Goal: Task Accomplishment & Management: Use online tool/utility

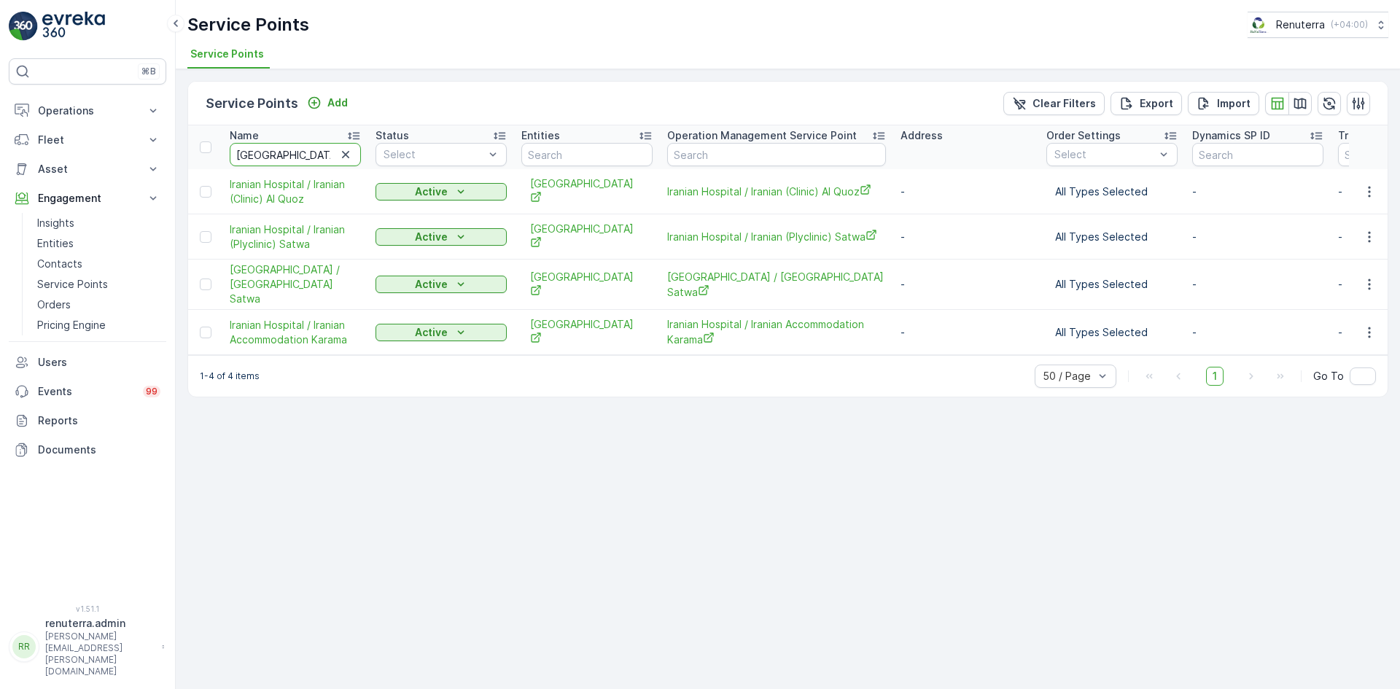
click at [295, 159] on input "iran" at bounding box center [295, 154] width 131 height 23
type input "ka"
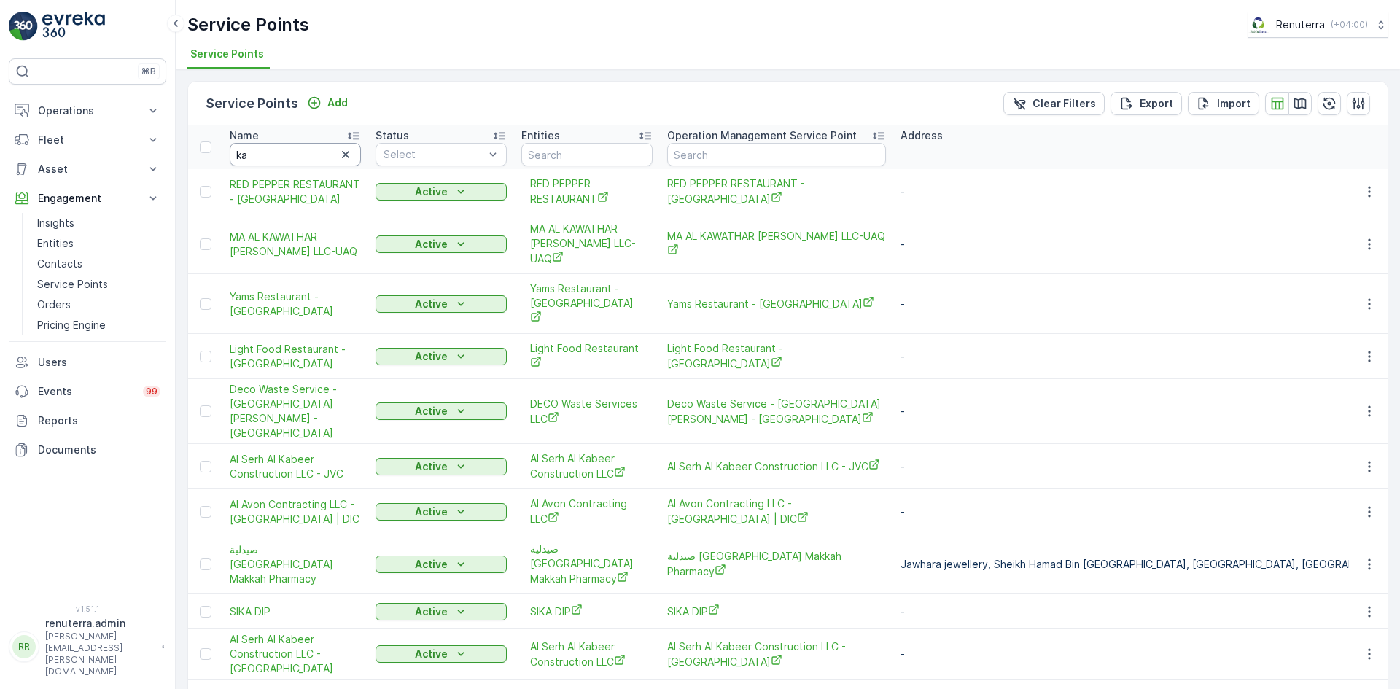
click at [294, 159] on input "ka" at bounding box center [295, 154] width 131 height 23
type input "kha"
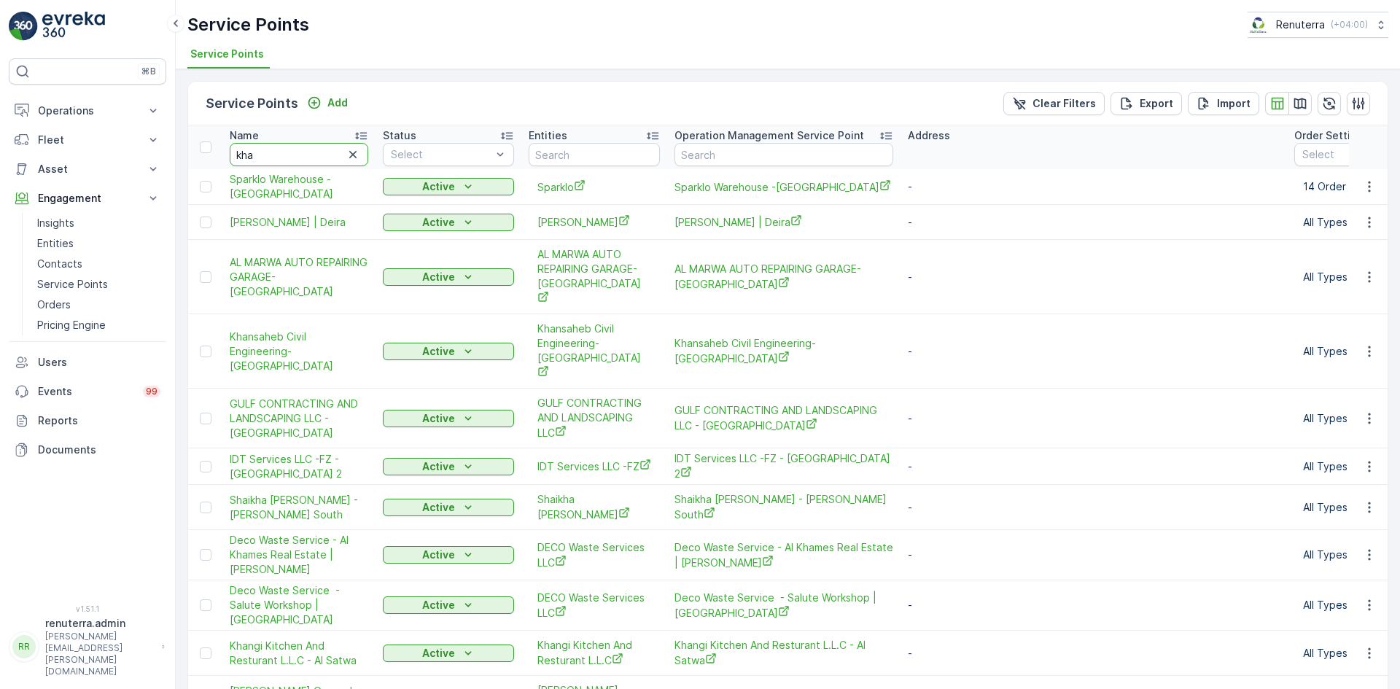
click at [294, 159] on input "kha" at bounding box center [299, 154] width 139 height 23
type input "khalil"
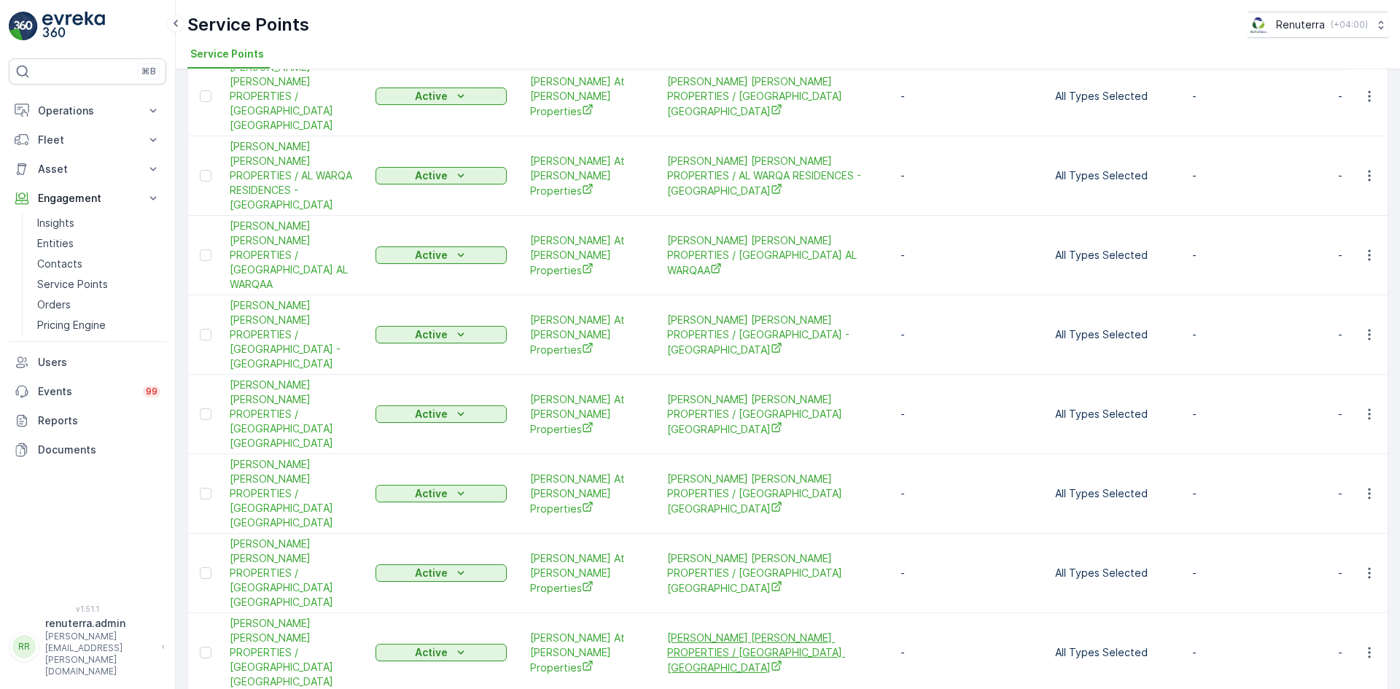
scroll to position [401, 0]
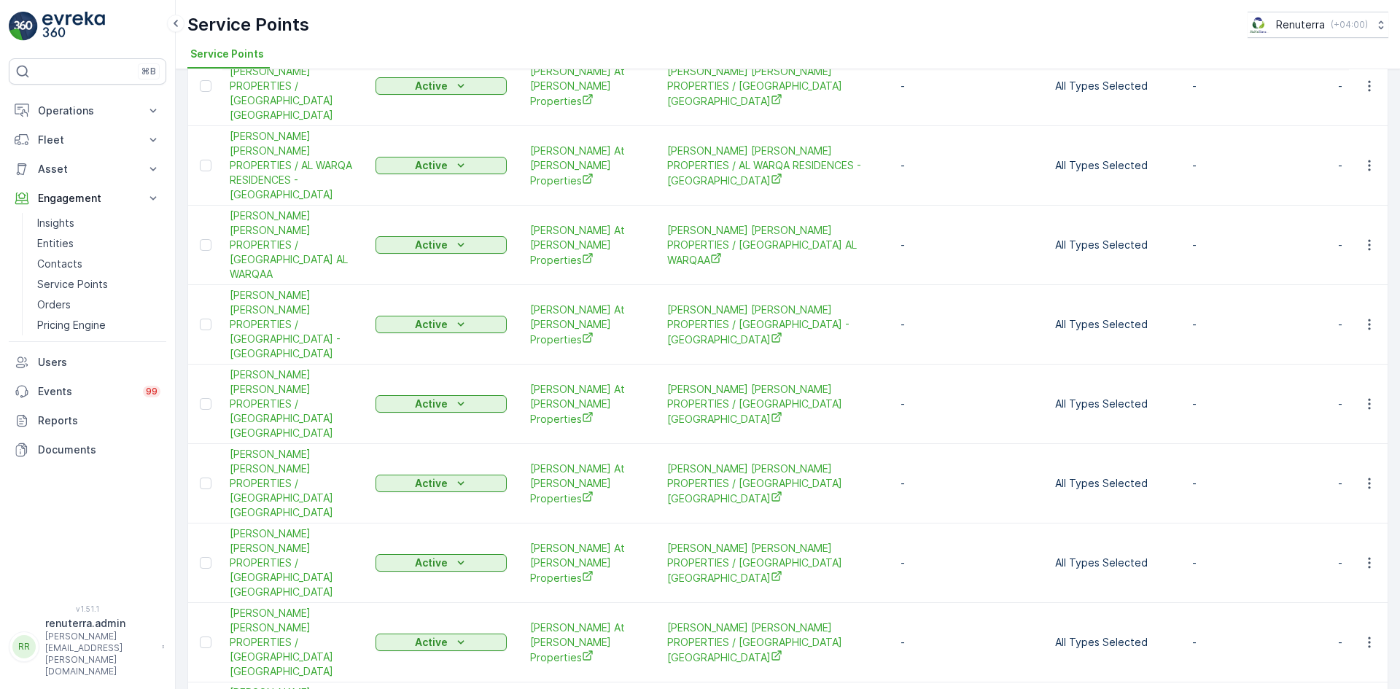
drag, startPoint x: 210, startPoint y: 466, endPoint x: 211, endPoint y: 454, distance: 11.7
click at [210, 636] on div at bounding box center [206, 642] width 12 height 12
click at [200, 636] on input "checkbox" at bounding box center [200, 636] width 0 height 0
click at [204, 640] on icon at bounding box center [206, 642] width 6 height 4
click at [200, 636] on input "checkbox" at bounding box center [200, 636] width 0 height 0
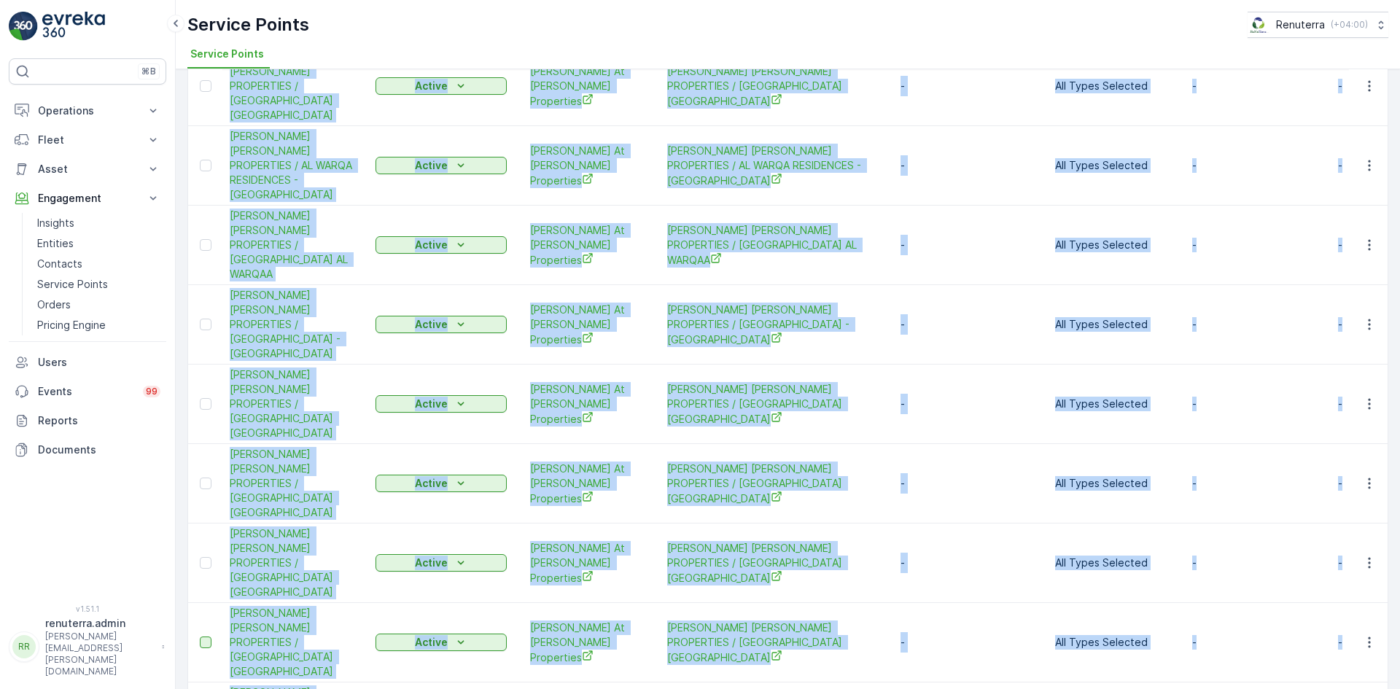
drag, startPoint x: 613, startPoint y: 626, endPoint x: 473, endPoint y: 630, distance: 140.0
click at [473, 630] on div "Name khalil Status Select Entities Operation Management Service Point Address O…" at bounding box center [787, 275] width 1199 height 1102
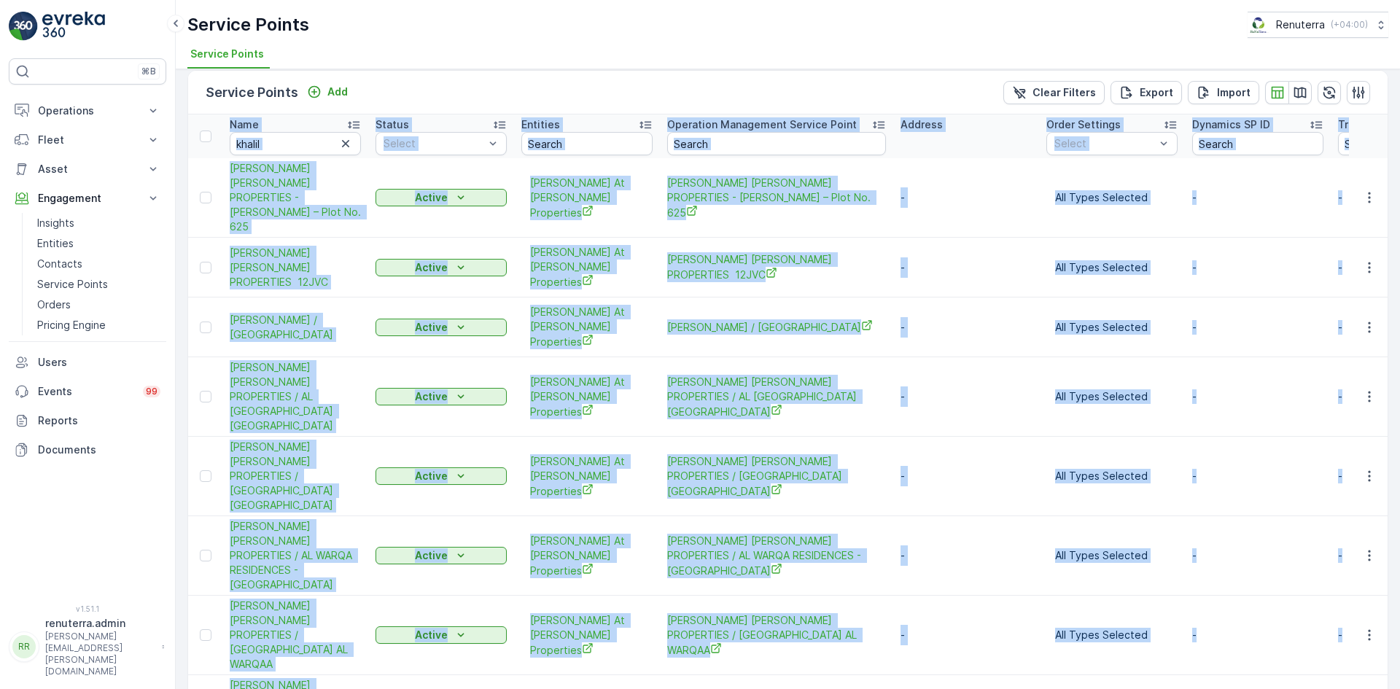
scroll to position [0, 0]
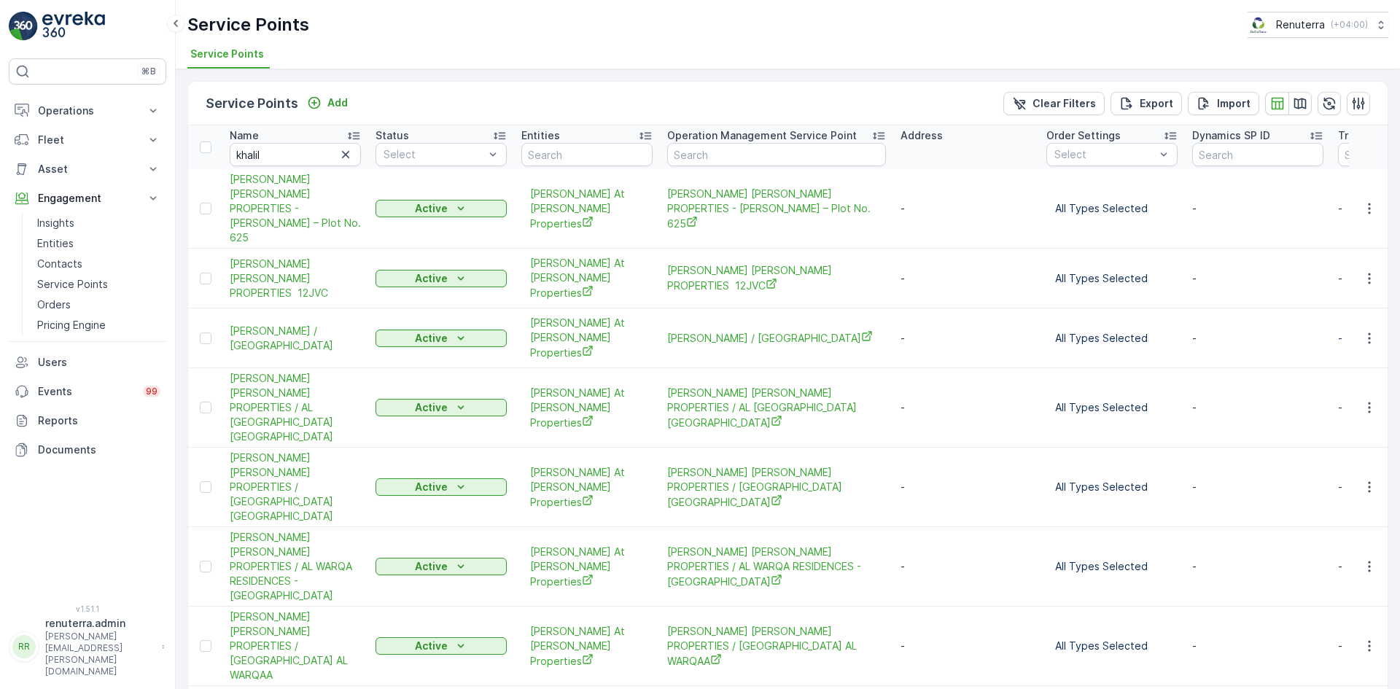
click at [812, 90] on div "Service Points Add Clear Filters Export Import" at bounding box center [787, 104] width 1199 height 44
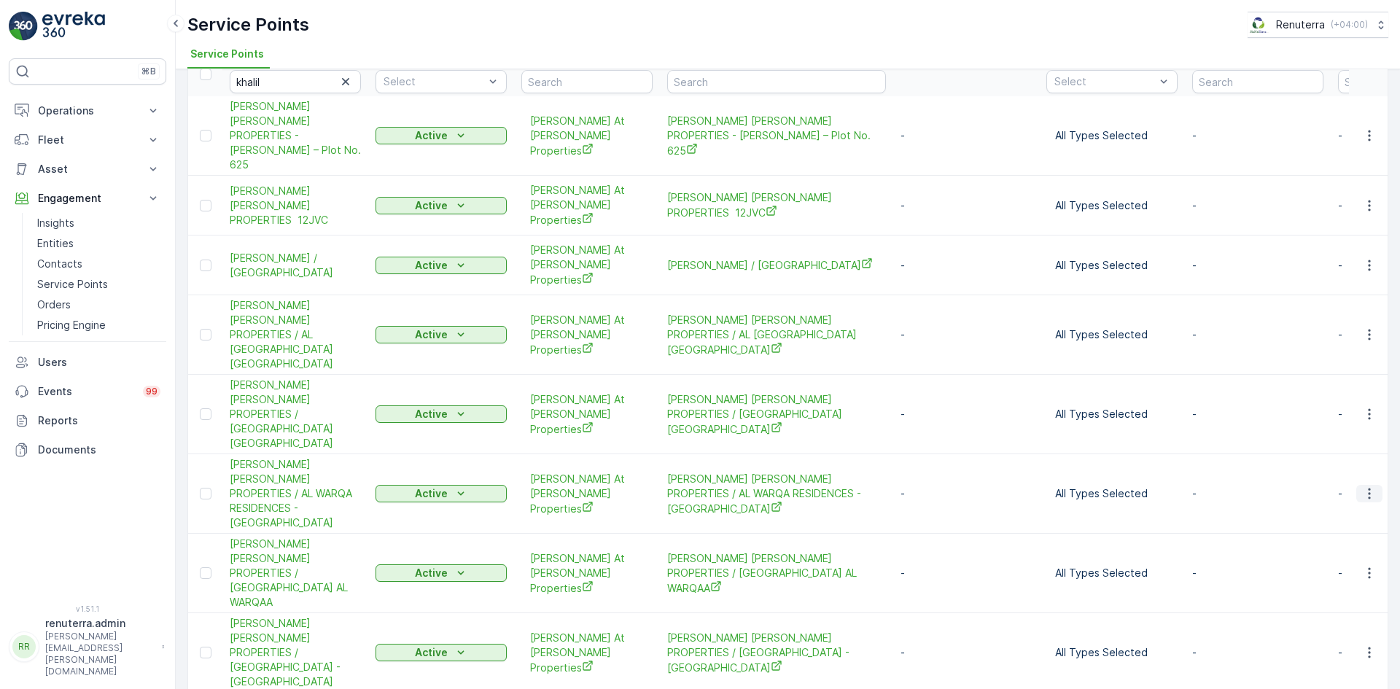
click at [1368, 488] on icon "button" at bounding box center [1369, 493] width 2 height 11
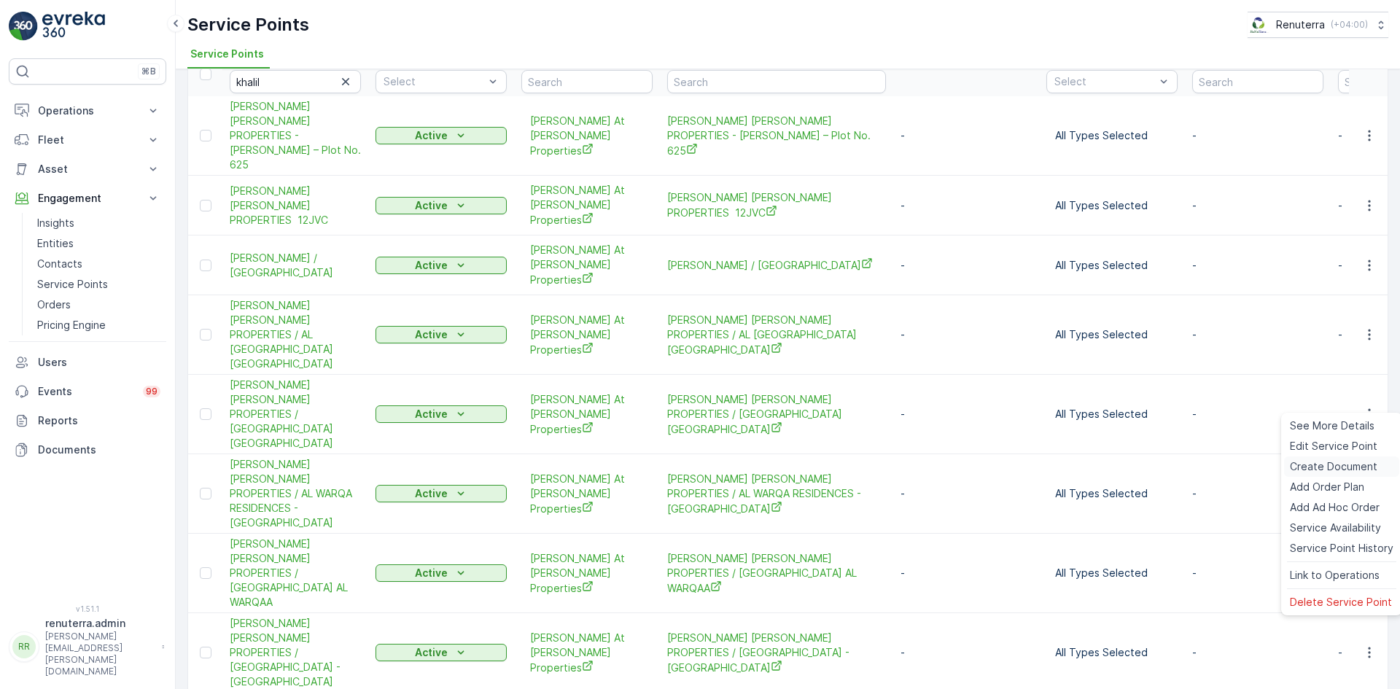
click at [1333, 461] on span "Create Document" at bounding box center [1333, 466] width 87 height 15
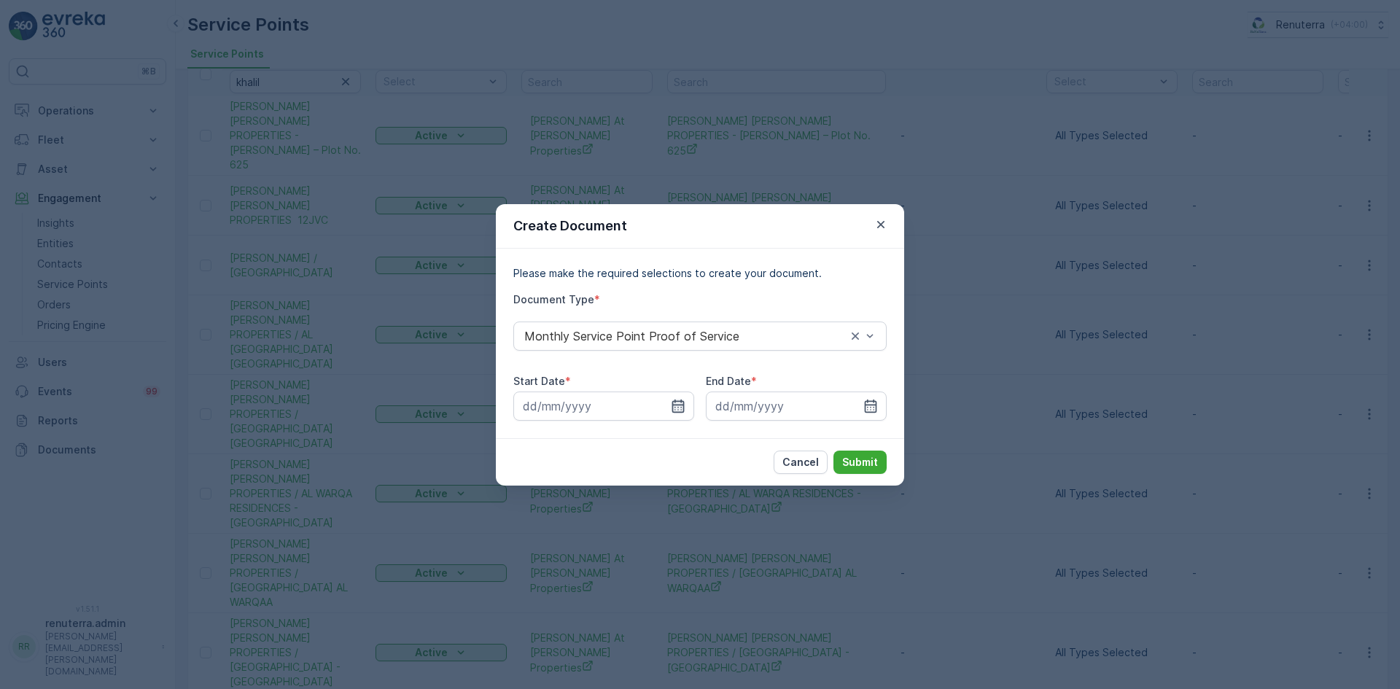
click at [679, 403] on icon "button" at bounding box center [678, 406] width 15 height 15
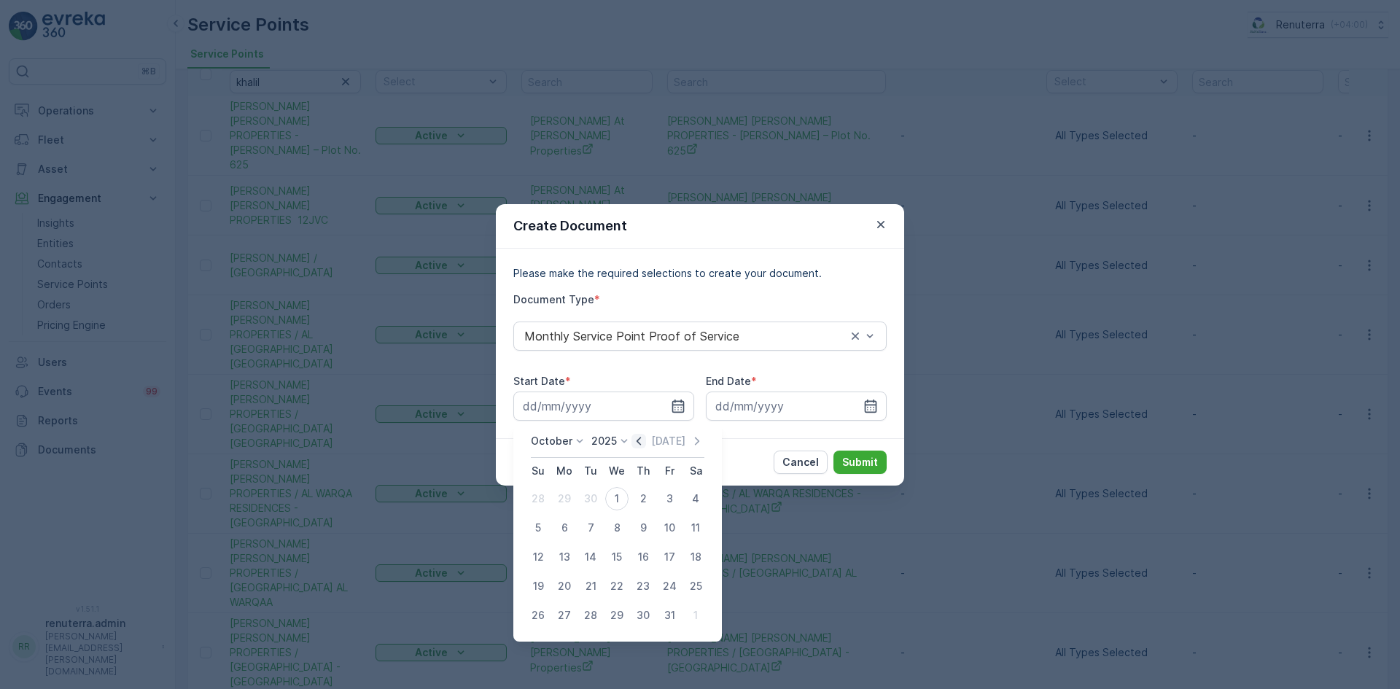
click at [644, 440] on icon "button" at bounding box center [638, 441] width 15 height 15
click at [565, 493] on div "1" at bounding box center [564, 498] width 23 height 23
type input "01.09.2025"
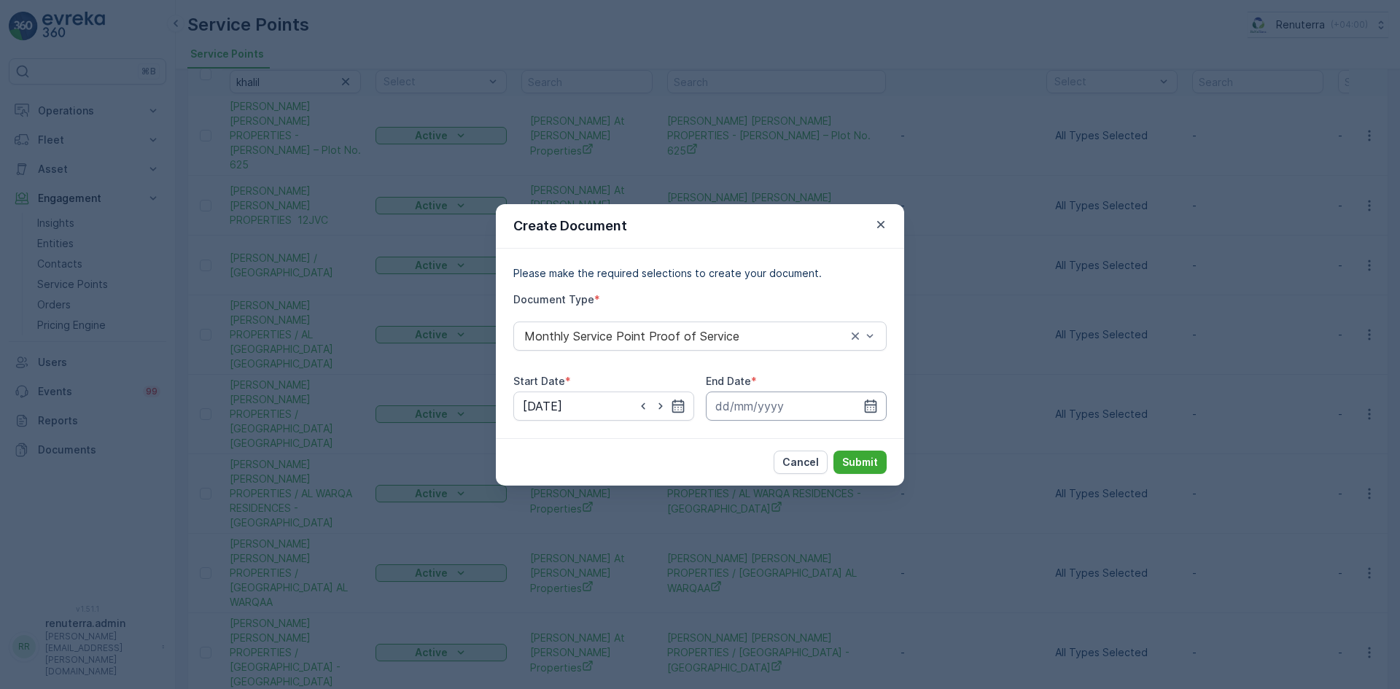
click at [880, 402] on input at bounding box center [796, 405] width 181 height 29
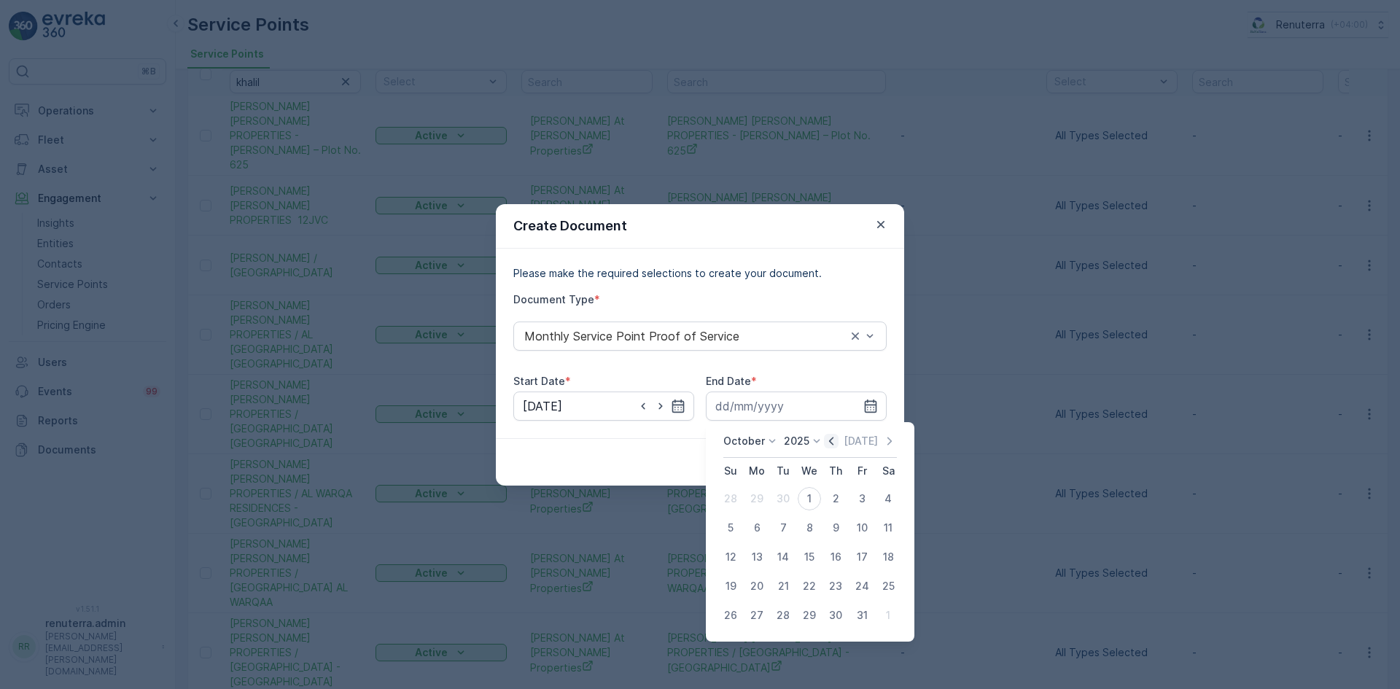
click at [833, 442] on icon "button" at bounding box center [831, 441] width 4 height 8
click at [783, 614] on div "30" at bounding box center [782, 615] width 23 height 23
type input "30.09.2025"
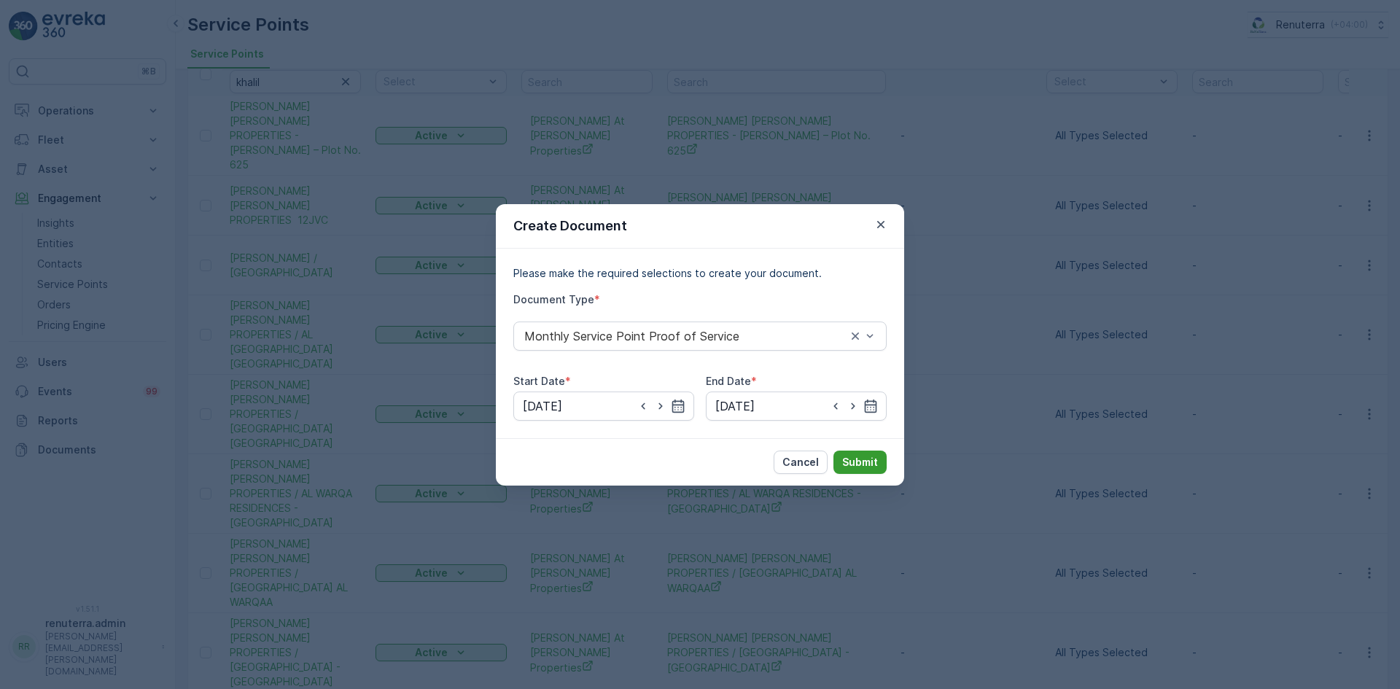
click at [861, 465] on p "Submit" at bounding box center [860, 462] width 36 height 15
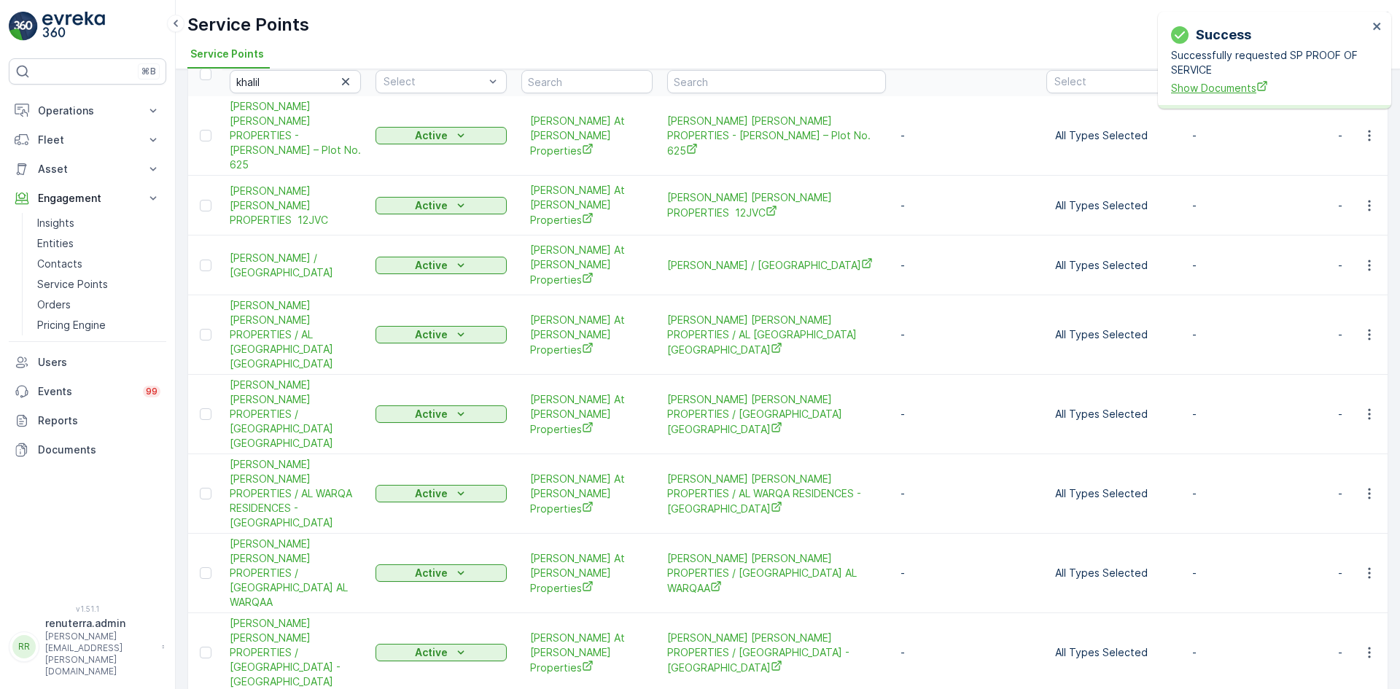
click at [1220, 85] on span "Show Documents" at bounding box center [1269, 87] width 197 height 15
drag, startPoint x: 758, startPoint y: 339, endPoint x: 729, endPoint y: 362, distance: 37.3
click at [729, 375] on td "KHALIL IBRAHIM AL SAYEGH PROPERTIES / FATHIMA BUILDING Al Hamriya" at bounding box center [776, 414] width 233 height 79
click at [1364, 566] on icon "button" at bounding box center [1369, 573] width 15 height 15
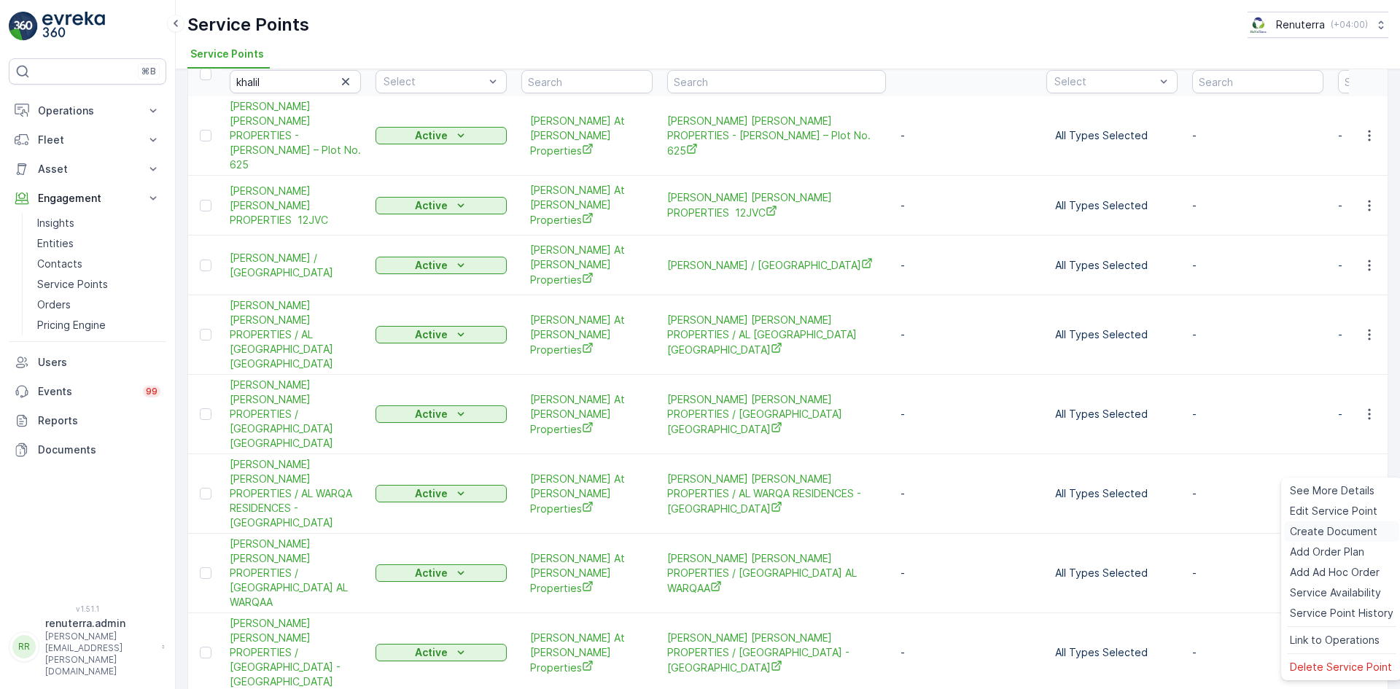
click at [1349, 527] on span "Create Document" at bounding box center [1333, 531] width 87 height 15
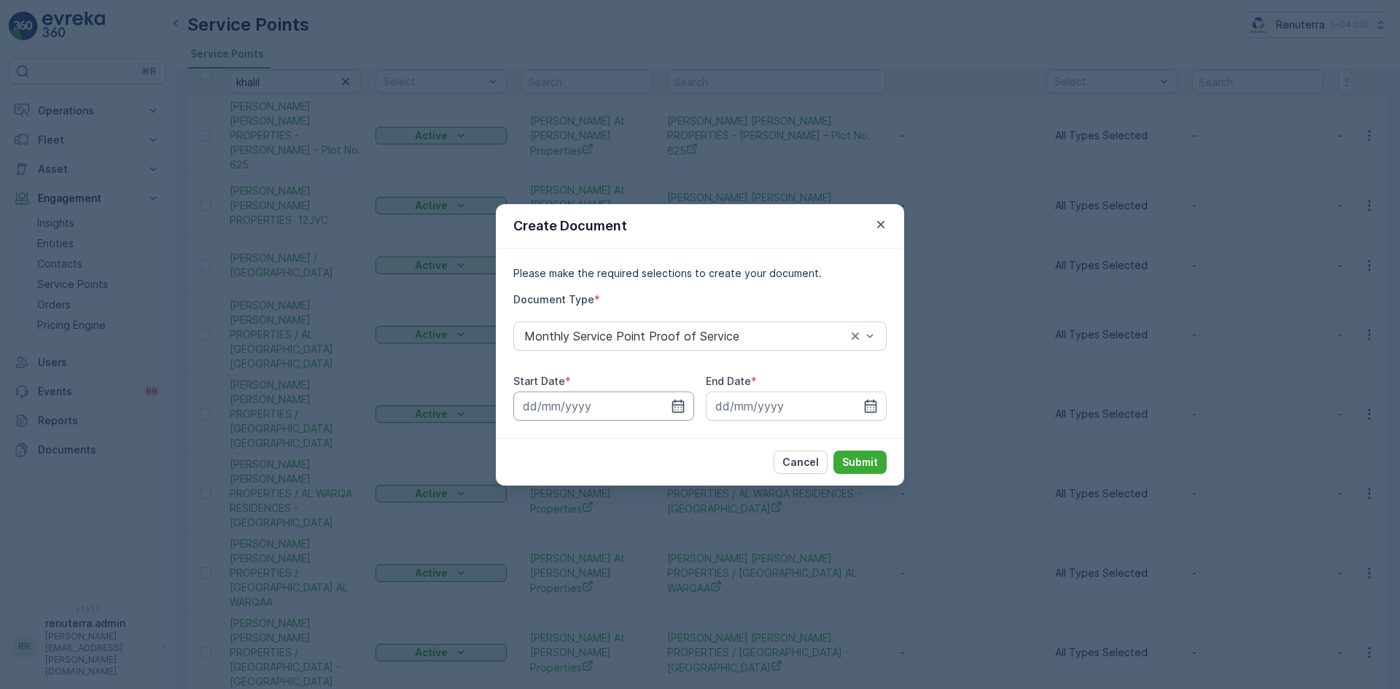
click at [692, 412] on input at bounding box center [603, 405] width 181 height 29
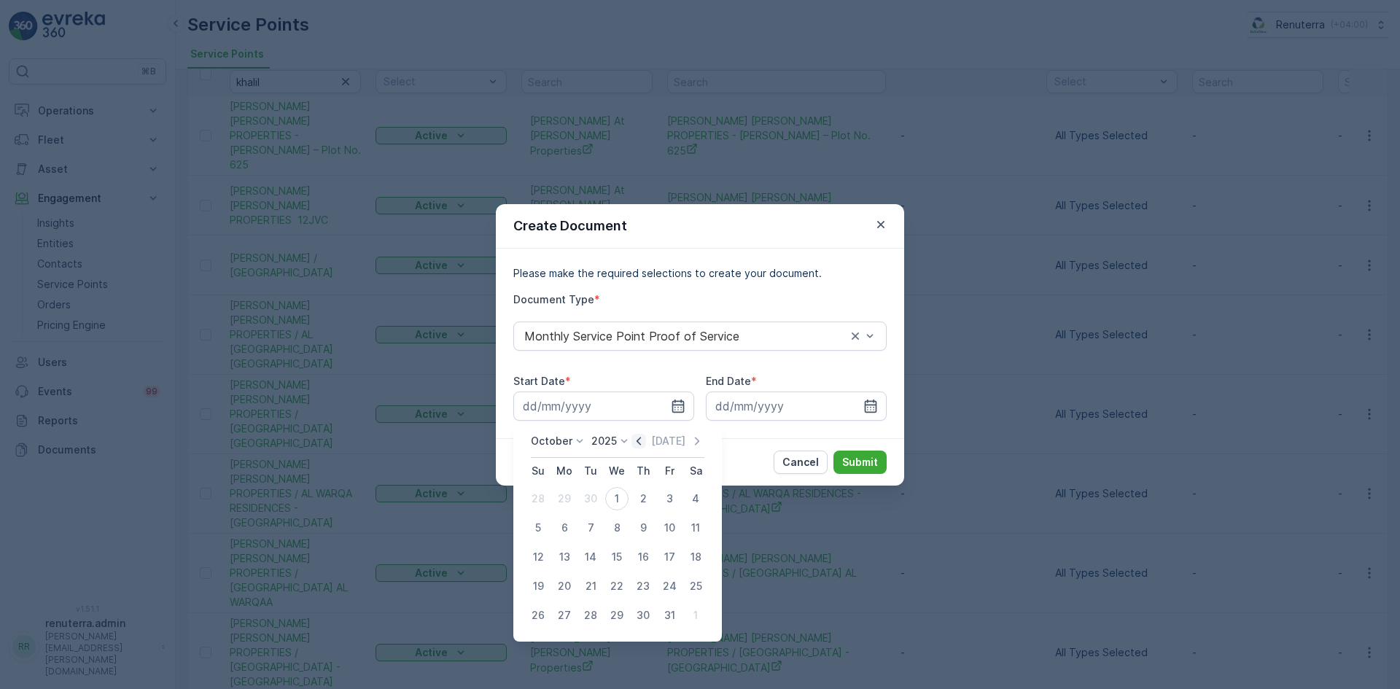
click at [641, 438] on icon "button" at bounding box center [638, 441] width 4 height 8
click at [570, 496] on div "1" at bounding box center [564, 498] width 23 height 23
type input "01.09.2025"
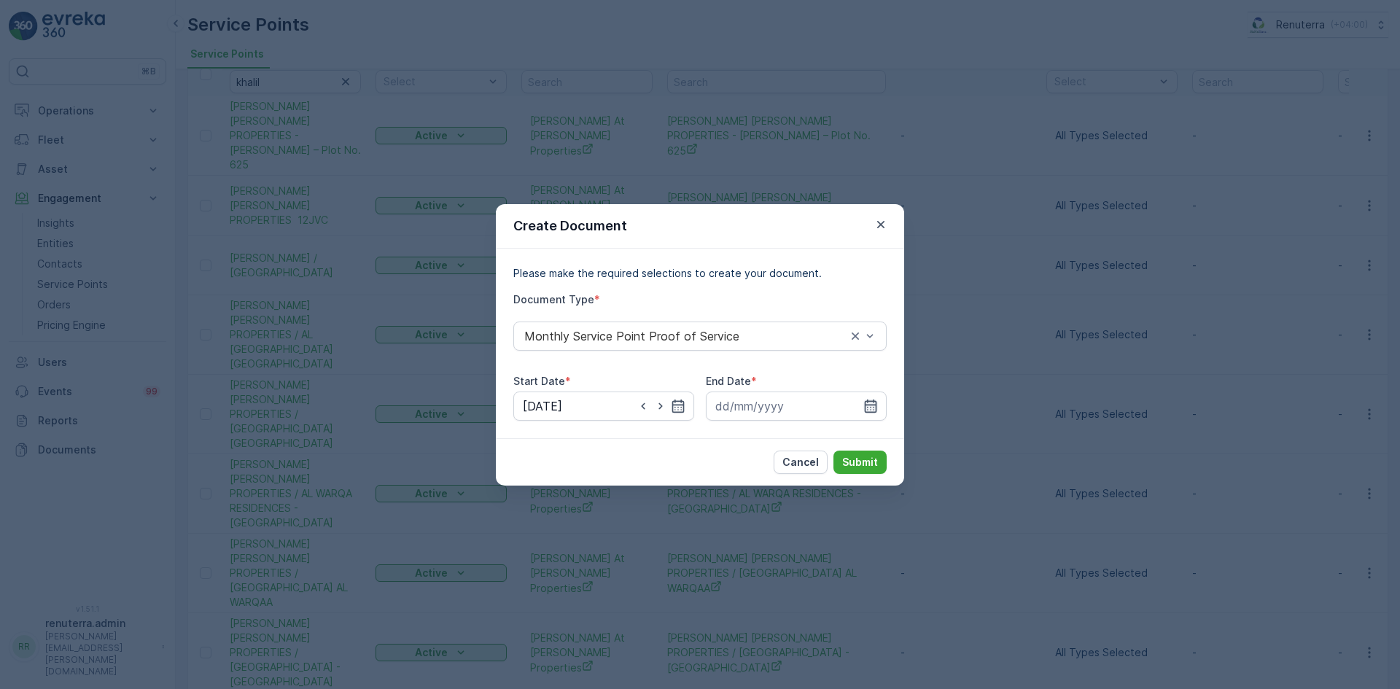
click at [871, 412] on icon "button" at bounding box center [871, 405] width 12 height 13
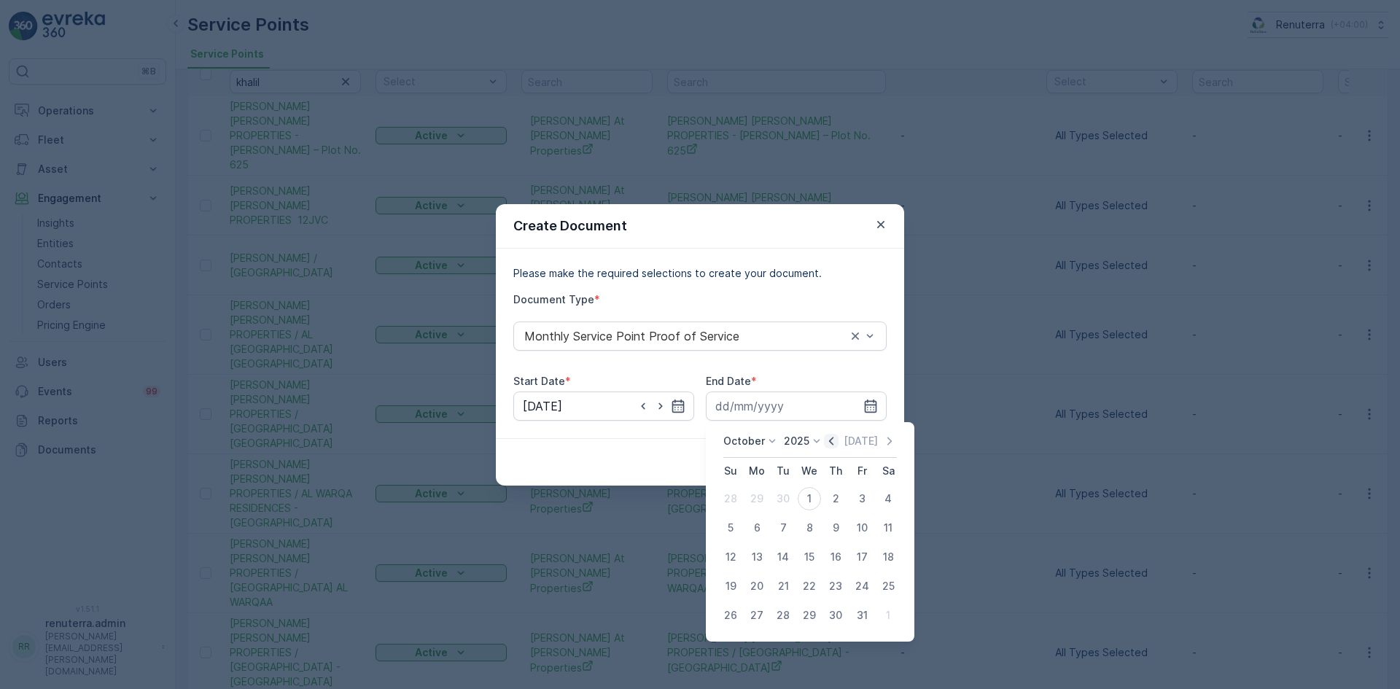
click at [829, 440] on icon "button" at bounding box center [831, 441] width 15 height 15
click at [773, 616] on div "30" at bounding box center [782, 615] width 23 height 23
type input "30.09.2025"
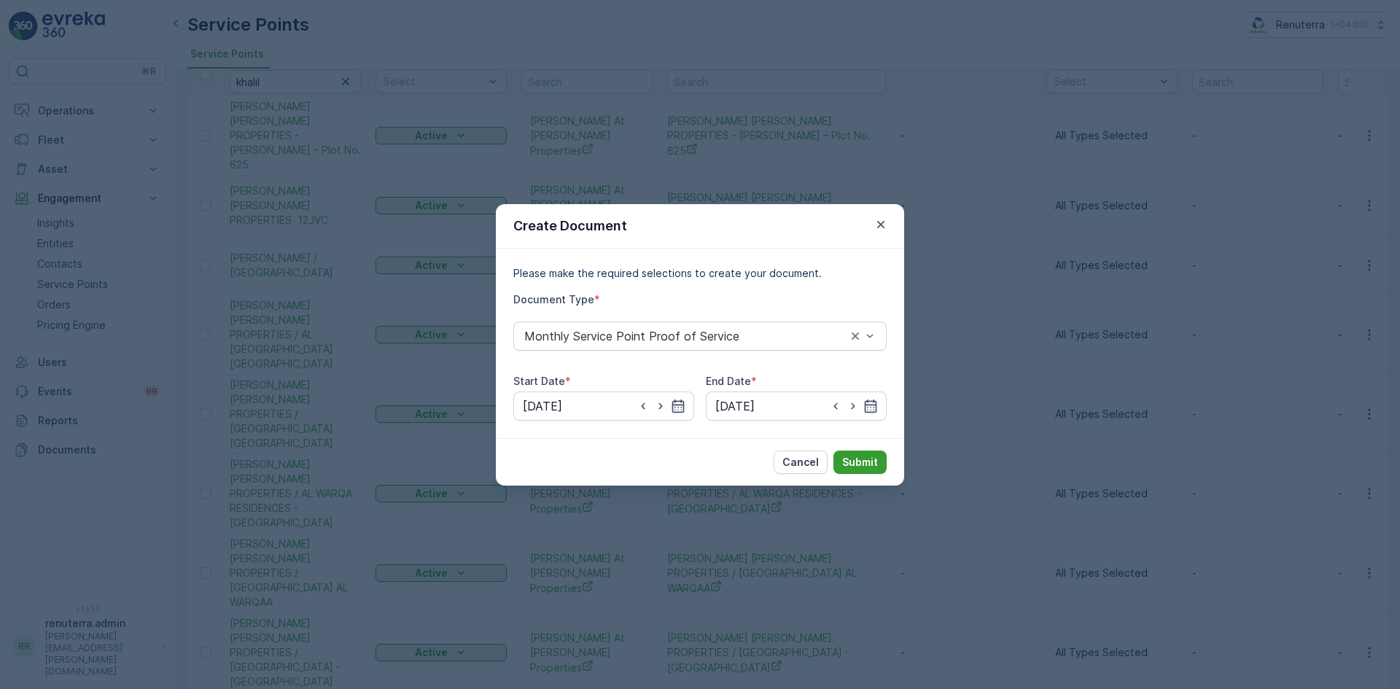
click at [858, 460] on p "Submit" at bounding box center [860, 462] width 36 height 15
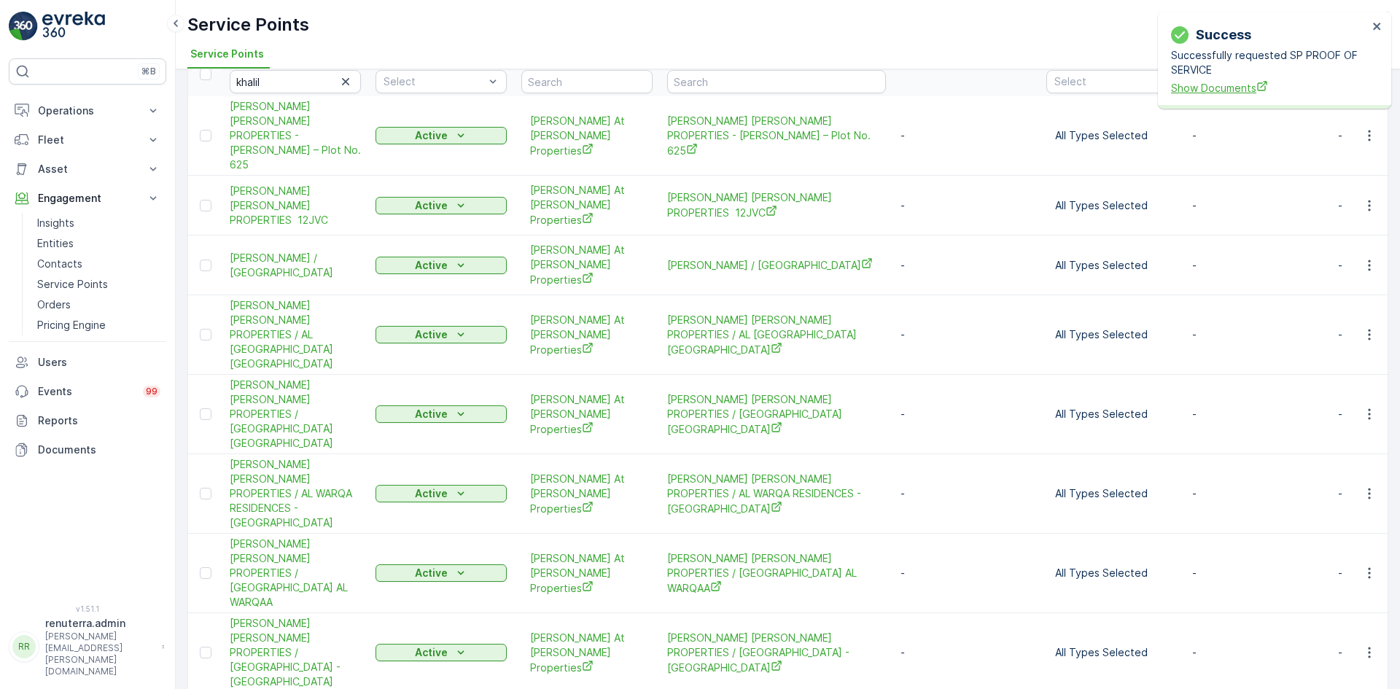
click at [1212, 87] on span "Show Documents" at bounding box center [1269, 87] width 197 height 15
click at [346, 82] on icon "button" at bounding box center [345, 81] width 7 height 7
click at [312, 82] on input "text" at bounding box center [295, 81] width 131 height 23
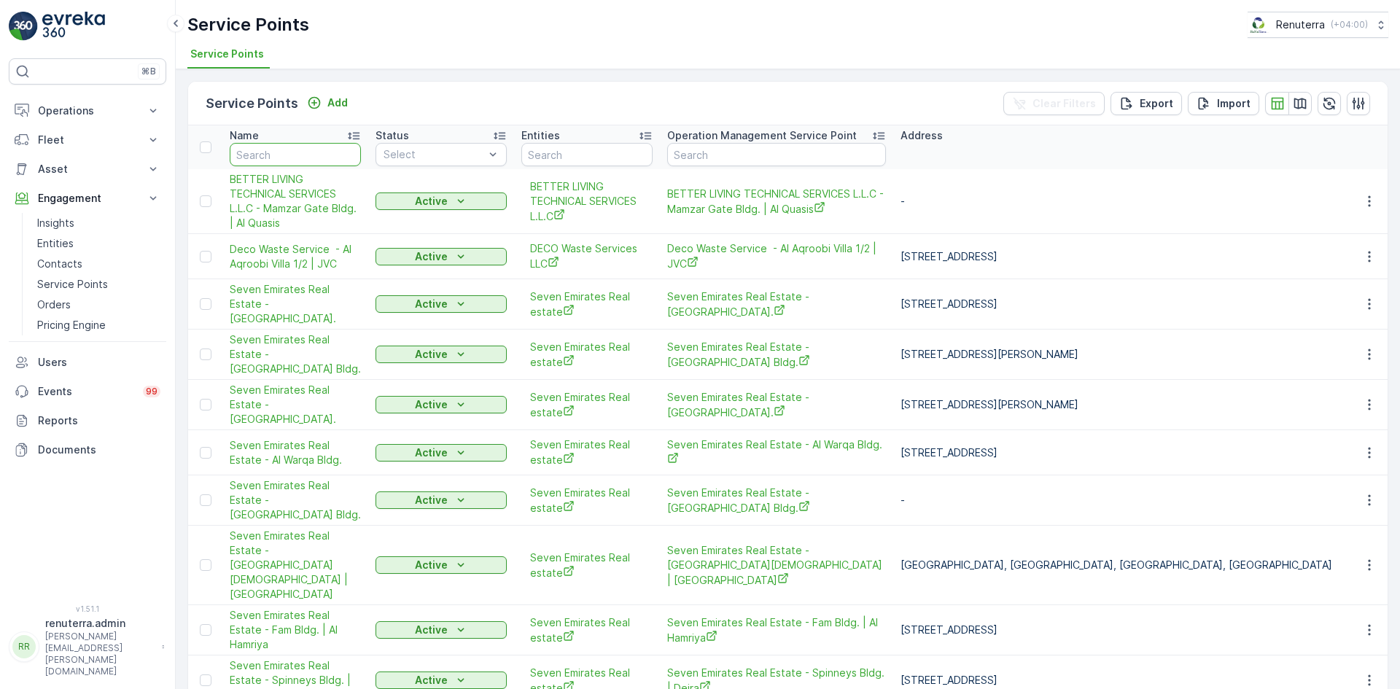
click at [290, 158] on input "text" at bounding box center [295, 154] width 131 height 23
type input "hret"
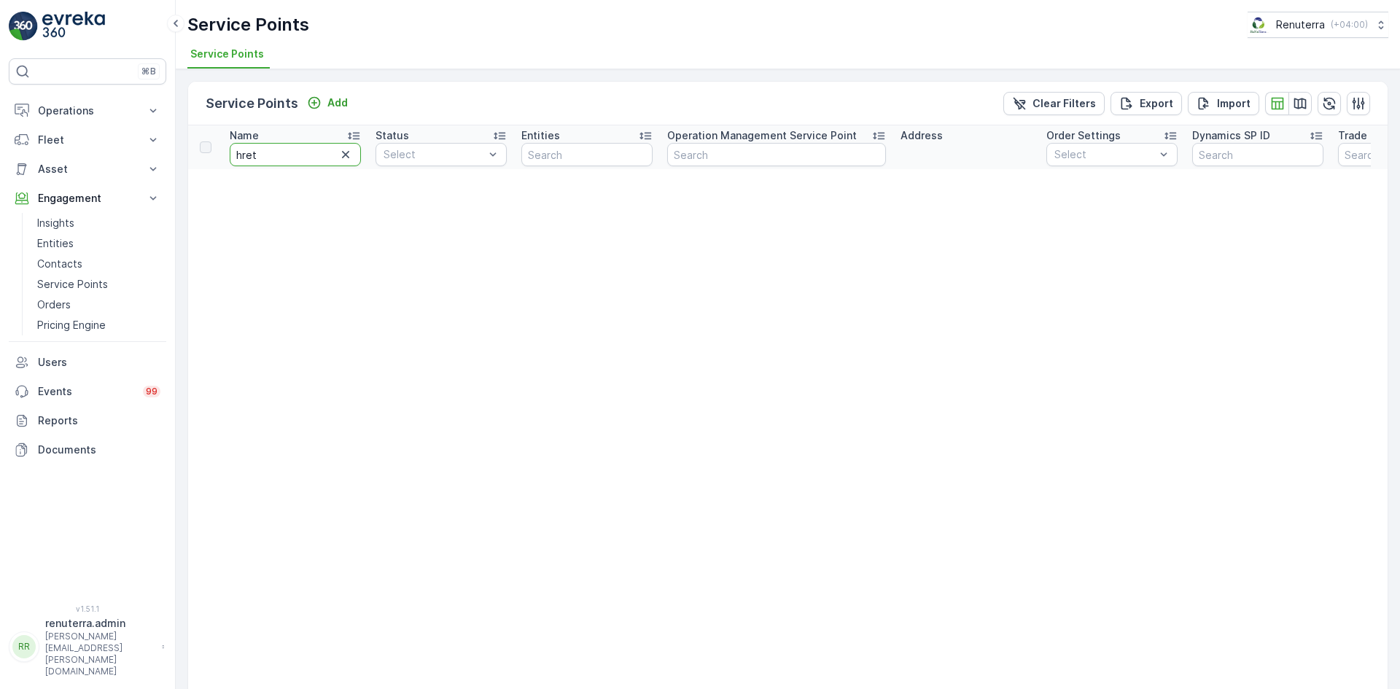
click at [255, 159] on input "hret" at bounding box center [295, 154] width 131 height 23
type input "r"
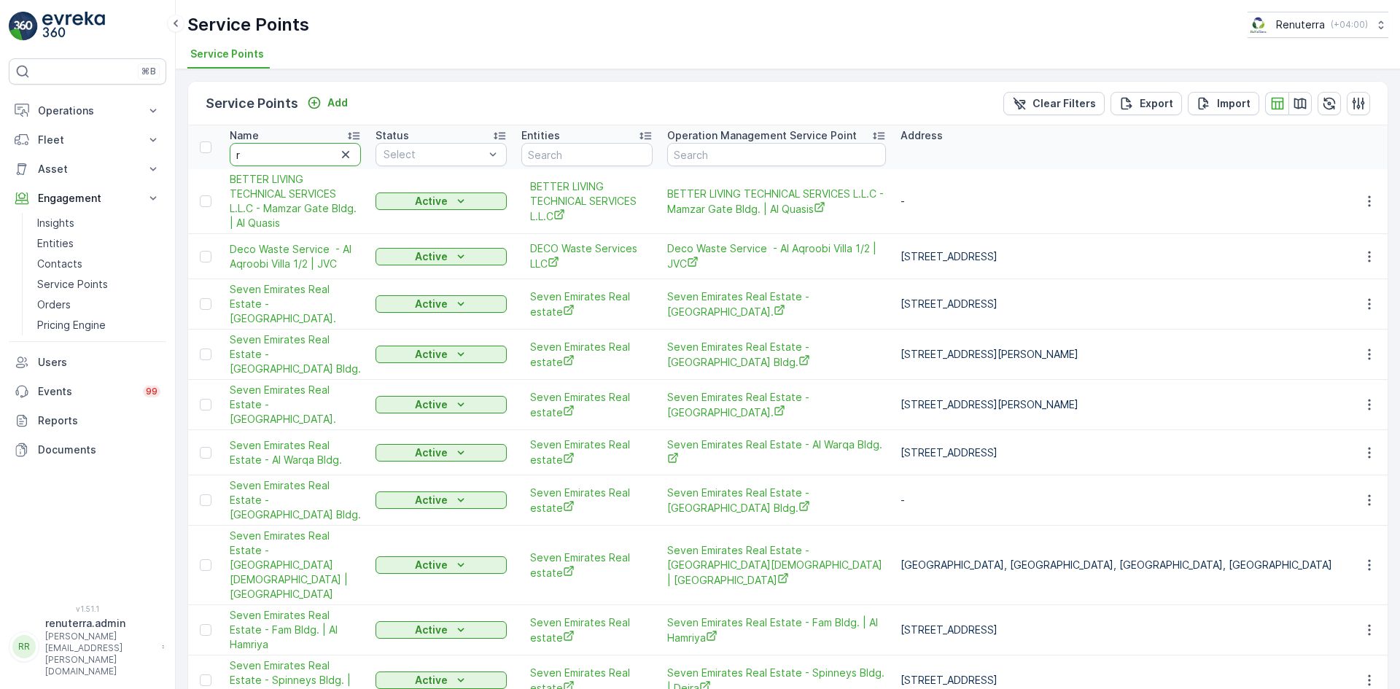
click at [255, 159] on input "r" at bounding box center [295, 154] width 131 height 23
type input "re"
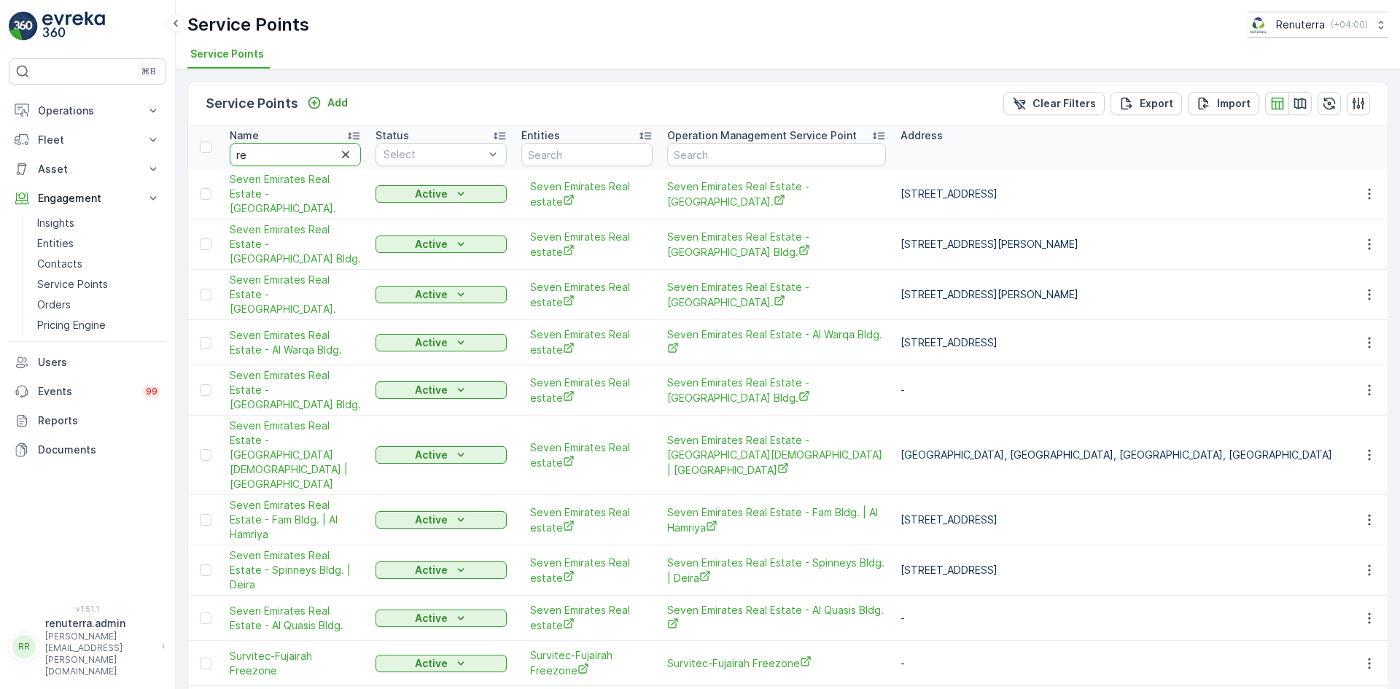
click at [270, 160] on input "re" at bounding box center [295, 154] width 131 height 23
type input "rei"
click at [270, 160] on input "rei" at bounding box center [295, 154] width 131 height 23
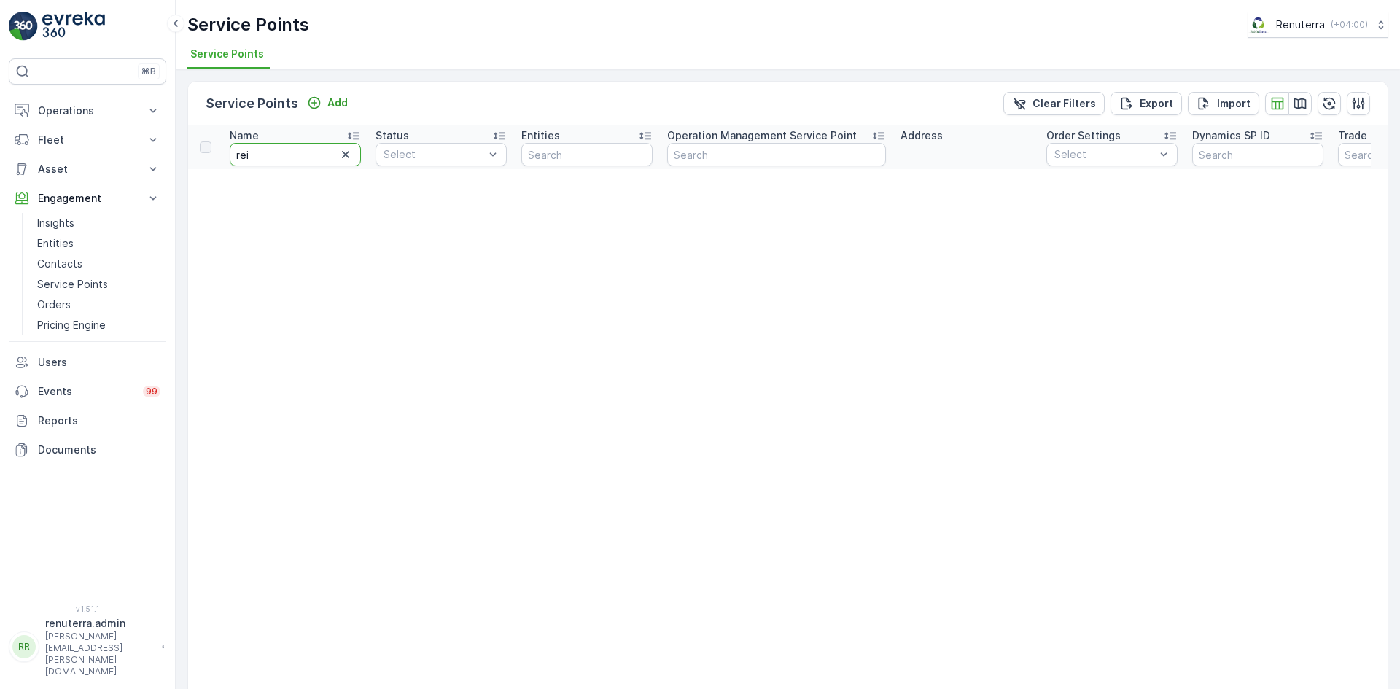
click at [260, 156] on input "rei" at bounding box center [295, 154] width 131 height 23
click at [261, 160] on input "rei" at bounding box center [295, 154] width 131 height 23
drag, startPoint x: 256, startPoint y: 156, endPoint x: 234, endPoint y: 155, distance: 21.9
click at [234, 155] on input "rei" at bounding box center [295, 154] width 131 height 23
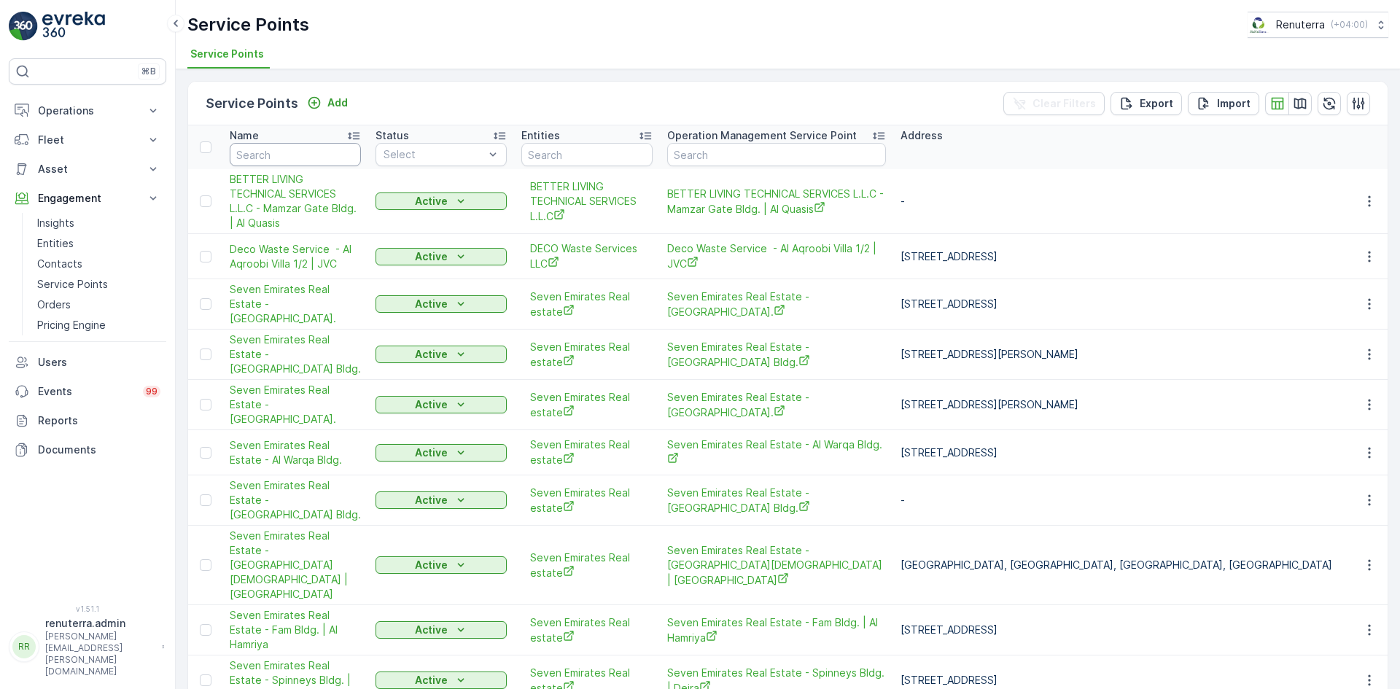
click at [234, 155] on input "text" at bounding box center [295, 154] width 131 height 23
type input "ri"
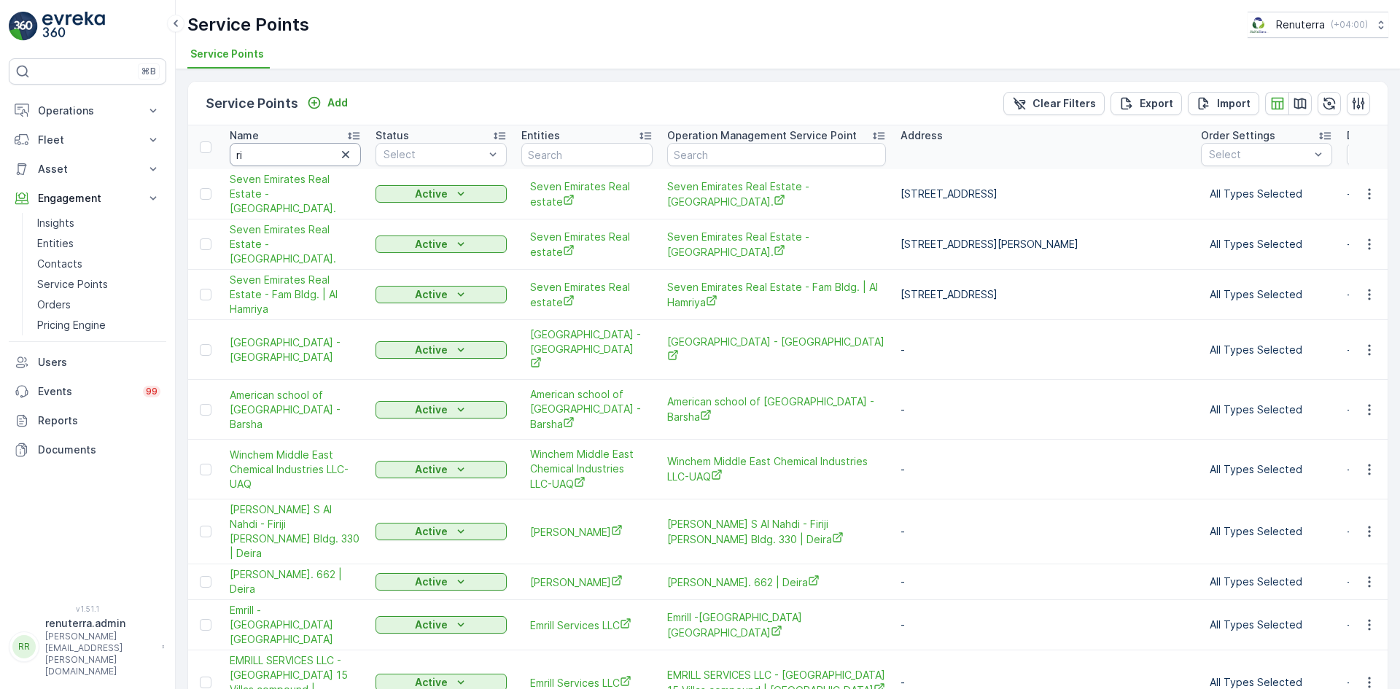
click at [267, 149] on input "ri" at bounding box center [295, 154] width 131 height 23
type input "rij"
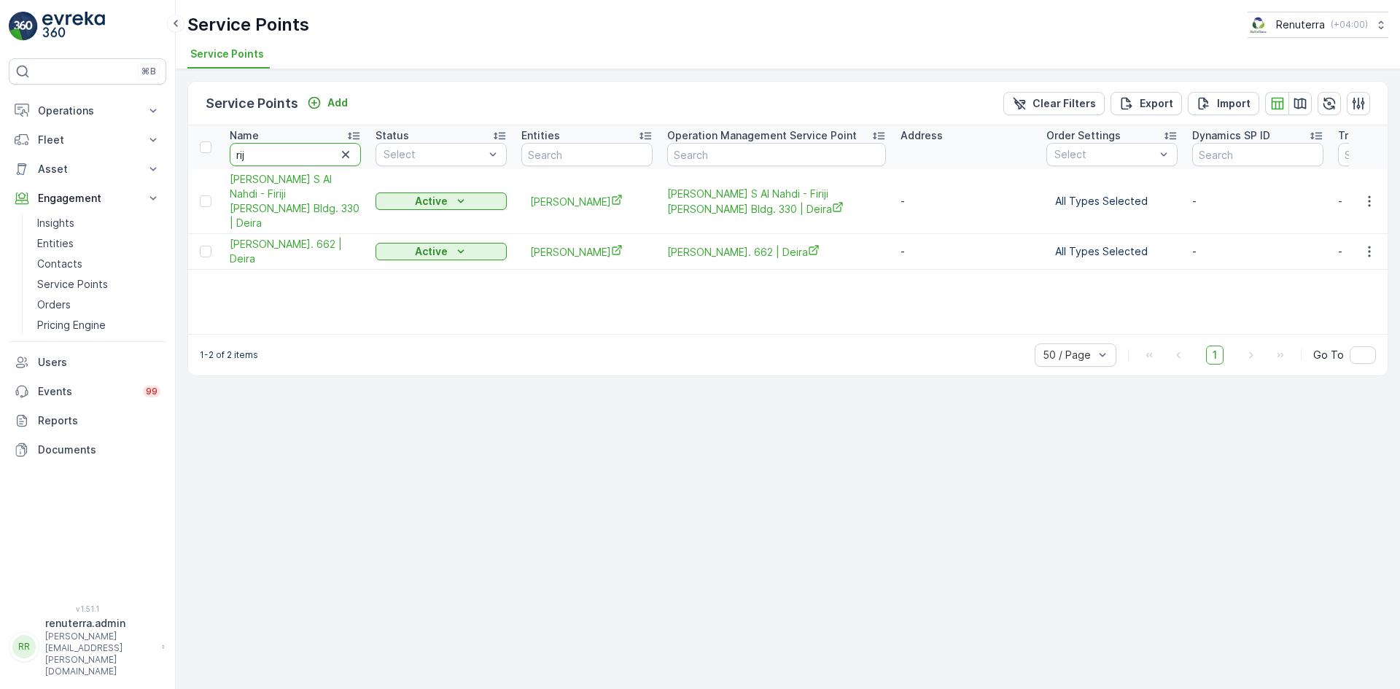
click at [267, 149] on input "rij" at bounding box center [295, 154] width 131 height 23
type input "rijg"
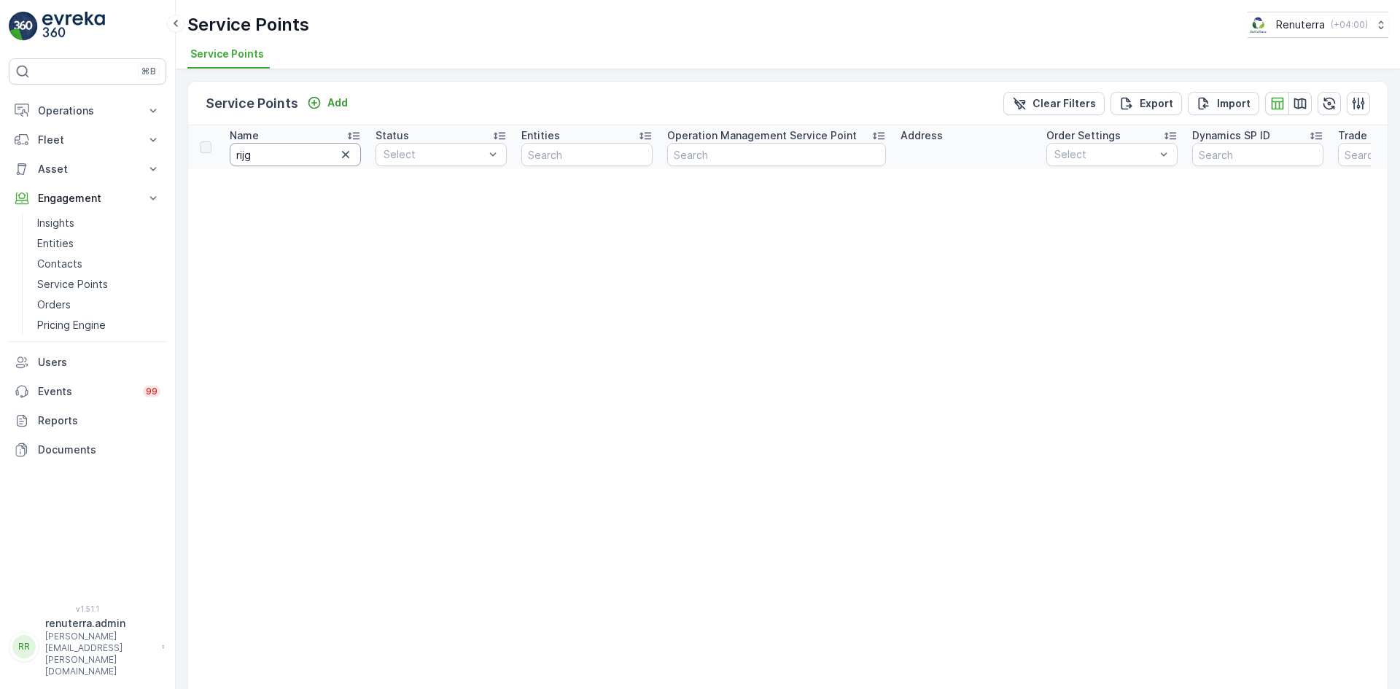
click at [267, 149] on input "rijg" at bounding box center [295, 154] width 131 height 23
click at [252, 156] on input "rijg" at bounding box center [295, 154] width 131 height 23
click at [249, 153] on input "rijg" at bounding box center [295, 154] width 131 height 23
click at [246, 151] on input "rijg" at bounding box center [295, 154] width 131 height 23
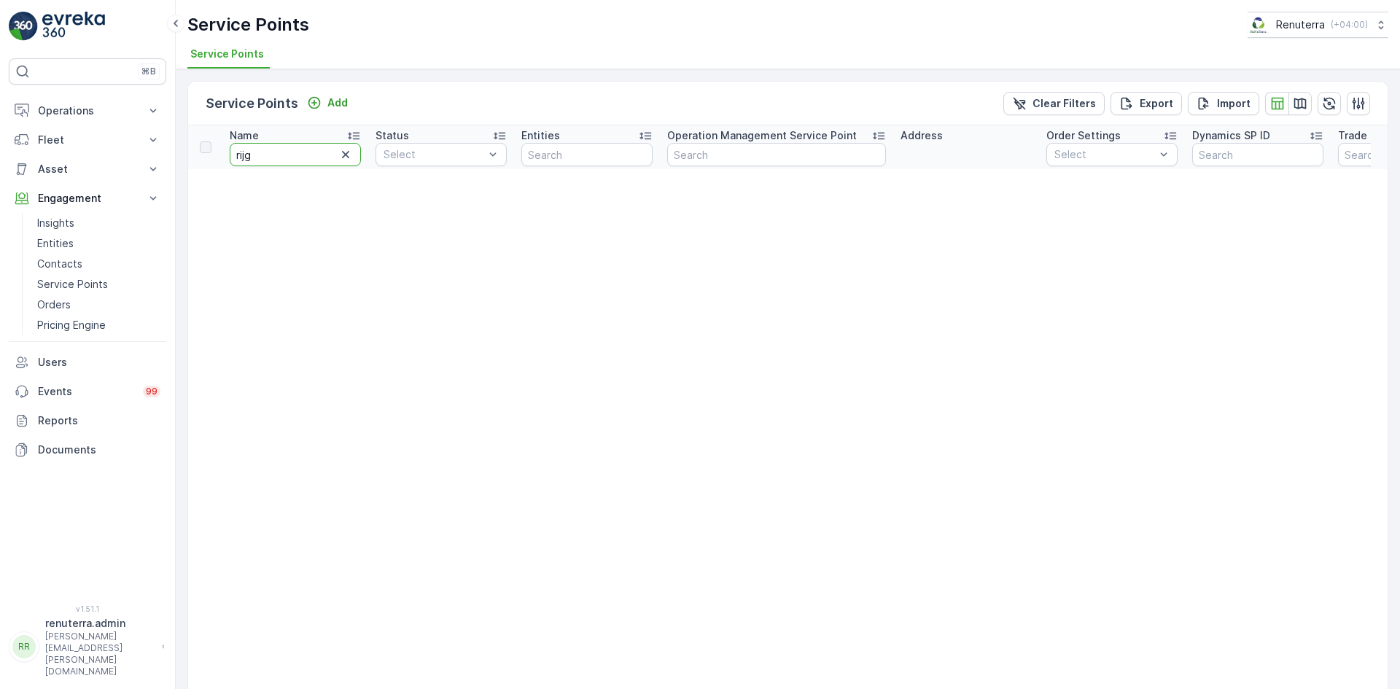
click at [245, 151] on input "rijg" at bounding box center [295, 154] width 131 height 23
click at [260, 158] on input "rijg" at bounding box center [295, 154] width 131 height 23
drag, startPoint x: 245, startPoint y: 153, endPoint x: 253, endPoint y: 163, distance: 13.0
click at [241, 153] on input "rijg" at bounding box center [295, 154] width 131 height 23
type input "rig"
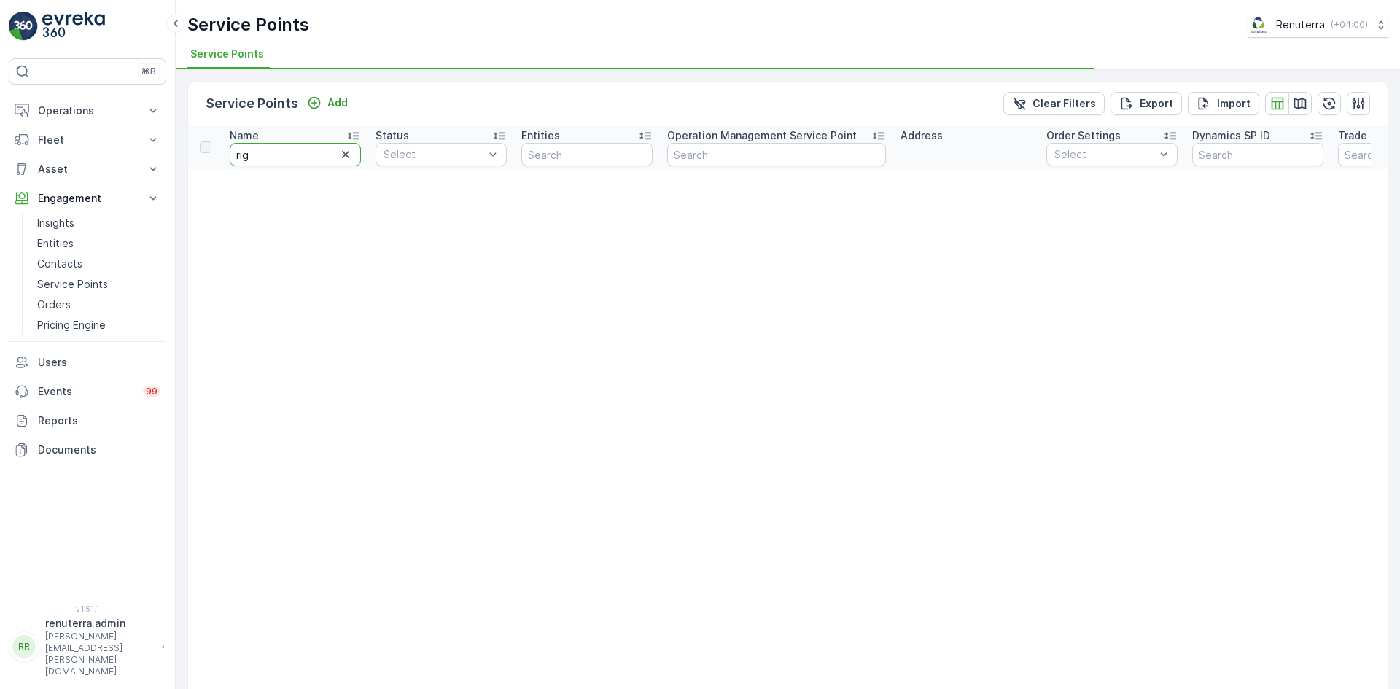
click at [258, 163] on input "rig" at bounding box center [295, 154] width 131 height 23
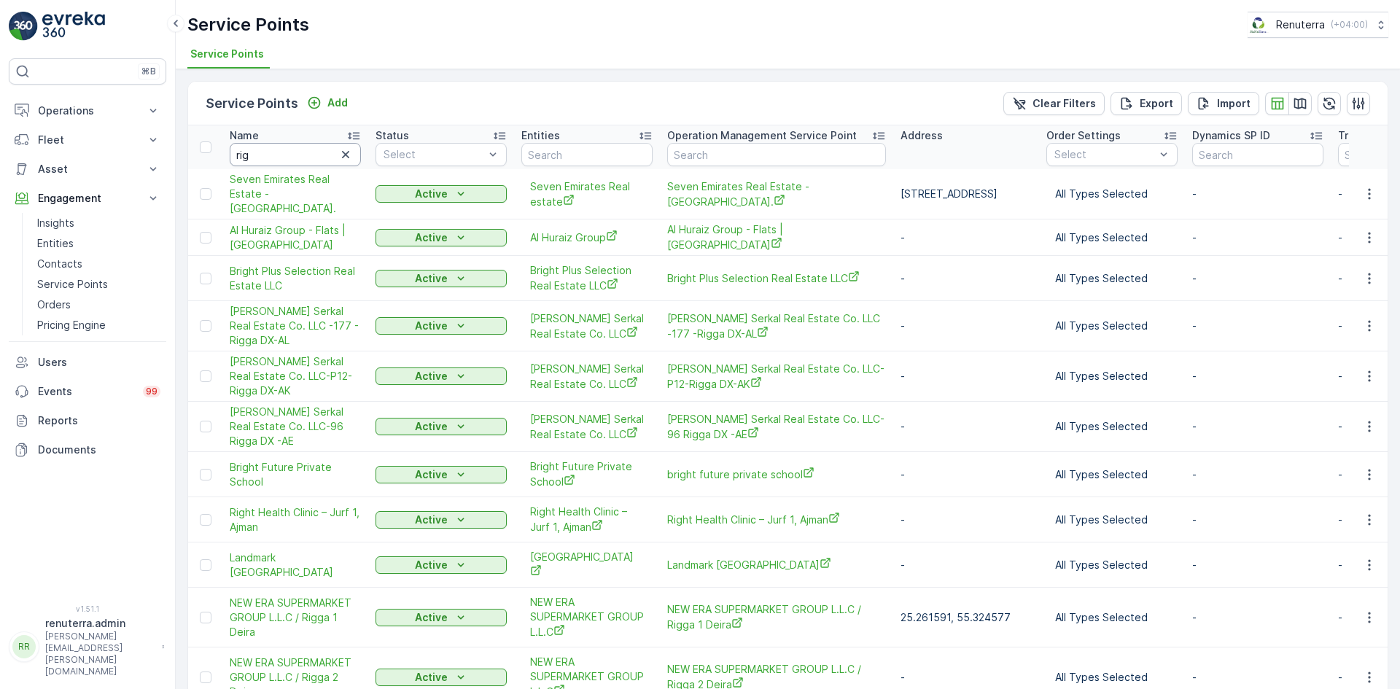
click at [258, 163] on input "rig" at bounding box center [295, 154] width 131 height 23
type input "right"
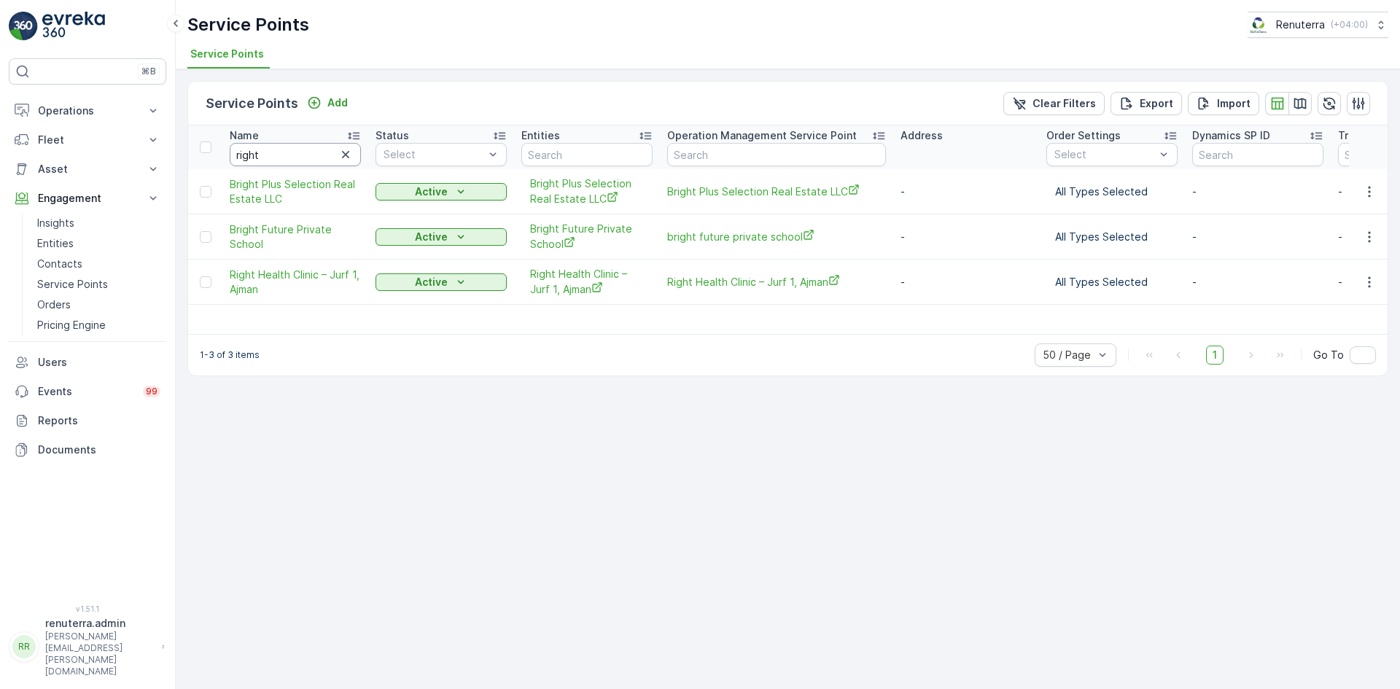
click at [276, 161] on input "right" at bounding box center [295, 154] width 131 height 23
type input "K"
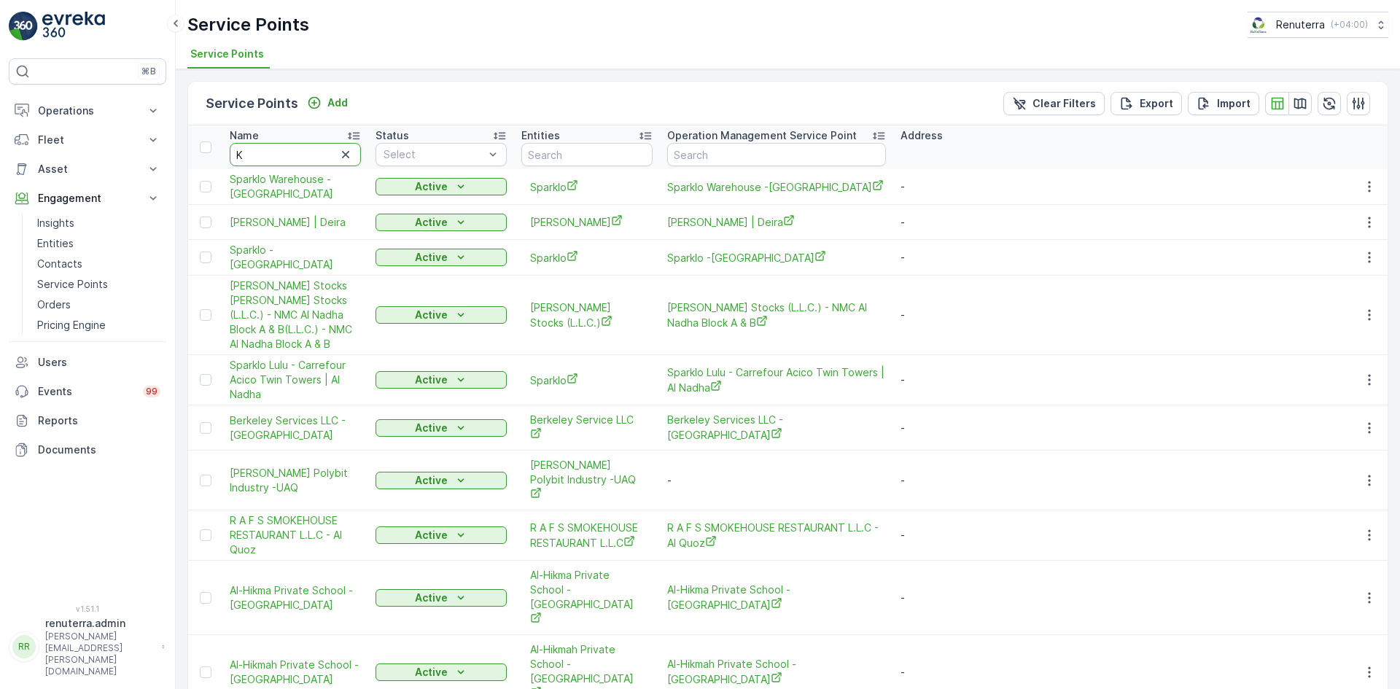
click at [259, 158] on input "K" at bounding box center [295, 154] width 131 height 23
type input "KM"
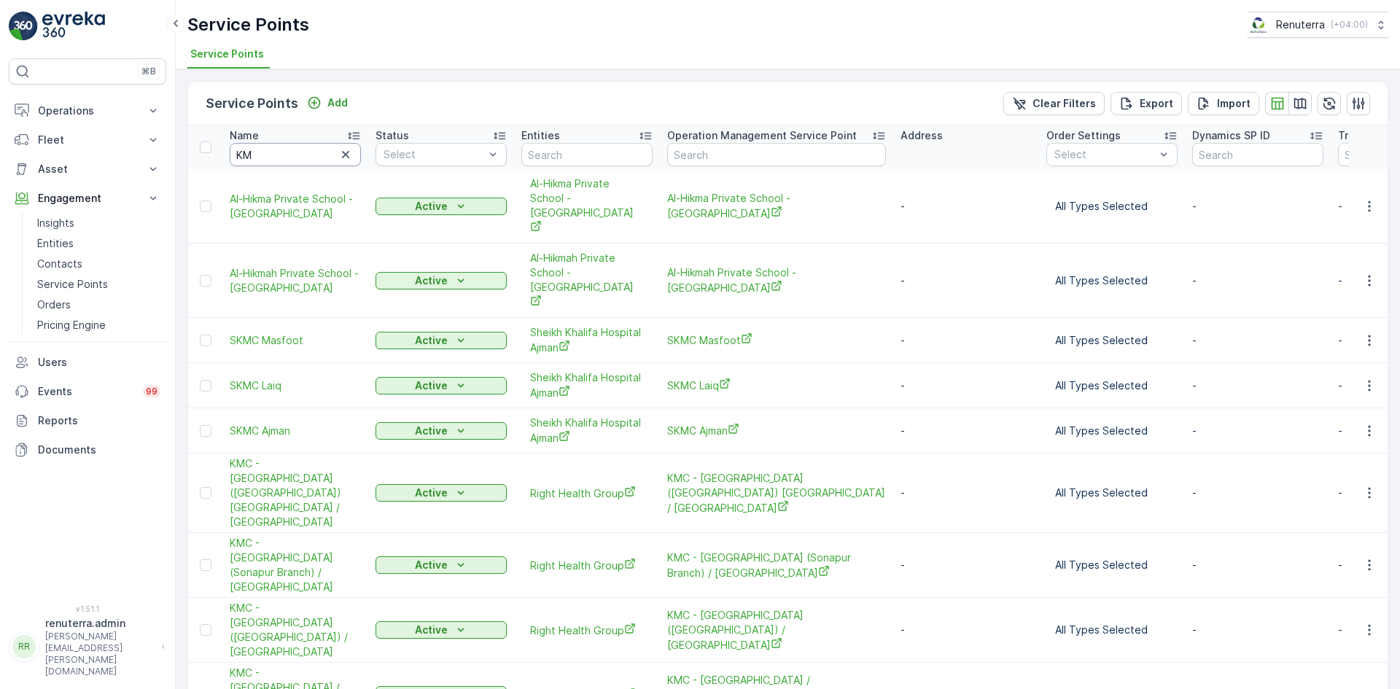
click at [281, 157] on input "KM" at bounding box center [295, 154] width 131 height 23
type input "KMC"
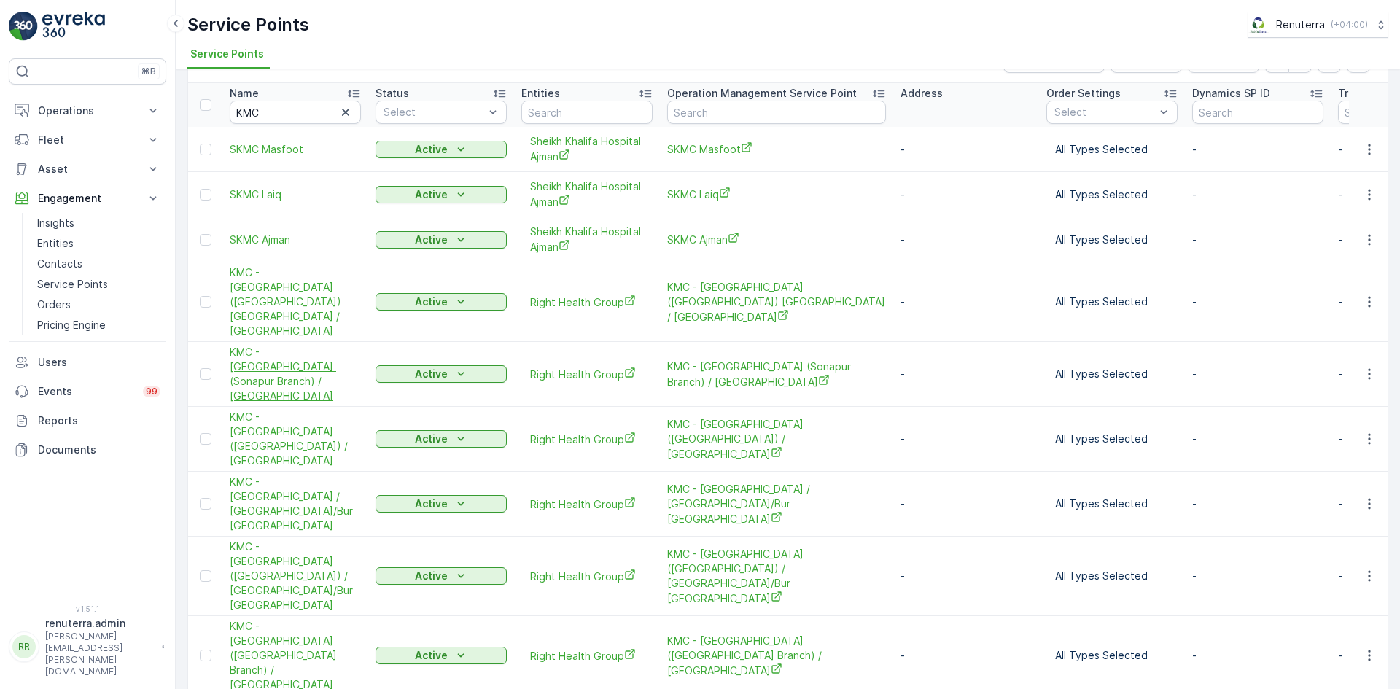
scroll to position [66, 0]
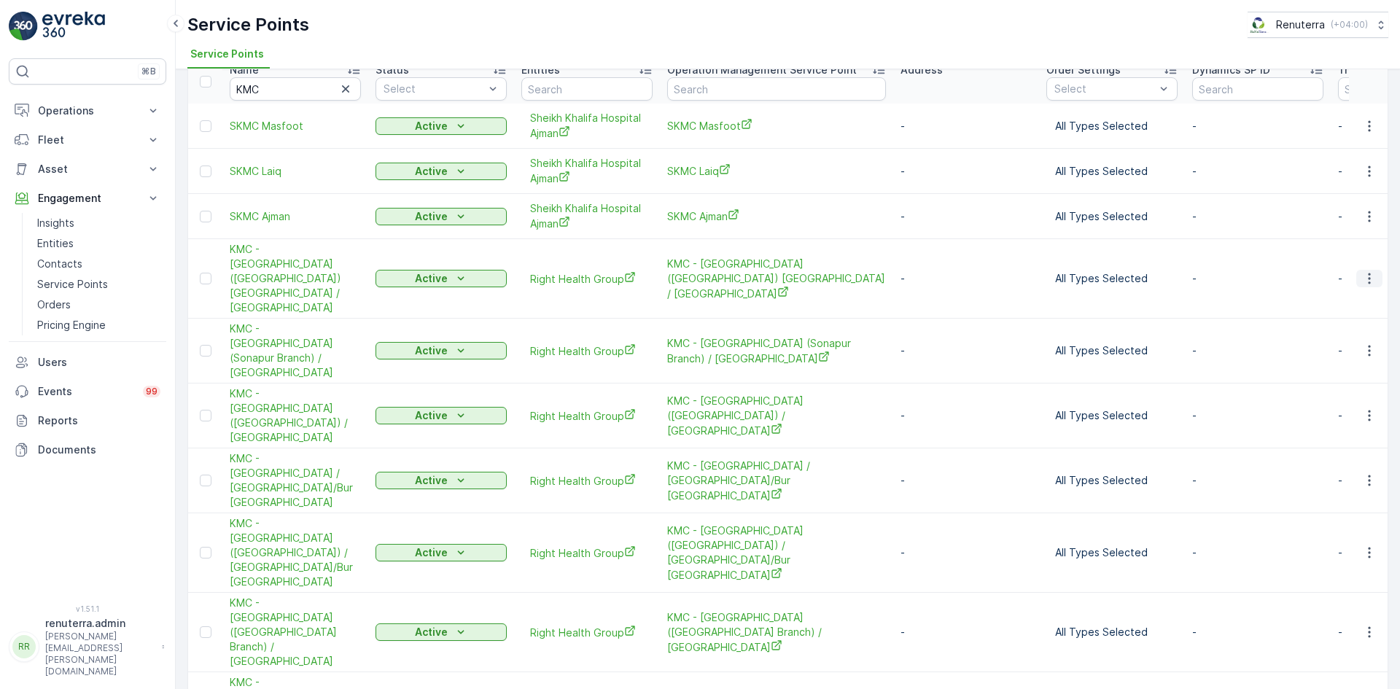
click at [1376, 270] on button "button" at bounding box center [1369, 278] width 26 height 17
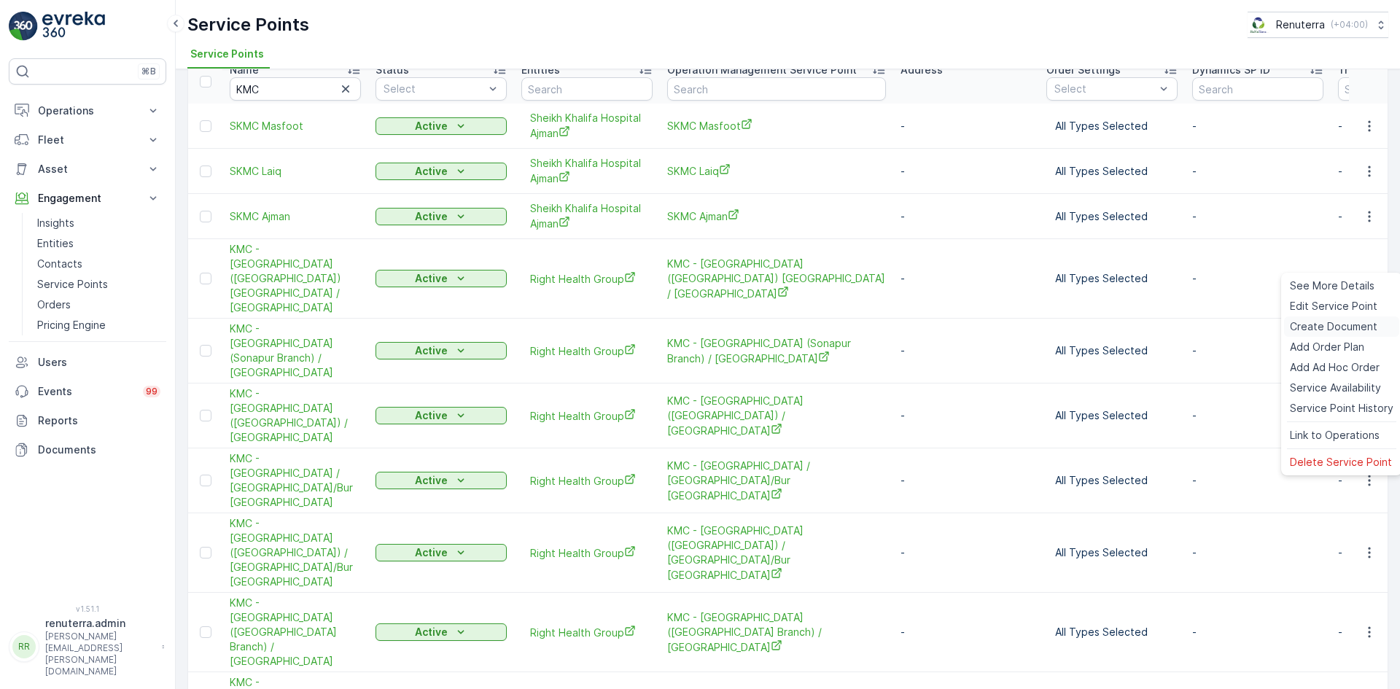
click at [1325, 326] on span "Create Document" at bounding box center [1333, 326] width 87 height 15
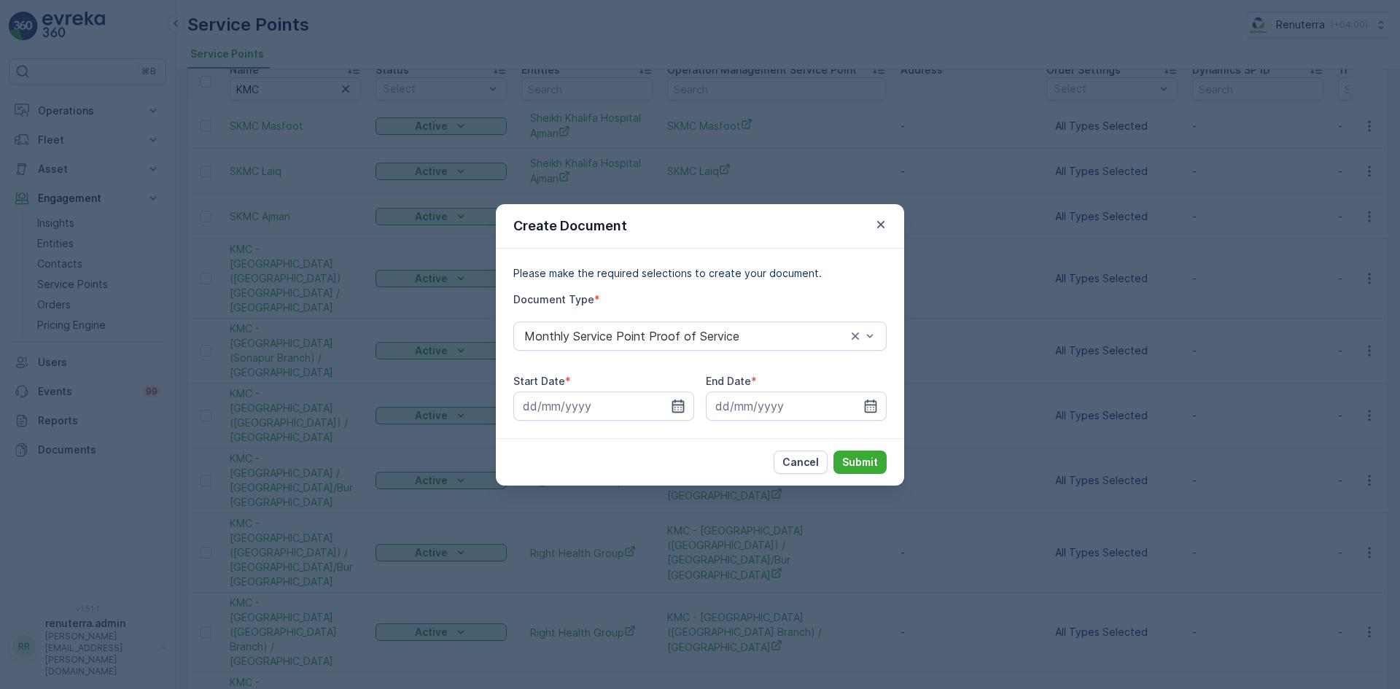
click at [683, 404] on icon "button" at bounding box center [678, 405] width 12 height 13
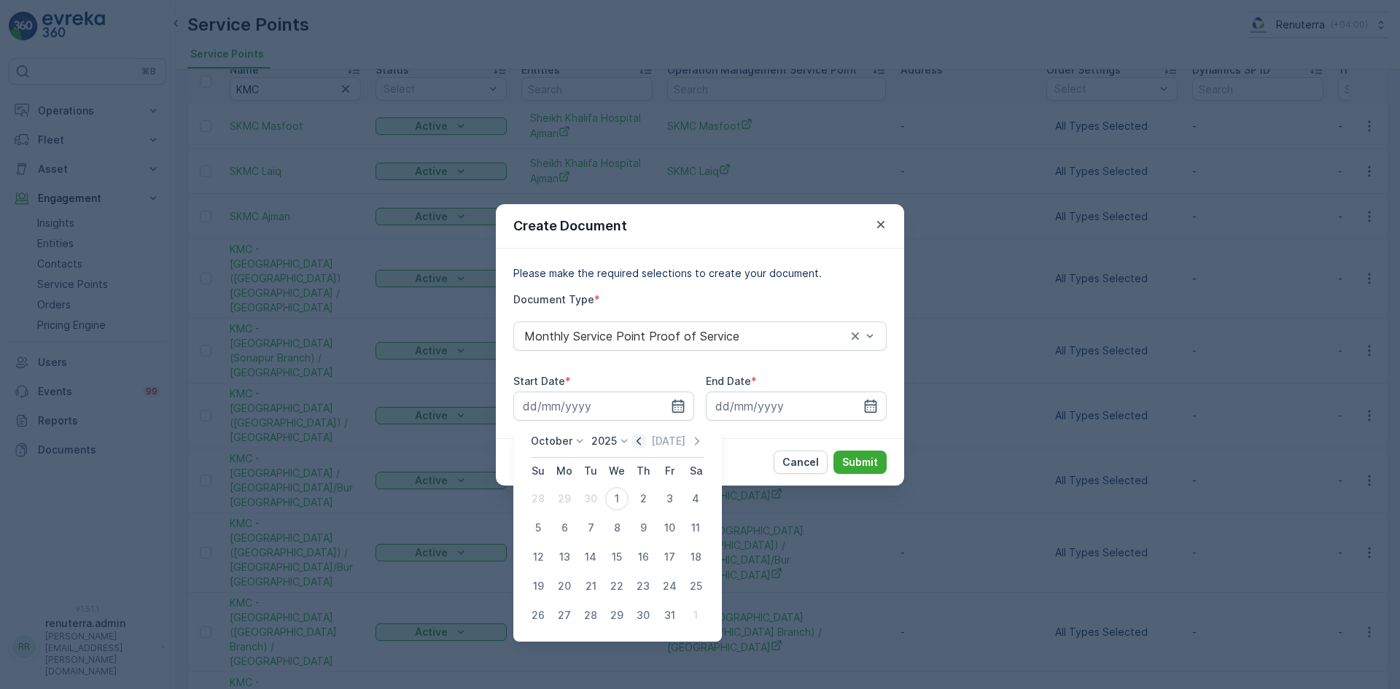
click at [641, 443] on icon "button" at bounding box center [638, 441] width 4 height 8
click at [574, 497] on div "1" at bounding box center [564, 498] width 23 height 23
type input "01.09.2025"
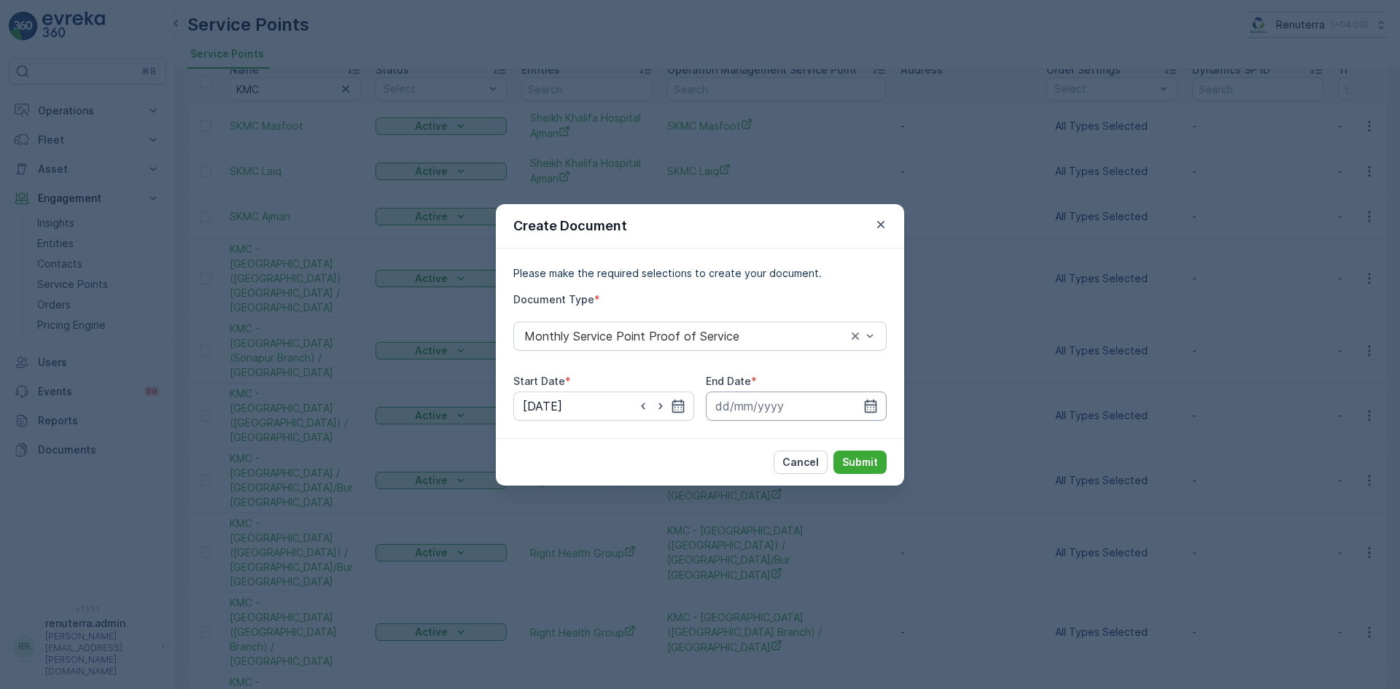
click at [879, 397] on input at bounding box center [796, 405] width 181 height 29
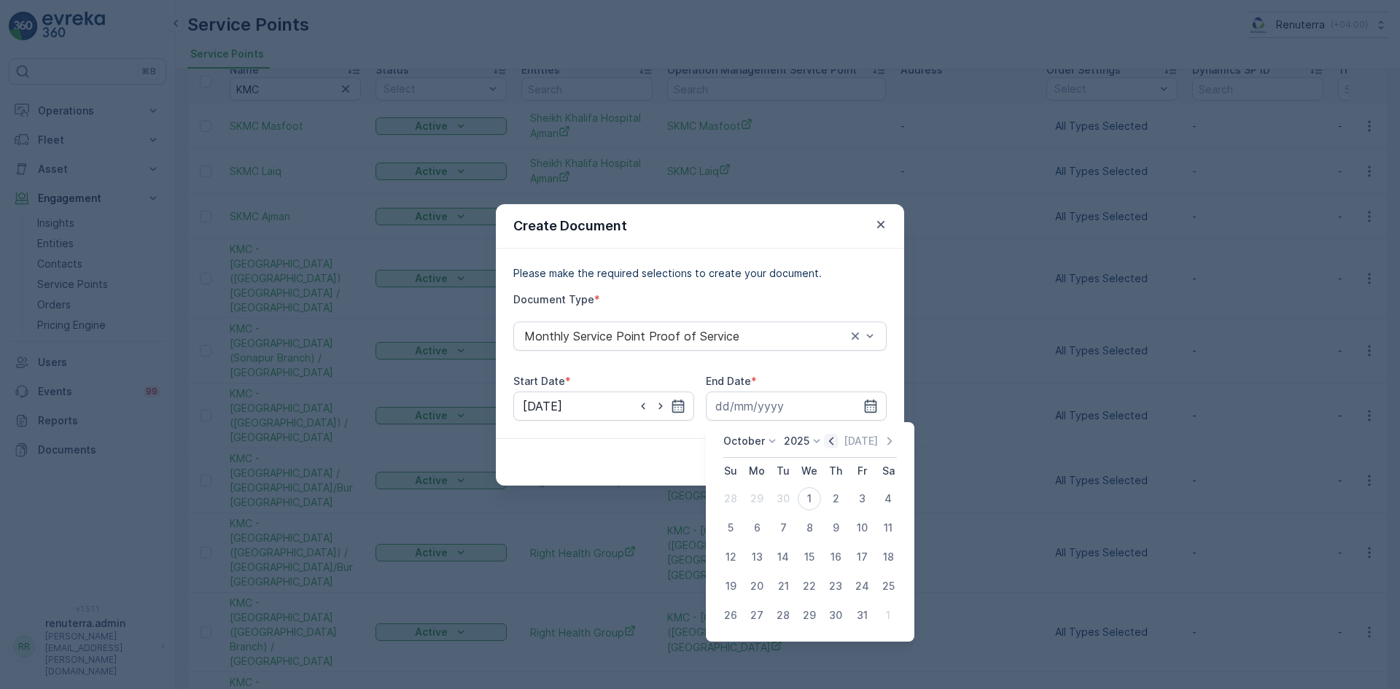
click at [837, 440] on icon "button" at bounding box center [831, 441] width 15 height 15
click at [790, 610] on div "30" at bounding box center [782, 615] width 23 height 23
type input "30.09.2025"
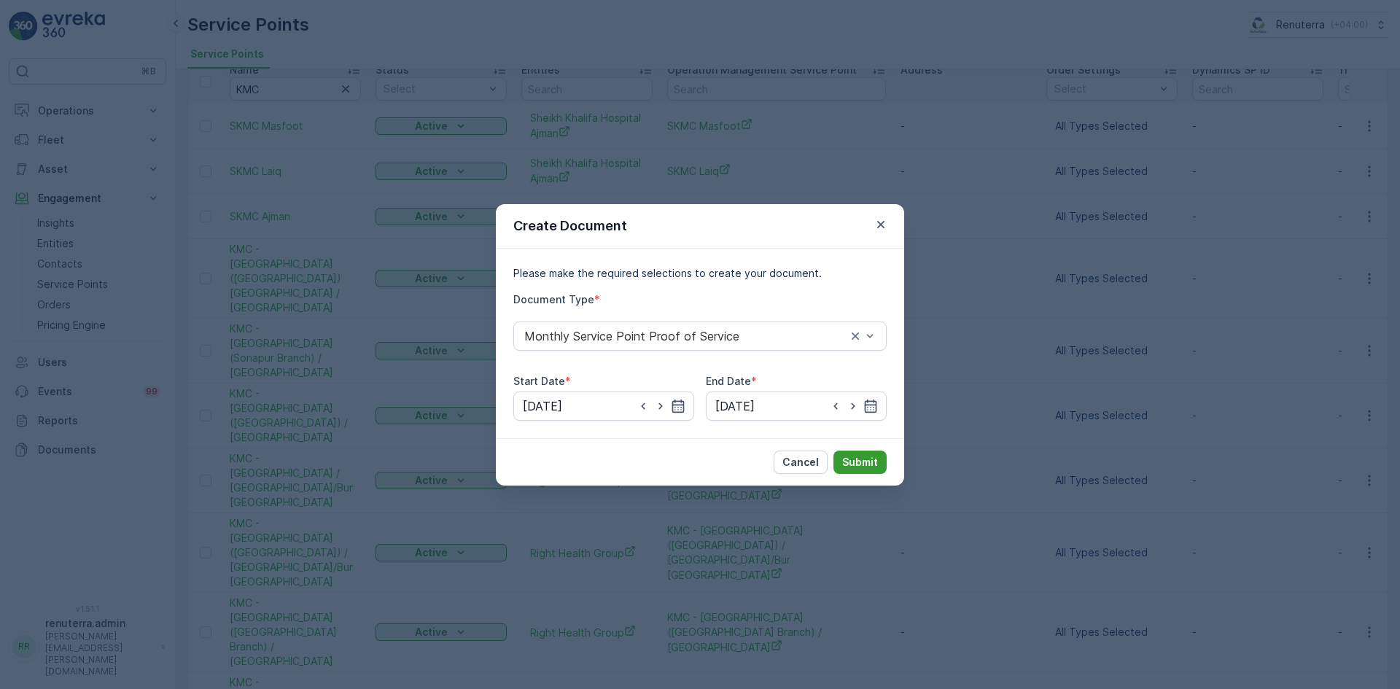
click at [862, 459] on p "Submit" at bounding box center [860, 462] width 36 height 15
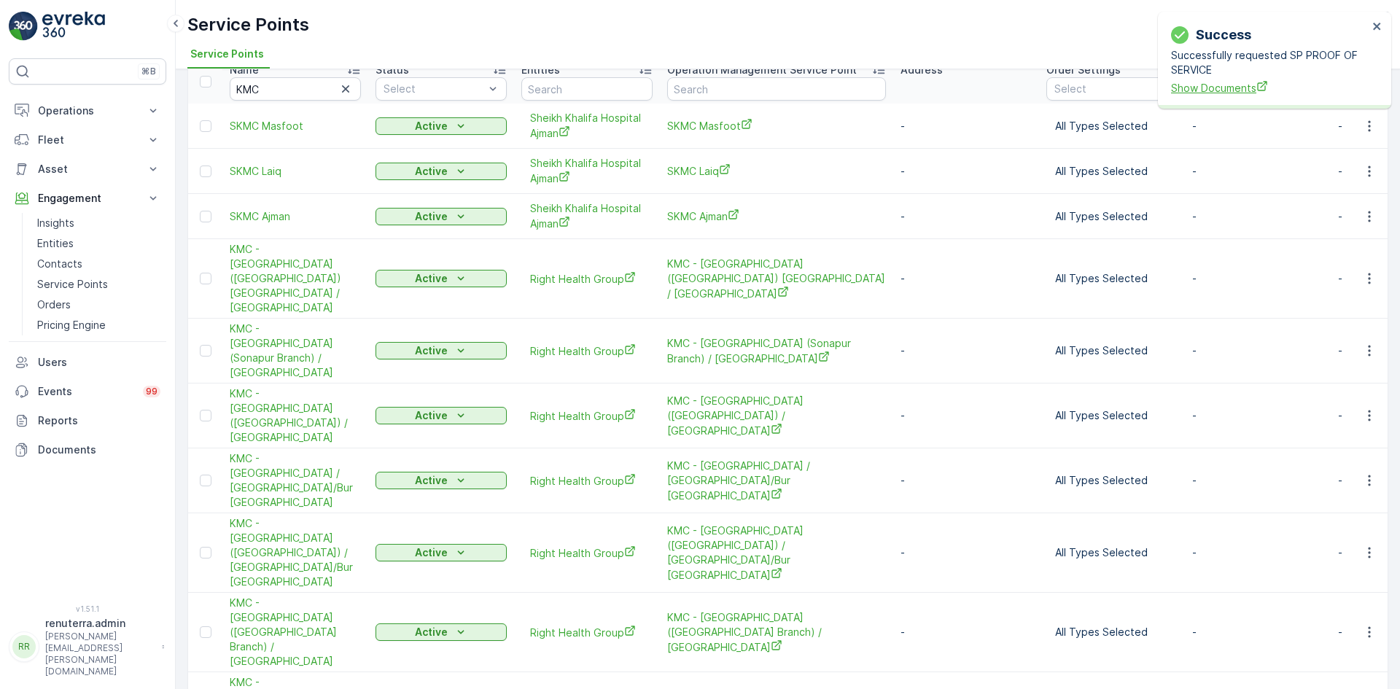
click at [1211, 87] on span "Show Documents" at bounding box center [1269, 87] width 197 height 15
click at [286, 96] on input "KMC" at bounding box center [295, 88] width 131 height 23
type input "AL"
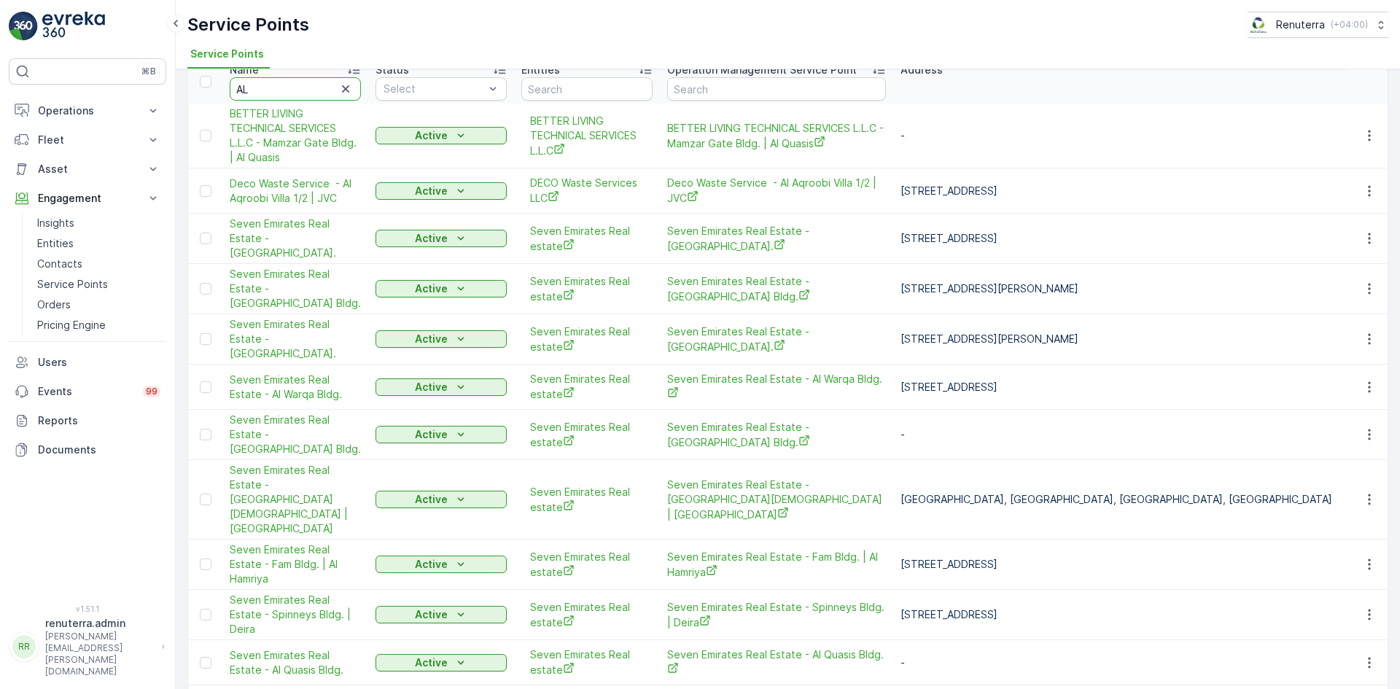
click at [291, 85] on input "AL" at bounding box center [295, 88] width 131 height 23
type input "AL Z"
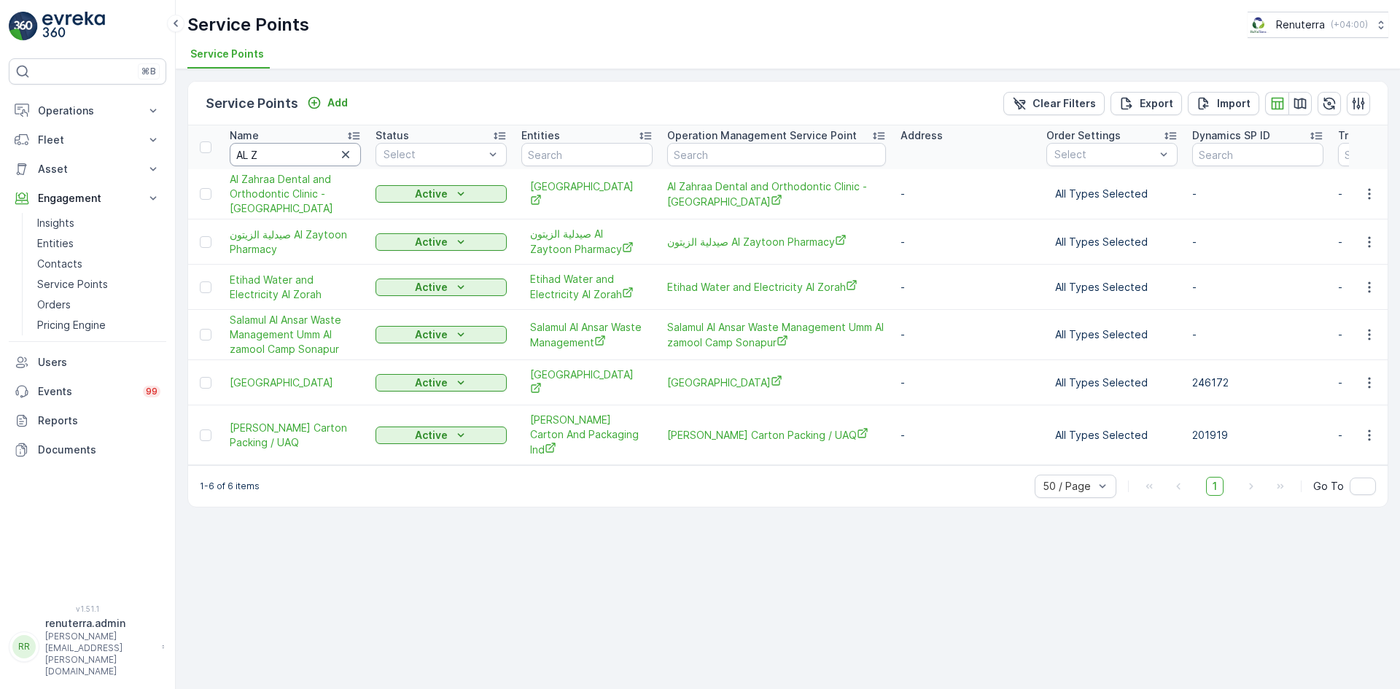
click at [292, 153] on input "AL Z" at bounding box center [295, 154] width 131 height 23
type input "AL AZ"
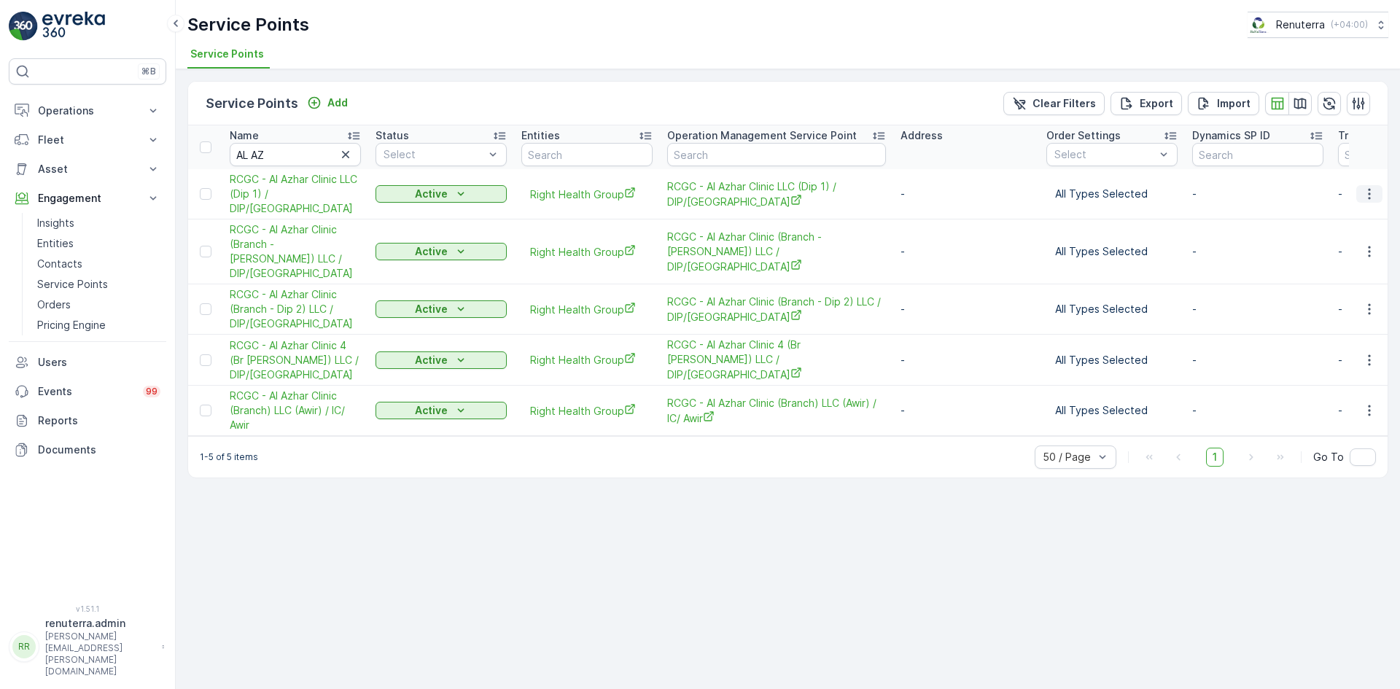
click at [1369, 190] on icon "button" at bounding box center [1369, 194] width 2 height 11
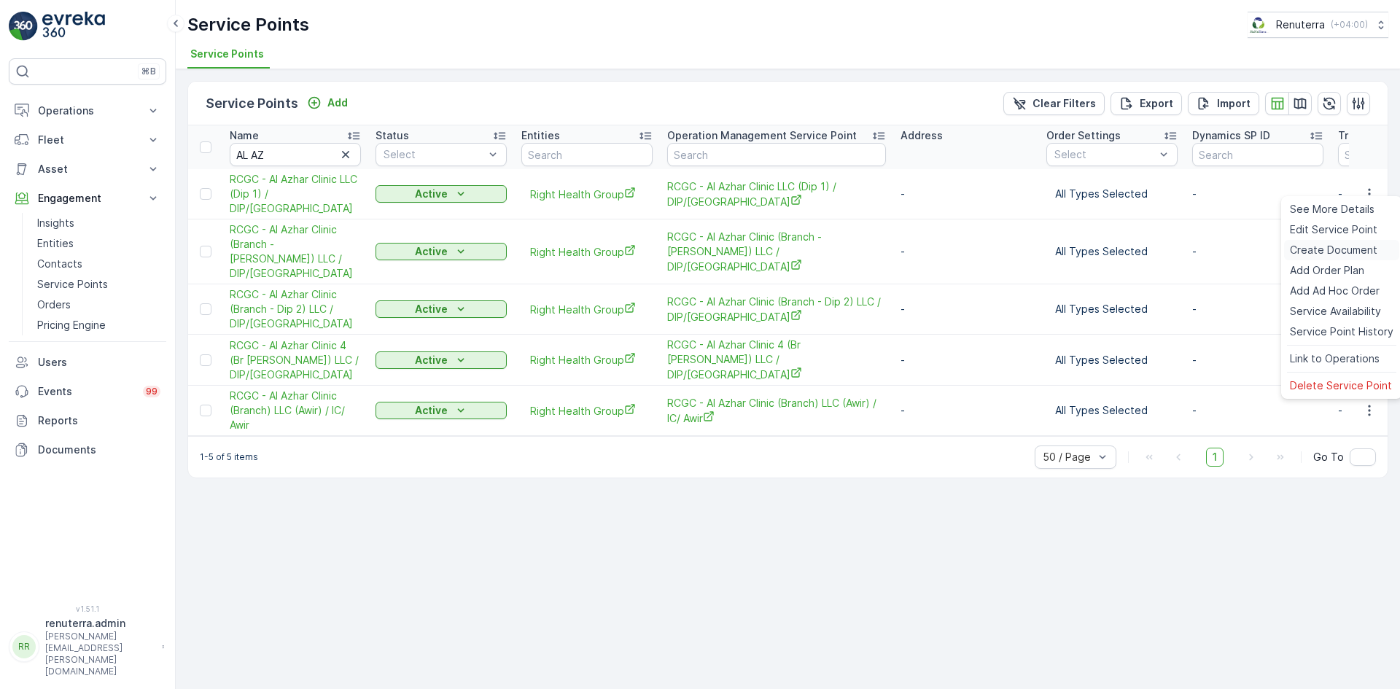
click at [1328, 254] on span "Create Document" at bounding box center [1333, 250] width 87 height 15
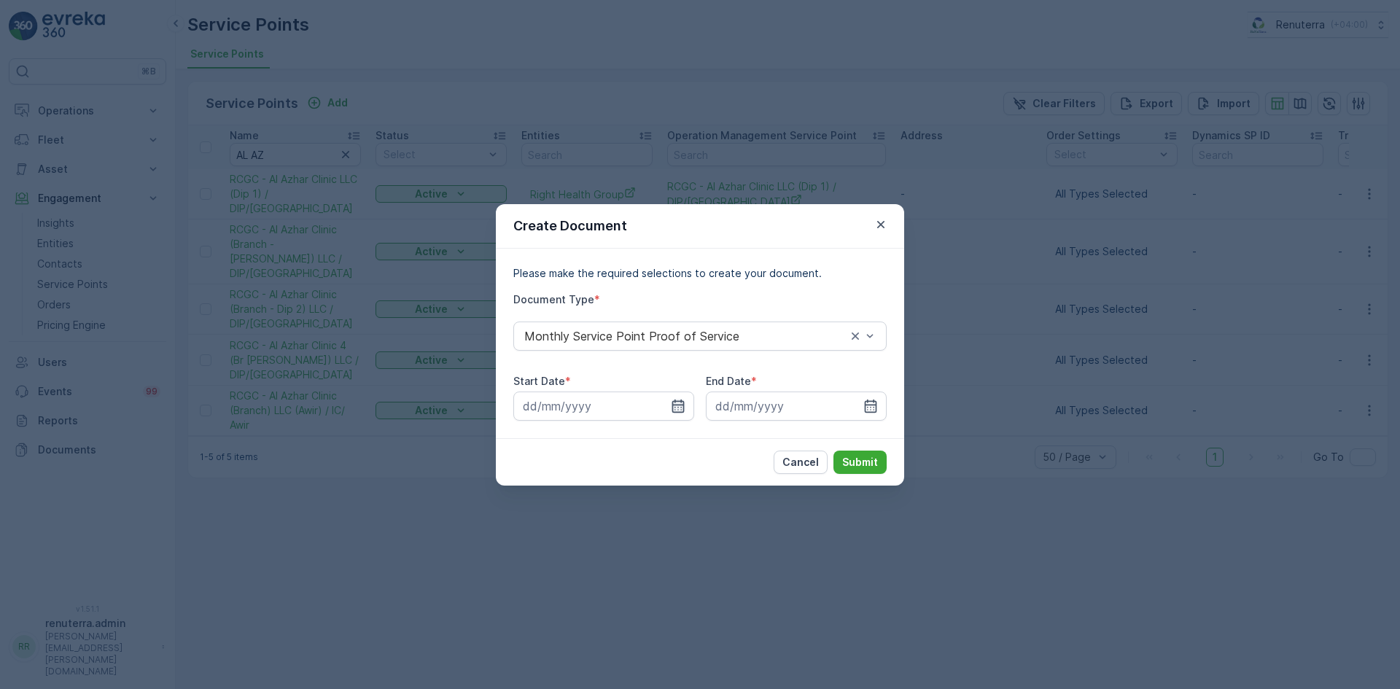
click at [677, 404] on icon "button" at bounding box center [678, 405] width 12 height 13
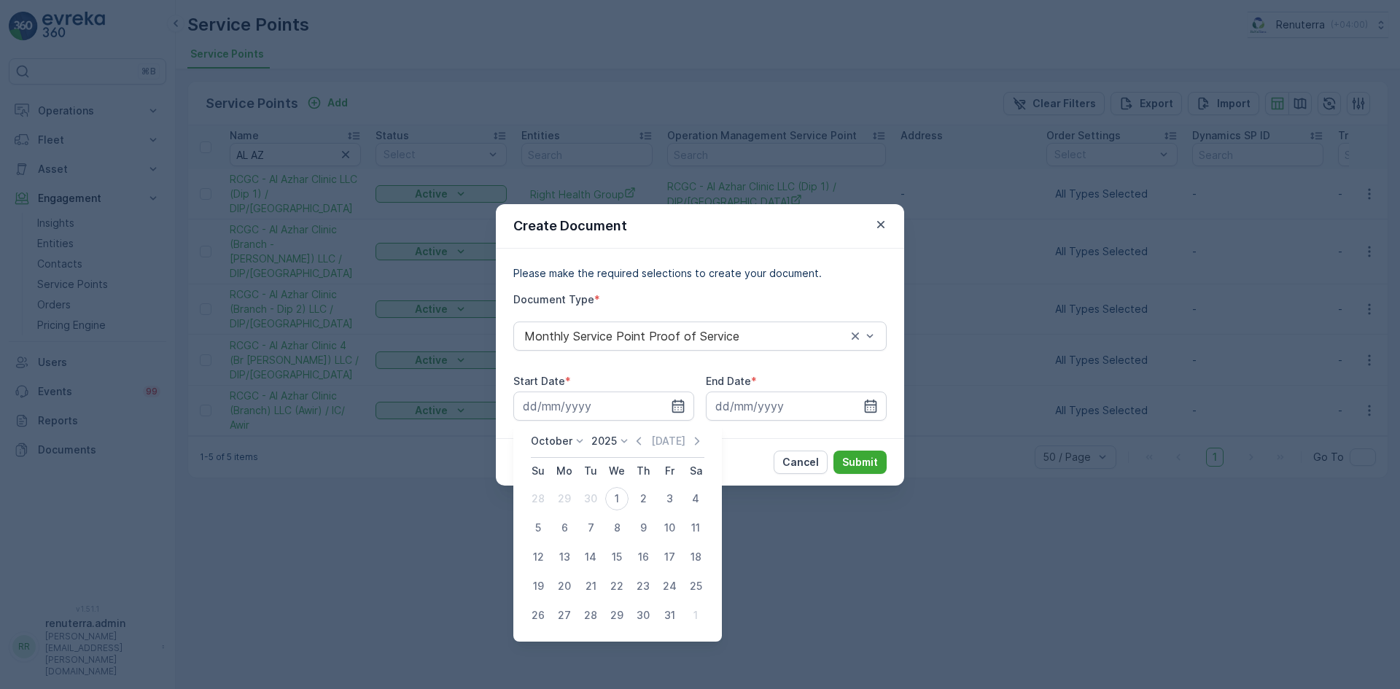
click at [625, 438] on icon at bounding box center [624, 441] width 15 height 15
click at [640, 437] on icon "button" at bounding box center [638, 441] width 15 height 15
click at [564, 497] on div "1" at bounding box center [564, 498] width 23 height 23
type input "01.09.2025"
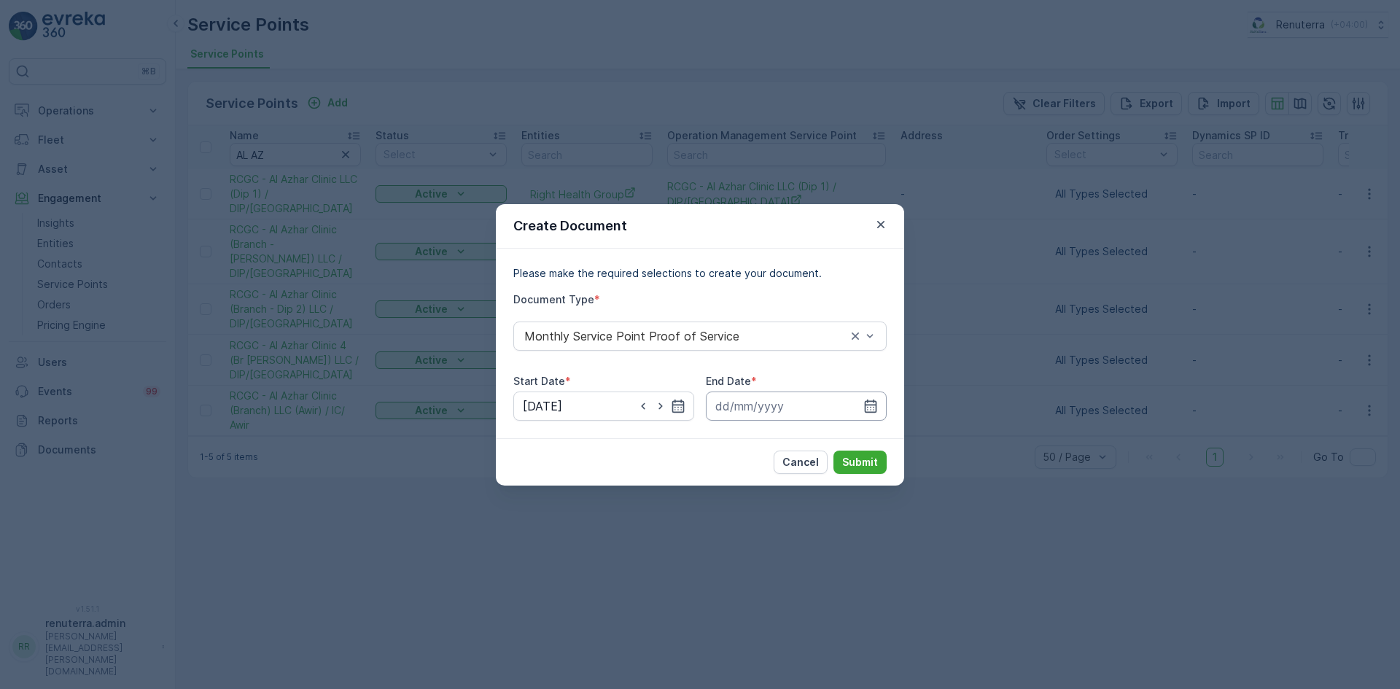
click at [865, 413] on input at bounding box center [796, 405] width 181 height 29
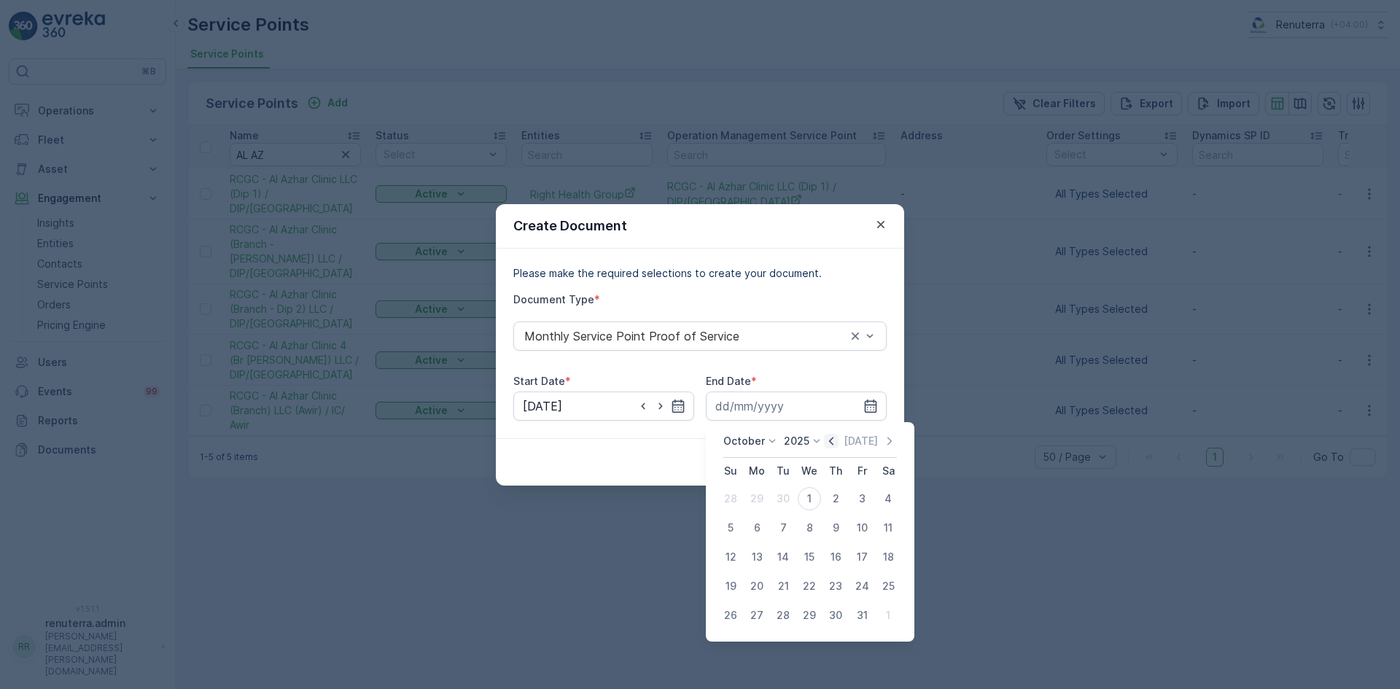
click at [833, 443] on icon "button" at bounding box center [831, 441] width 4 height 8
click at [778, 617] on div "30" at bounding box center [782, 615] width 23 height 23
type input "30.09.2025"
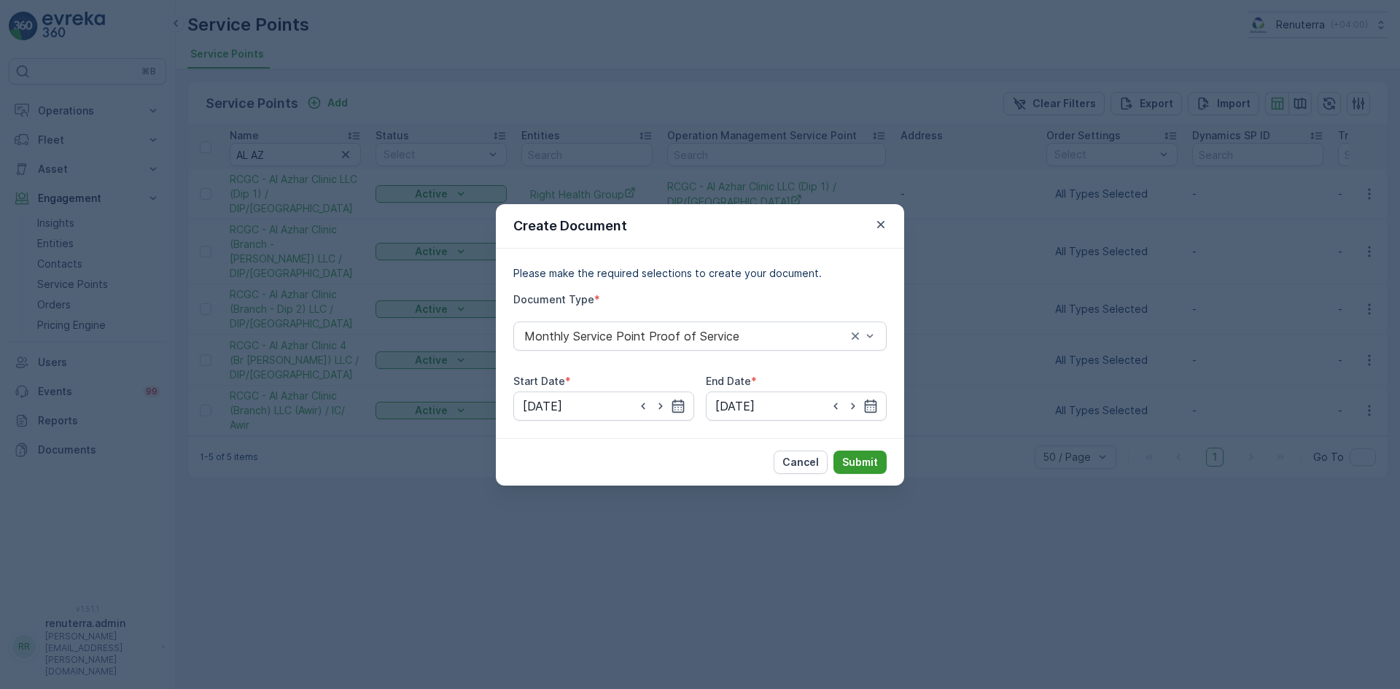
click at [851, 463] on p "Submit" at bounding box center [860, 462] width 36 height 15
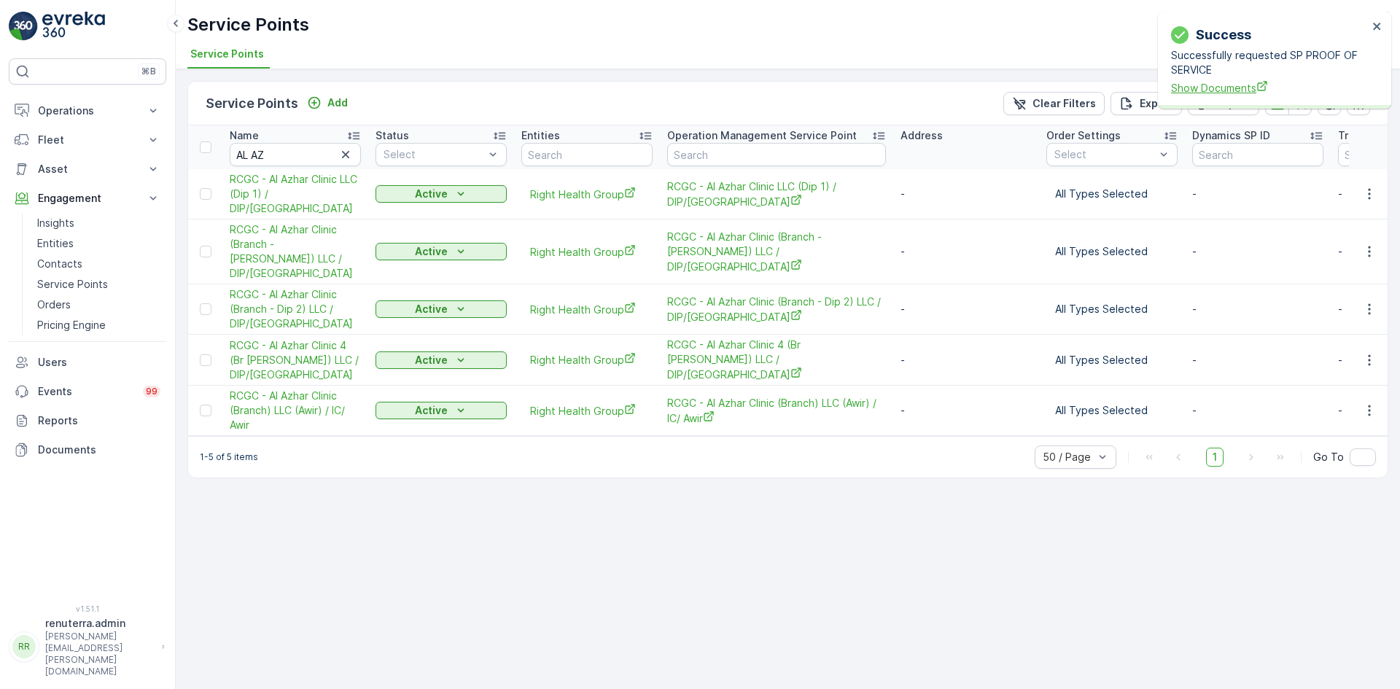
click at [1214, 90] on span "Show Documents" at bounding box center [1269, 87] width 197 height 15
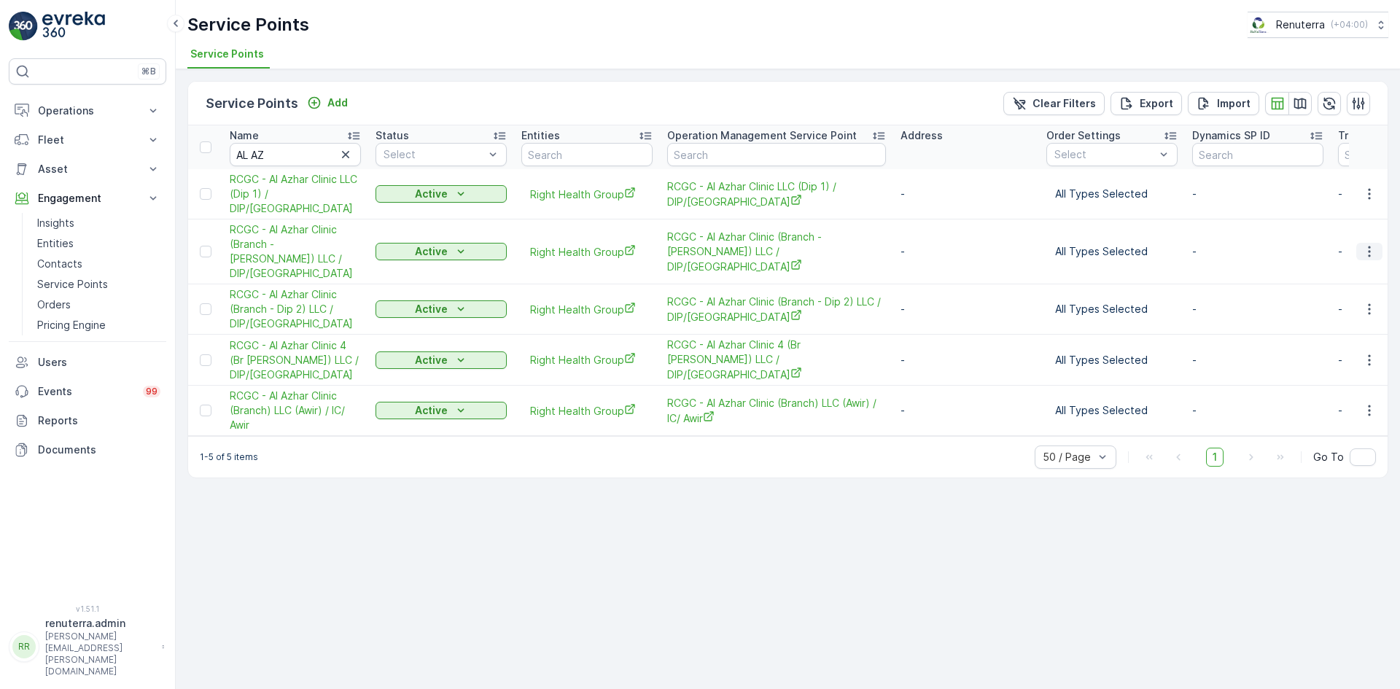
click at [1379, 243] on button "button" at bounding box center [1369, 251] width 26 height 17
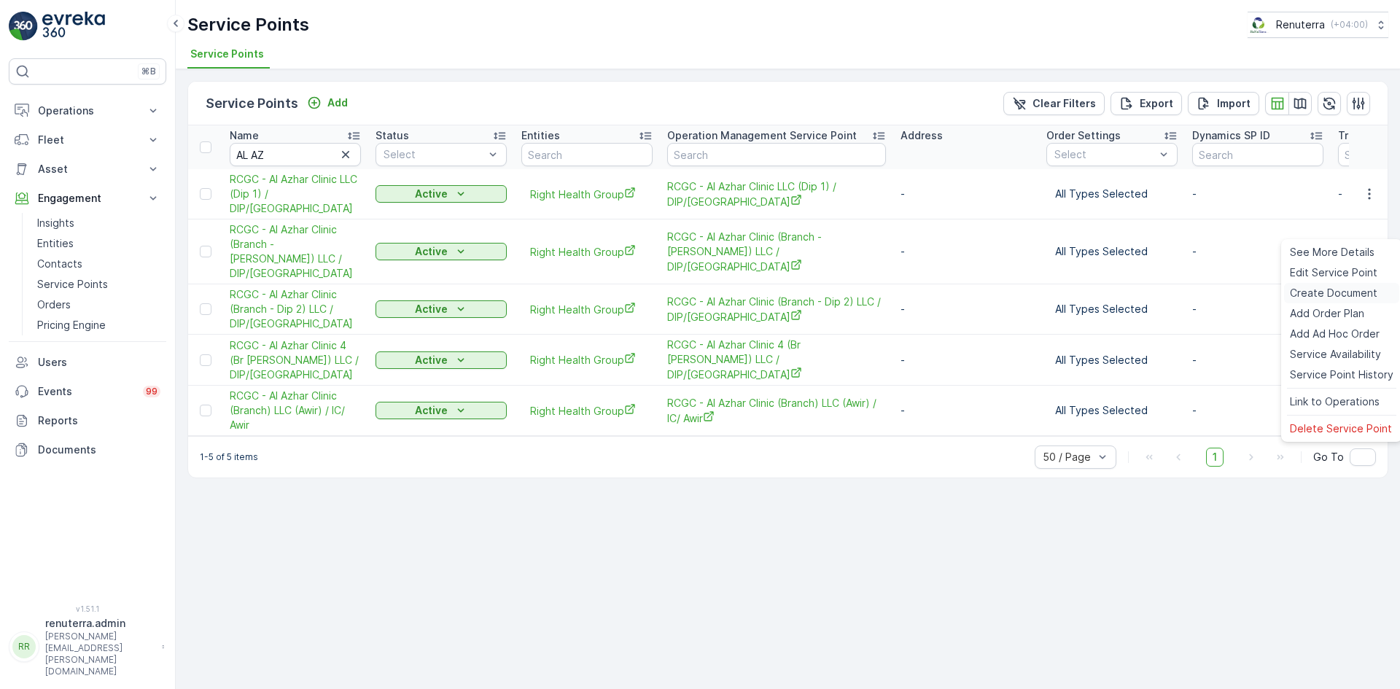
click at [1350, 288] on span "Create Document" at bounding box center [1333, 293] width 87 height 15
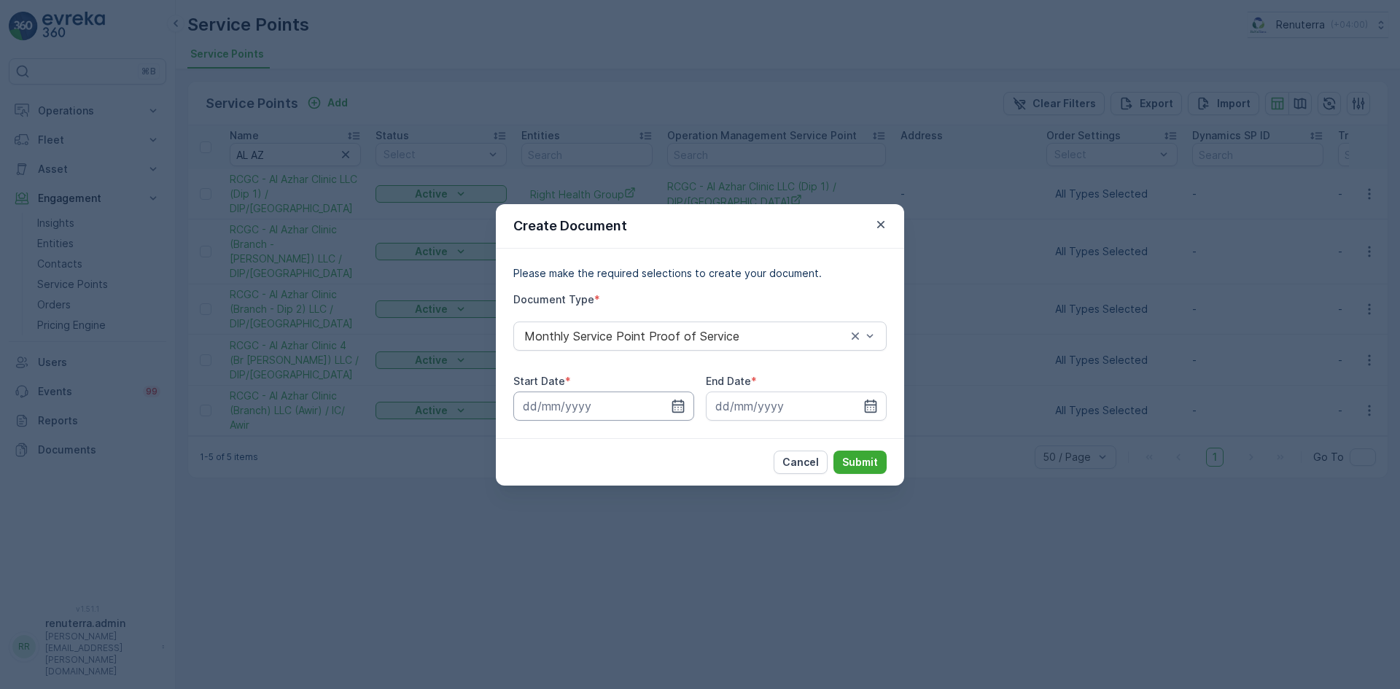
click at [677, 415] on input at bounding box center [603, 405] width 181 height 29
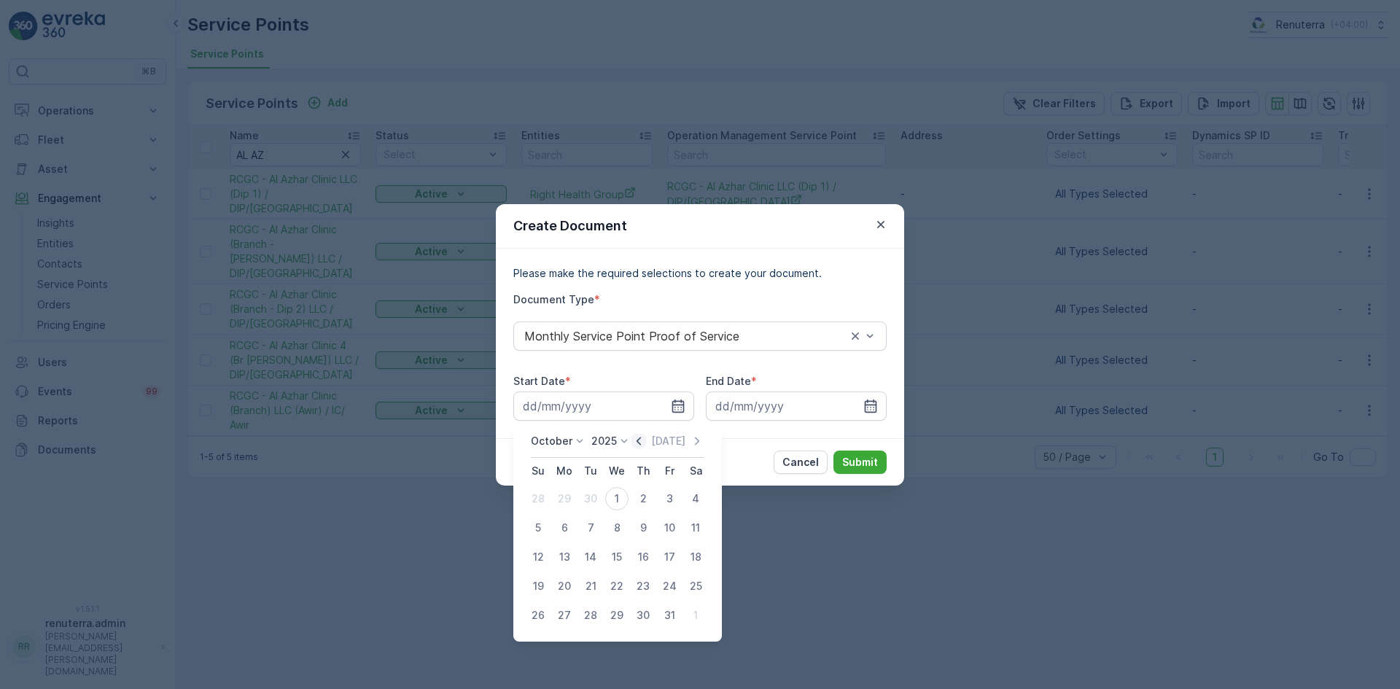
click at [637, 440] on icon "button" at bounding box center [638, 441] width 15 height 15
click at [567, 496] on div "1" at bounding box center [564, 498] width 23 height 23
type input "01.09.2025"
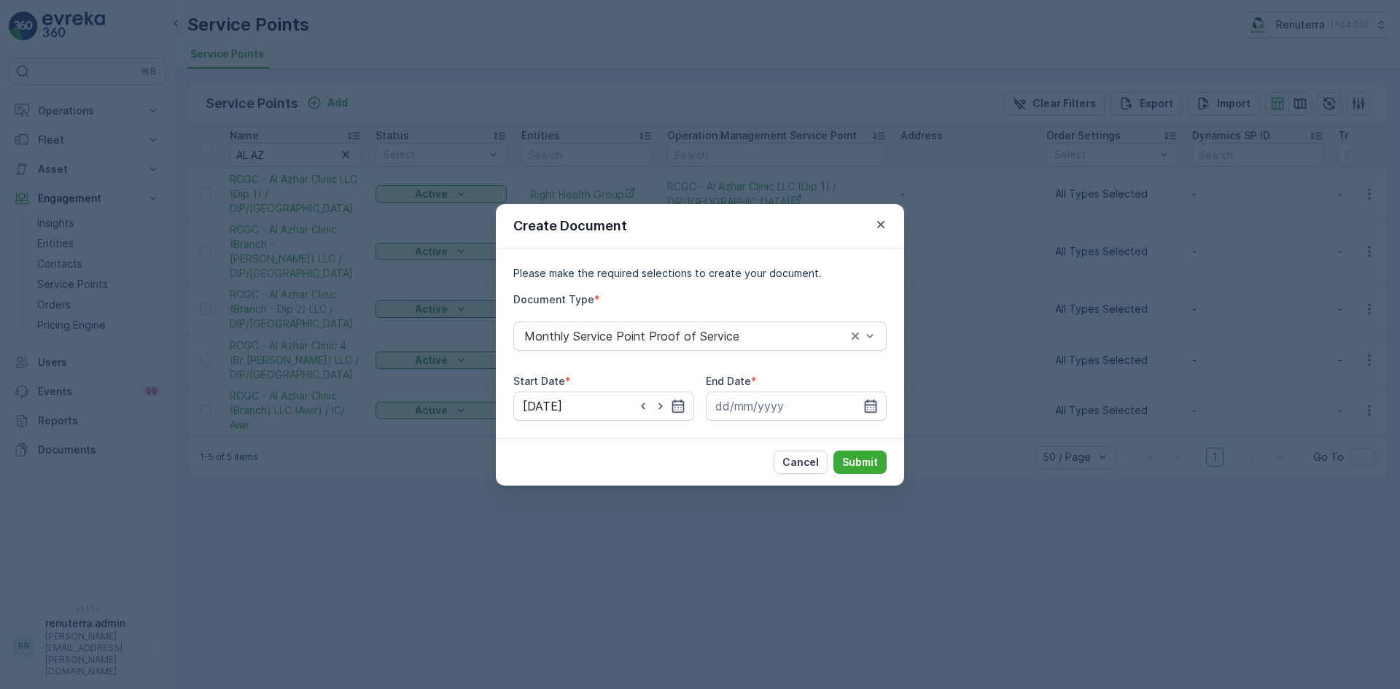
click at [865, 407] on icon "button" at bounding box center [871, 405] width 12 height 13
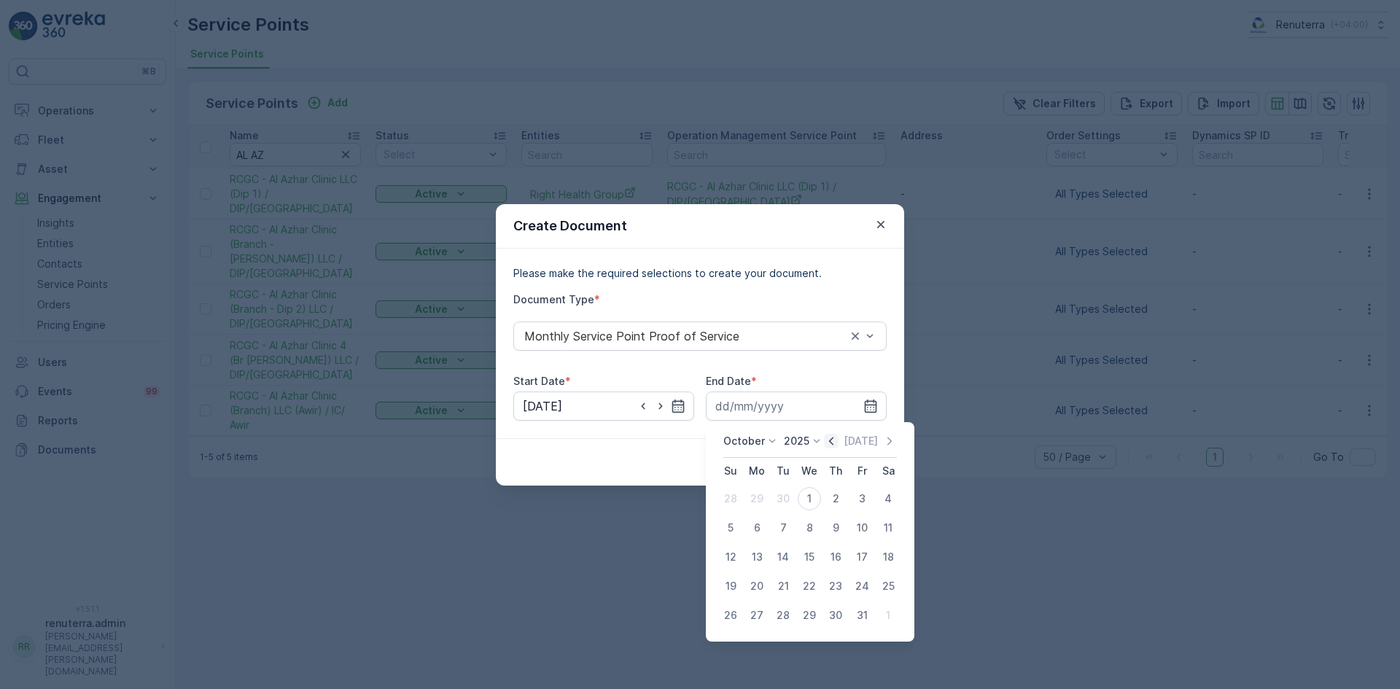
click at [838, 437] on icon "button" at bounding box center [831, 441] width 15 height 15
click at [784, 609] on div "30" at bounding box center [782, 615] width 23 height 23
type input "30.09.2025"
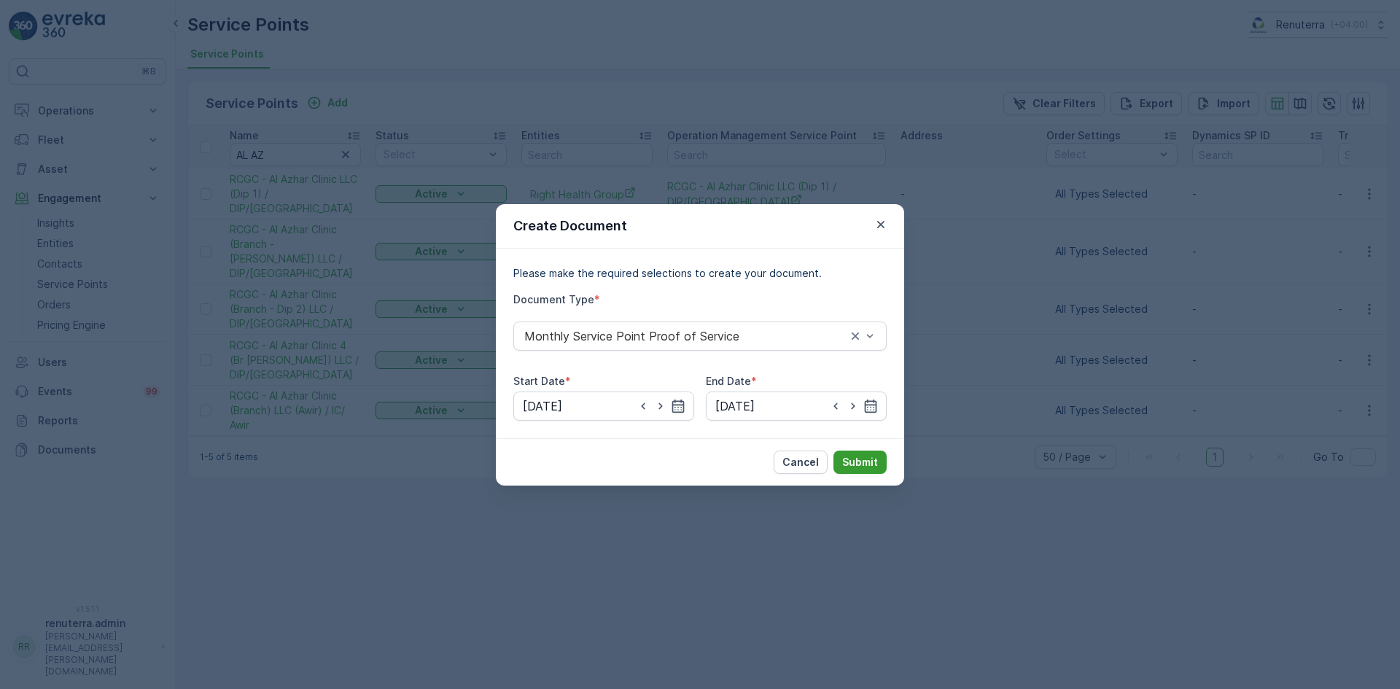
click at [850, 468] on p "Submit" at bounding box center [860, 462] width 36 height 15
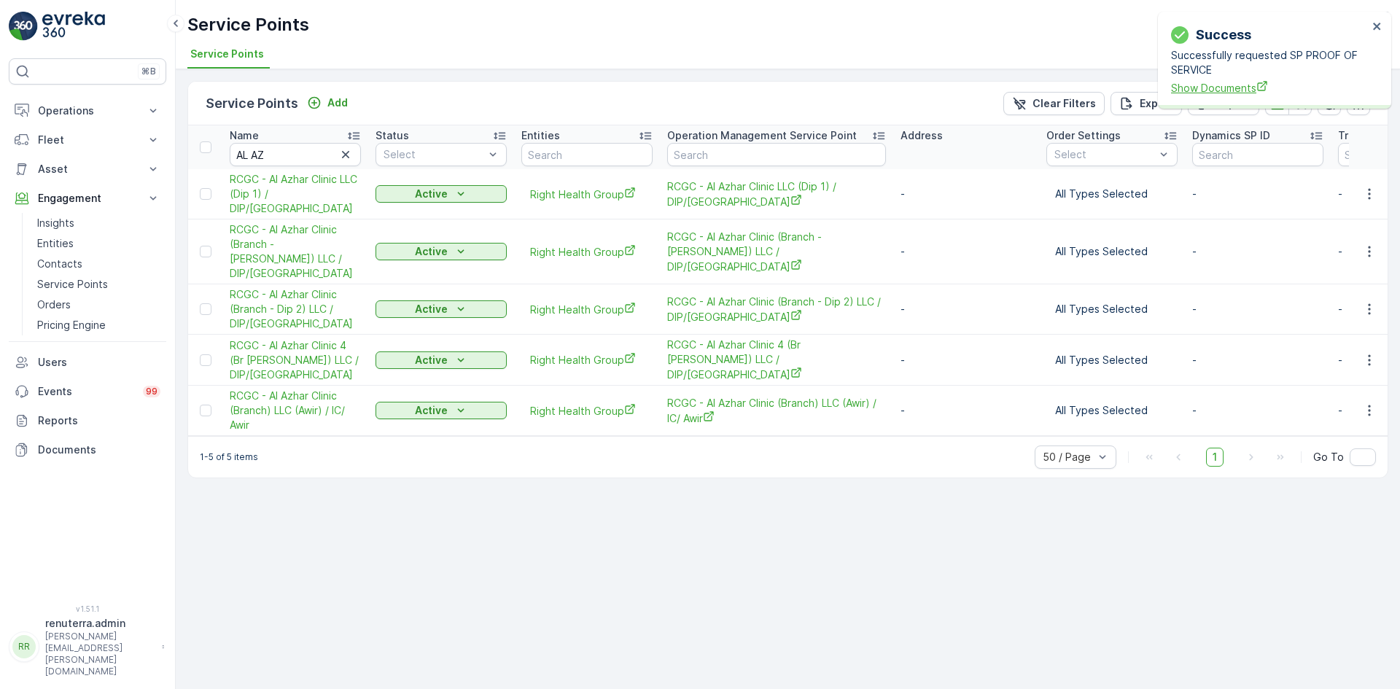
click at [1221, 85] on span "Show Documents" at bounding box center [1269, 87] width 197 height 15
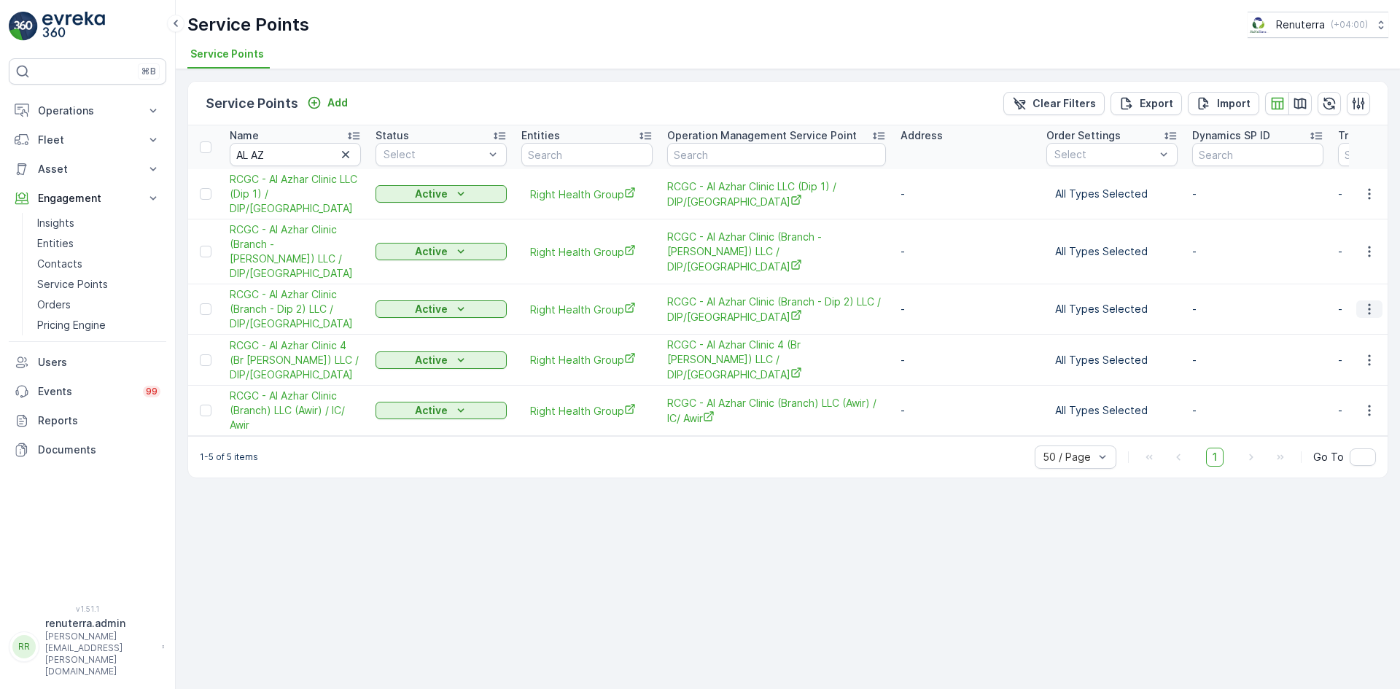
click at [1366, 302] on icon "button" at bounding box center [1369, 309] width 15 height 15
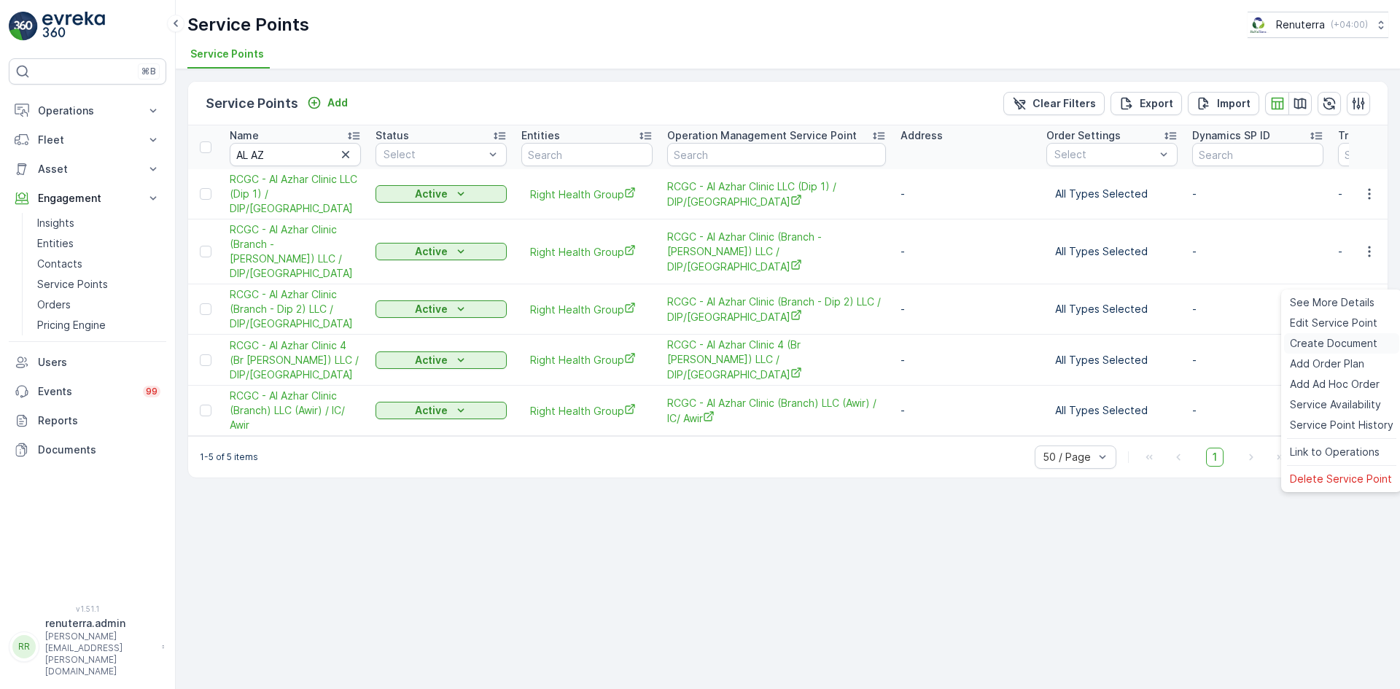
click at [1349, 337] on span "Create Document" at bounding box center [1333, 343] width 87 height 15
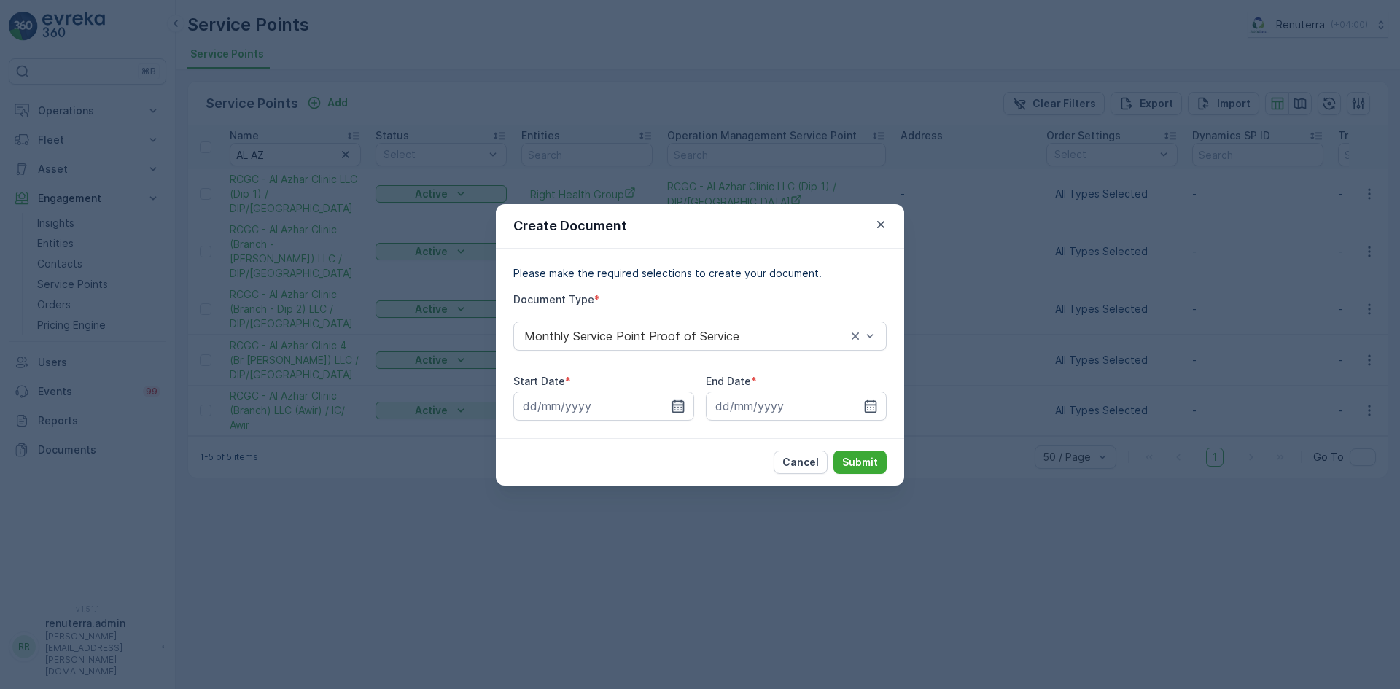
click at [678, 412] on icon "button" at bounding box center [678, 405] width 12 height 13
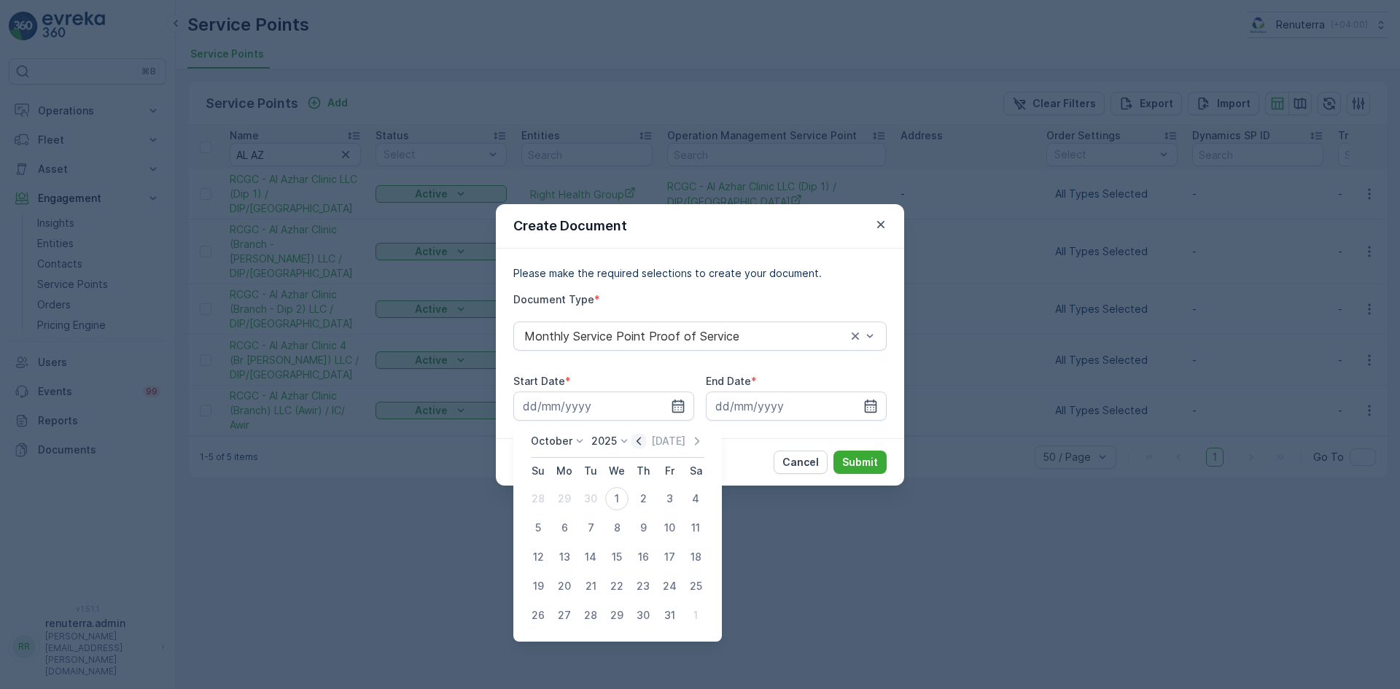
click at [641, 439] on icon "button" at bounding box center [638, 441] width 4 height 8
click at [558, 503] on div "1" at bounding box center [564, 498] width 23 height 23
type input "01.09.2025"
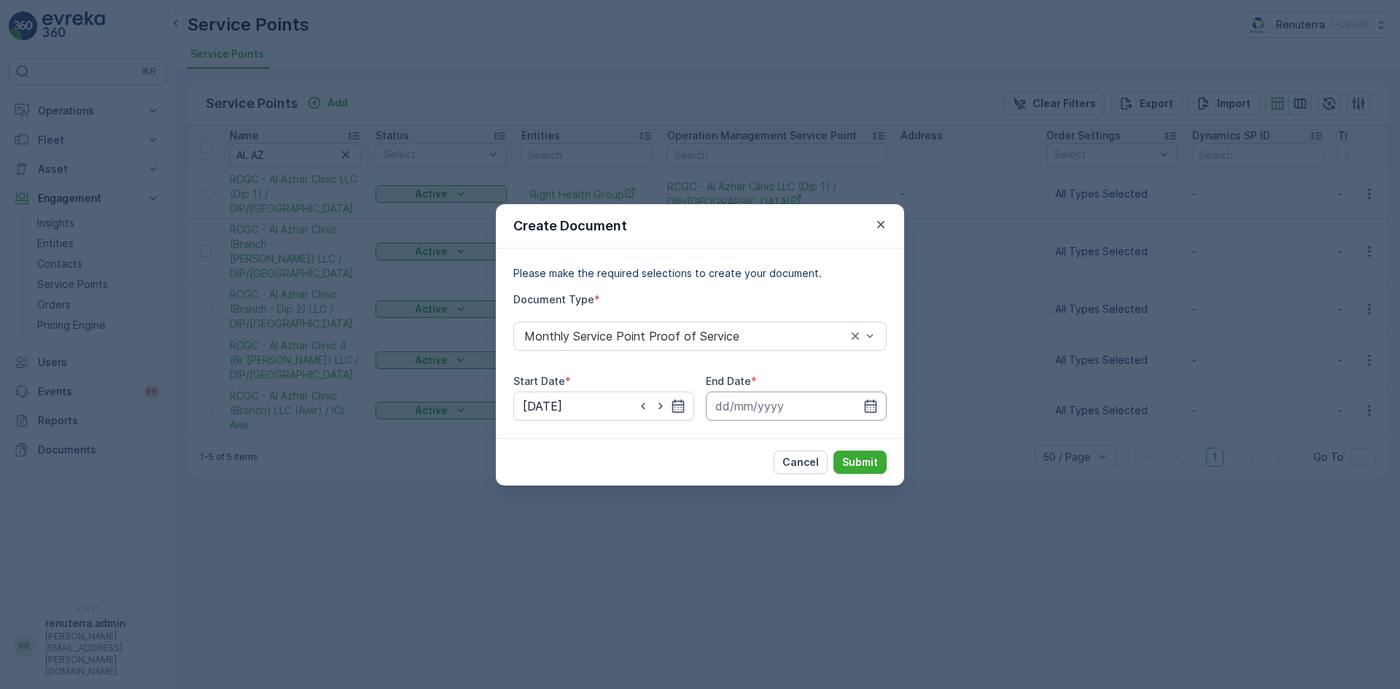
click at [881, 396] on input at bounding box center [796, 405] width 181 height 29
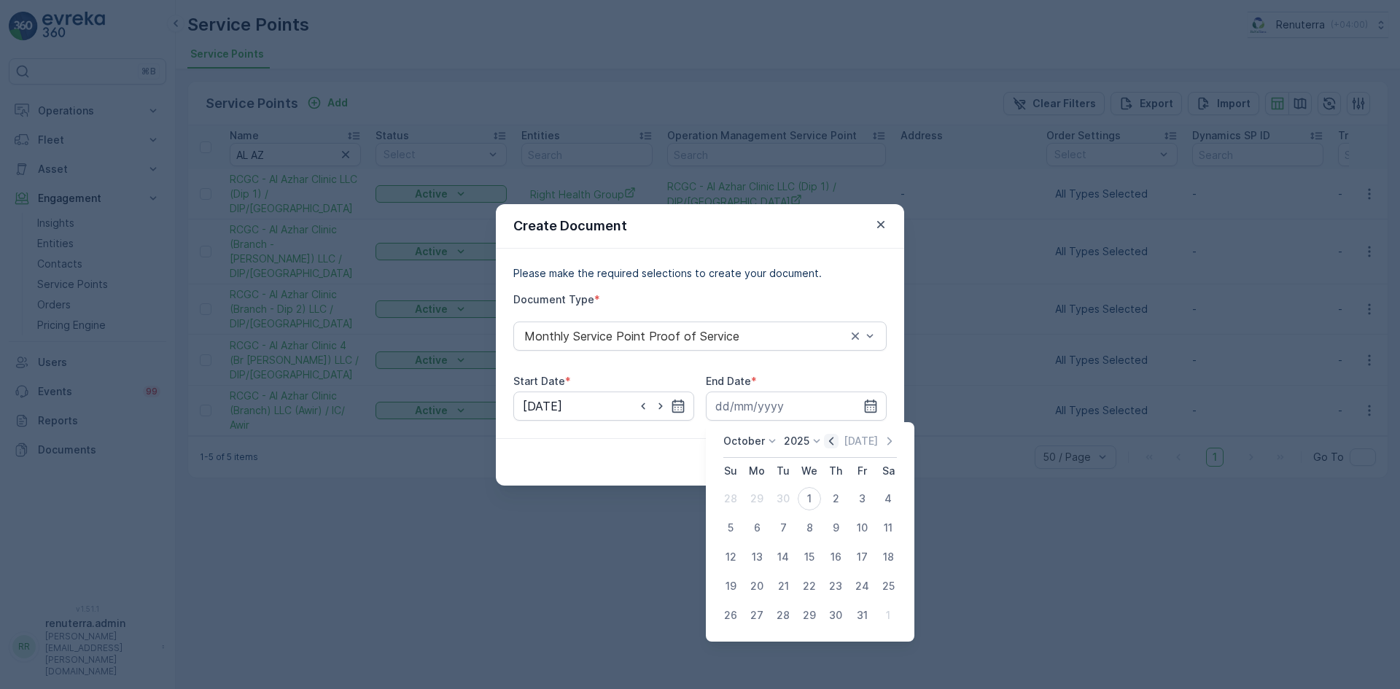
click at [827, 438] on icon "button" at bounding box center [831, 441] width 15 height 15
click at [783, 615] on div "30" at bounding box center [782, 615] width 23 height 23
type input "30.09.2025"
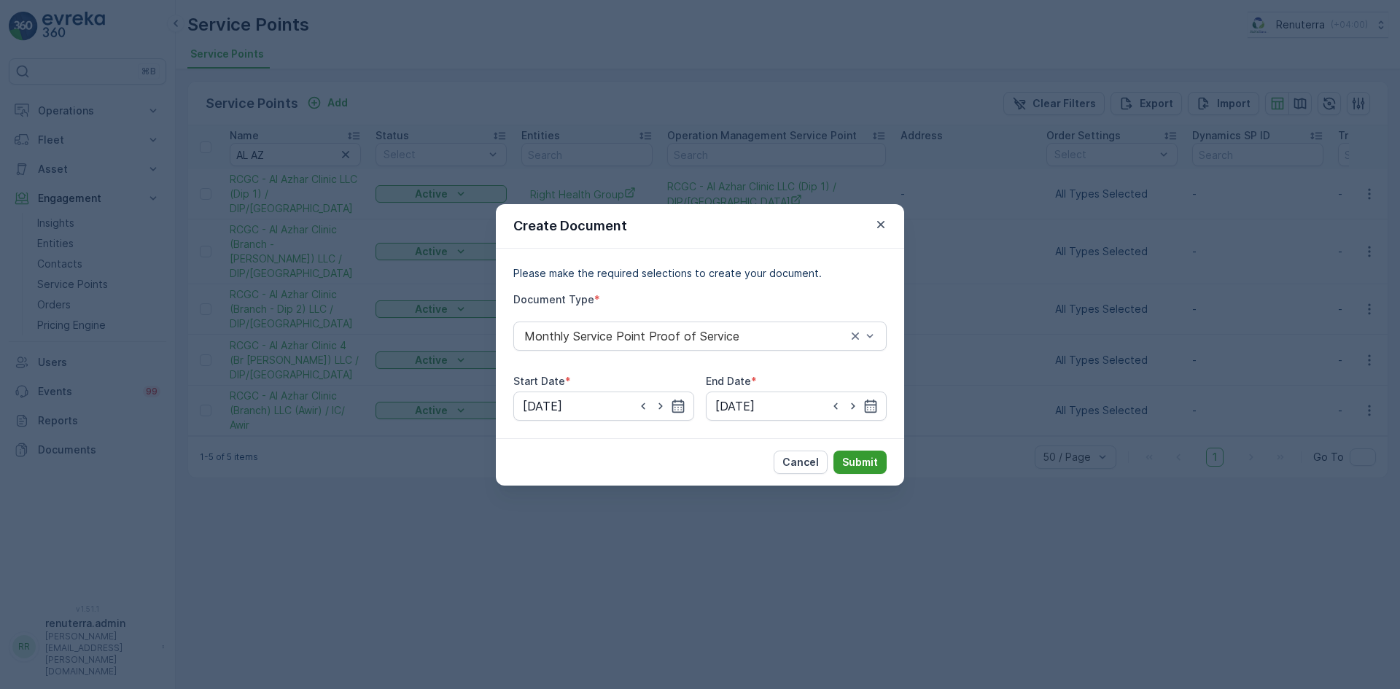
click at [854, 464] on p "Submit" at bounding box center [860, 462] width 36 height 15
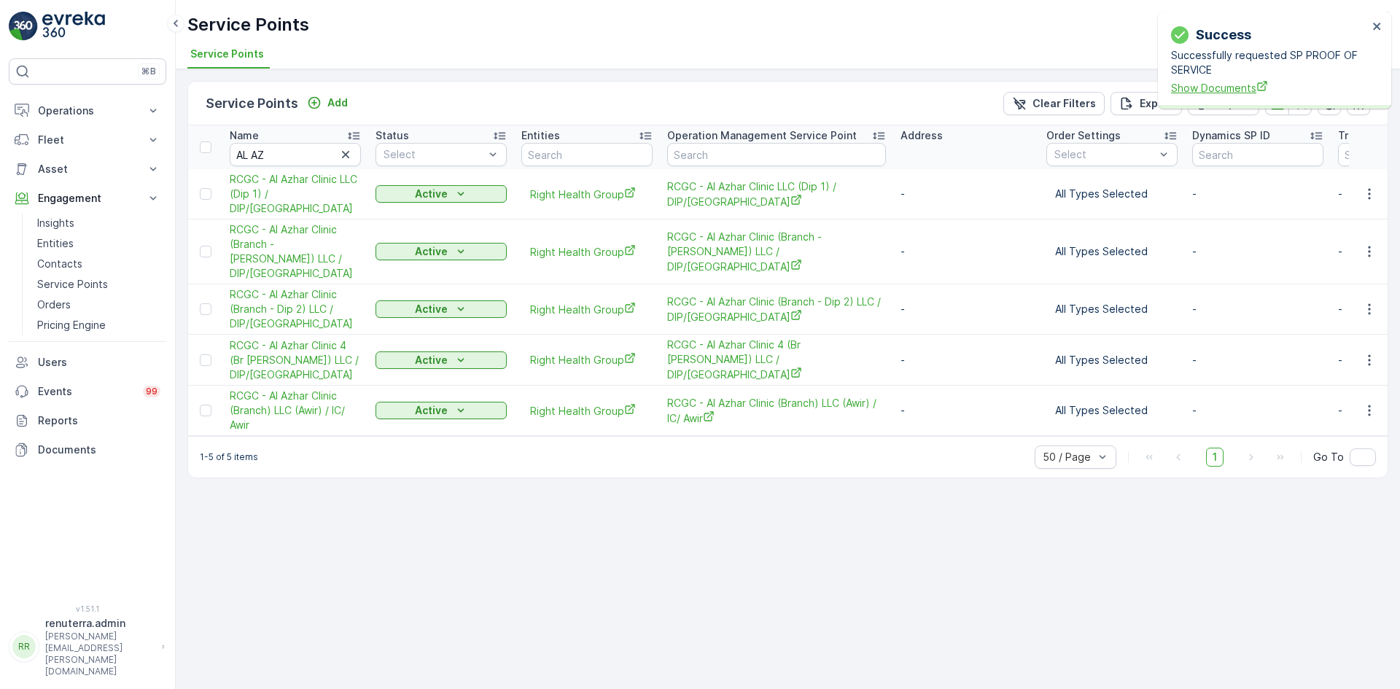
click at [1217, 89] on span "Show Documents" at bounding box center [1269, 87] width 197 height 15
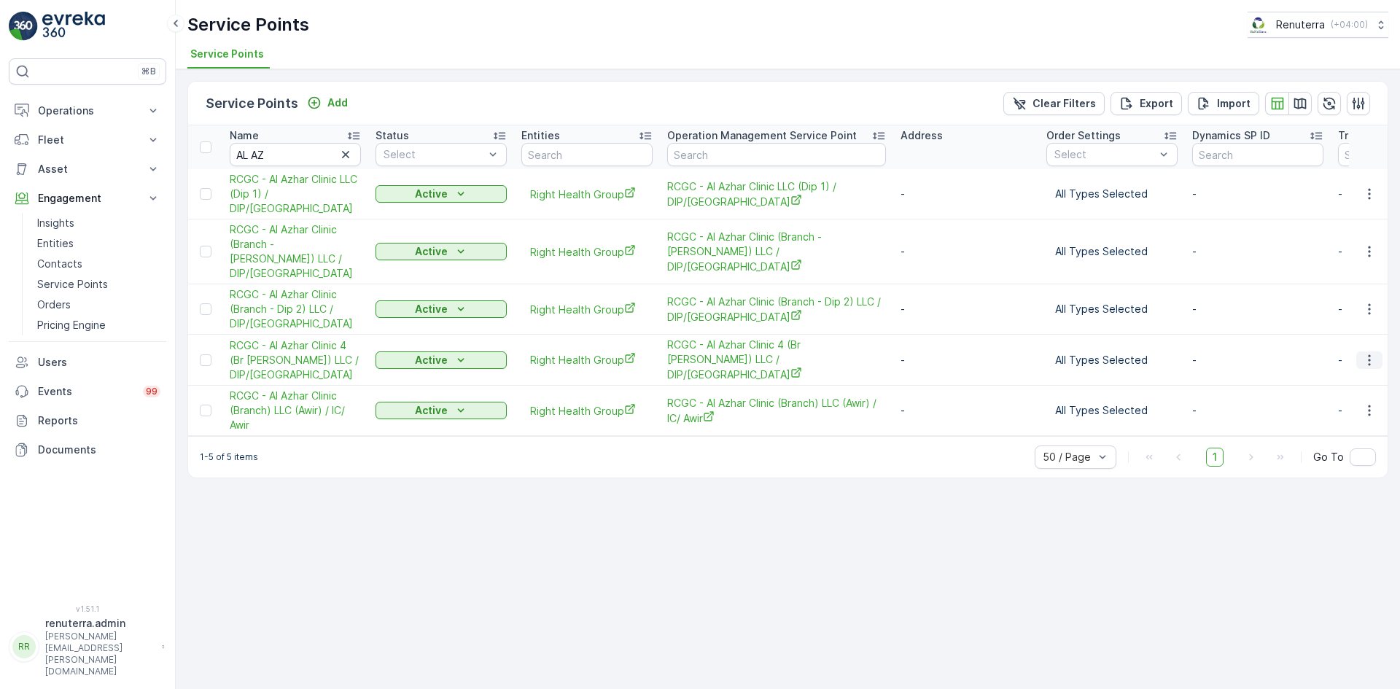
click at [1373, 353] on icon "button" at bounding box center [1369, 360] width 15 height 15
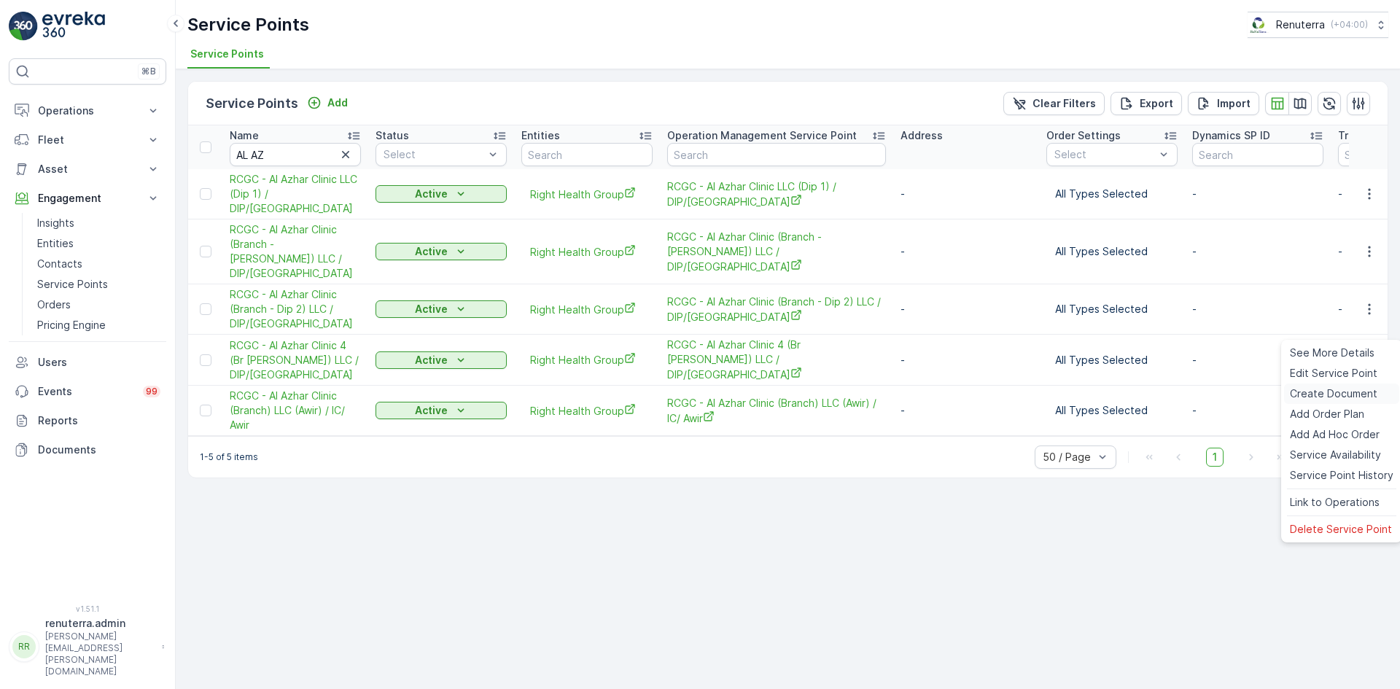
click at [1346, 391] on span "Create Document" at bounding box center [1333, 393] width 87 height 15
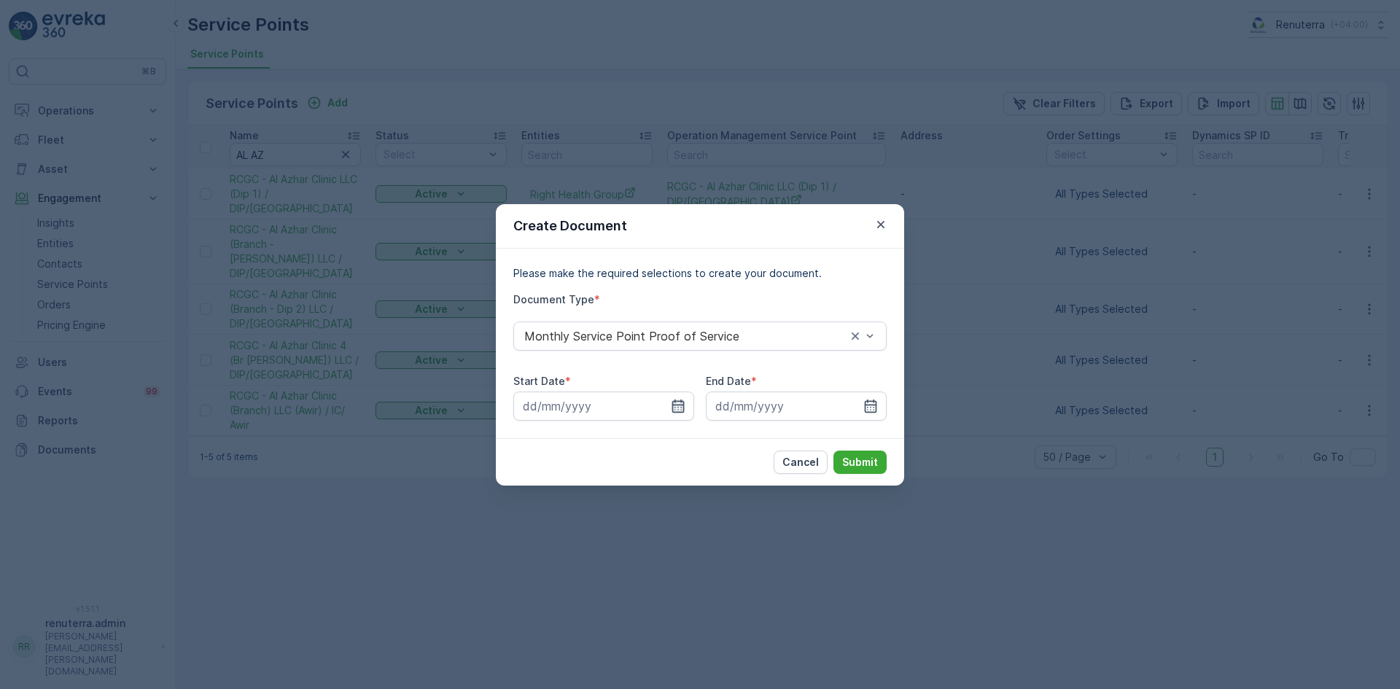
click at [681, 399] on icon "button" at bounding box center [678, 406] width 15 height 15
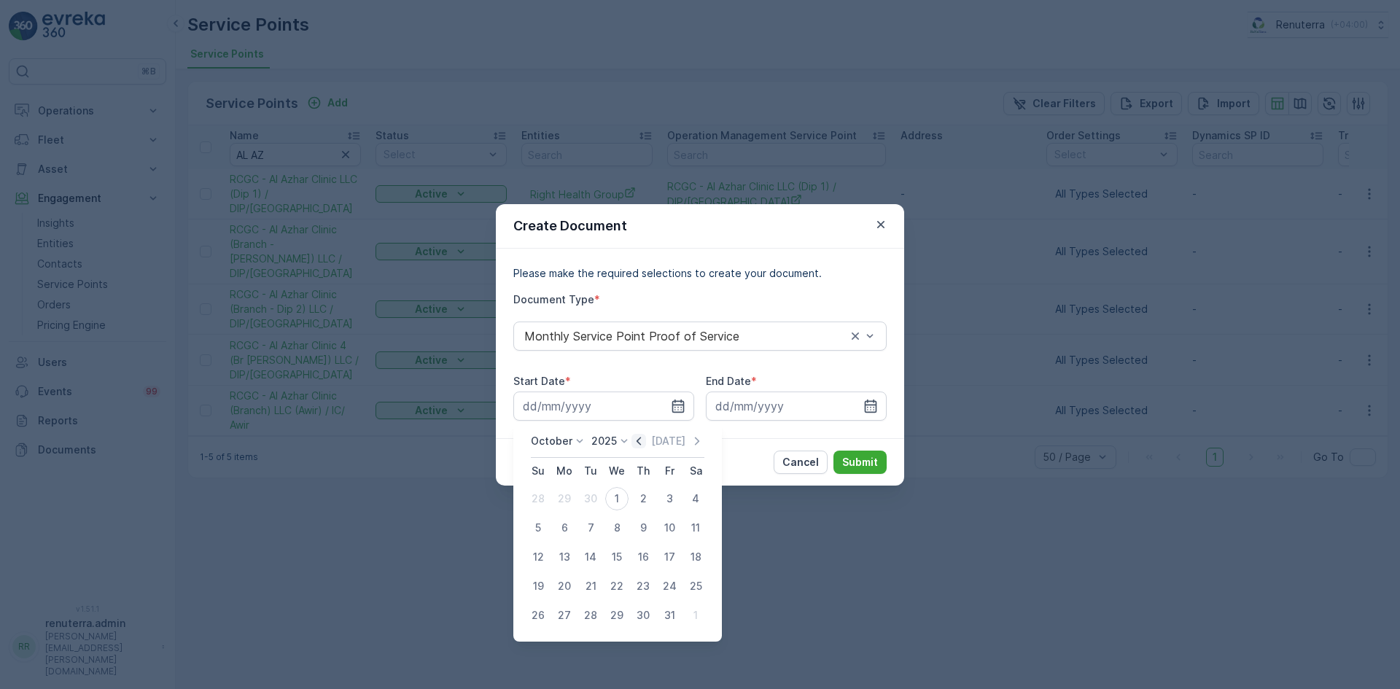
click at [646, 446] on icon "button" at bounding box center [638, 441] width 15 height 15
click at [566, 500] on div "1" at bounding box center [564, 498] width 23 height 23
type input "01.09.2025"
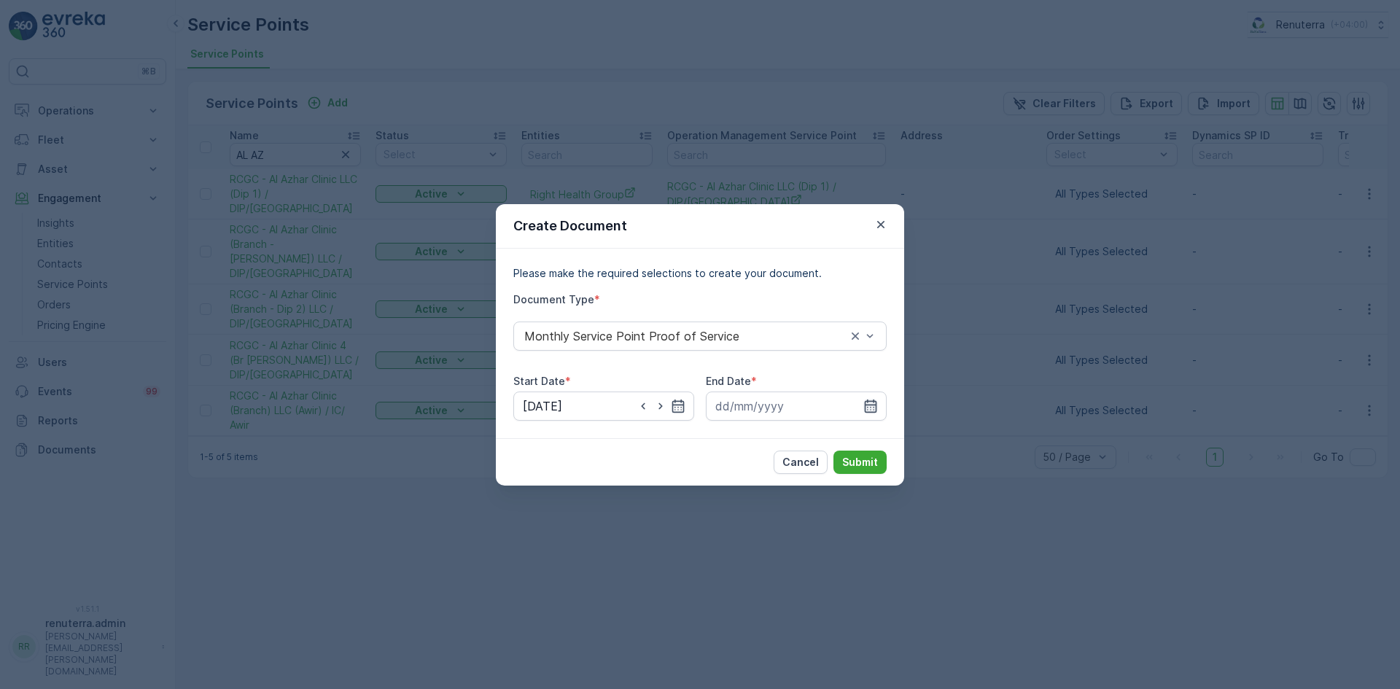
click at [863, 412] on icon "button" at bounding box center [870, 406] width 15 height 15
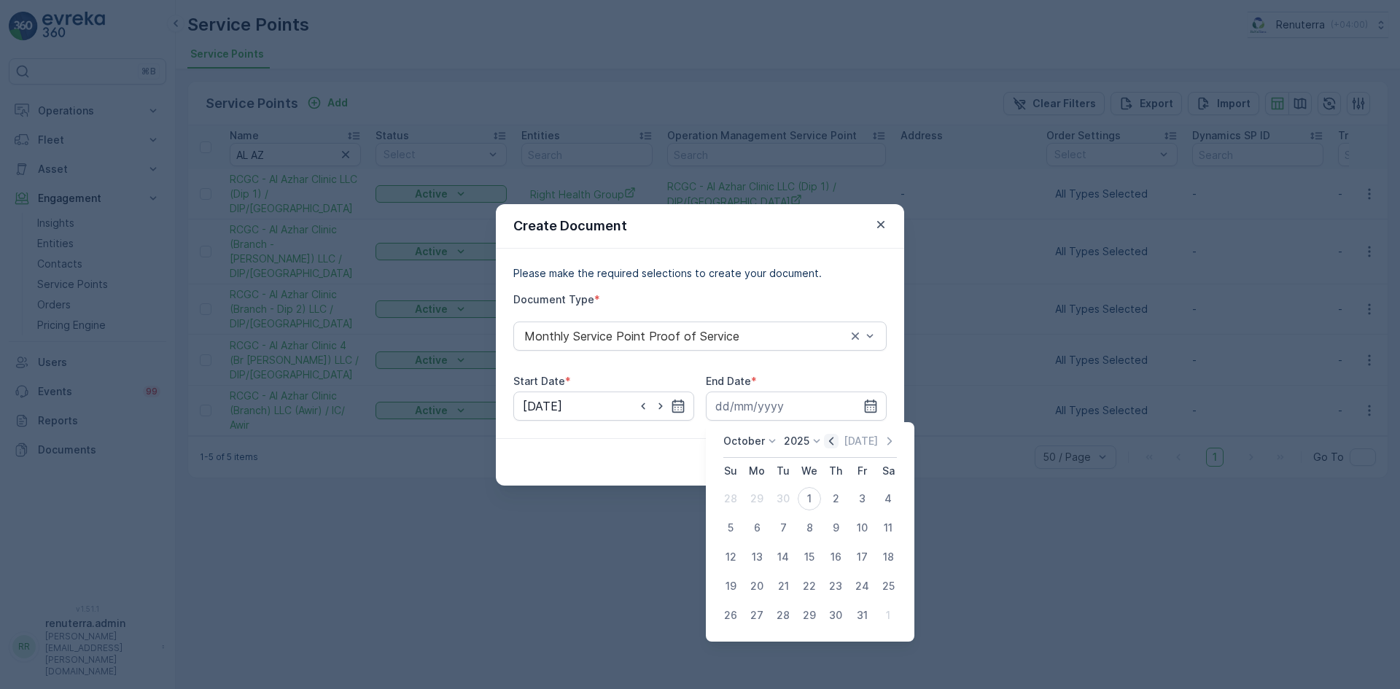
click at [828, 434] on icon "button" at bounding box center [831, 441] width 15 height 15
click at [780, 612] on div "30" at bounding box center [782, 615] width 23 height 23
type input "30.09.2025"
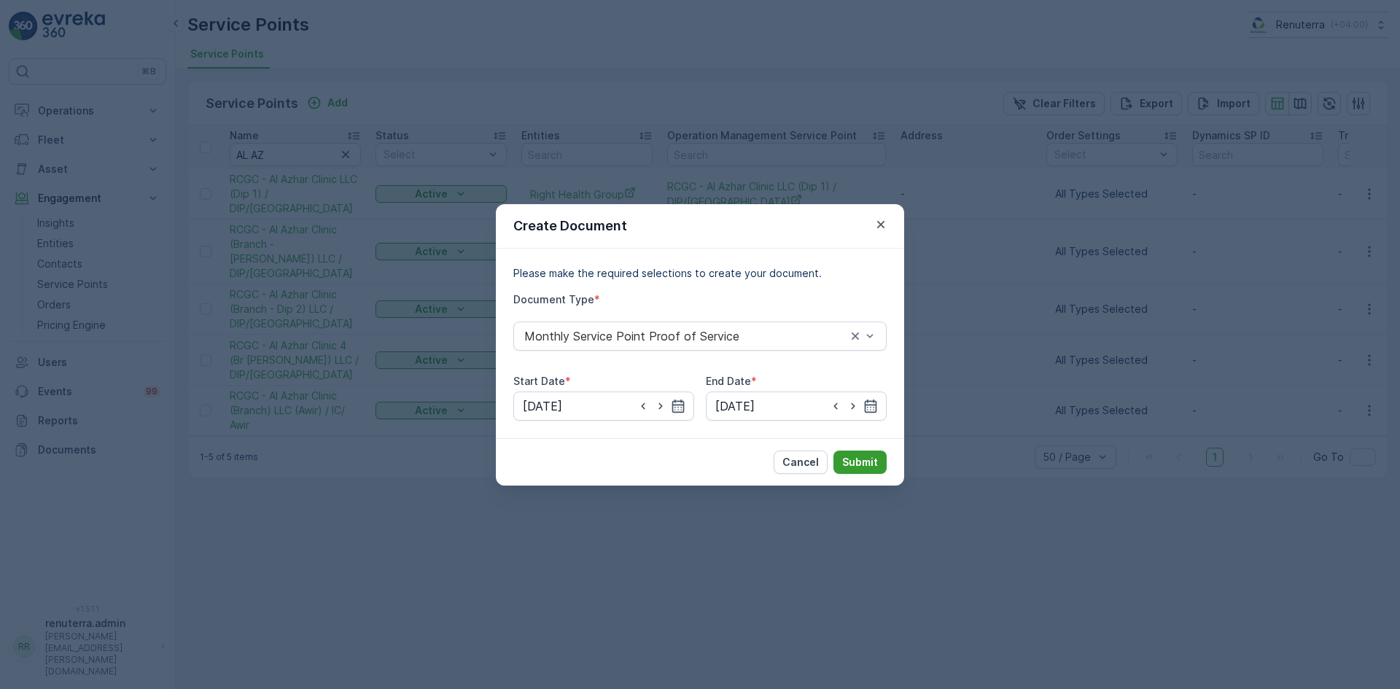
click at [844, 472] on button "Submit" at bounding box center [859, 462] width 53 height 23
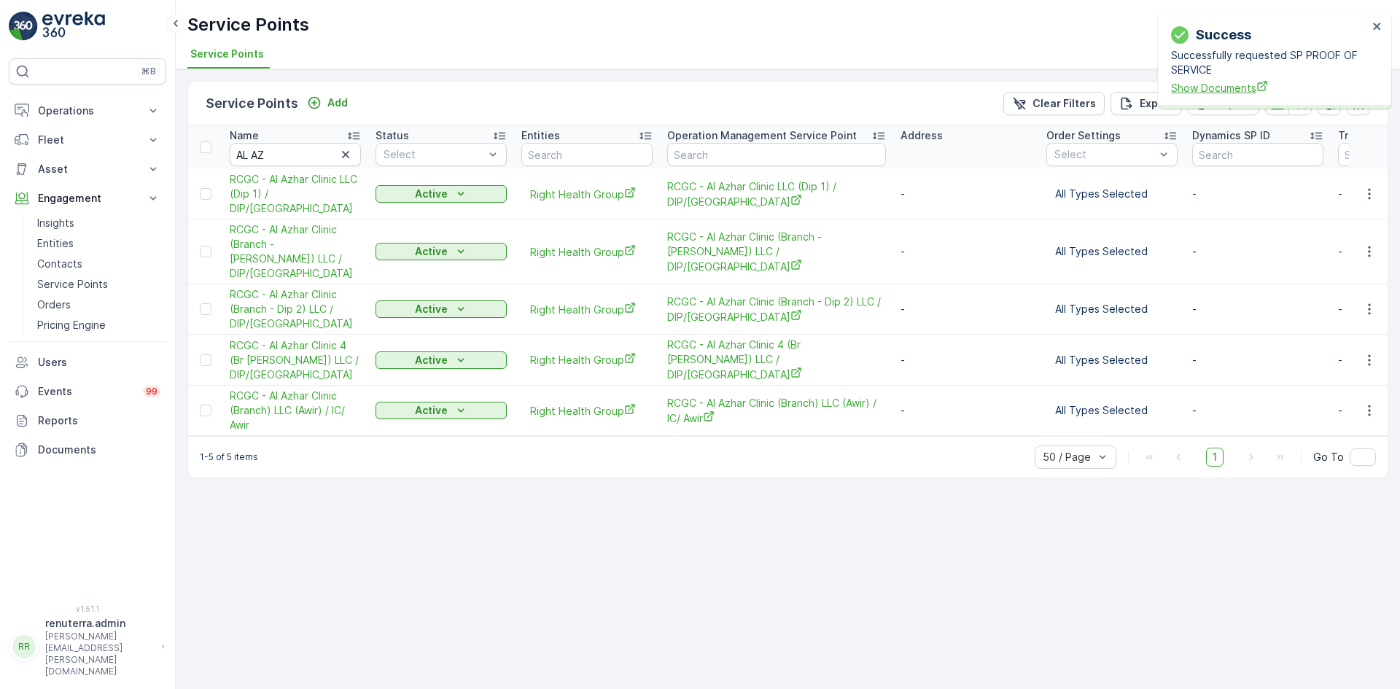
click at [1233, 85] on span "Show Documents" at bounding box center [1269, 87] width 197 height 15
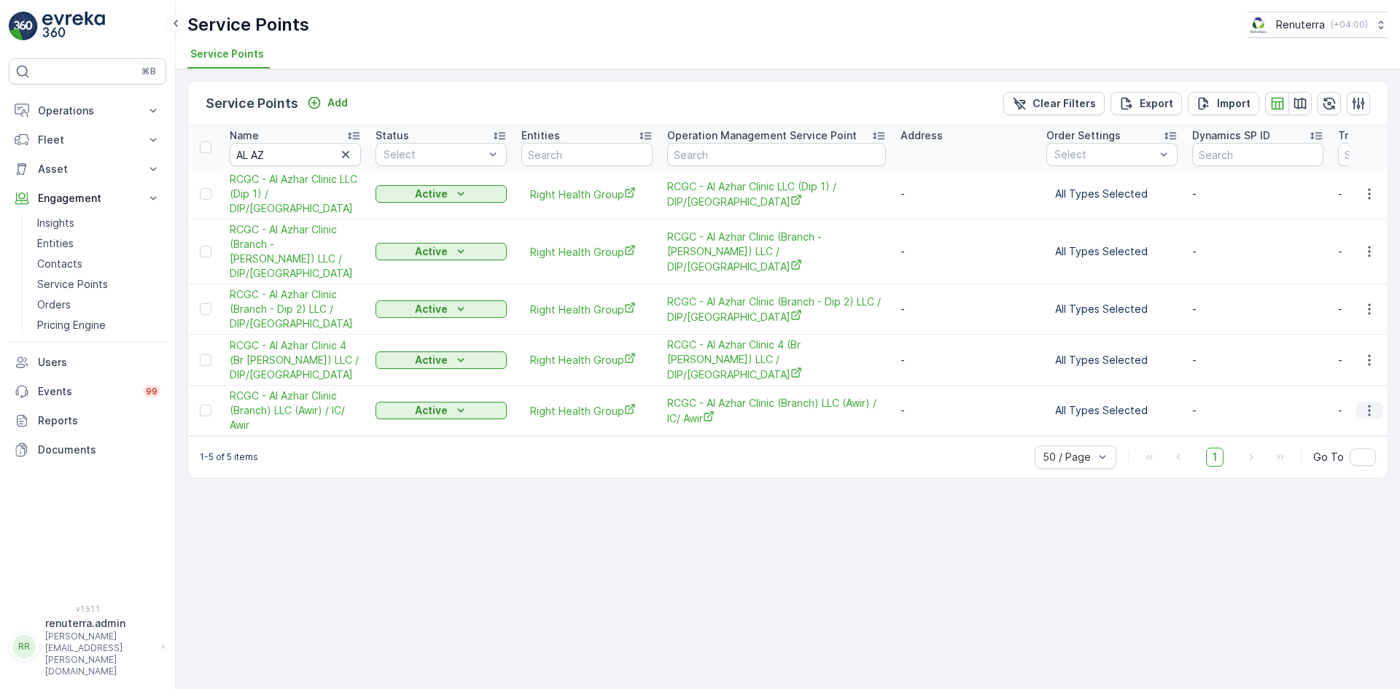
click at [1373, 403] on icon "button" at bounding box center [1369, 410] width 15 height 15
click at [1314, 445] on span "Create Document" at bounding box center [1333, 444] width 87 height 15
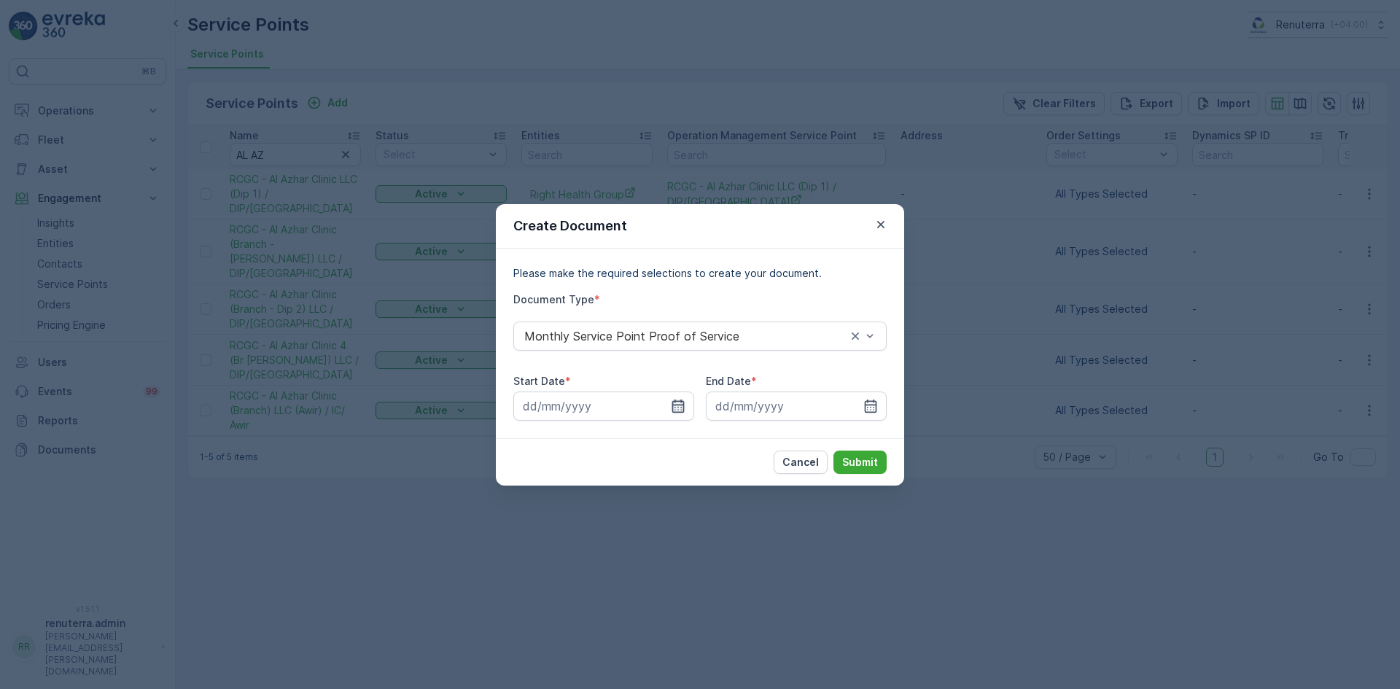
click at [678, 408] on icon "button" at bounding box center [678, 406] width 15 height 15
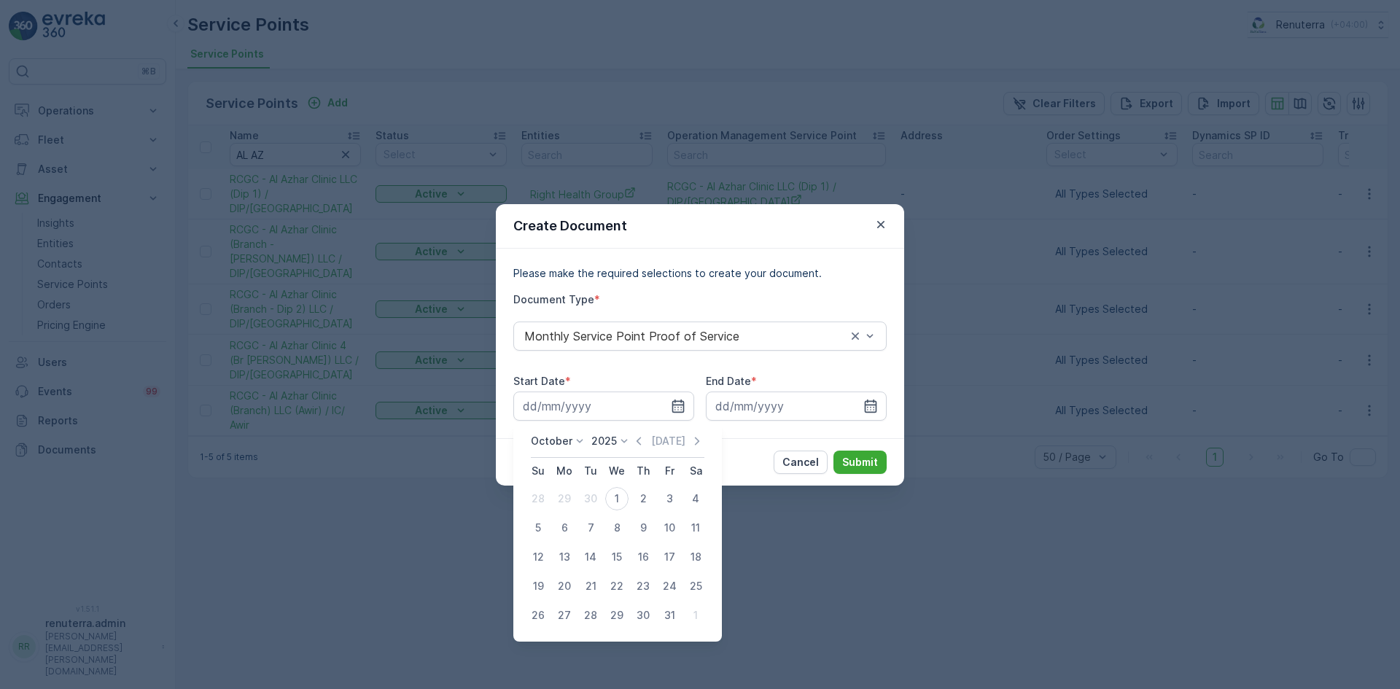
click at [646, 449] on div "October 2025 Today" at bounding box center [618, 446] width 174 height 24
click at [644, 443] on icon "button" at bounding box center [638, 441] width 15 height 15
click at [569, 496] on div "1" at bounding box center [564, 498] width 23 height 23
type input "01.09.2025"
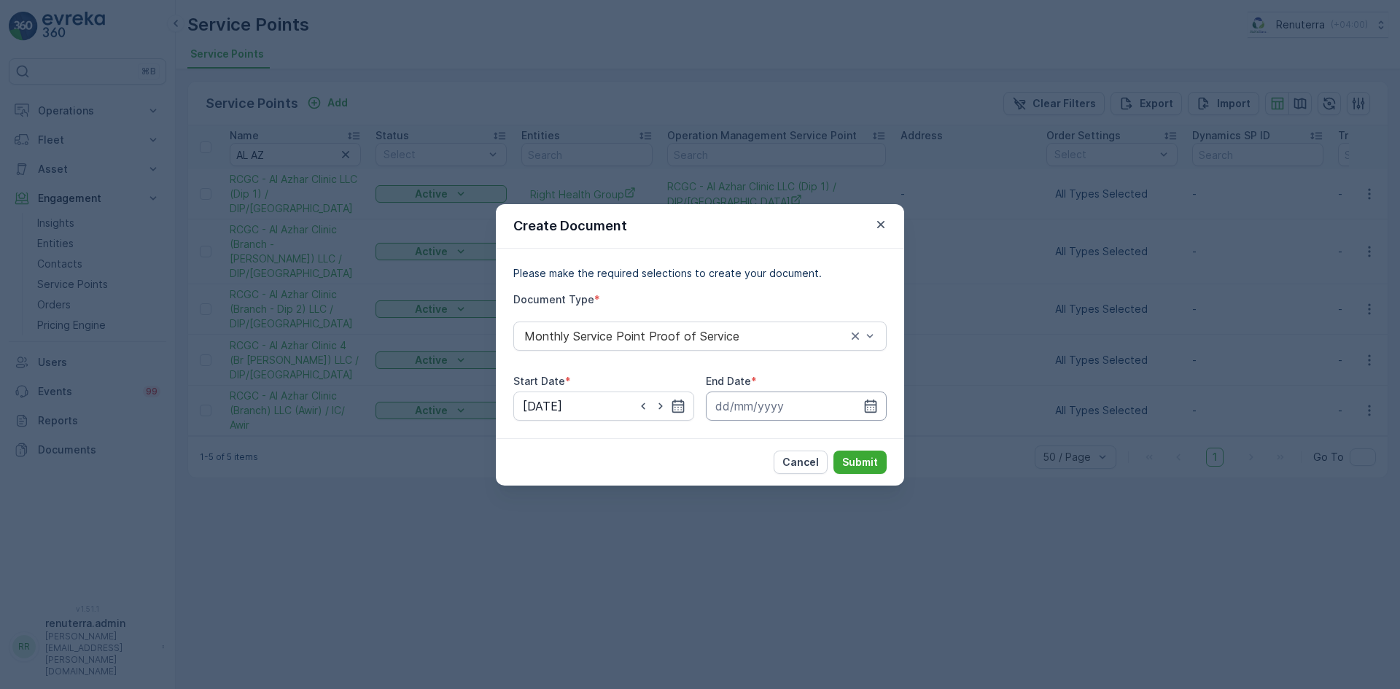
click at [856, 403] on input at bounding box center [796, 405] width 181 height 29
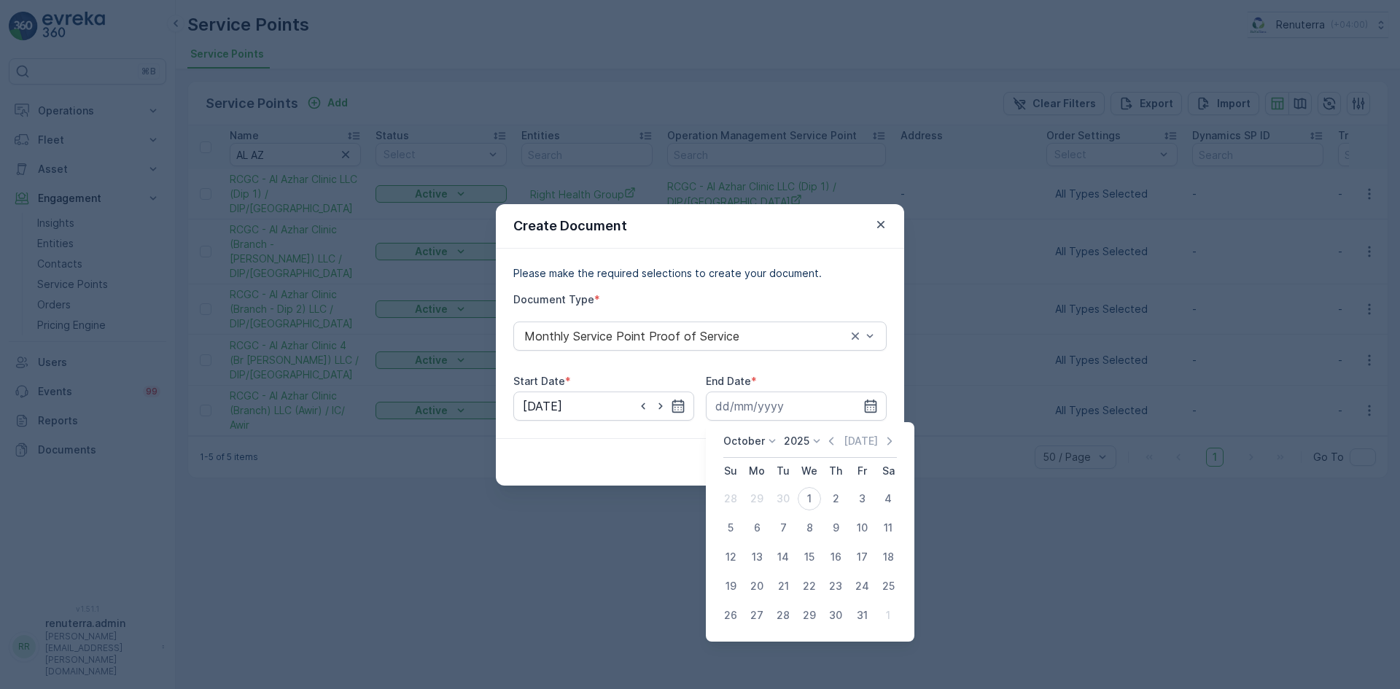
drag, startPoint x: 833, startPoint y: 443, endPoint x: 819, endPoint y: 469, distance: 30.3
click at [833, 443] on icon "button" at bounding box center [831, 441] width 15 height 15
click at [778, 618] on div "30" at bounding box center [782, 615] width 23 height 23
type input "30.09.2025"
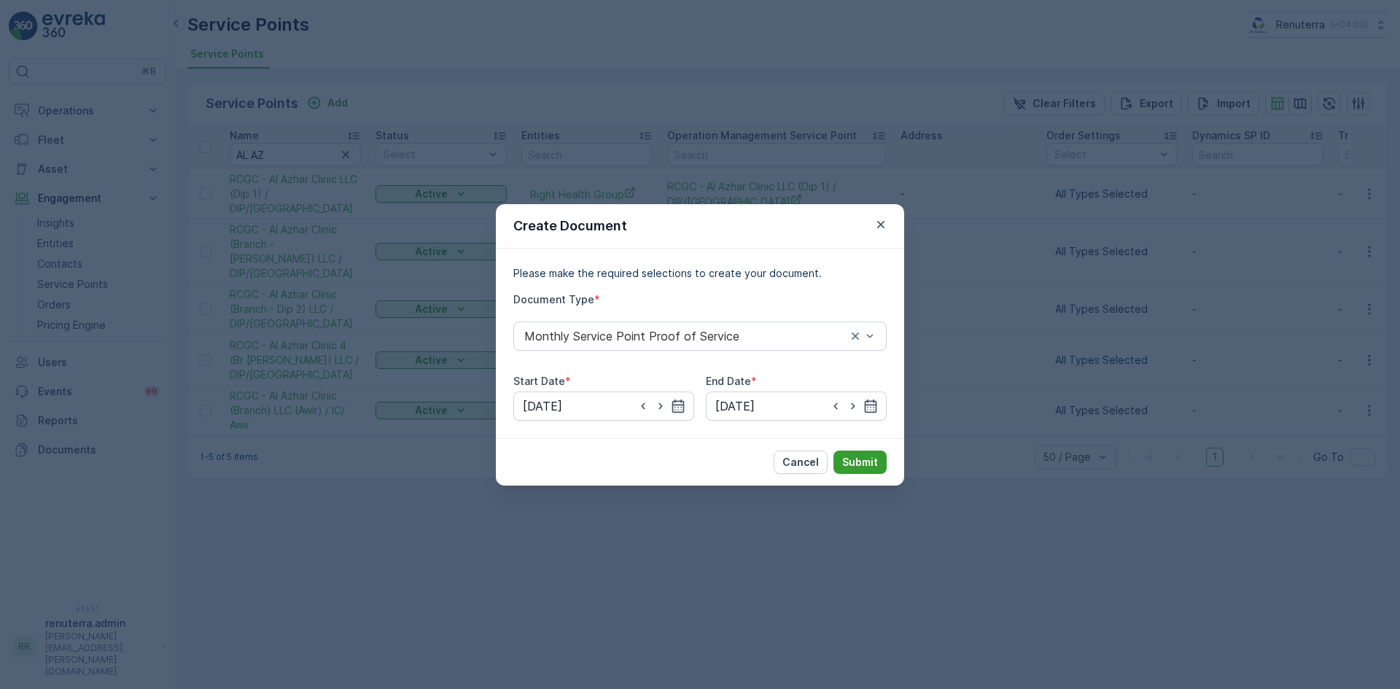
click at [854, 469] on p "Submit" at bounding box center [860, 462] width 36 height 15
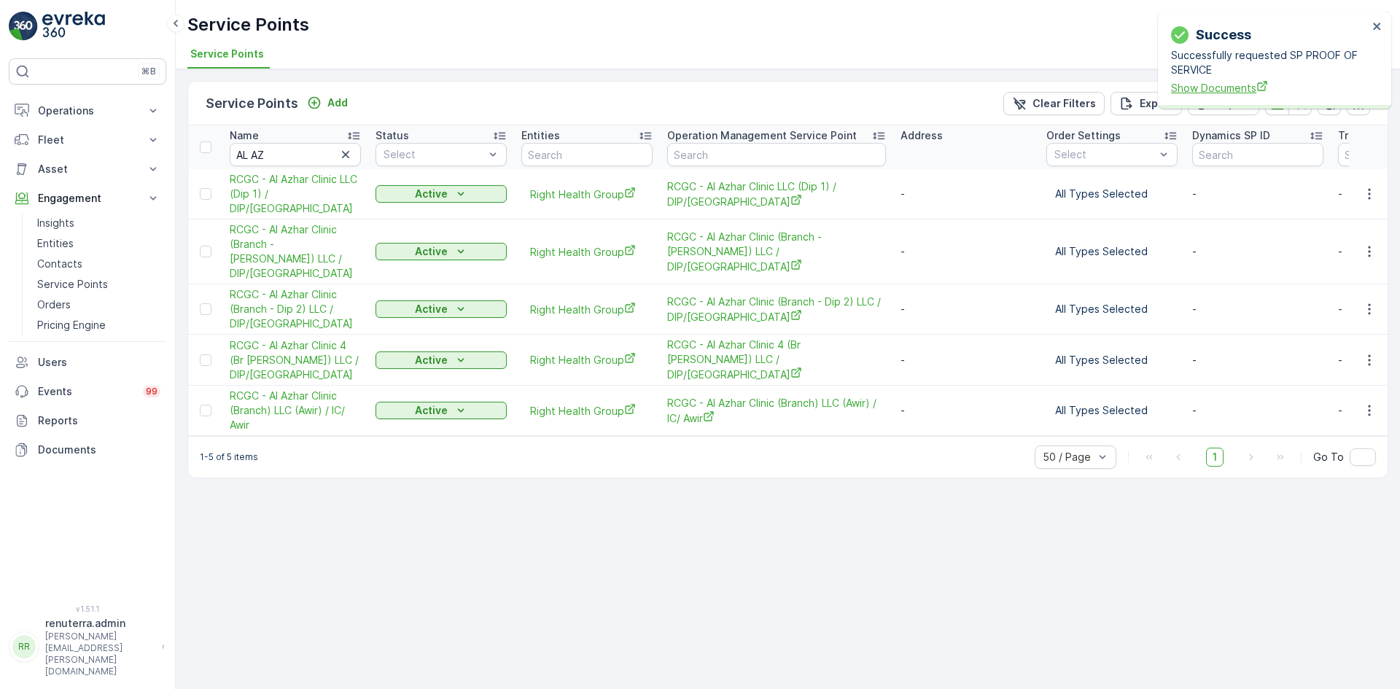
click at [1233, 90] on span "Show Documents" at bounding box center [1269, 87] width 197 height 15
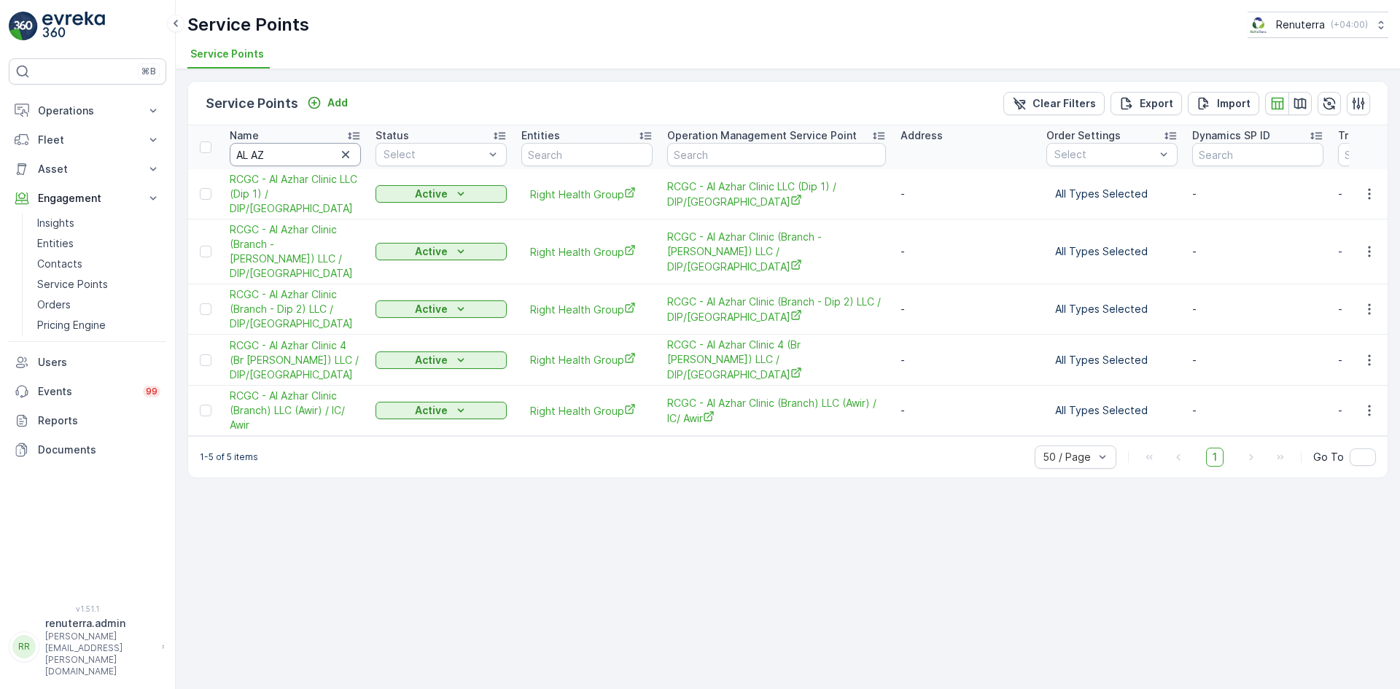
click at [303, 153] on input "AL AZ" at bounding box center [295, 154] width 131 height 23
type input "al"
click at [303, 153] on input "al" at bounding box center [295, 154] width 131 height 23
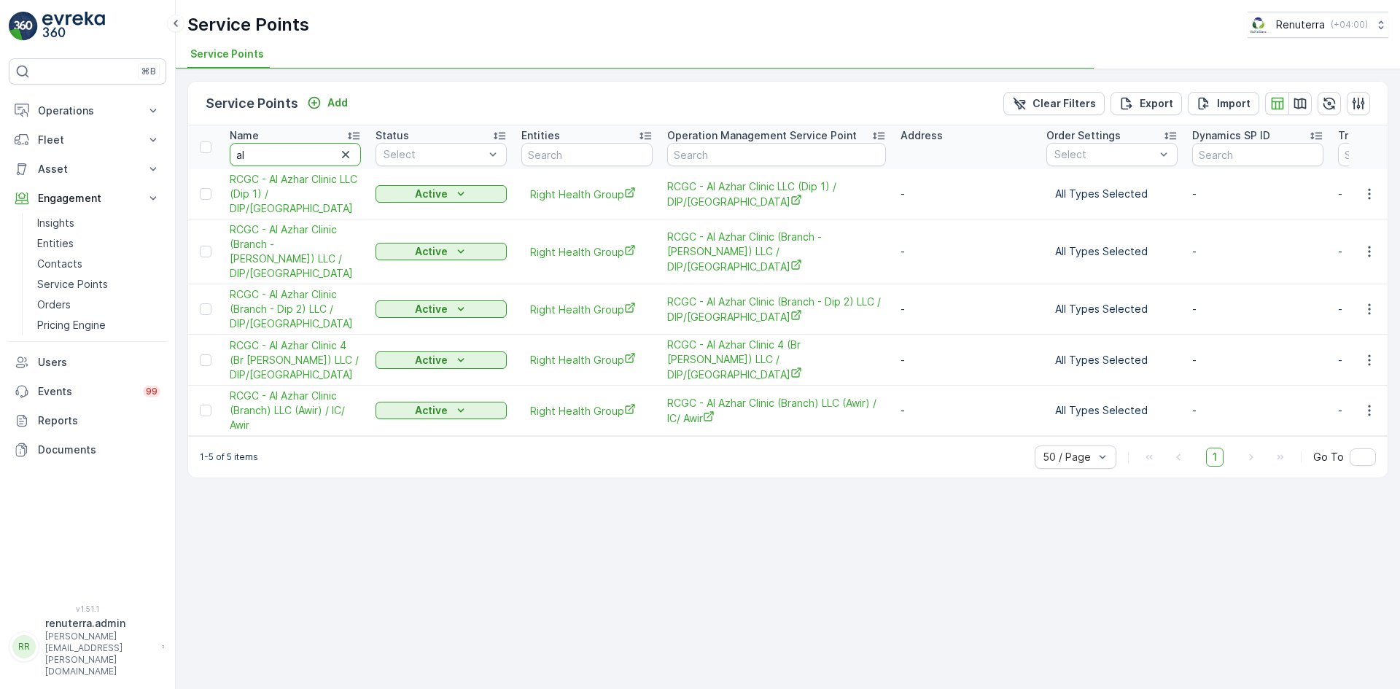
type input "al"
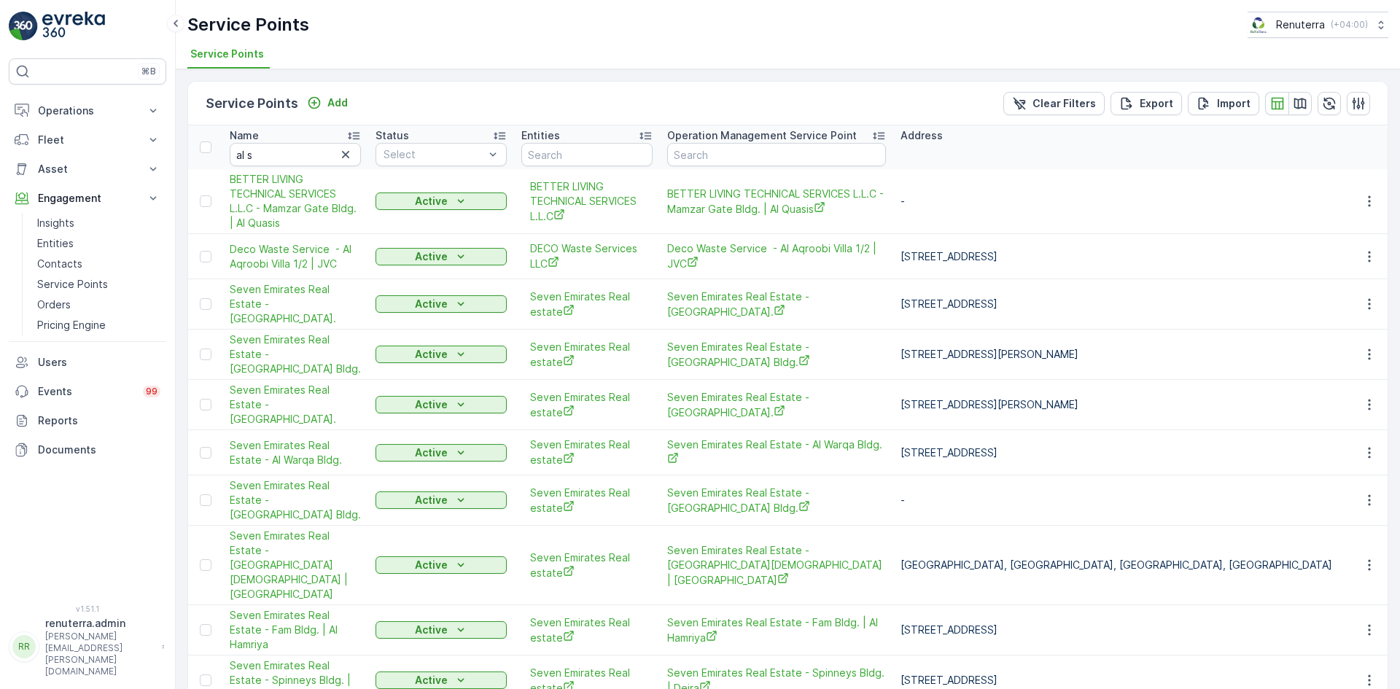
type input "al"
type input "al s"
click at [303, 153] on input "al s" at bounding box center [295, 154] width 131 height 23
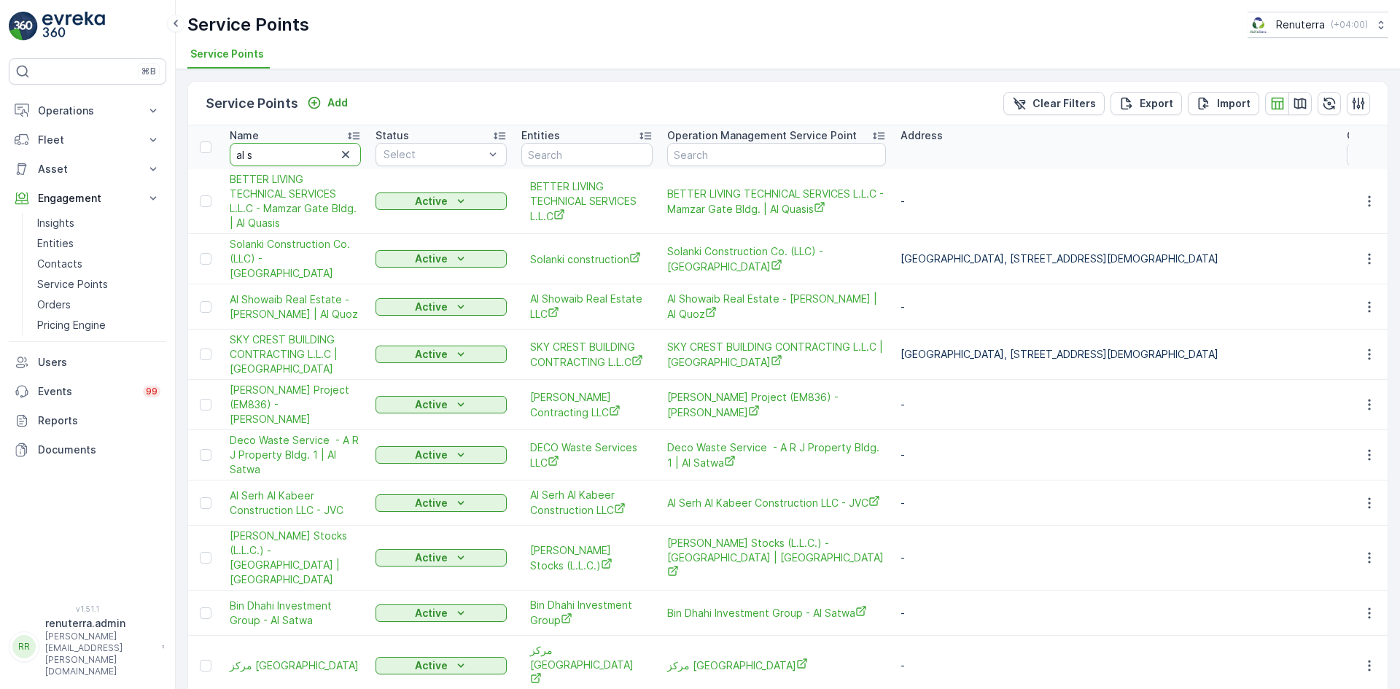
click at [303, 153] on input "al s" at bounding box center [295, 154] width 131 height 23
type input "al sam"
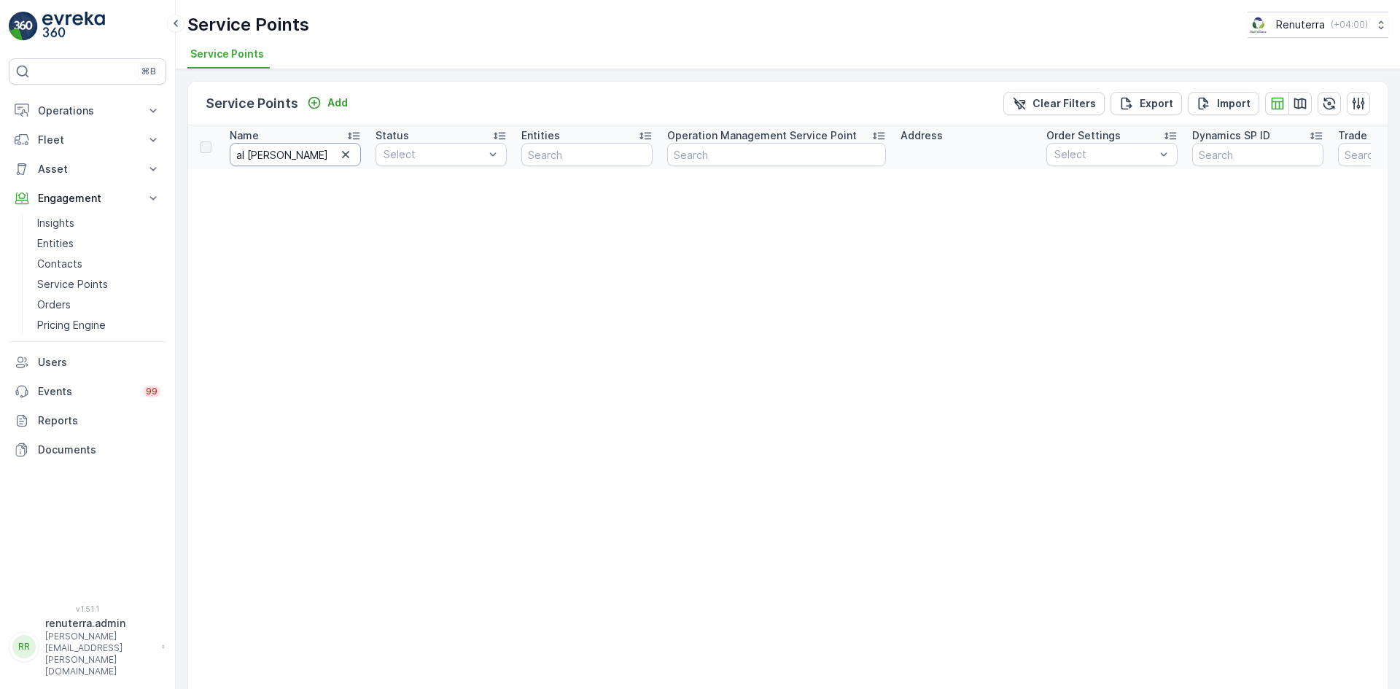
click at [303, 153] on input "al sam" at bounding box center [295, 154] width 131 height 23
type input "al sa"
click at [303, 153] on input "al sa" at bounding box center [295, 154] width 131 height 23
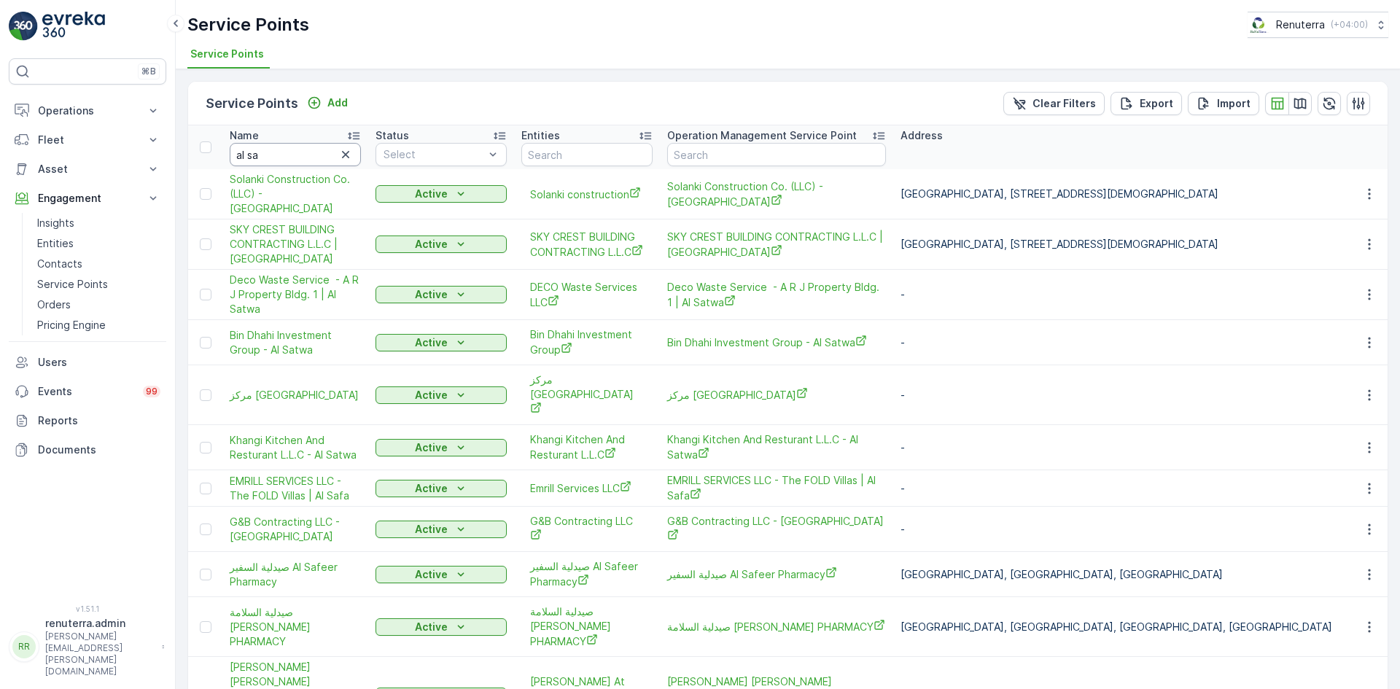
click at [303, 153] on input "al sa" at bounding box center [295, 154] width 131 height 23
type input "al san"
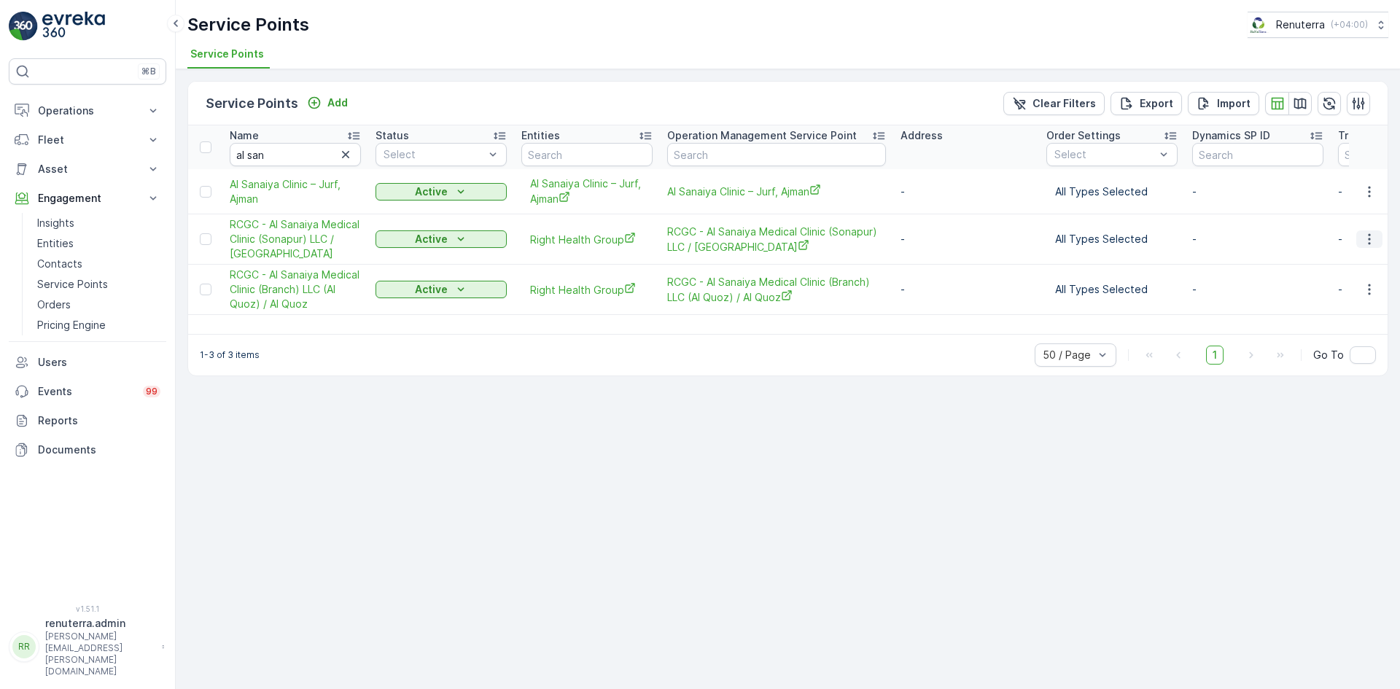
click at [1365, 246] on icon "button" at bounding box center [1369, 239] width 15 height 15
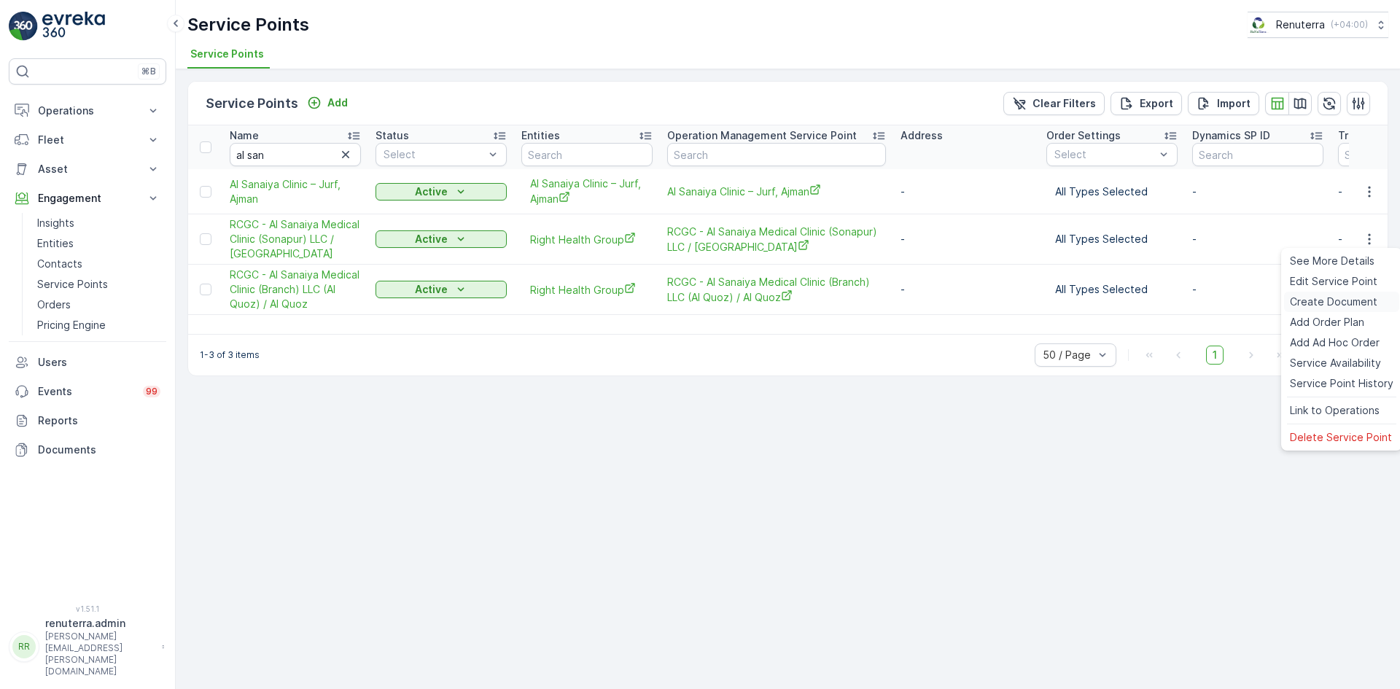
click at [1336, 303] on span "Create Document" at bounding box center [1333, 302] width 87 height 15
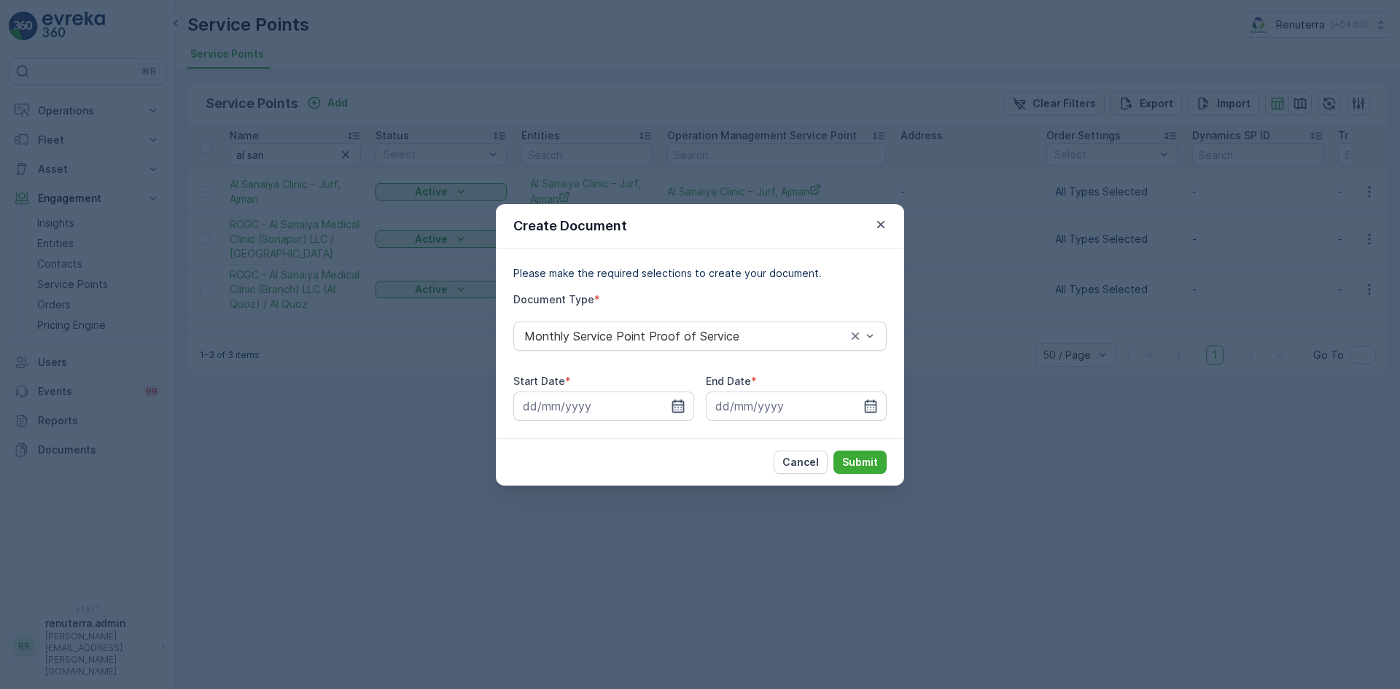
click at [671, 402] on icon "button" at bounding box center [678, 406] width 15 height 15
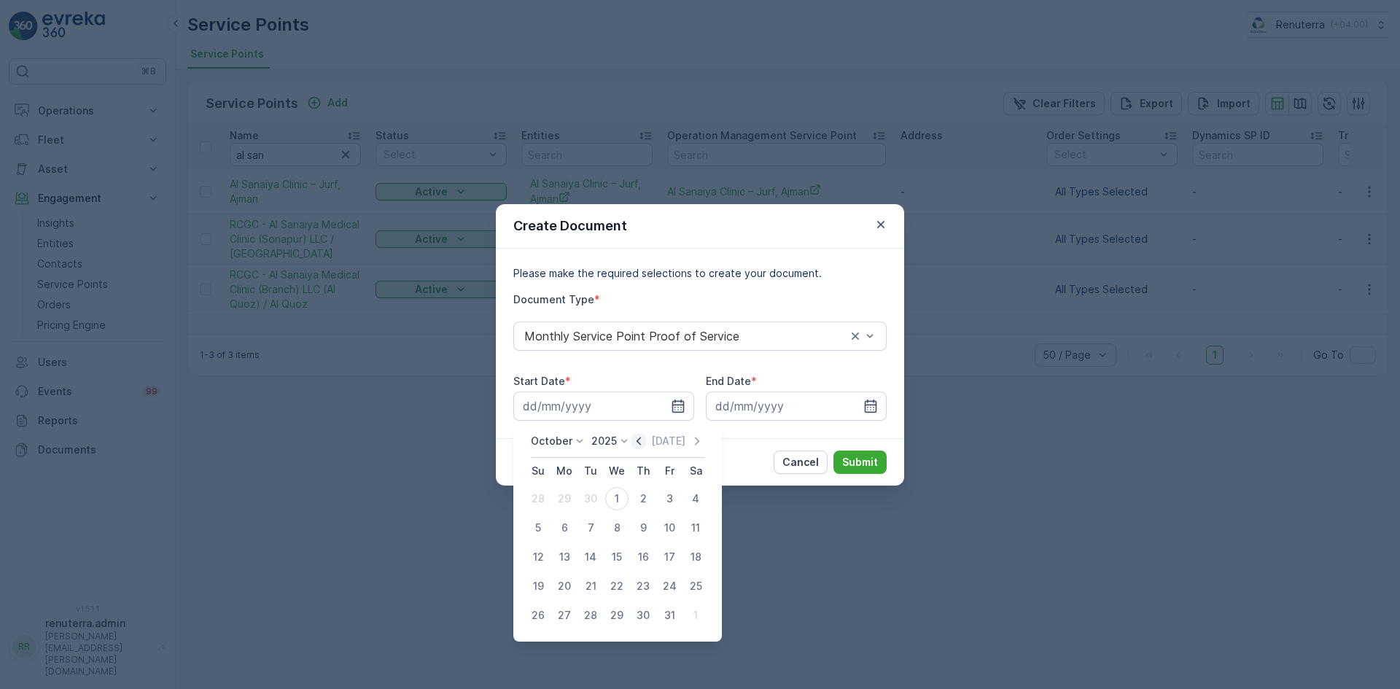
click at [641, 443] on icon "button" at bounding box center [638, 441] width 4 height 8
click at [555, 492] on div "1" at bounding box center [564, 498] width 23 height 23
type input "01.09.2025"
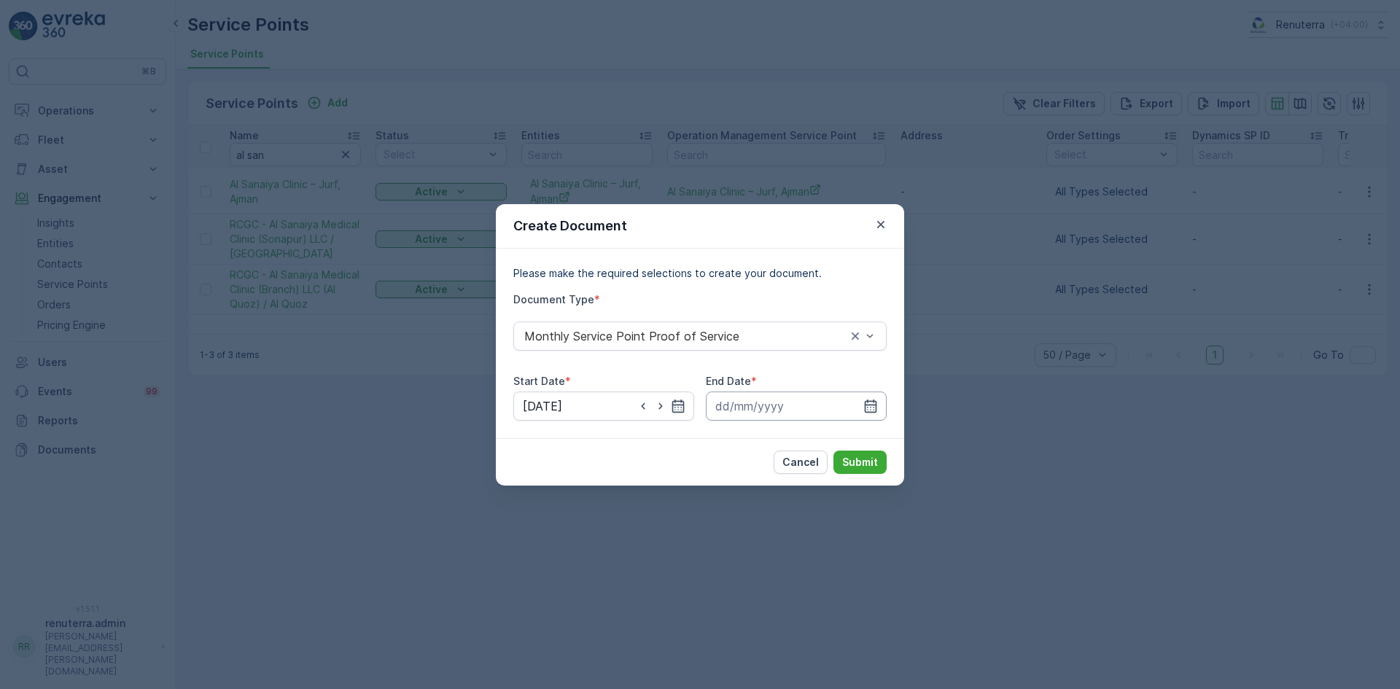
click at [876, 393] on input at bounding box center [796, 405] width 181 height 29
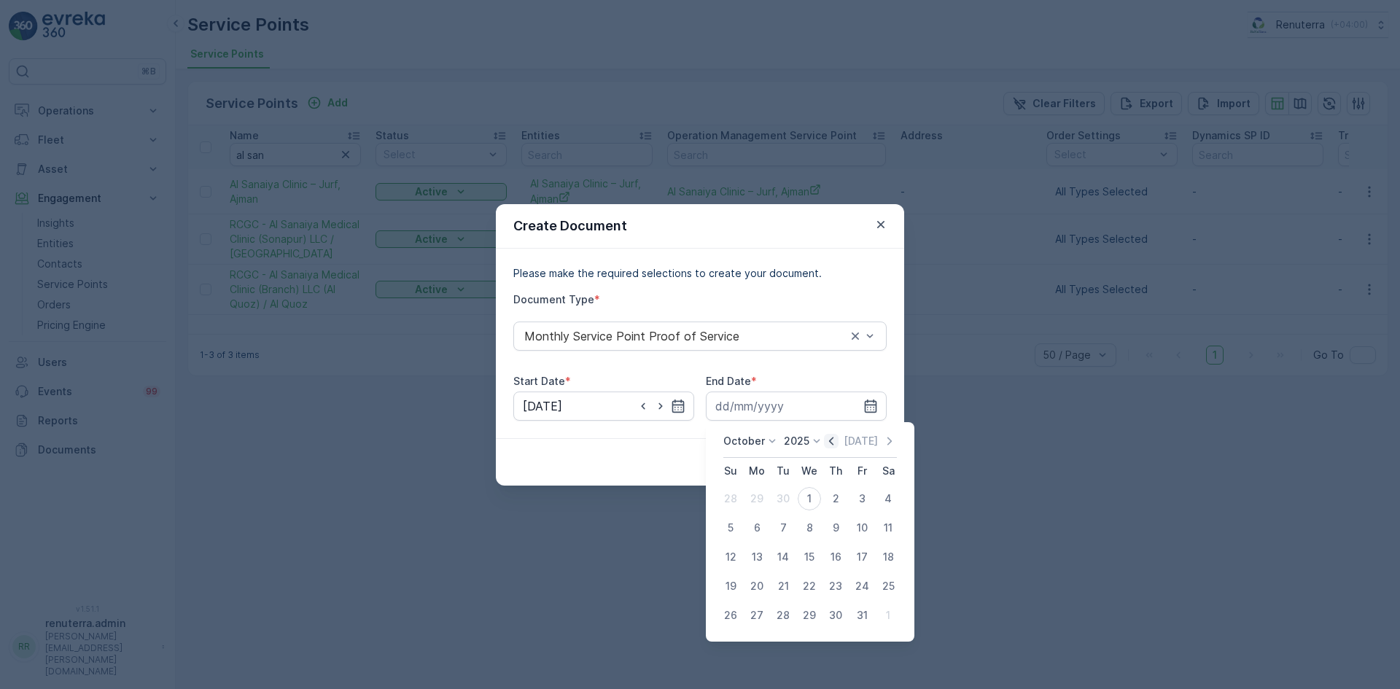
click at [829, 439] on icon "button" at bounding box center [831, 441] width 15 height 15
click at [779, 617] on div "30" at bounding box center [782, 615] width 23 height 23
type input "30.09.2025"
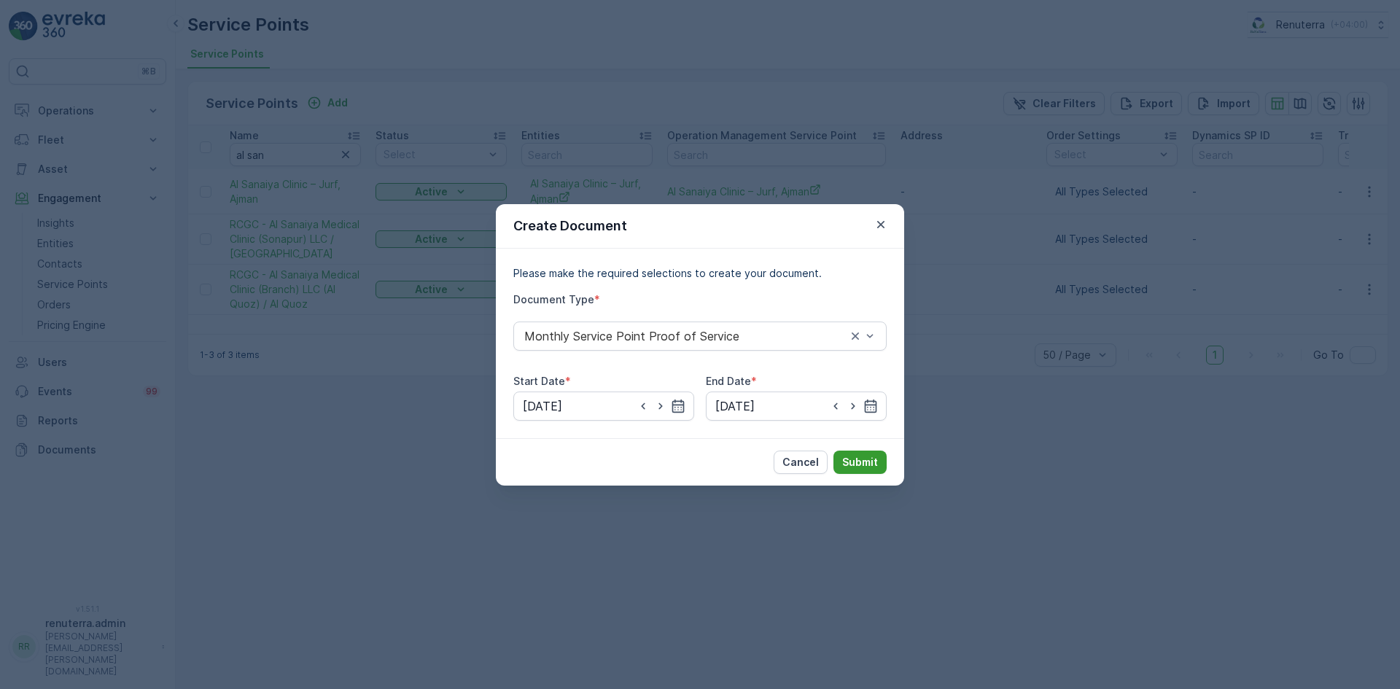
click at [852, 466] on p "Submit" at bounding box center [860, 462] width 36 height 15
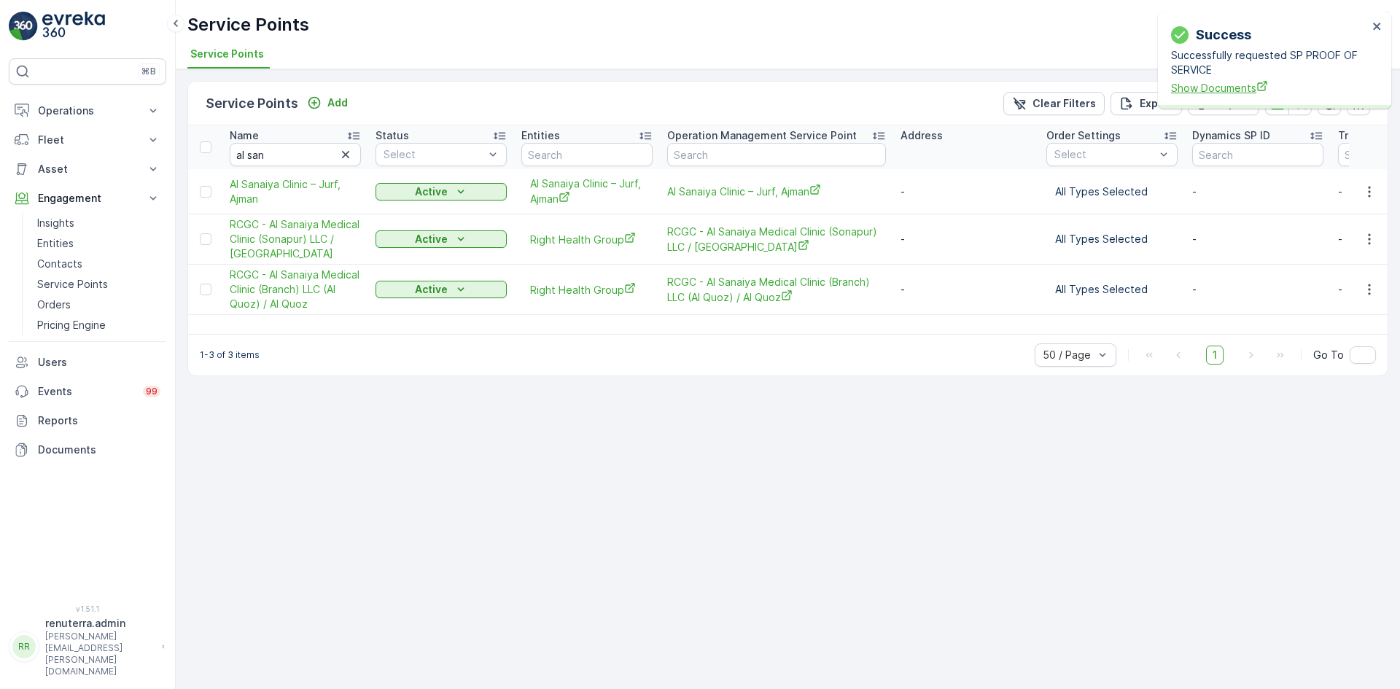
click at [1216, 83] on span "Show Documents" at bounding box center [1269, 87] width 197 height 15
click at [1373, 285] on icon "button" at bounding box center [1369, 289] width 15 height 15
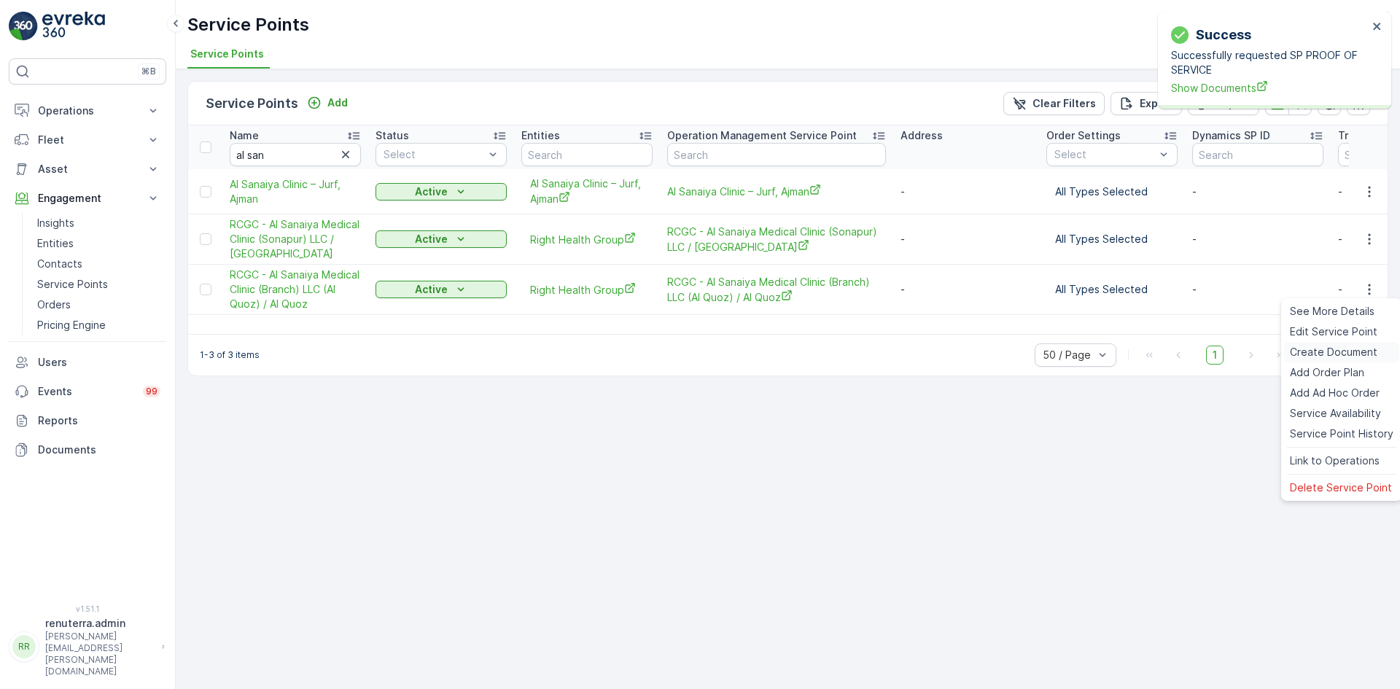
click at [1347, 359] on div "Create Document" at bounding box center [1341, 352] width 115 height 20
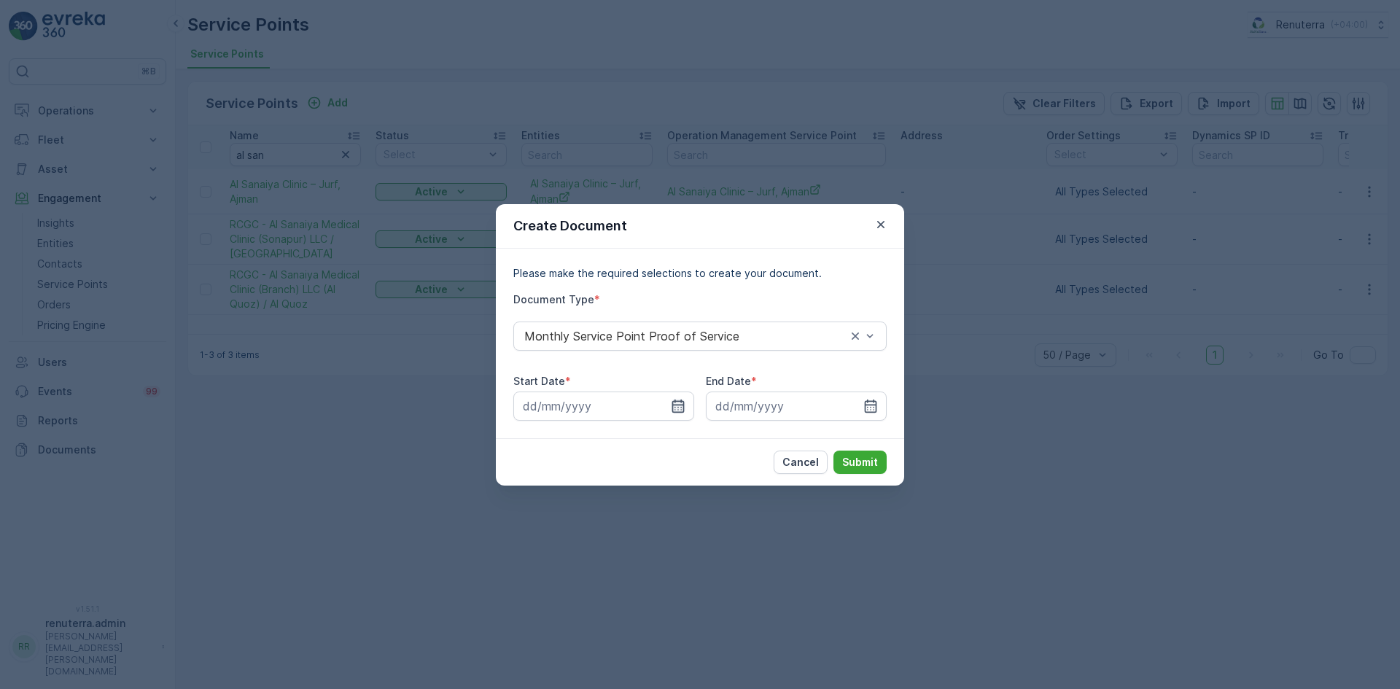
click at [682, 409] on icon "button" at bounding box center [678, 406] width 15 height 15
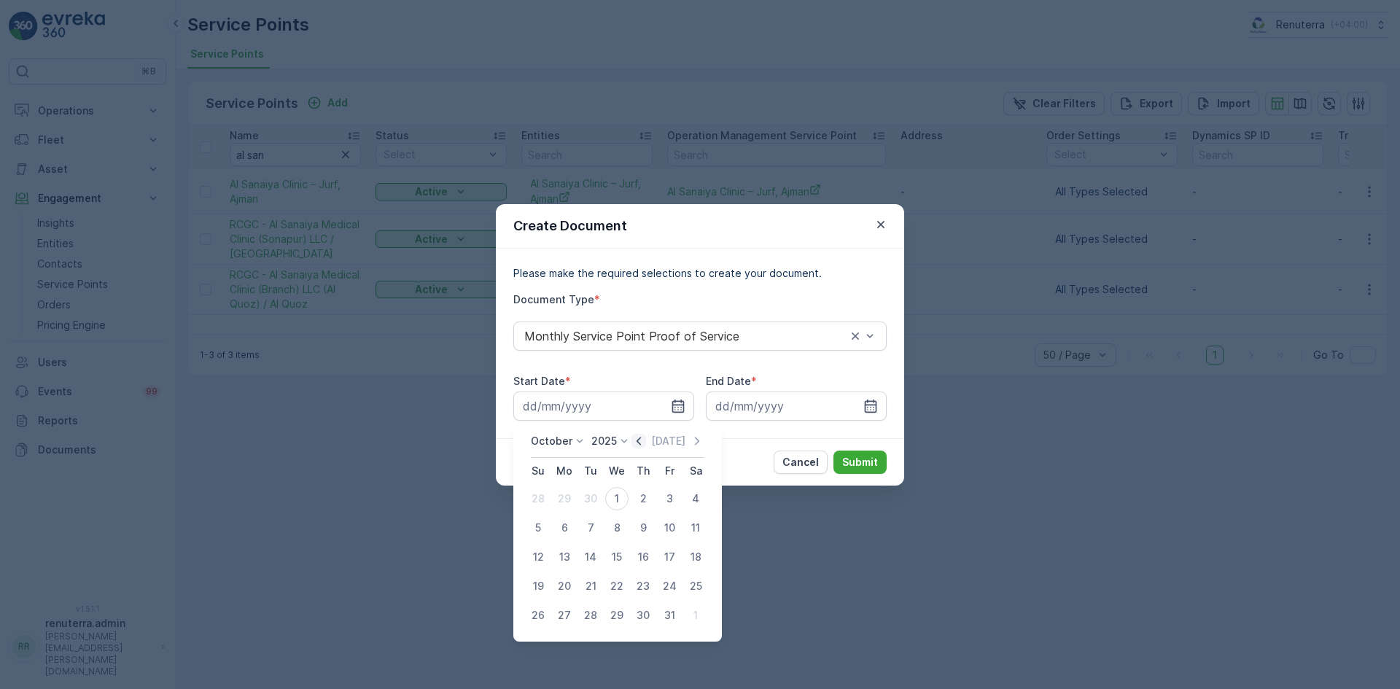
click at [641, 439] on icon "button" at bounding box center [638, 441] width 15 height 15
click at [570, 500] on div "1" at bounding box center [564, 498] width 23 height 23
type input "01.09.2025"
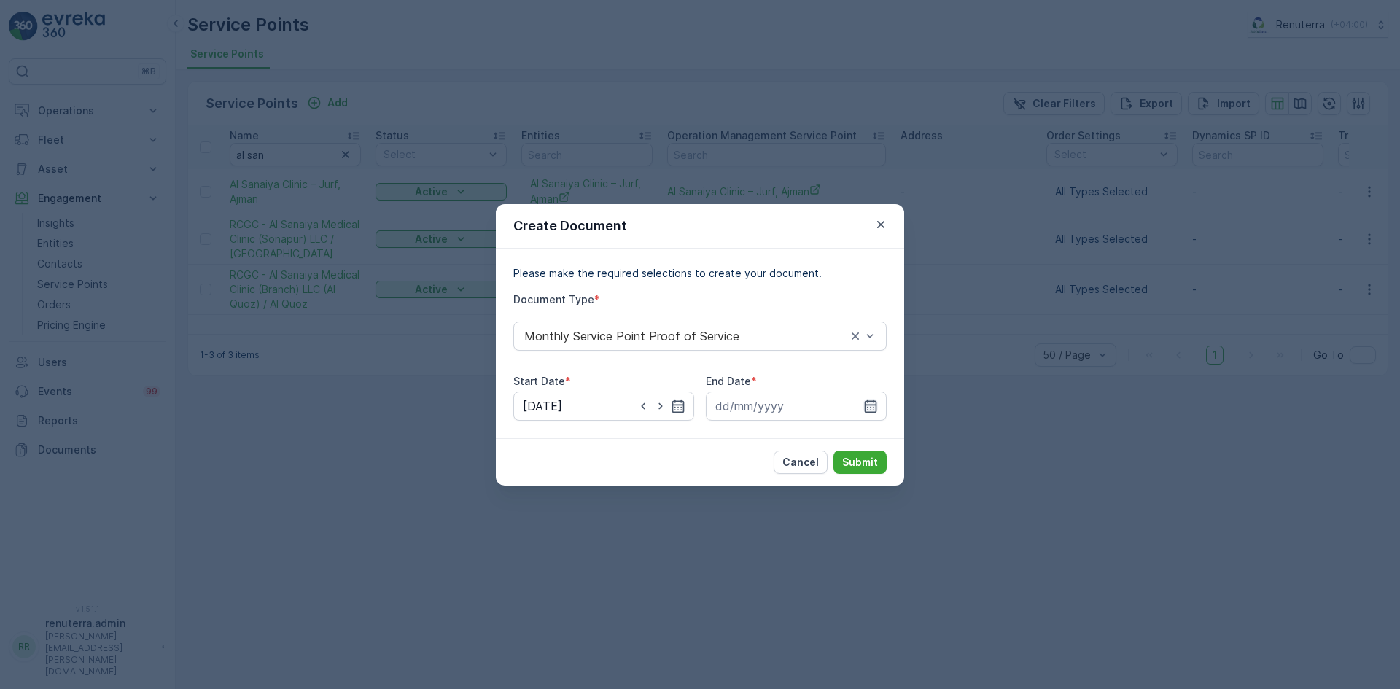
click at [871, 405] on icon "button" at bounding box center [871, 405] width 12 height 13
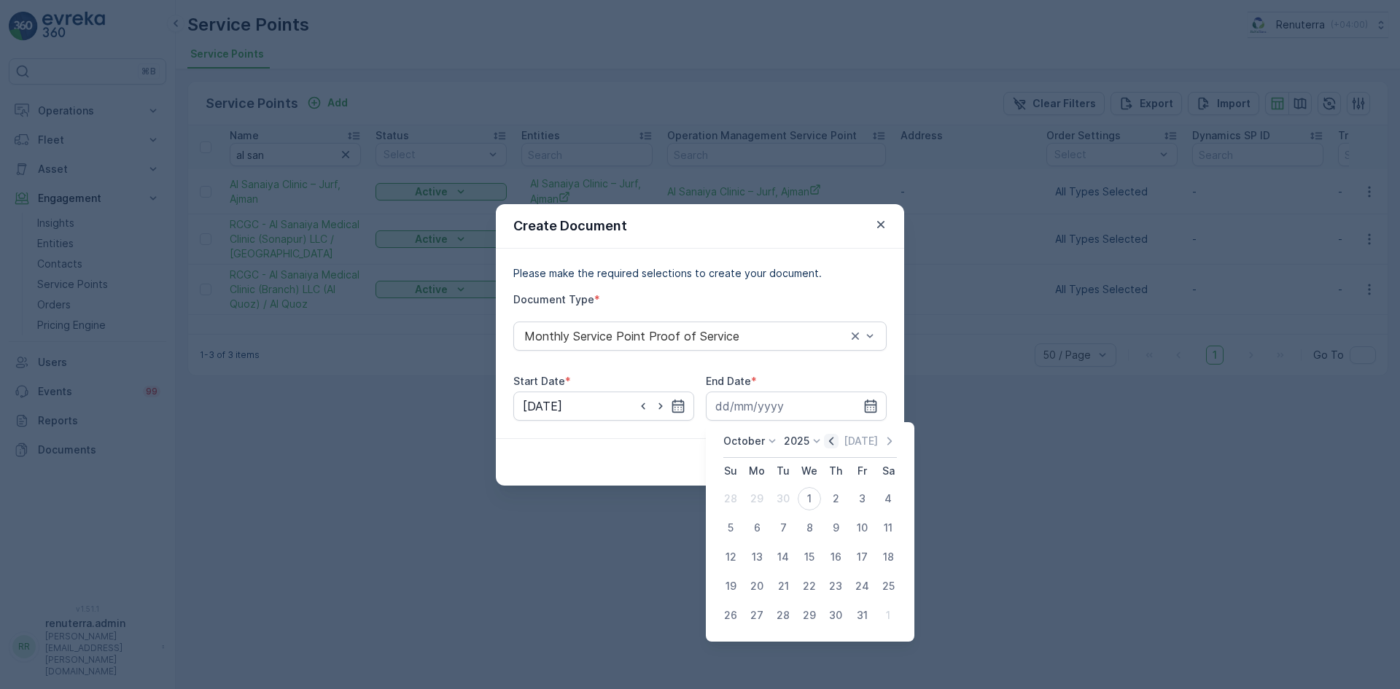
click at [830, 437] on icon "button" at bounding box center [831, 441] width 15 height 15
click at [780, 619] on div "30" at bounding box center [782, 615] width 23 height 23
type input "30.09.2025"
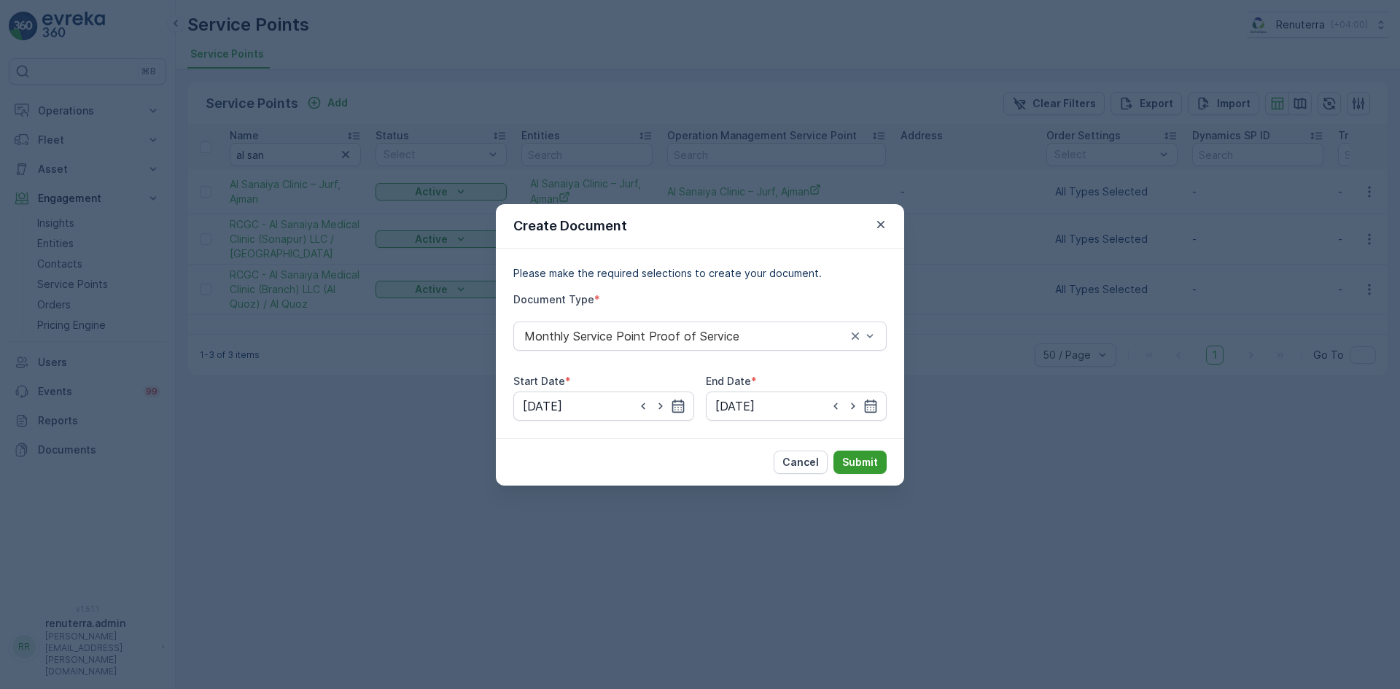
click at [852, 456] on p "Submit" at bounding box center [860, 462] width 36 height 15
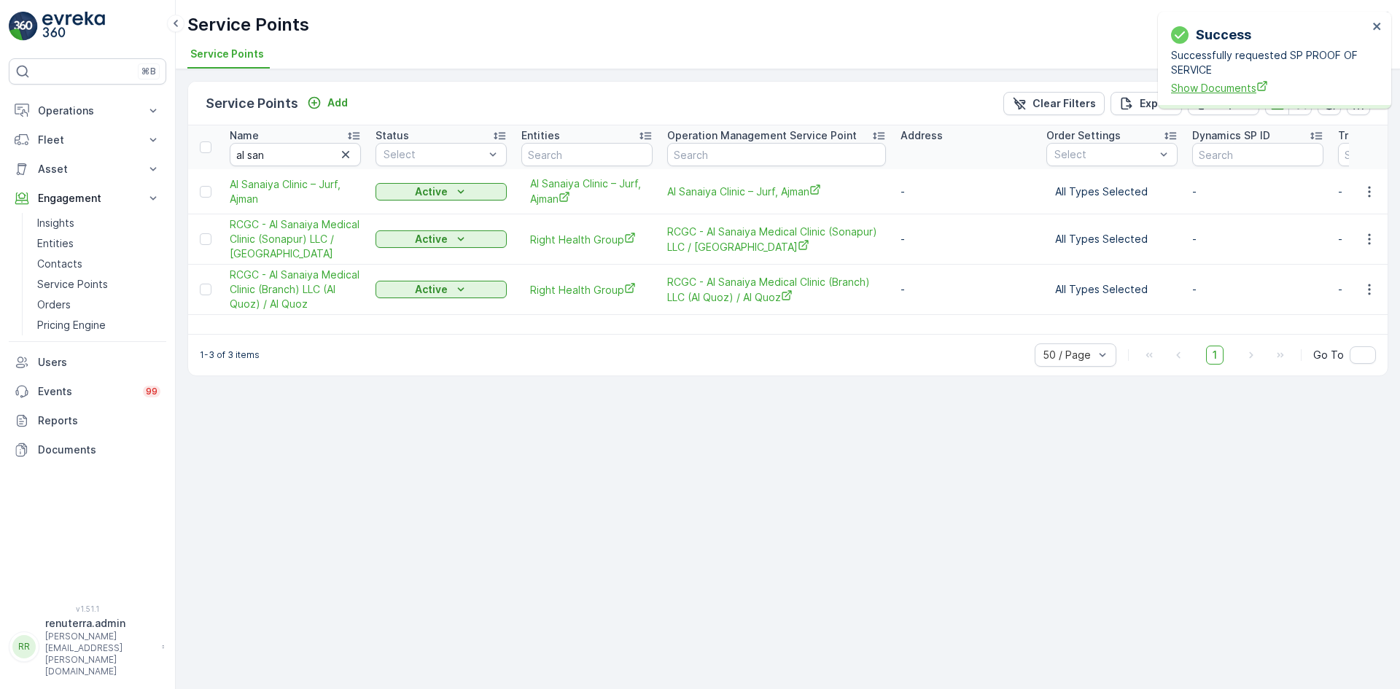
click at [1235, 88] on span "Show Documents" at bounding box center [1269, 87] width 197 height 15
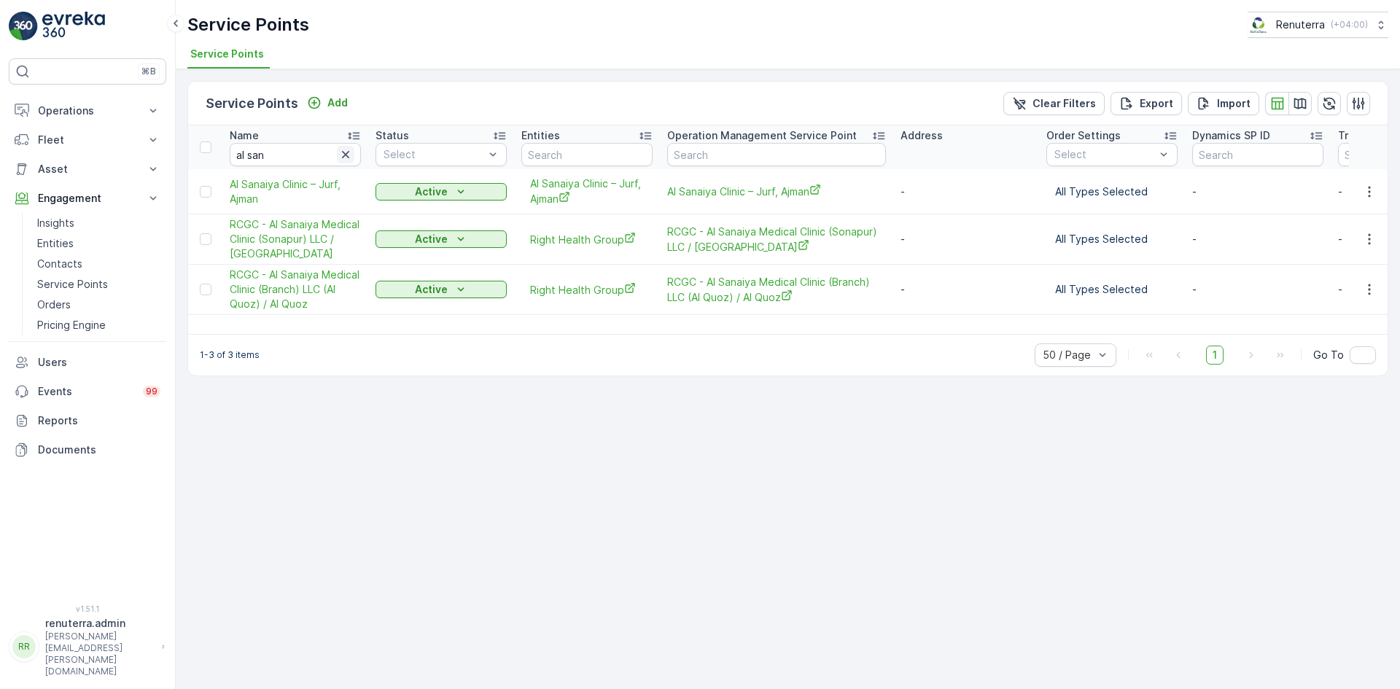
click at [345, 155] on icon "button" at bounding box center [345, 154] width 7 height 7
click at [304, 152] on input "text" at bounding box center [295, 154] width 131 height 23
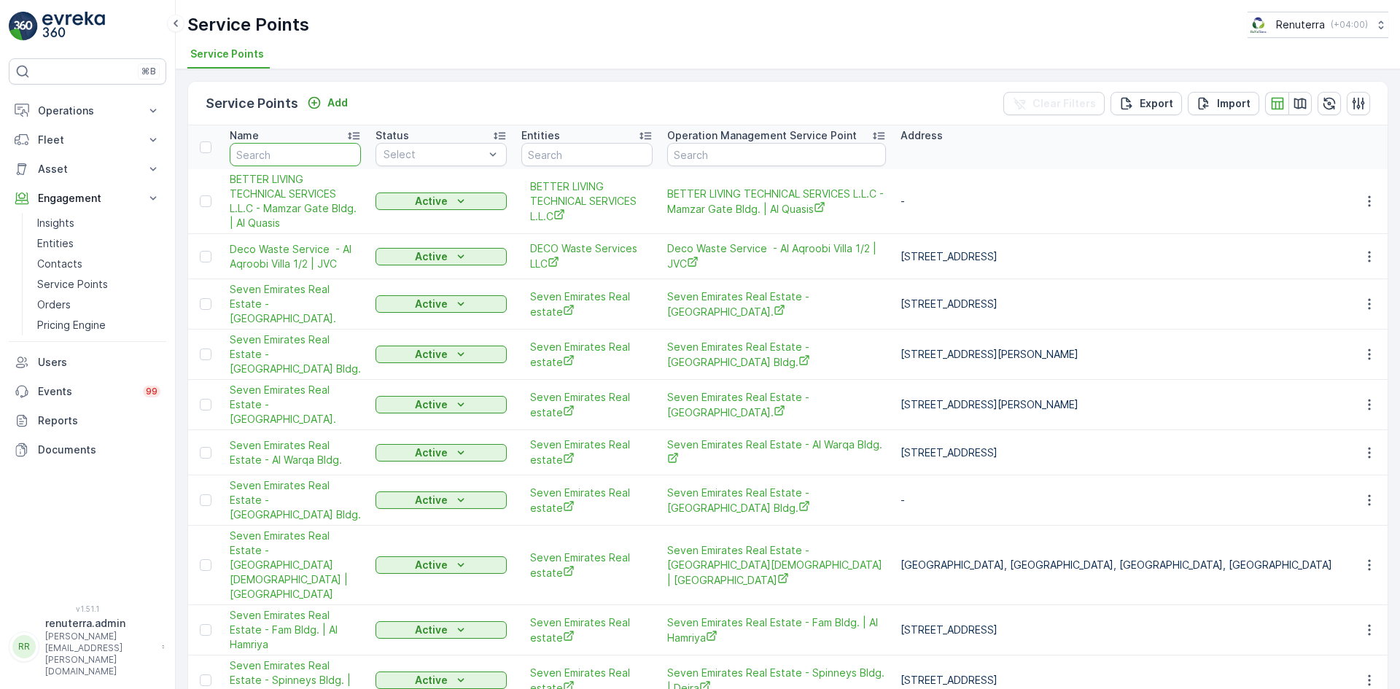
click at [304, 152] on input "text" at bounding box center [295, 154] width 131 height 23
type input "new"
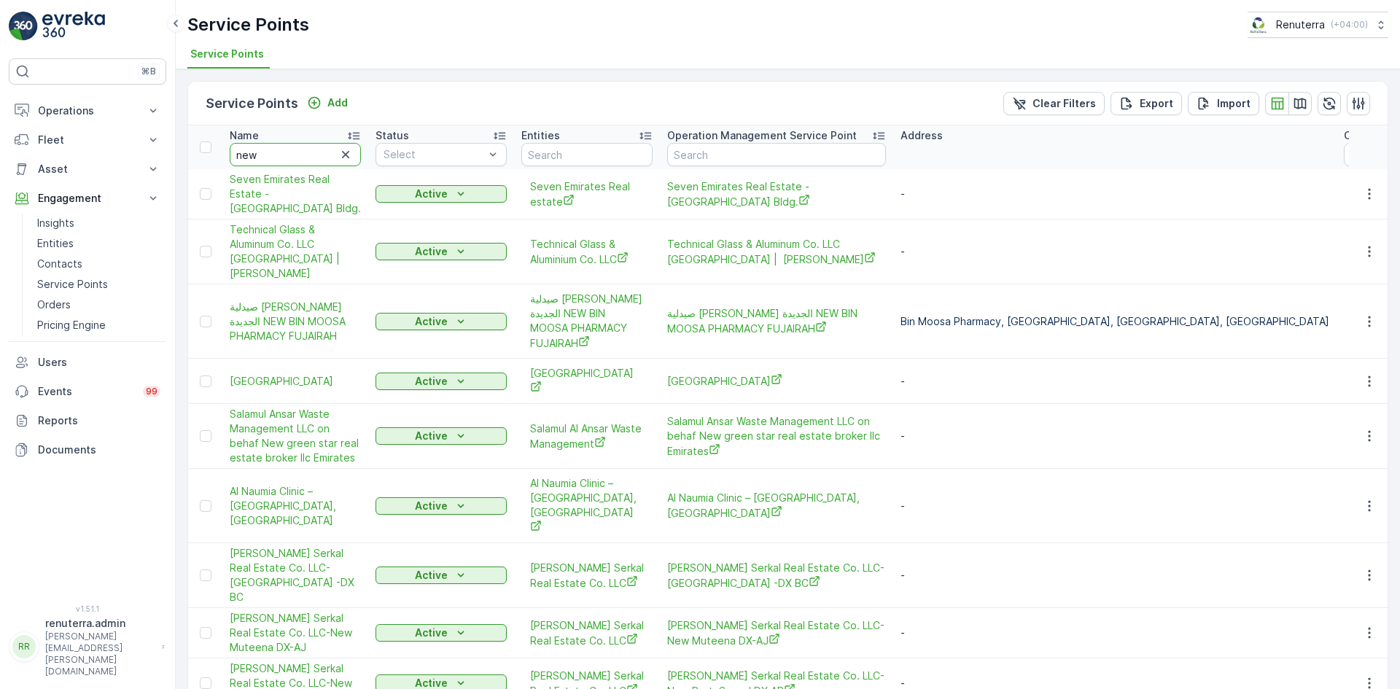
click at [300, 150] on input "new" at bounding box center [295, 154] width 131 height 23
type input "new s"
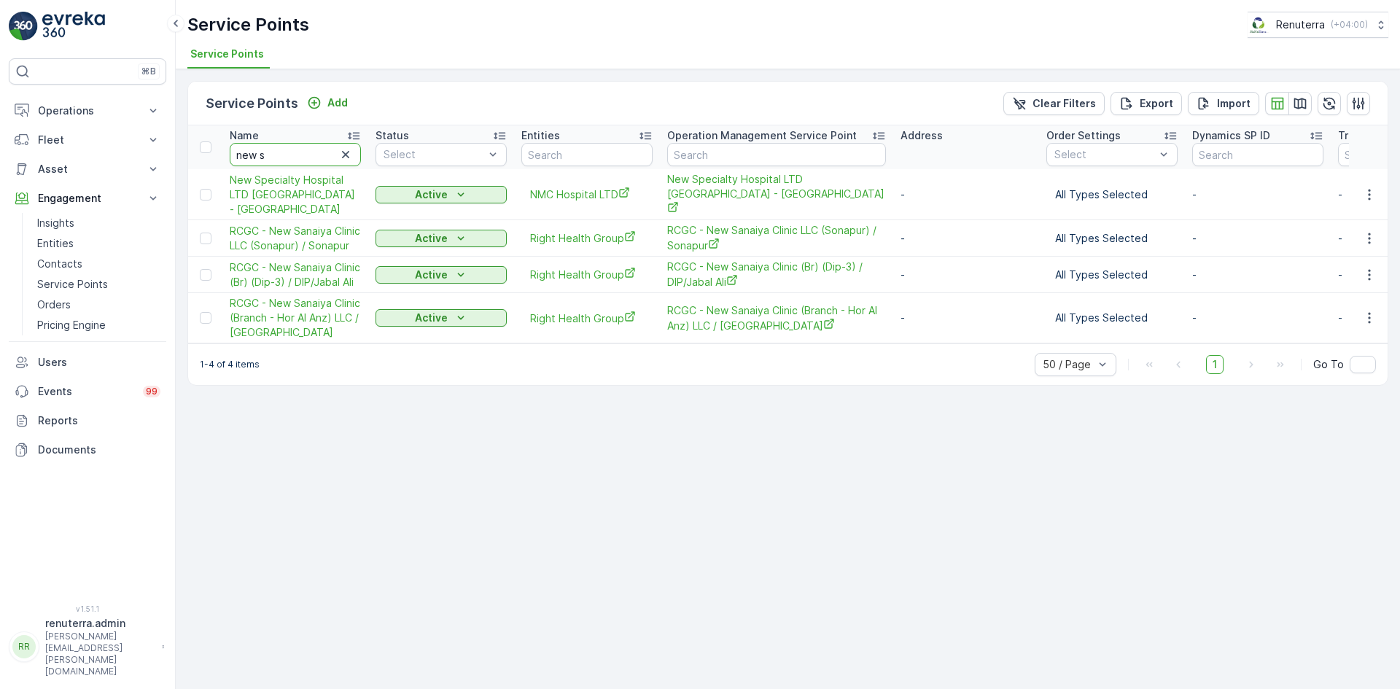
click at [300, 150] on input "new s" at bounding box center [295, 154] width 131 height 23
type input "new sana"
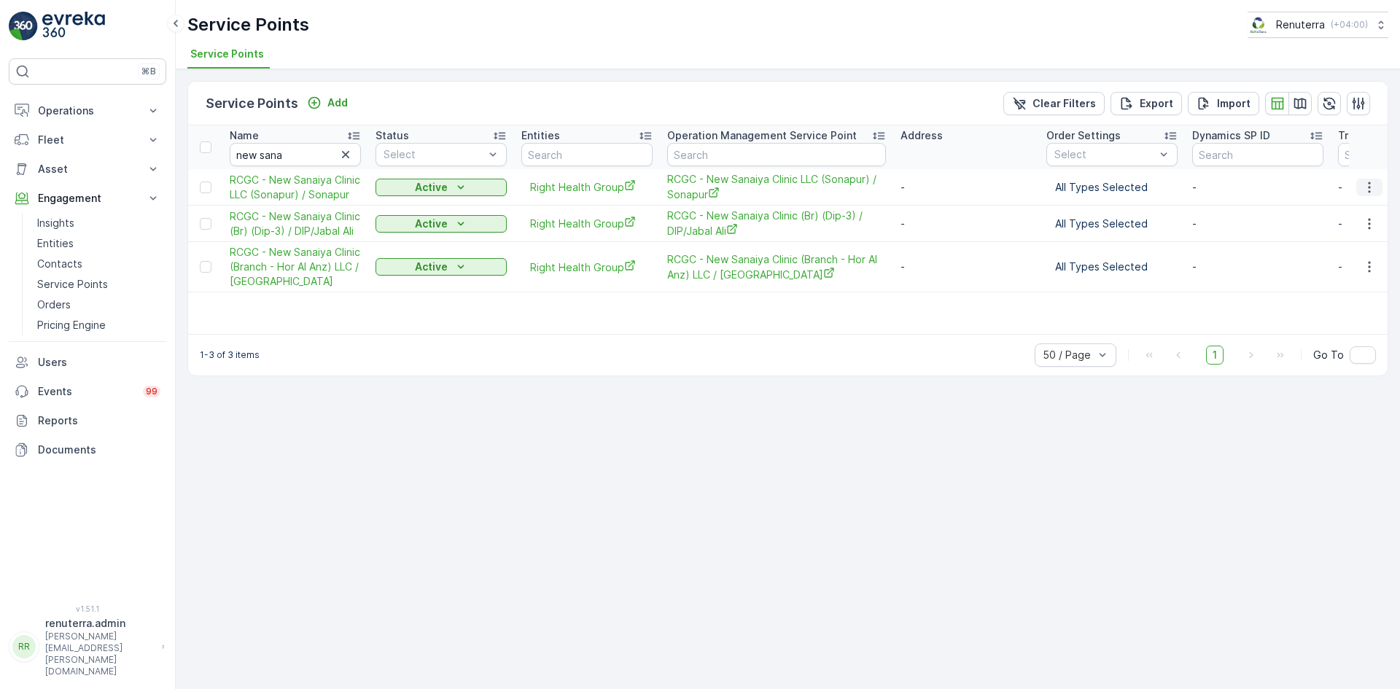
click at [1371, 188] on icon "button" at bounding box center [1369, 187] width 15 height 15
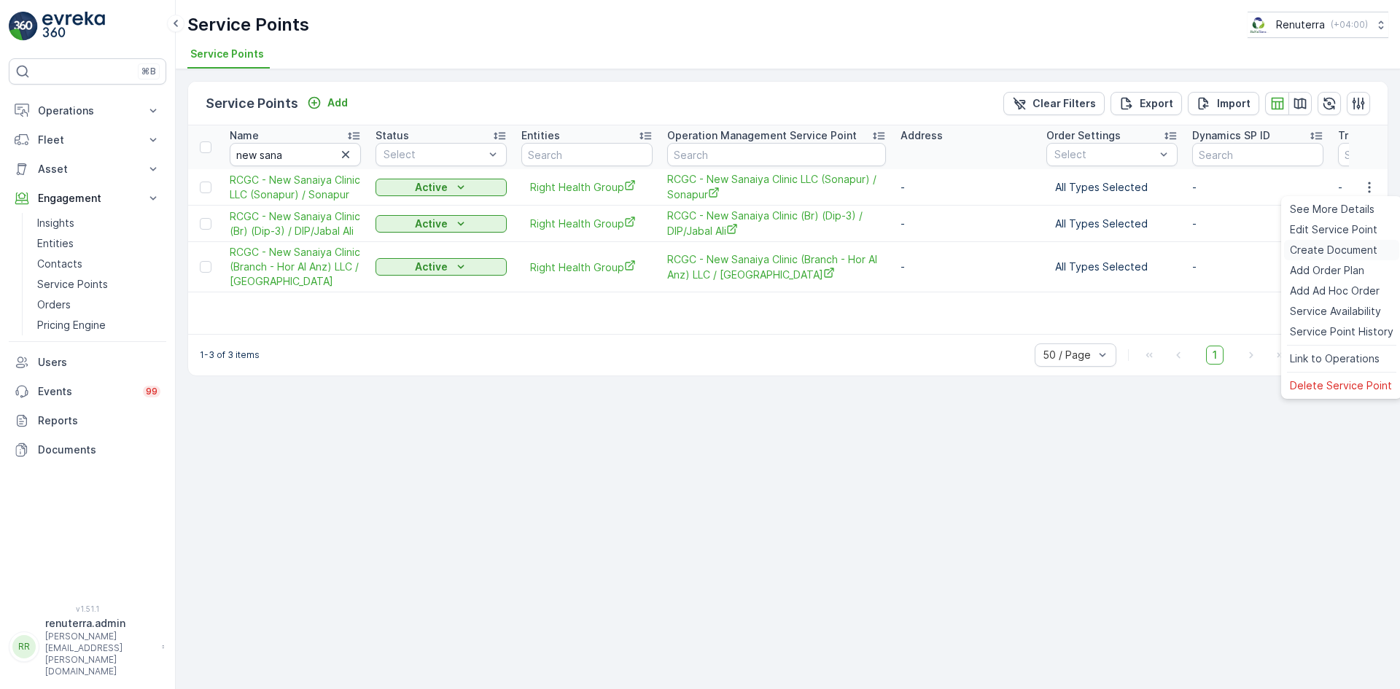
click at [1335, 250] on span "Create Document" at bounding box center [1333, 250] width 87 height 15
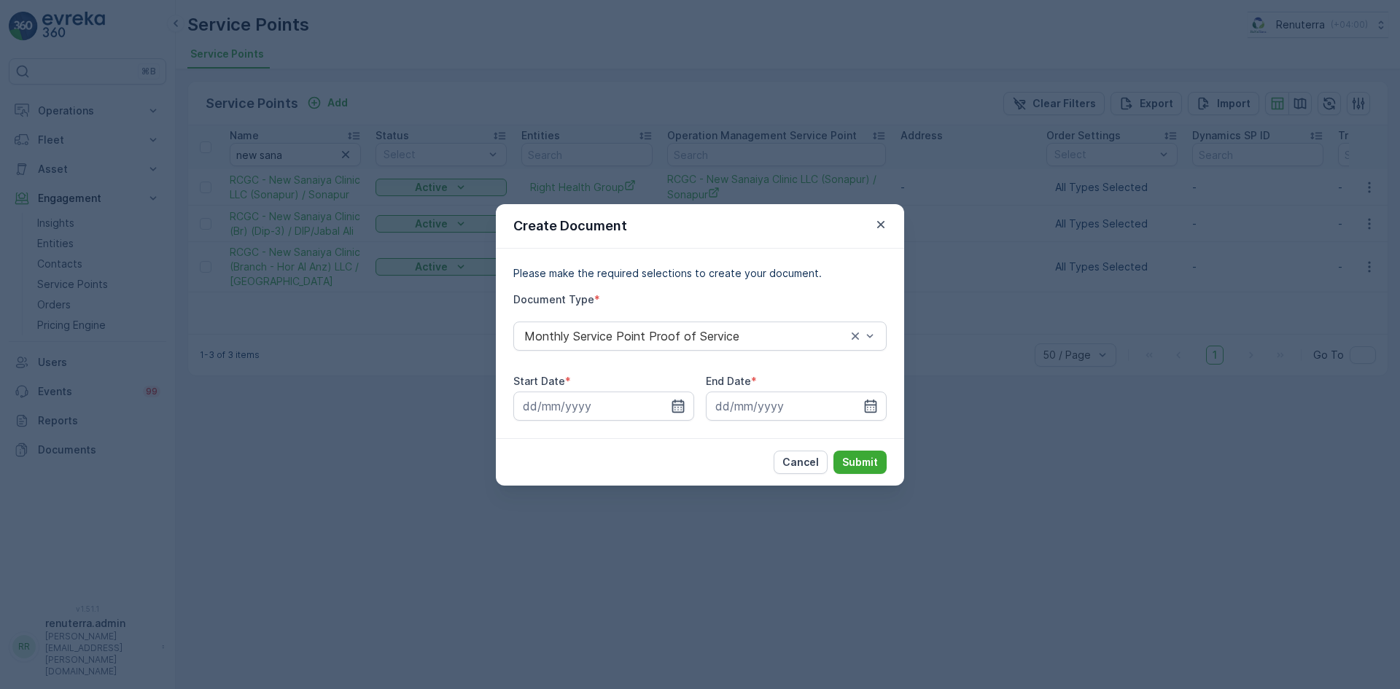
click at [679, 402] on icon "button" at bounding box center [678, 406] width 15 height 15
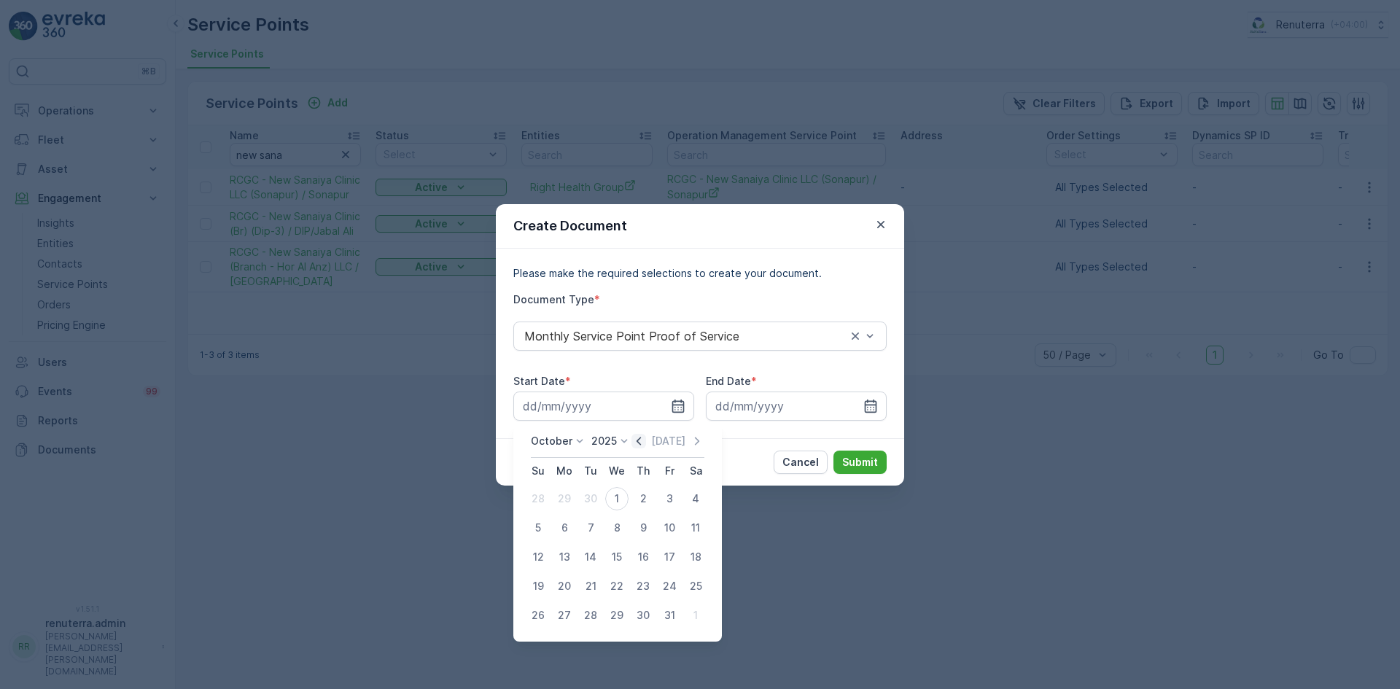
click at [645, 438] on icon "button" at bounding box center [638, 441] width 15 height 15
click at [565, 499] on div "1" at bounding box center [564, 498] width 23 height 23
type input "01.09.2025"
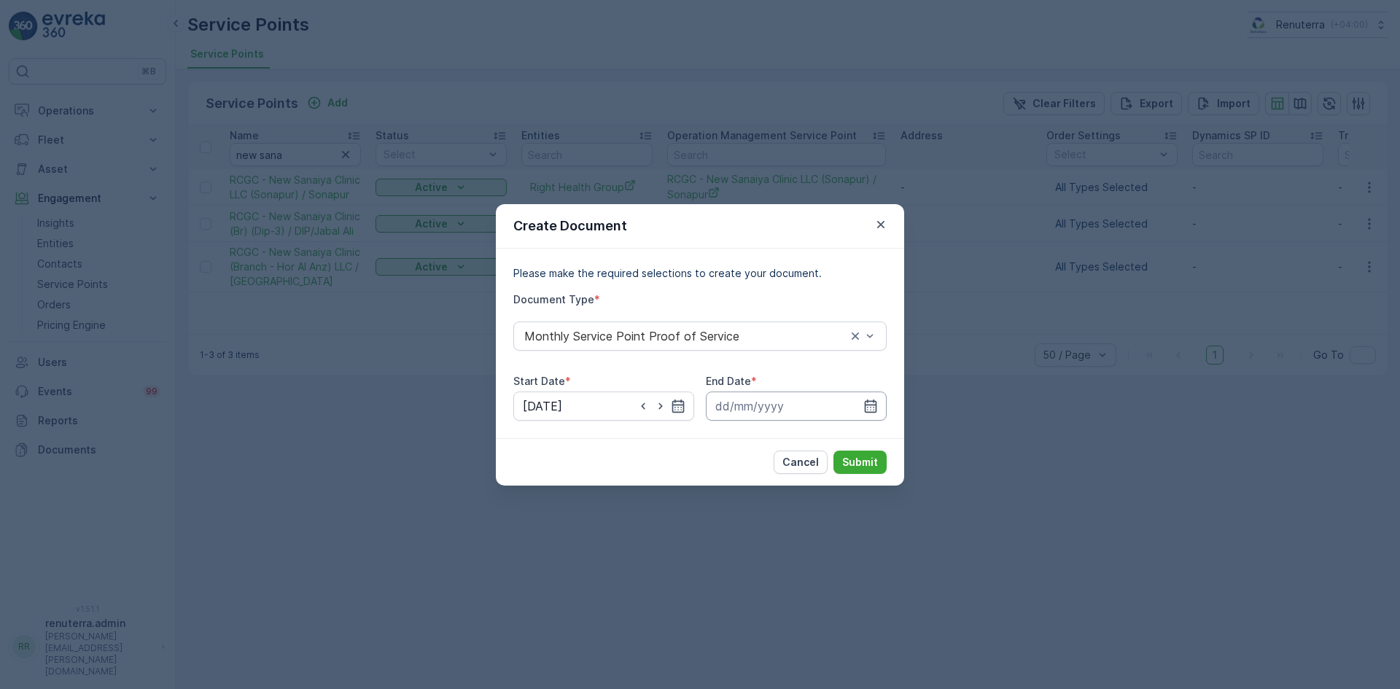
click at [854, 410] on input at bounding box center [796, 405] width 181 height 29
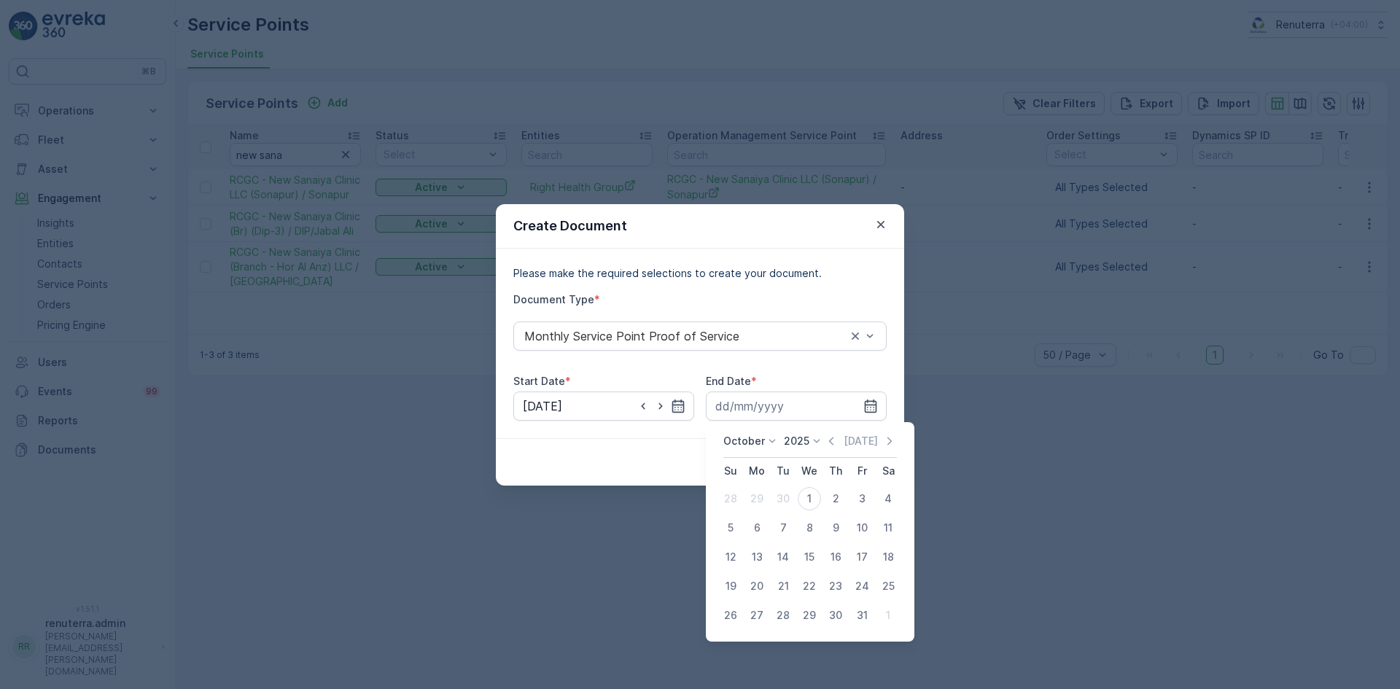
click at [819, 442] on icon at bounding box center [816, 441] width 15 height 15
click at [827, 440] on icon "button" at bounding box center [831, 441] width 15 height 15
click at [755, 500] on div "1" at bounding box center [756, 498] width 23 height 23
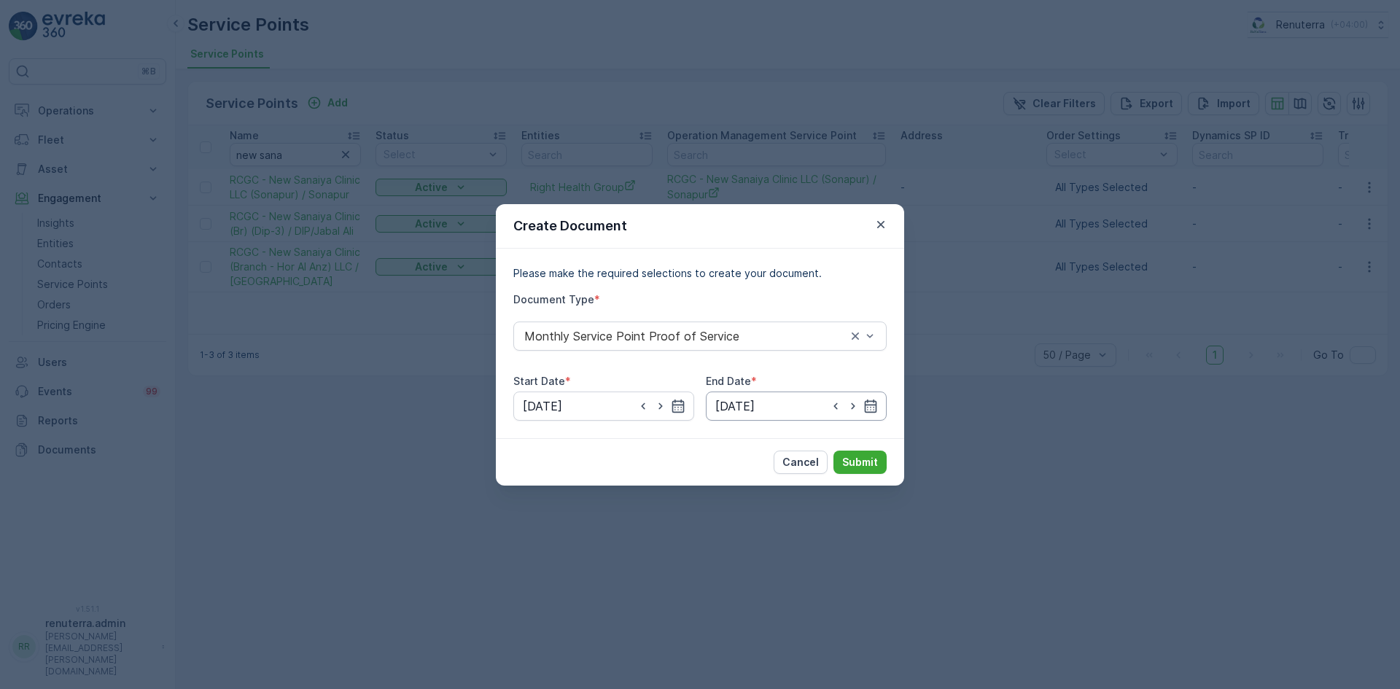
click at [880, 404] on input "01.09.2025" at bounding box center [796, 405] width 181 height 29
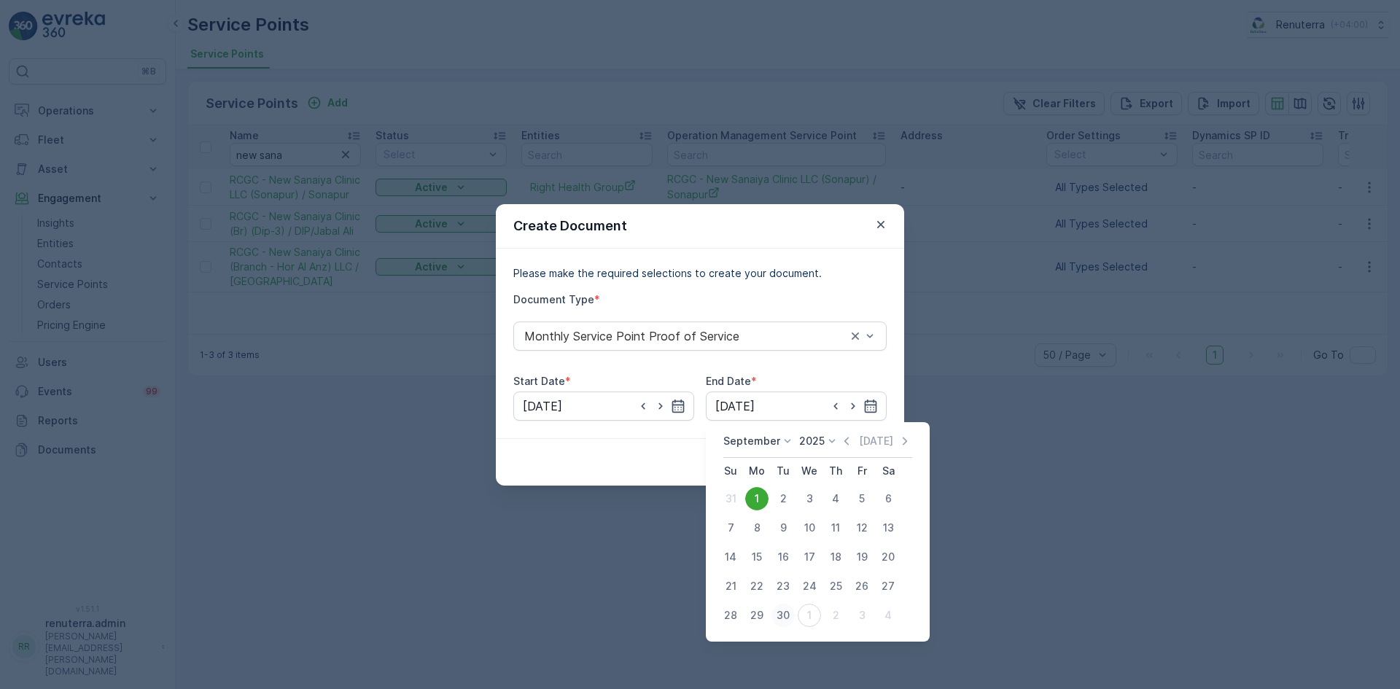
click at [786, 612] on div "30" at bounding box center [782, 615] width 23 height 23
type input "30.09.2025"
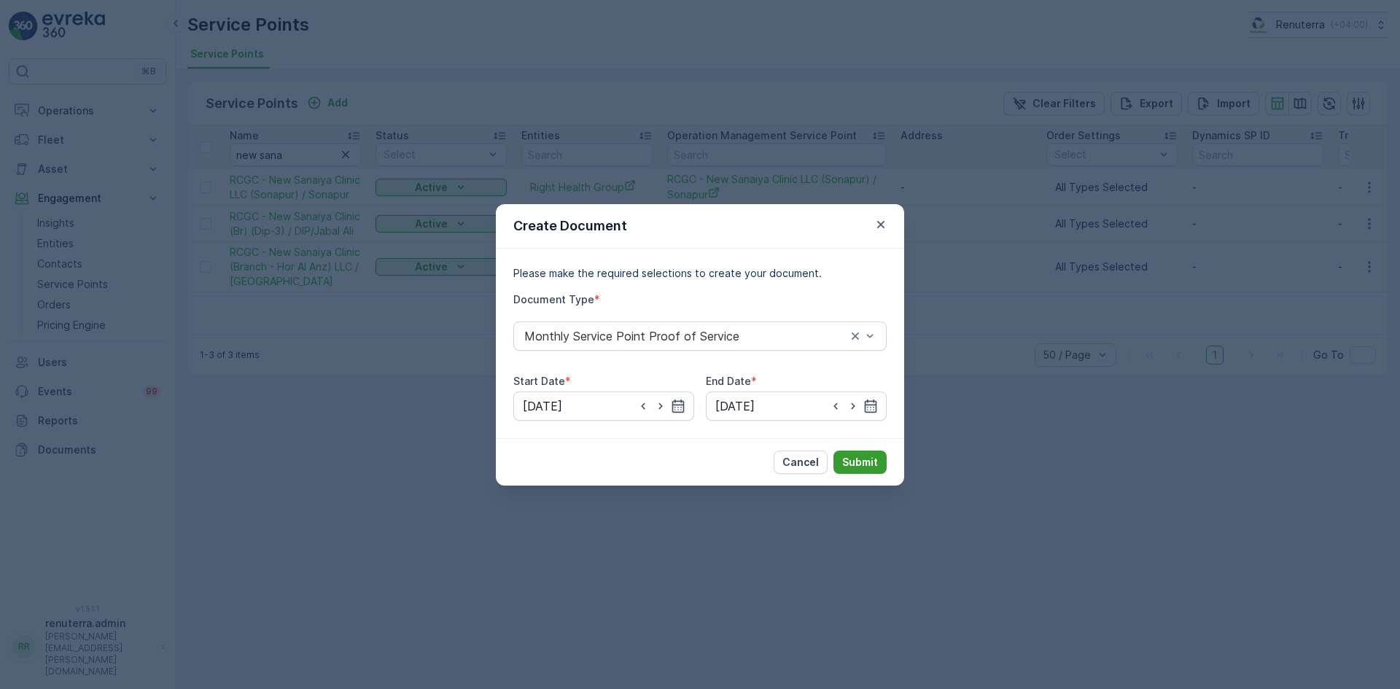
click at [856, 459] on p "Submit" at bounding box center [860, 462] width 36 height 15
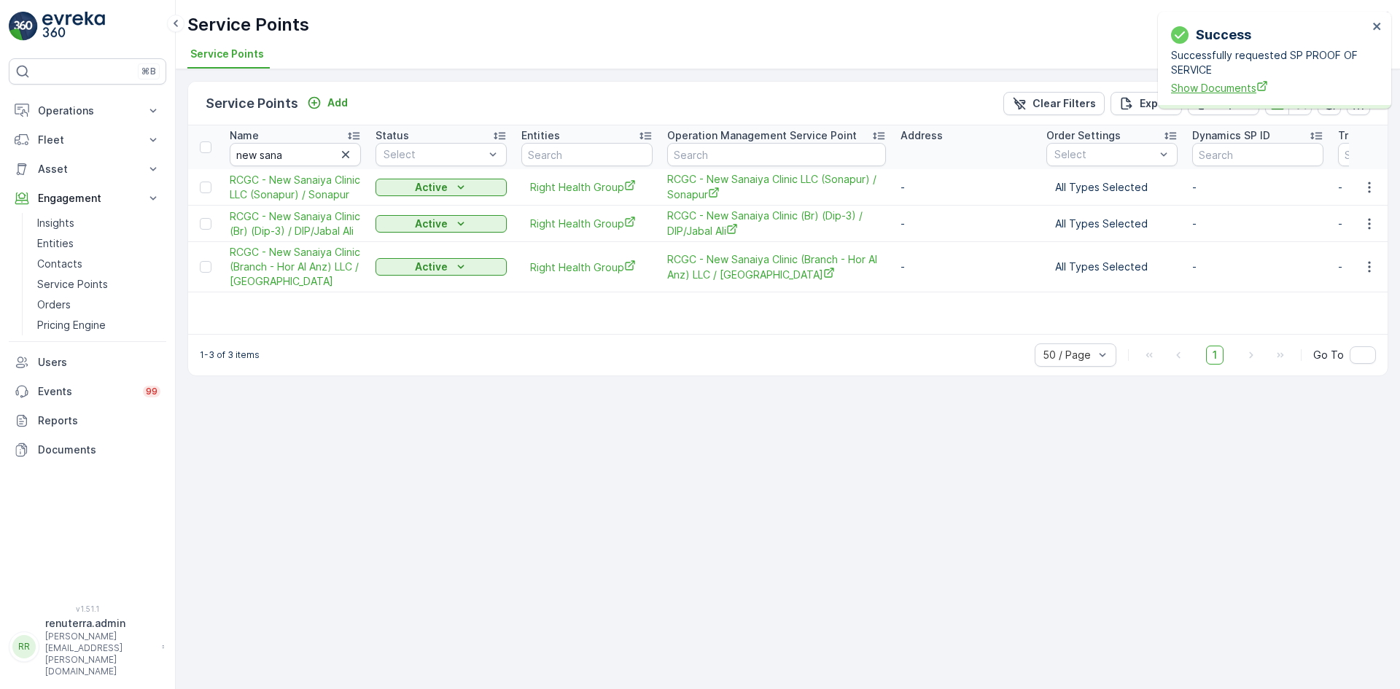
click at [1229, 85] on span "Show Documents" at bounding box center [1269, 87] width 197 height 15
click at [1368, 219] on icon "button" at bounding box center [1369, 224] width 15 height 15
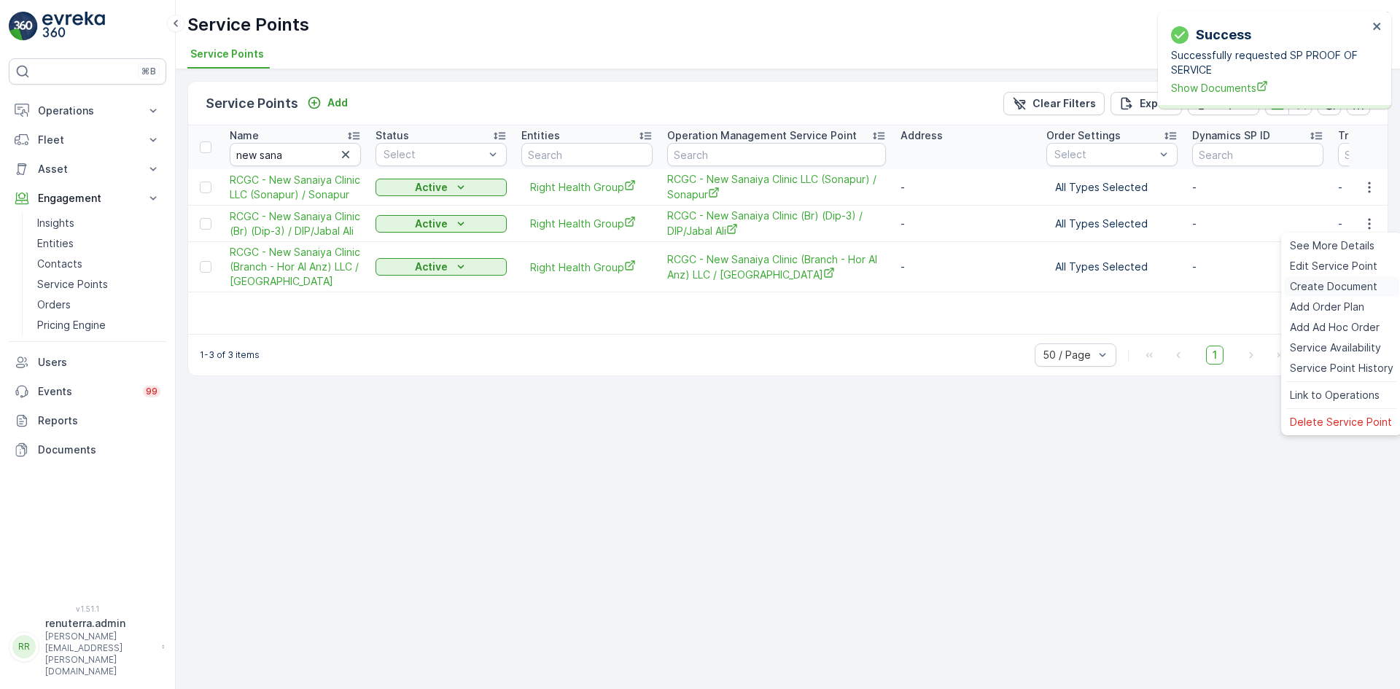
click at [1330, 279] on span "Create Document" at bounding box center [1333, 286] width 87 height 15
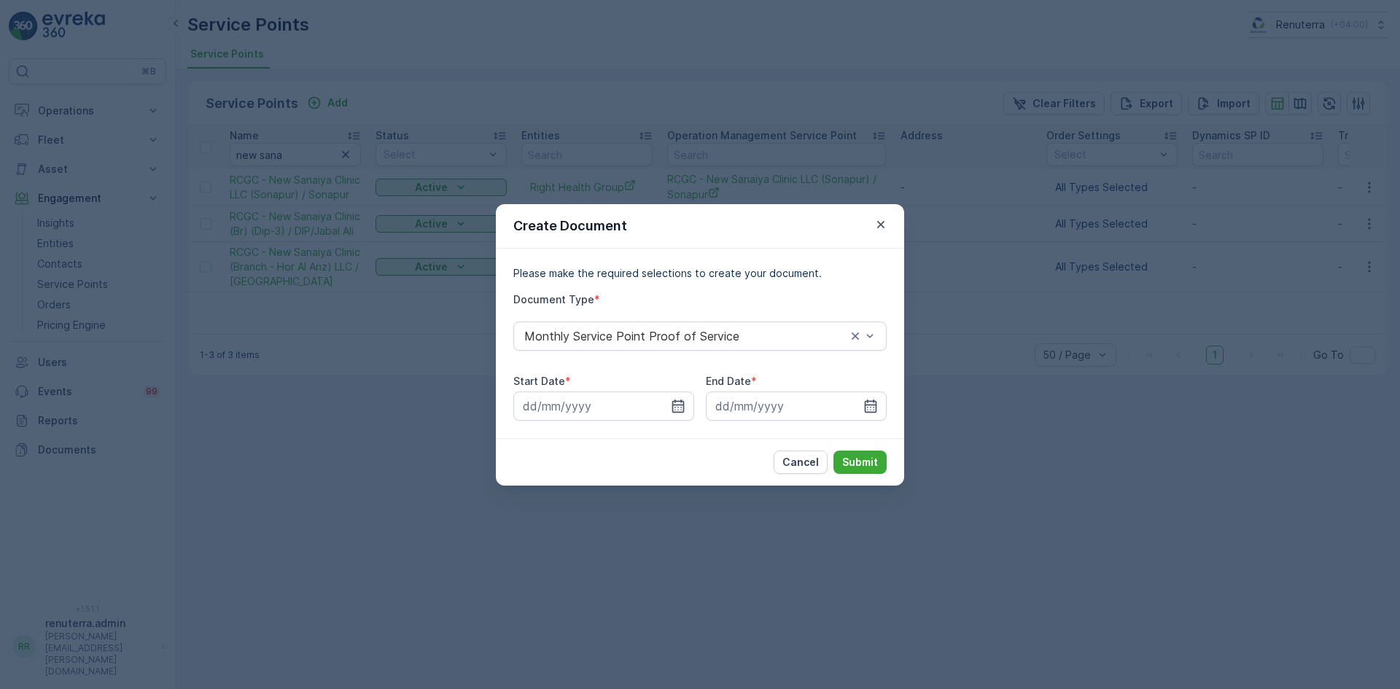
drag, startPoint x: 674, startPoint y: 412, endPoint x: 673, endPoint y: 421, distance: 9.5
click at [673, 413] on icon "button" at bounding box center [678, 406] width 15 height 15
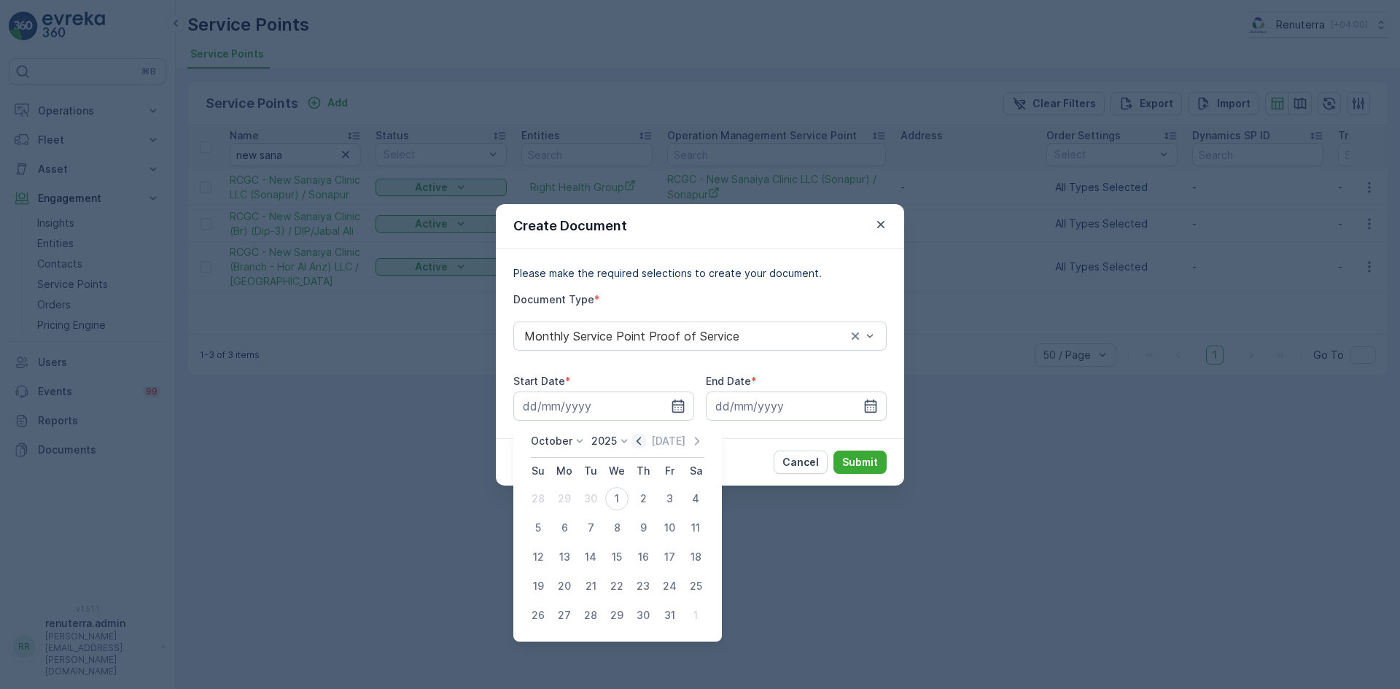
click at [644, 443] on icon "button" at bounding box center [638, 441] width 15 height 15
click at [570, 494] on div "1" at bounding box center [564, 498] width 23 height 23
type input "01.09.2025"
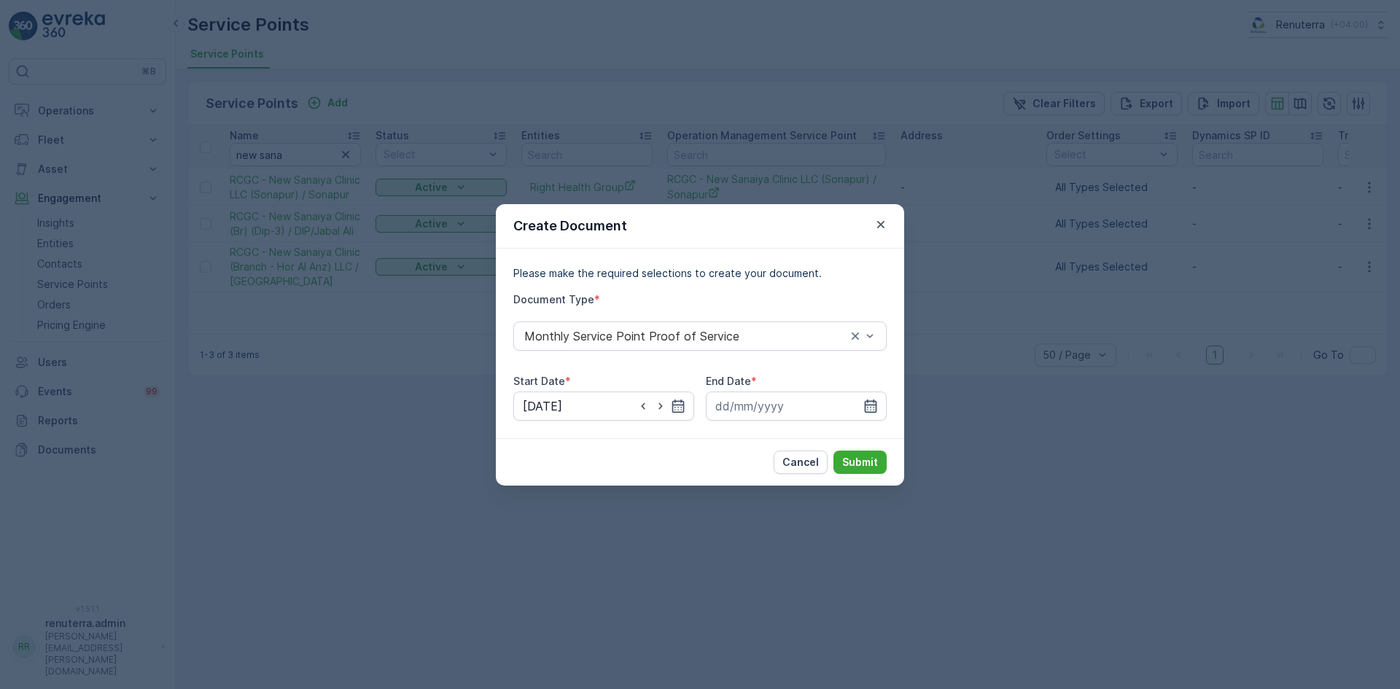
click at [863, 408] on icon "button" at bounding box center [870, 406] width 15 height 15
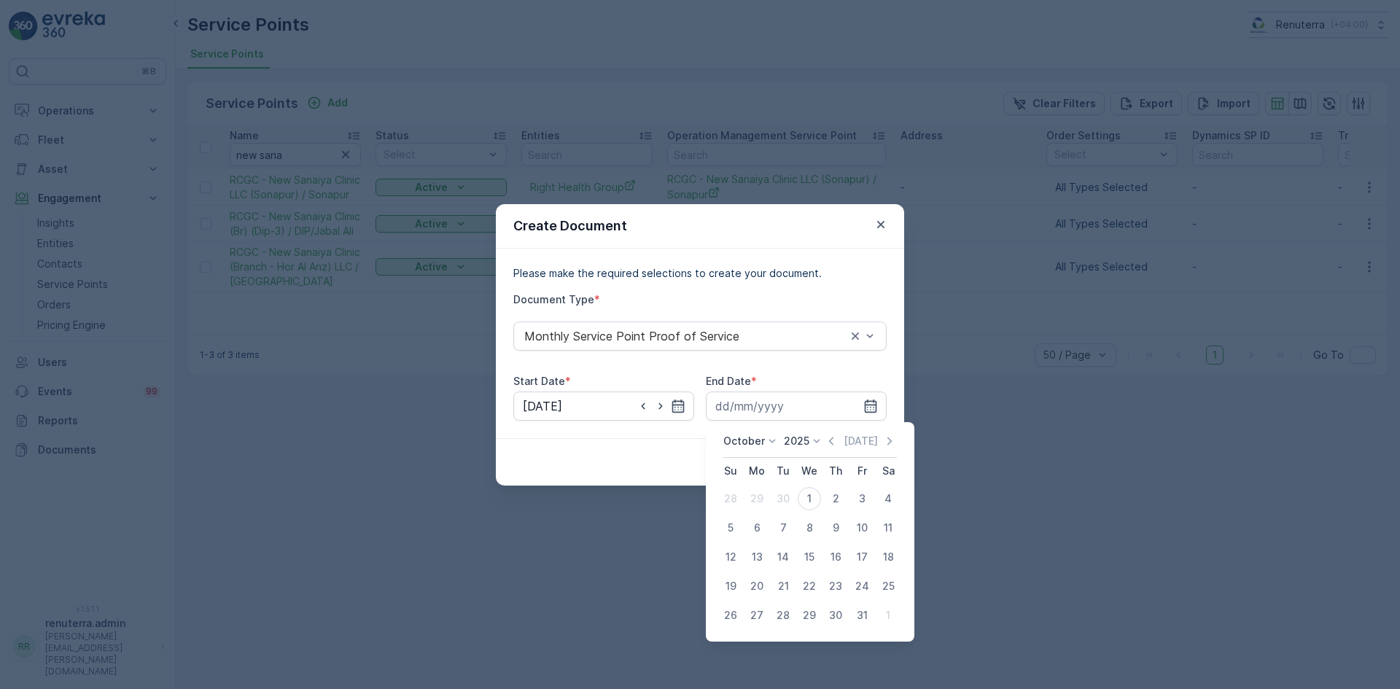
drag, startPoint x: 831, startPoint y: 440, endPoint x: 830, endPoint y: 456, distance: 15.4
click at [832, 440] on icon "button" at bounding box center [831, 441] width 15 height 15
click at [784, 610] on div "30" at bounding box center [782, 615] width 23 height 23
type input "30.09.2025"
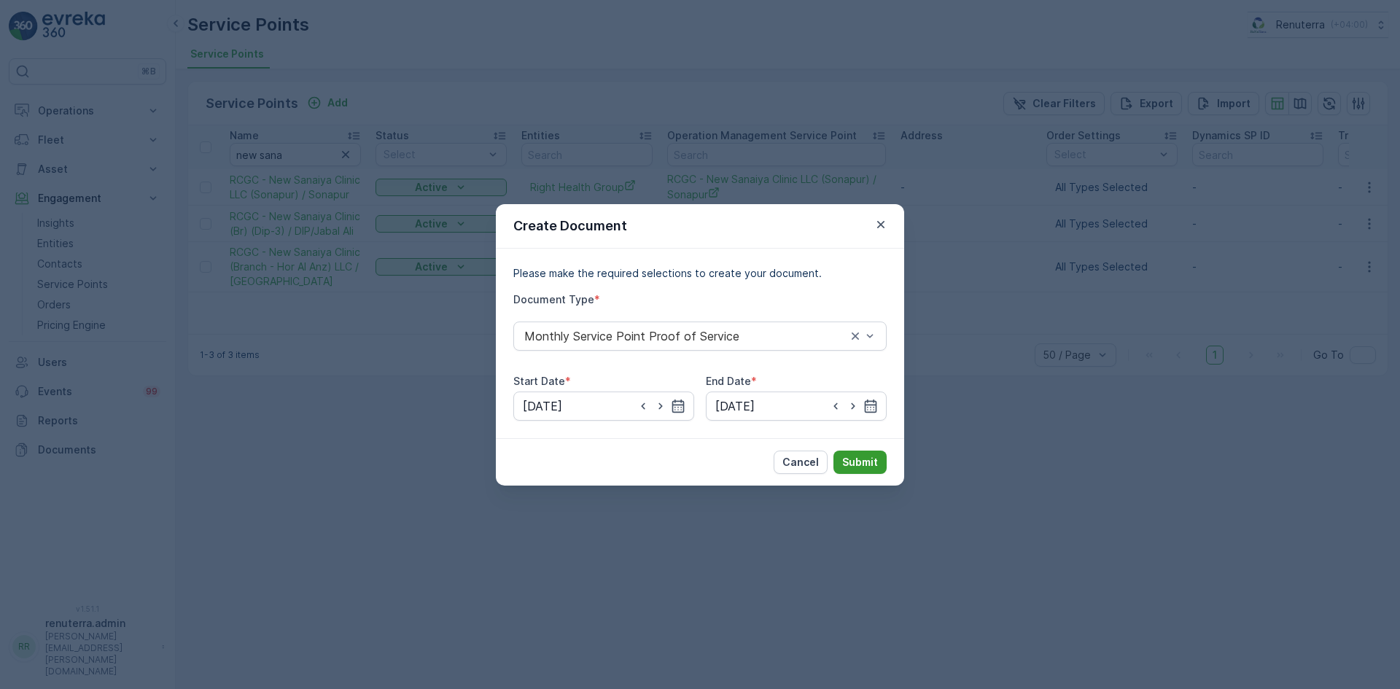
click at [862, 463] on p "Submit" at bounding box center [860, 462] width 36 height 15
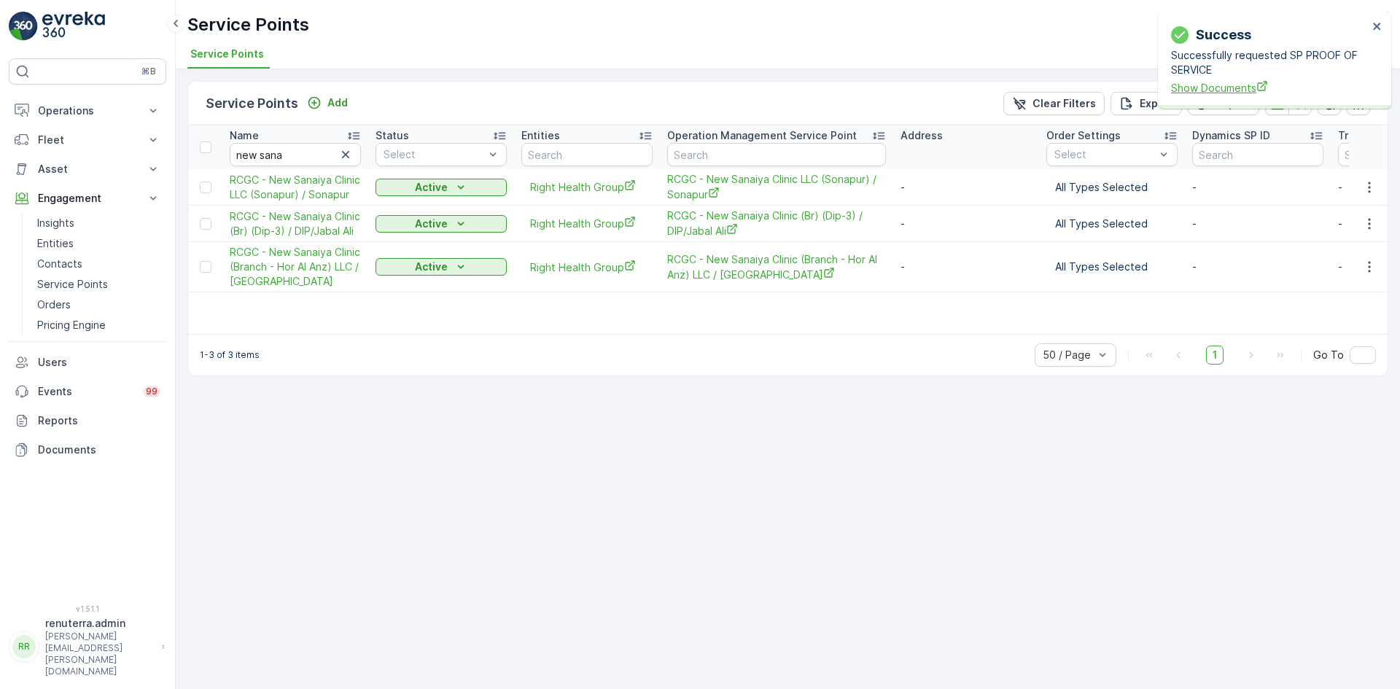
click at [1214, 87] on span "Show Documents" at bounding box center [1269, 87] width 197 height 15
click at [1372, 262] on icon "button" at bounding box center [1369, 267] width 15 height 15
click at [1316, 332] on span "Create Document" at bounding box center [1333, 329] width 87 height 15
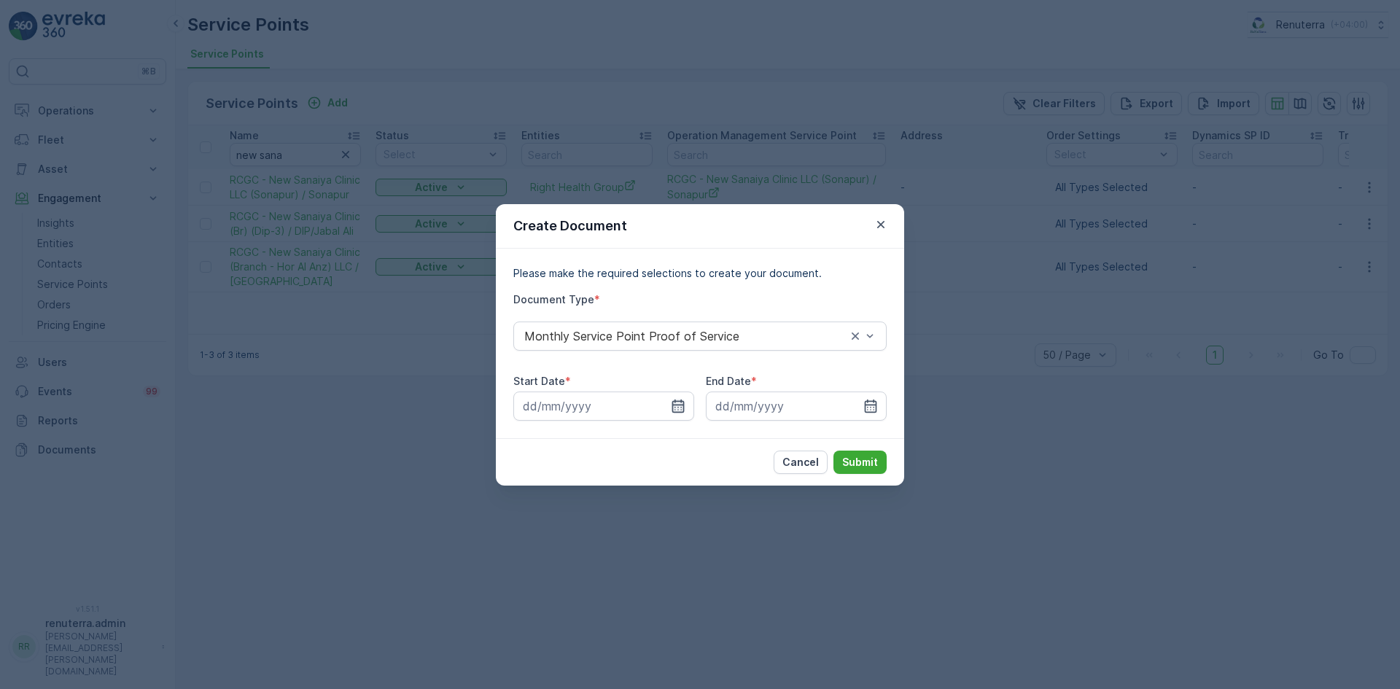
click at [682, 405] on icon "button" at bounding box center [678, 406] width 15 height 15
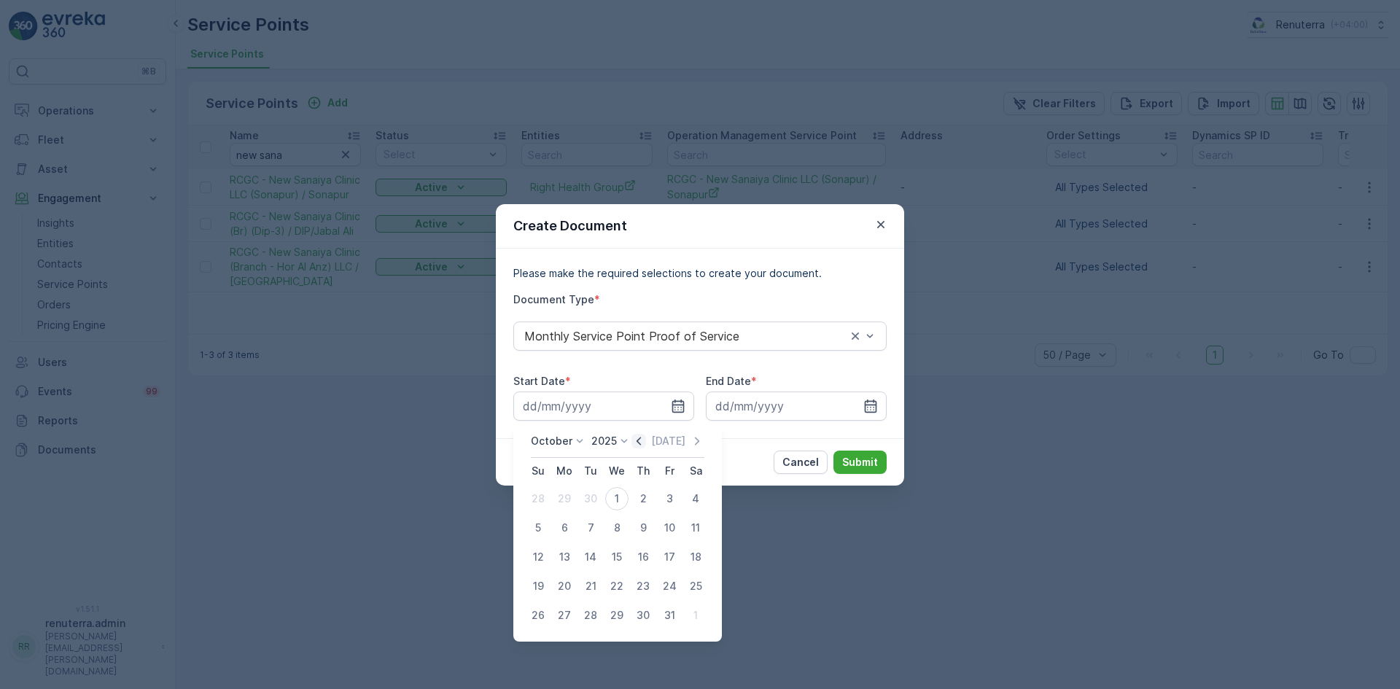
click at [641, 443] on icon "button" at bounding box center [638, 441] width 4 height 8
click at [562, 497] on div "1" at bounding box center [564, 498] width 23 height 23
type input "01.09.2025"
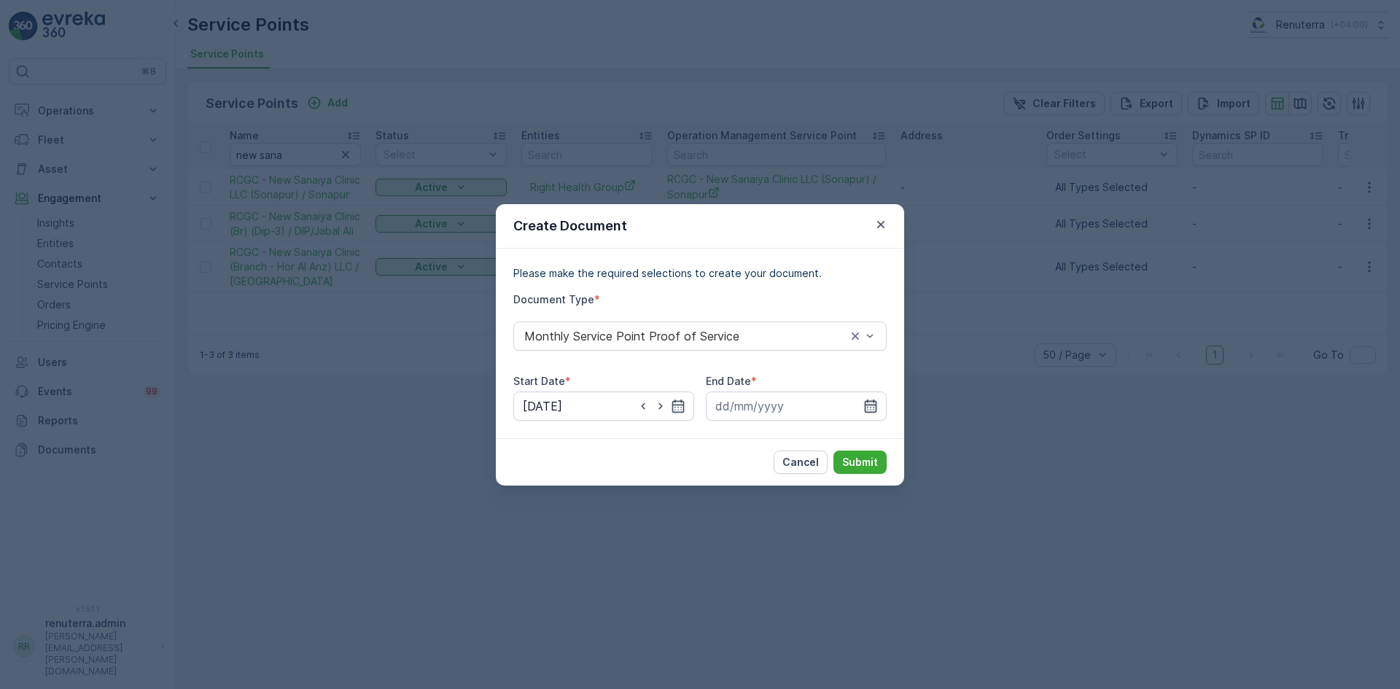
click at [876, 399] on icon "button" at bounding box center [870, 406] width 15 height 15
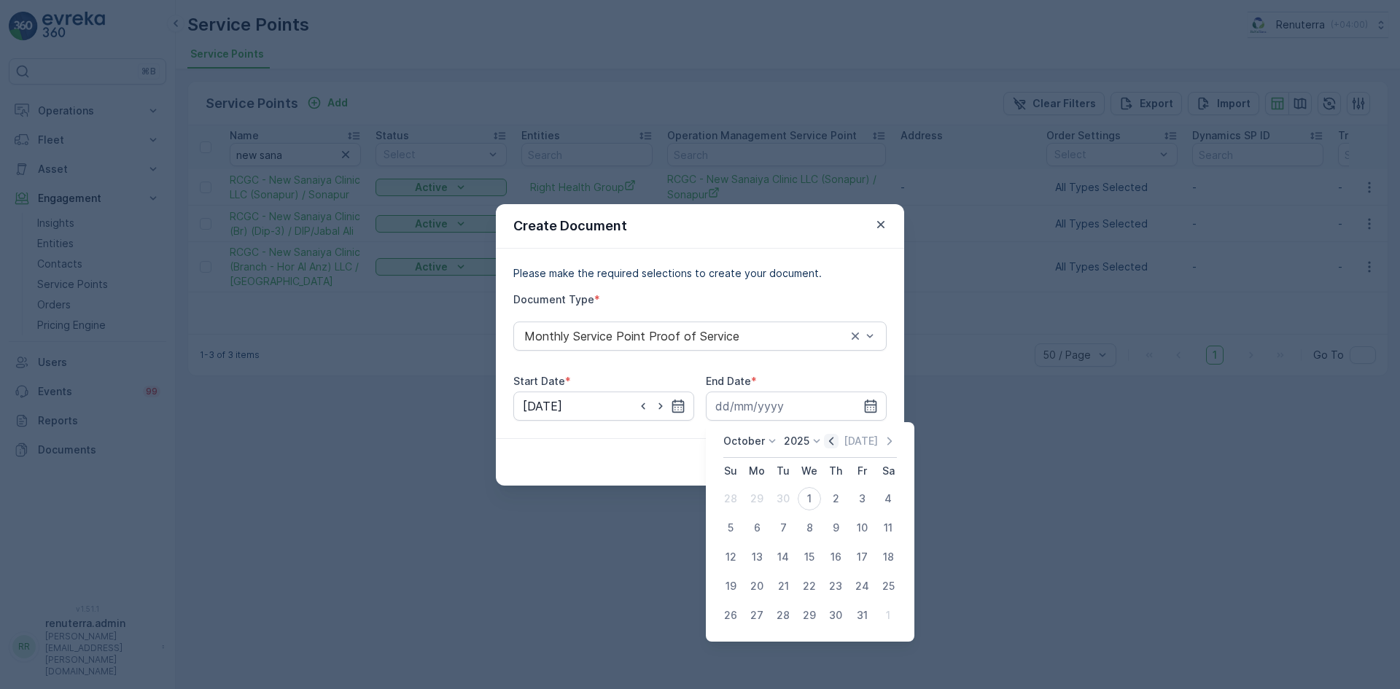
click at [836, 440] on icon "button" at bounding box center [831, 441] width 15 height 15
click at [787, 612] on div "30" at bounding box center [782, 615] width 23 height 23
type input "30.09.2025"
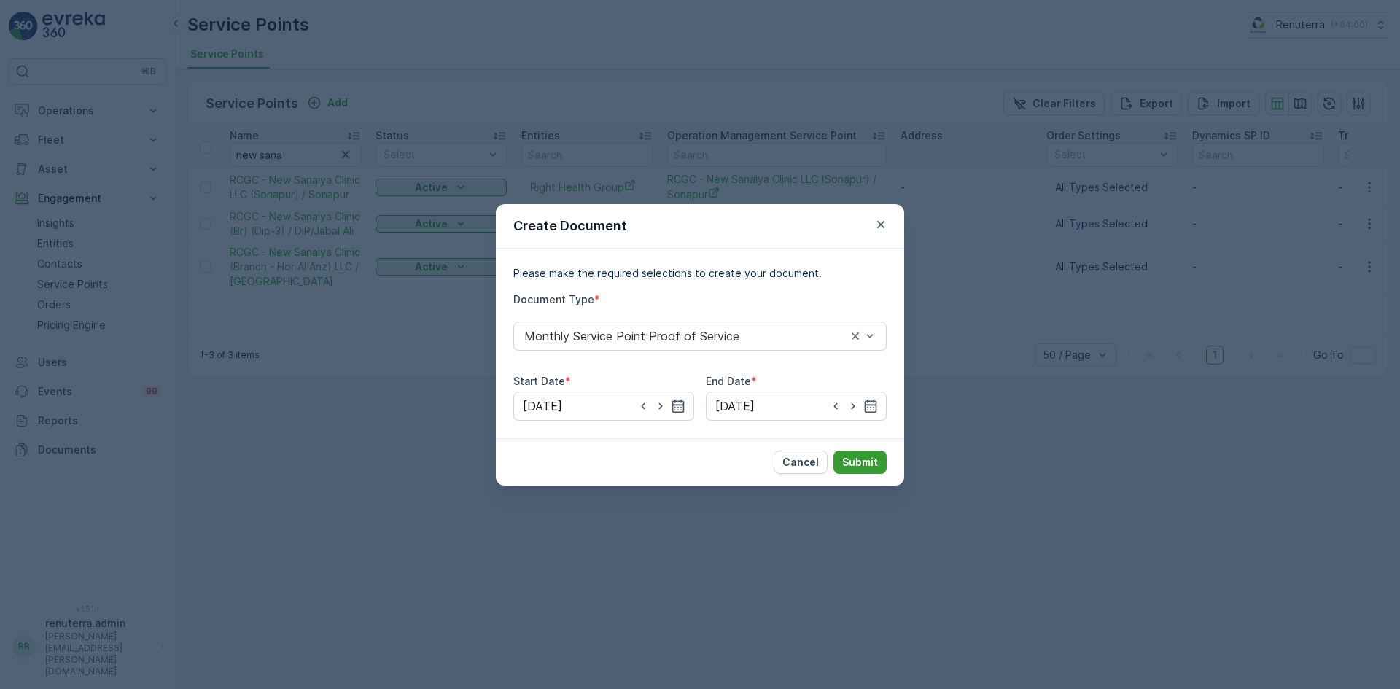
click at [876, 467] on p "Submit" at bounding box center [860, 462] width 36 height 15
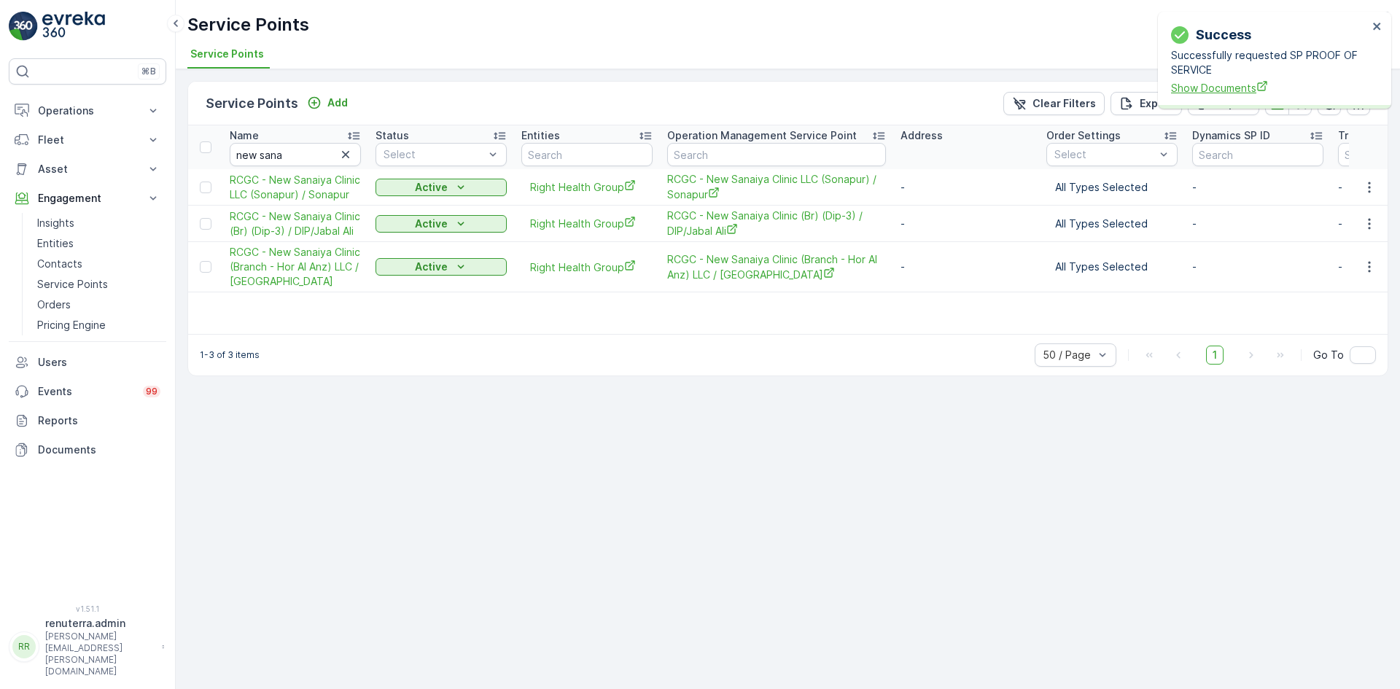
click at [1198, 87] on span "Show Documents" at bounding box center [1269, 87] width 197 height 15
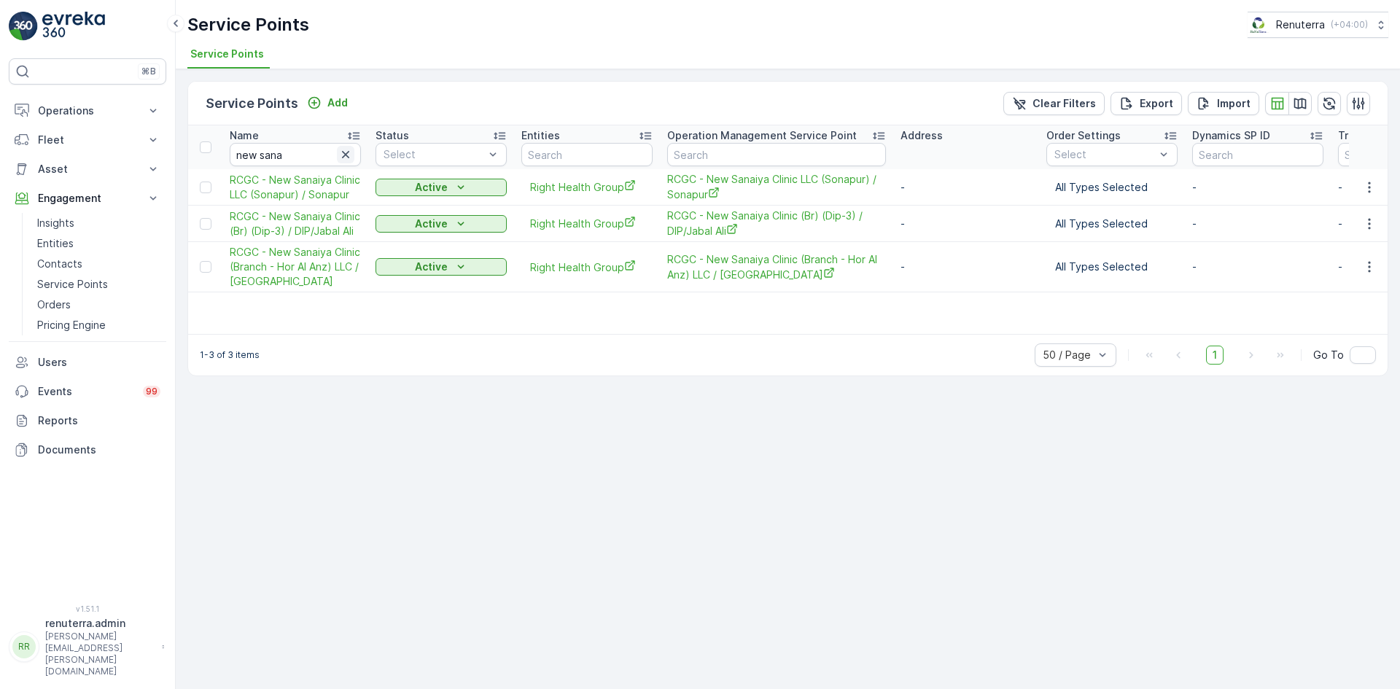
click at [349, 155] on icon "button" at bounding box center [345, 154] width 15 height 15
click at [321, 155] on input "text" at bounding box center [295, 154] width 131 height 23
click at [320, 155] on input "text" at bounding box center [295, 154] width 131 height 23
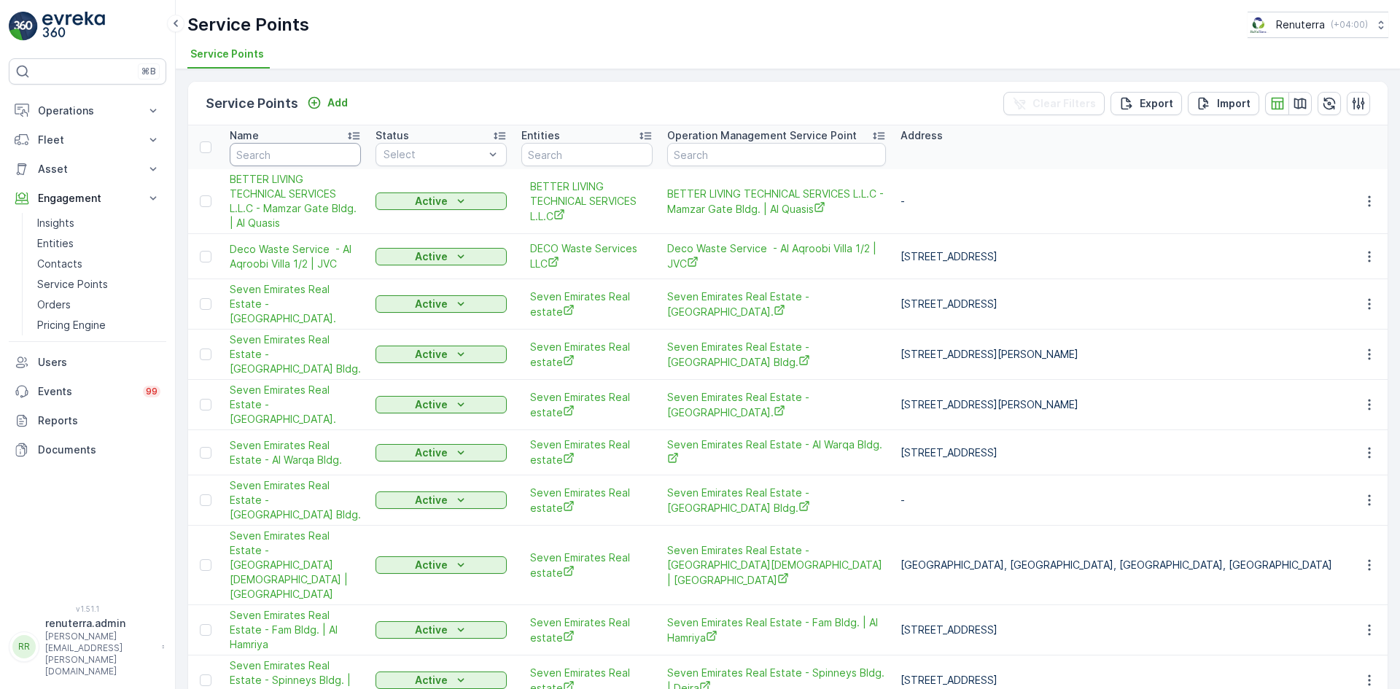
click at [285, 159] on input "text" at bounding box center [295, 154] width 131 height 23
type input "ro"
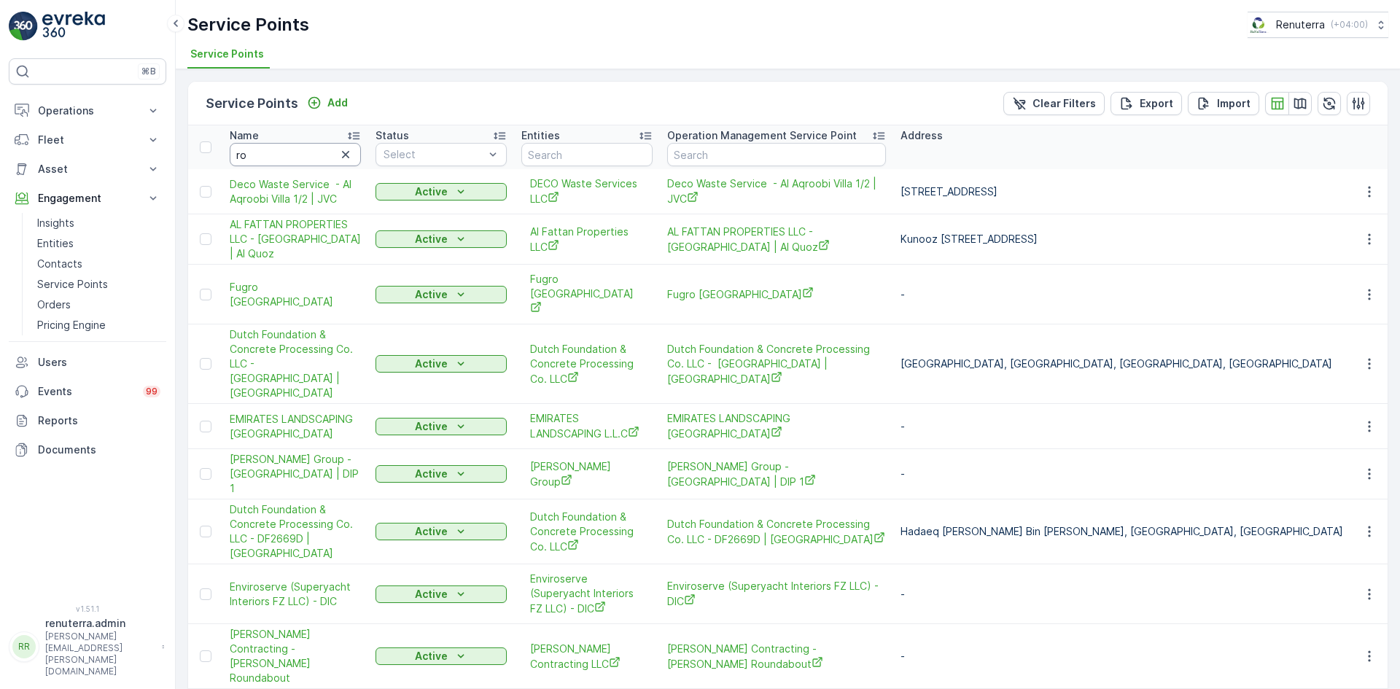
click at [281, 159] on input "ro" at bounding box center [295, 154] width 131 height 23
type input "roby"
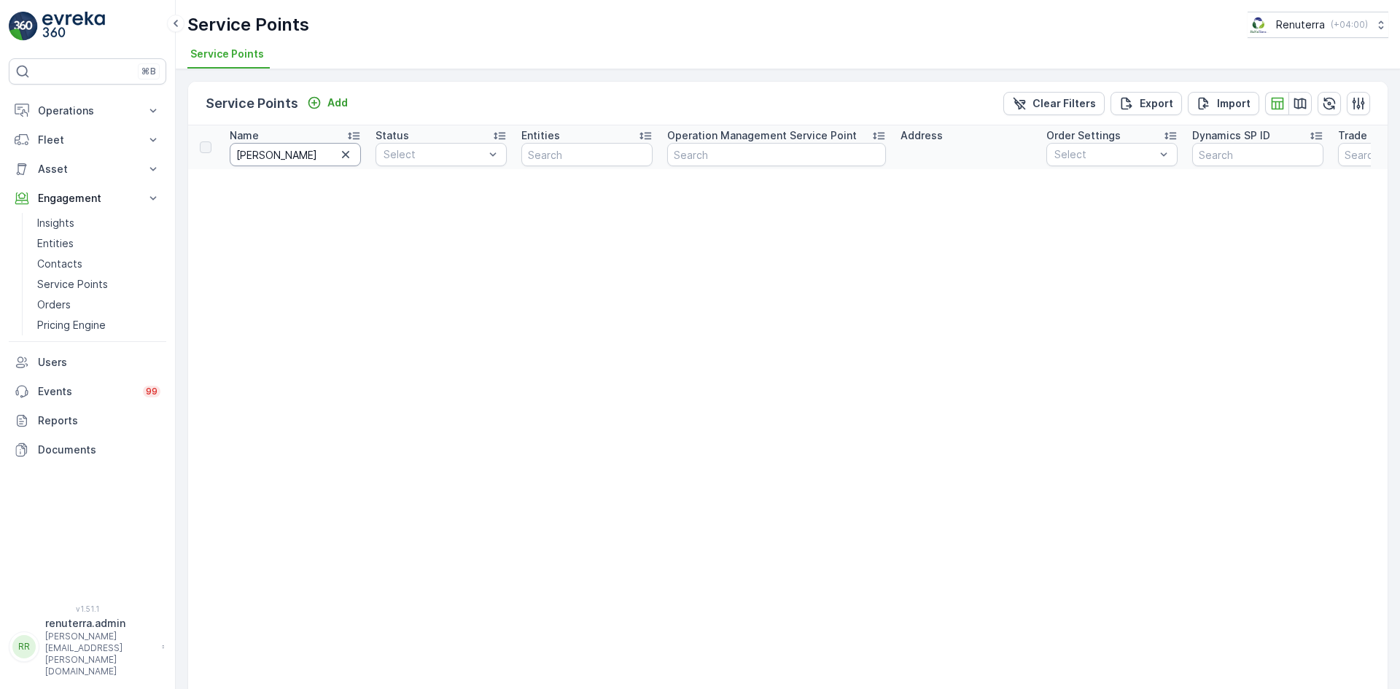
click at [269, 154] on input "roby" at bounding box center [295, 154] width 131 height 23
type input "r"
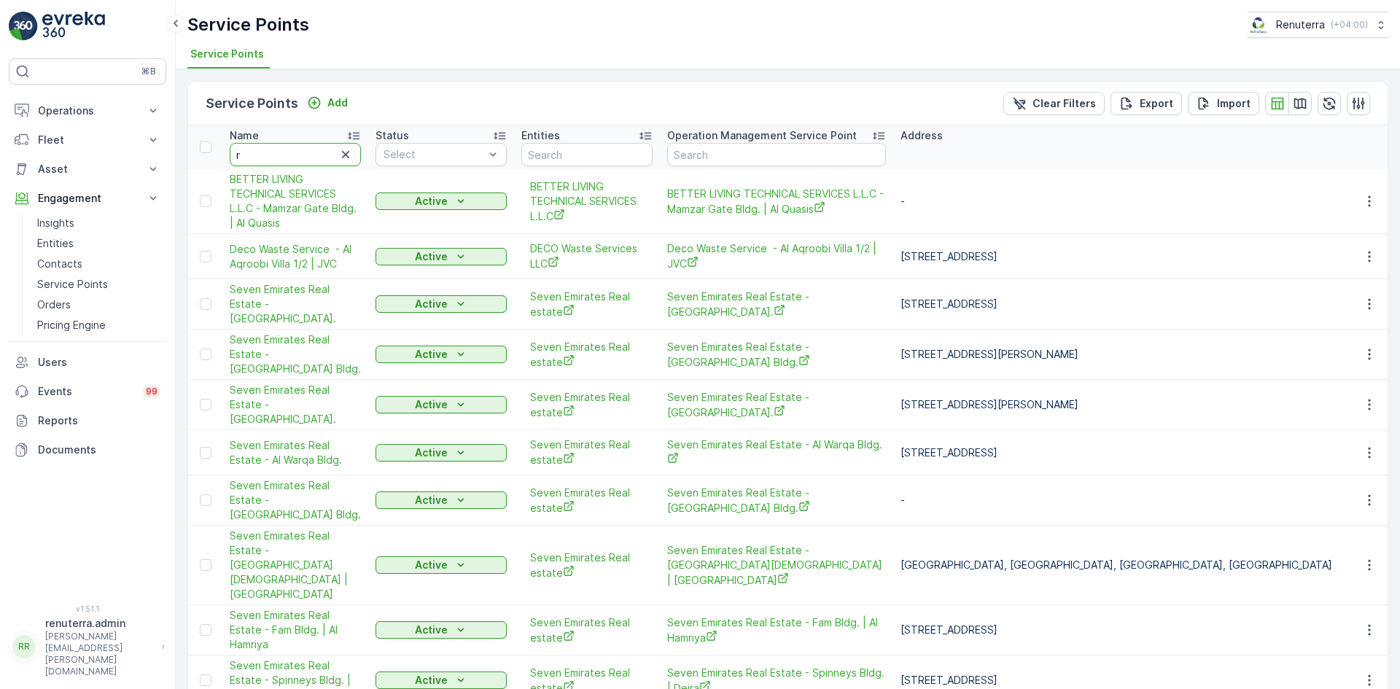
click at [260, 158] on input "r" at bounding box center [295, 154] width 131 height 23
type input "ru"
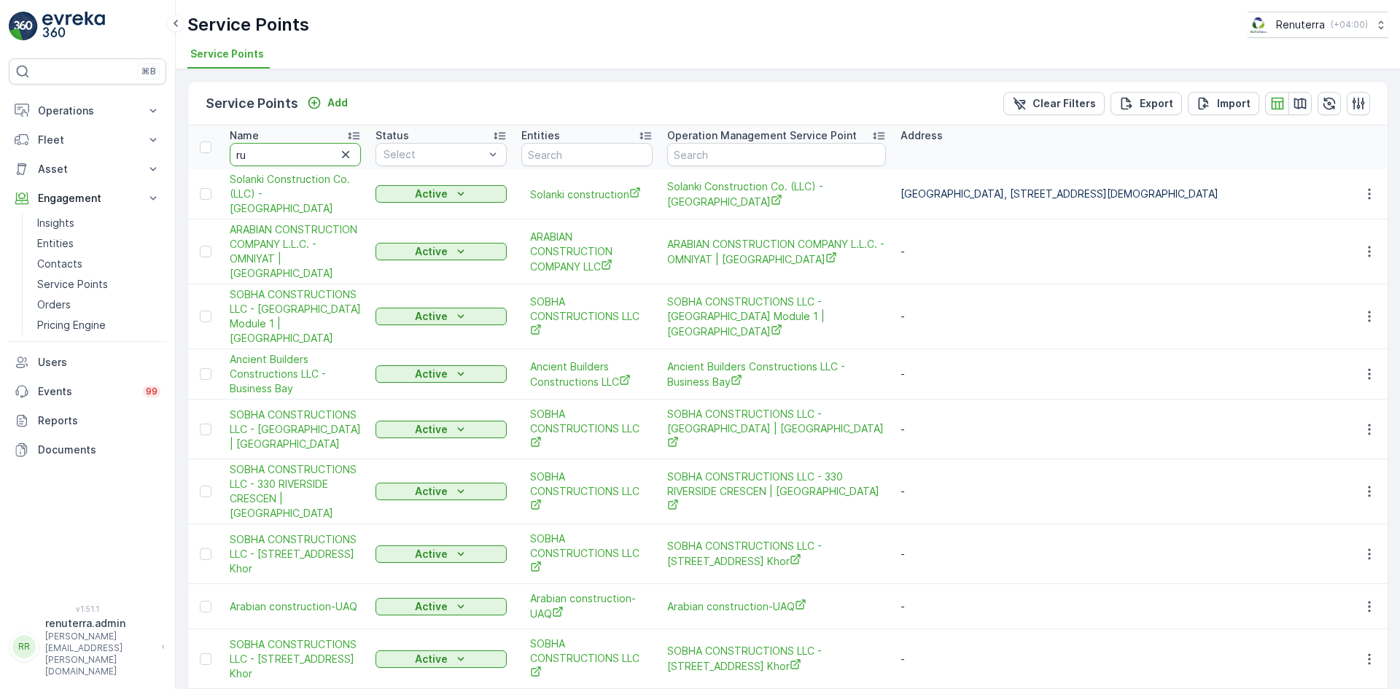
click at [260, 158] on input "ru" at bounding box center [295, 154] width 131 height 23
type input "ruby"
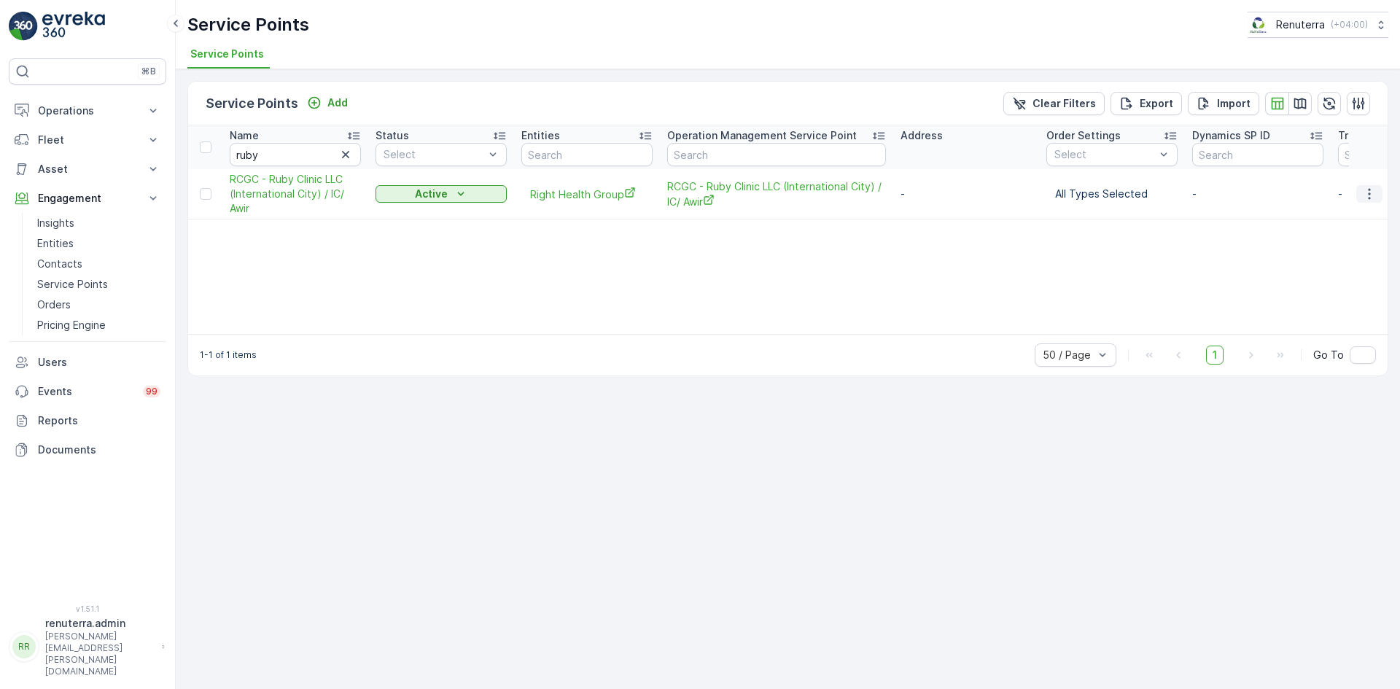
click at [1374, 192] on icon "button" at bounding box center [1369, 194] width 15 height 15
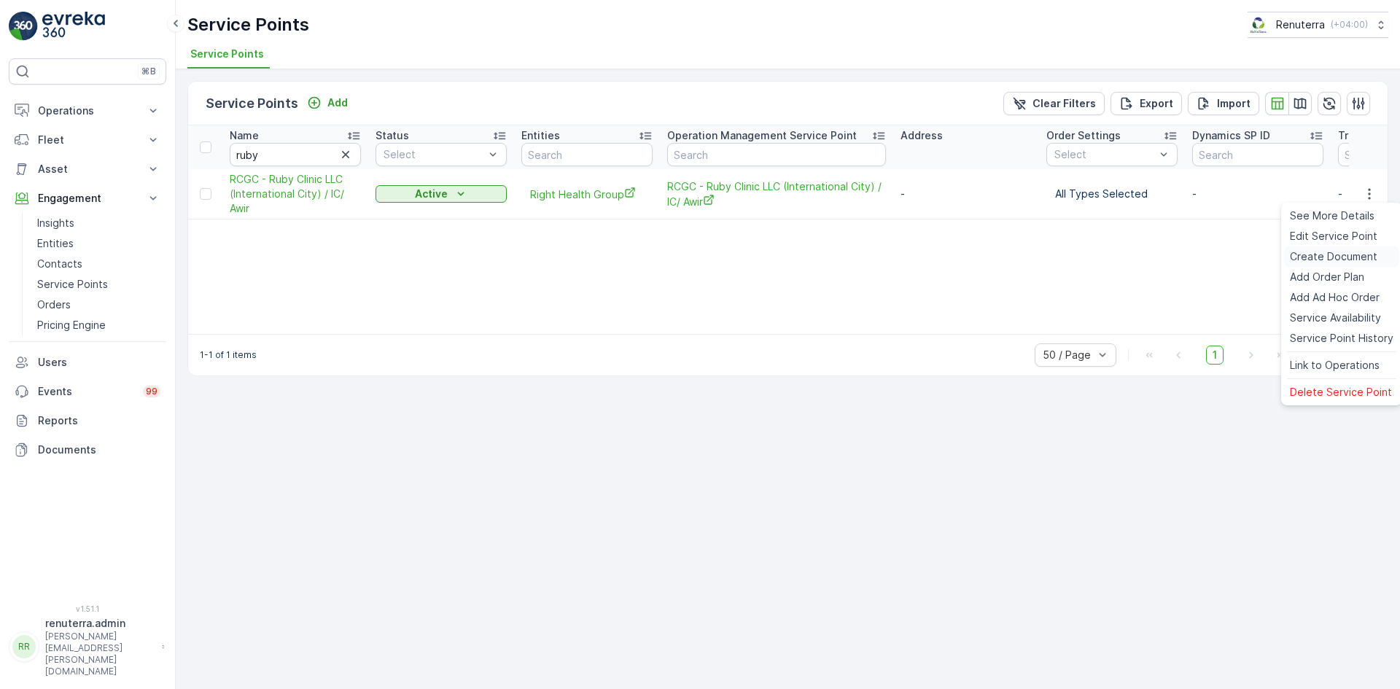
click at [1343, 252] on span "Create Document" at bounding box center [1333, 256] width 87 height 15
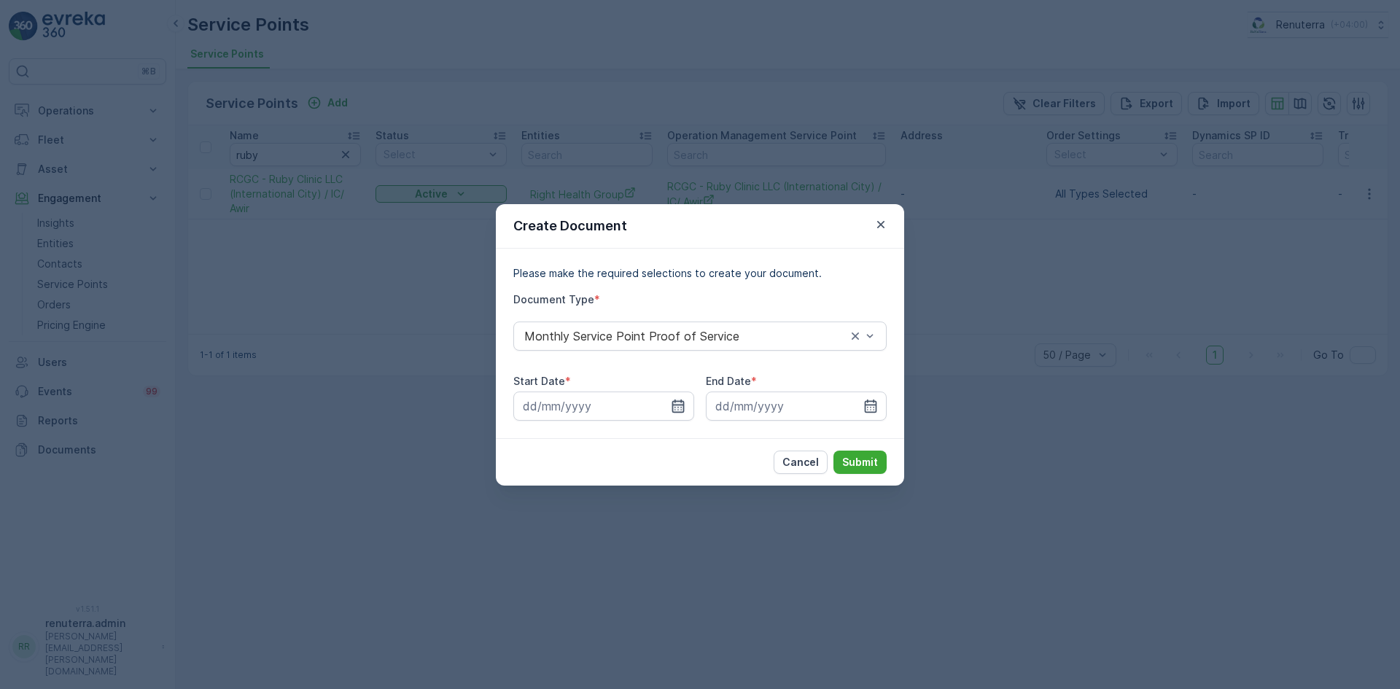
click at [679, 405] on icon "button" at bounding box center [678, 406] width 15 height 15
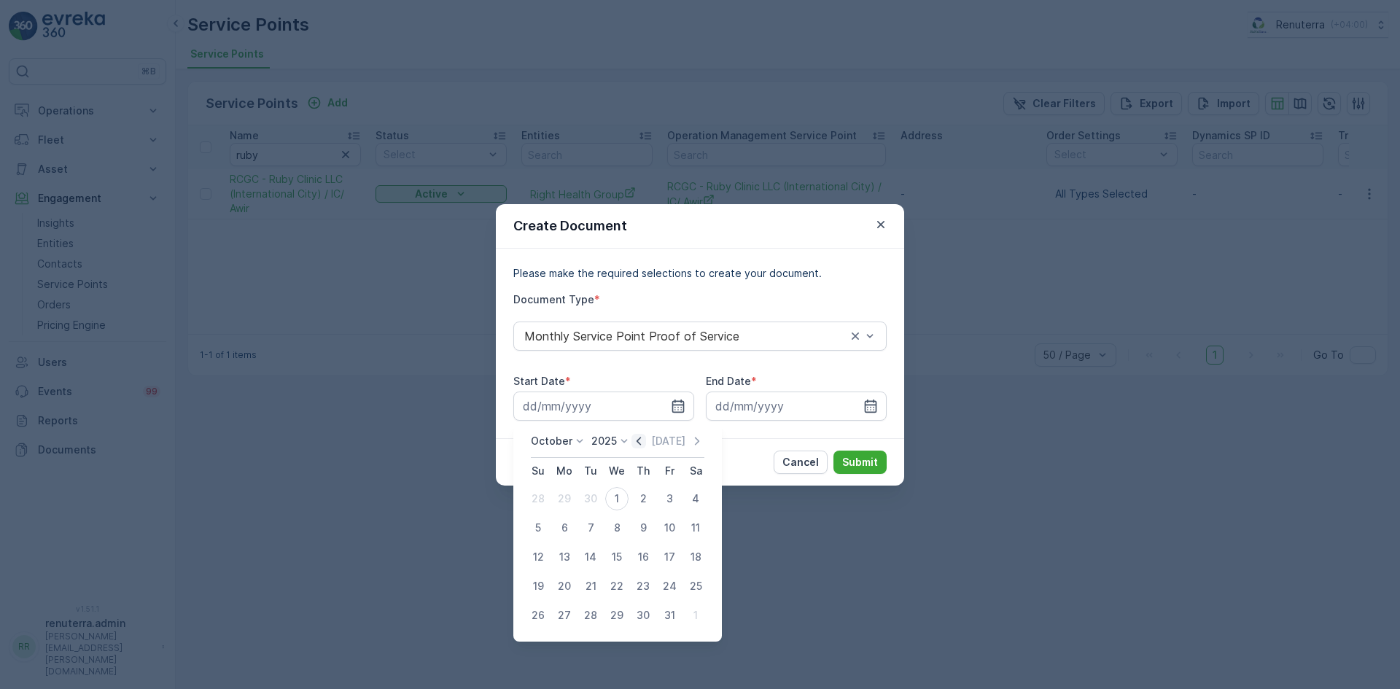
click at [643, 437] on icon "button" at bounding box center [638, 441] width 15 height 15
click at [559, 499] on div "1" at bounding box center [564, 498] width 23 height 23
type input "01.09.2025"
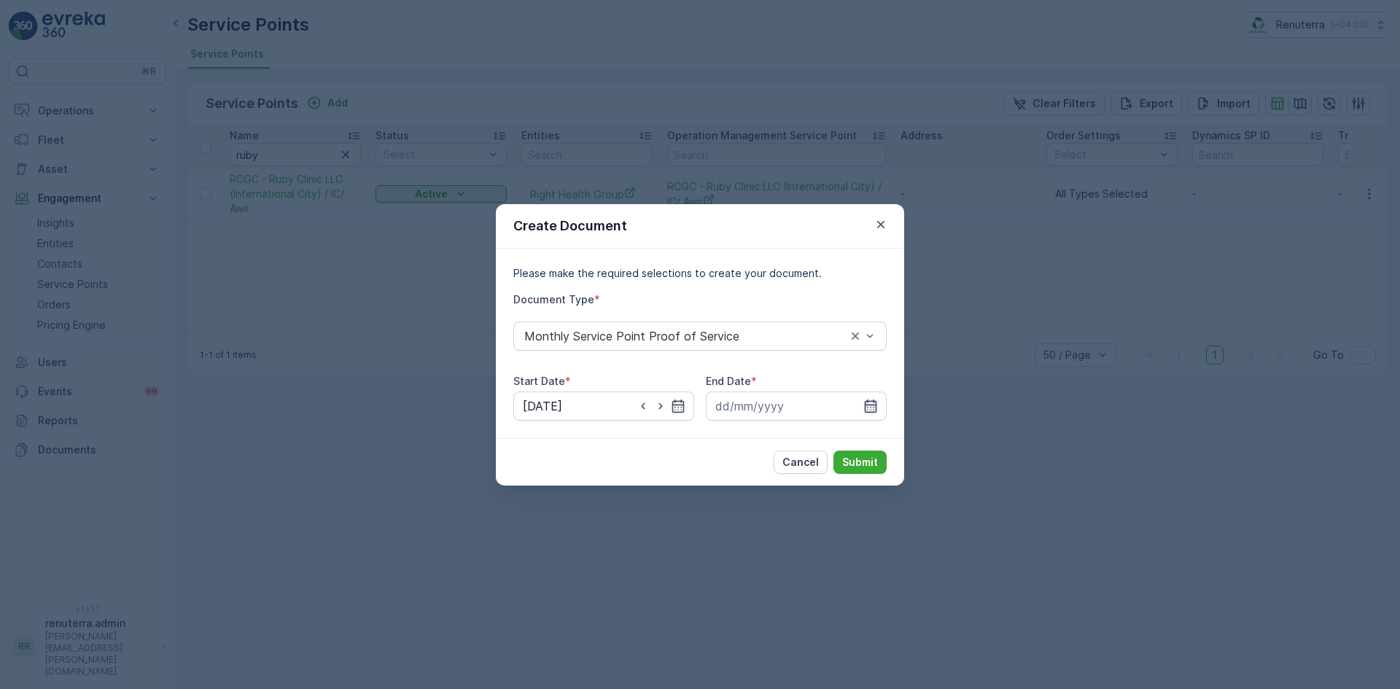
click at [870, 399] on icon "button" at bounding box center [870, 406] width 15 height 15
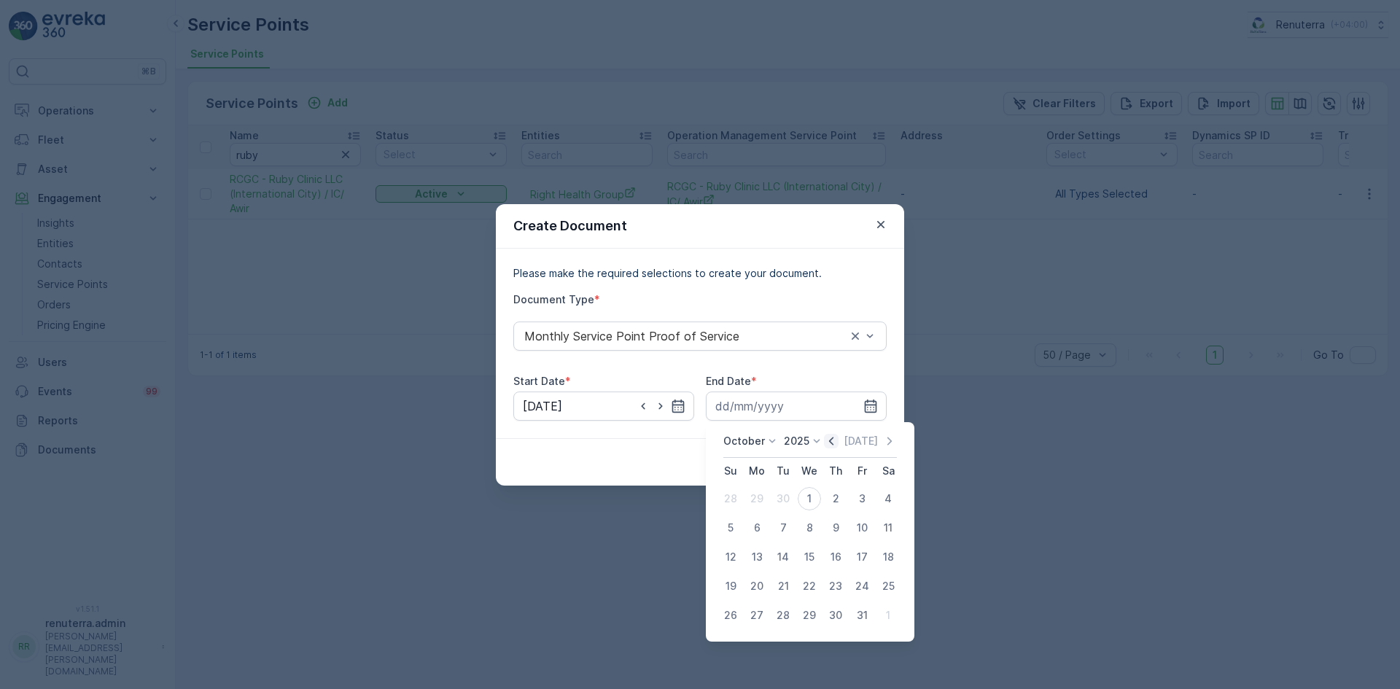
click at [832, 437] on icon "button" at bounding box center [831, 441] width 15 height 15
click at [778, 617] on div "30" at bounding box center [782, 615] width 23 height 23
type input "30.09.2025"
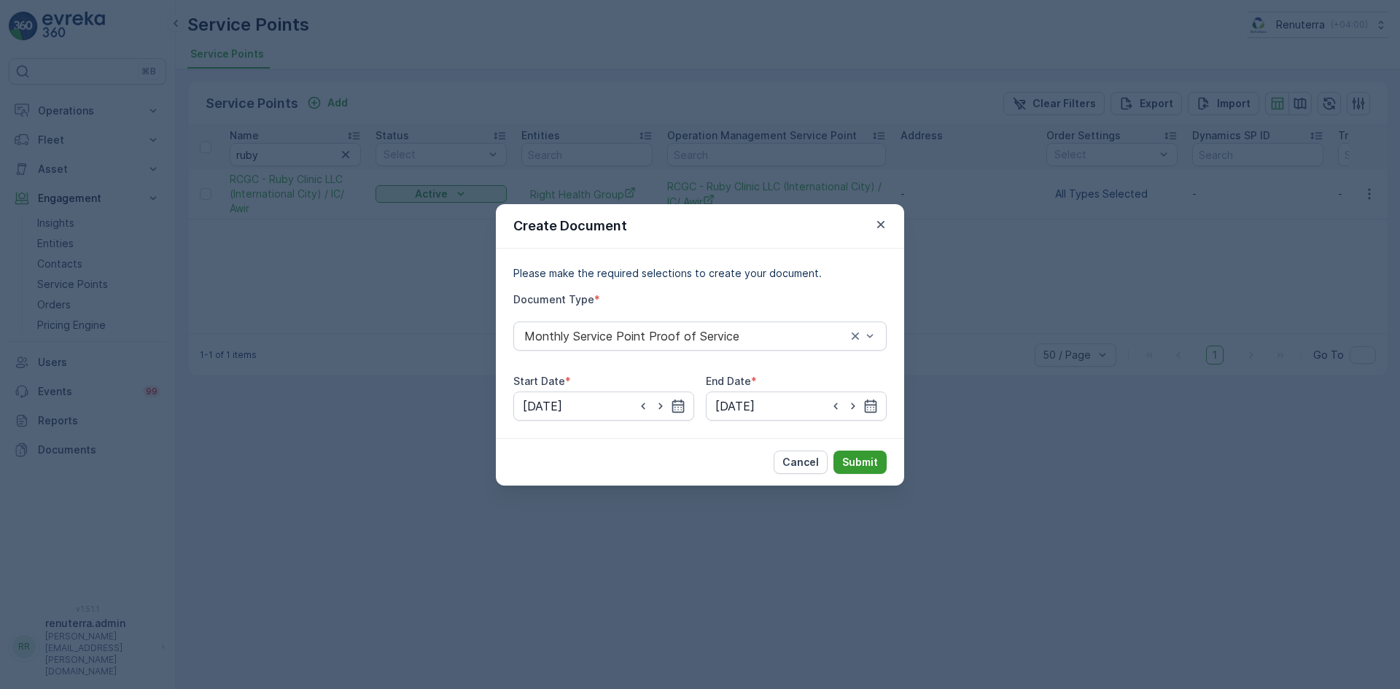
click at [843, 464] on p "Submit" at bounding box center [860, 462] width 36 height 15
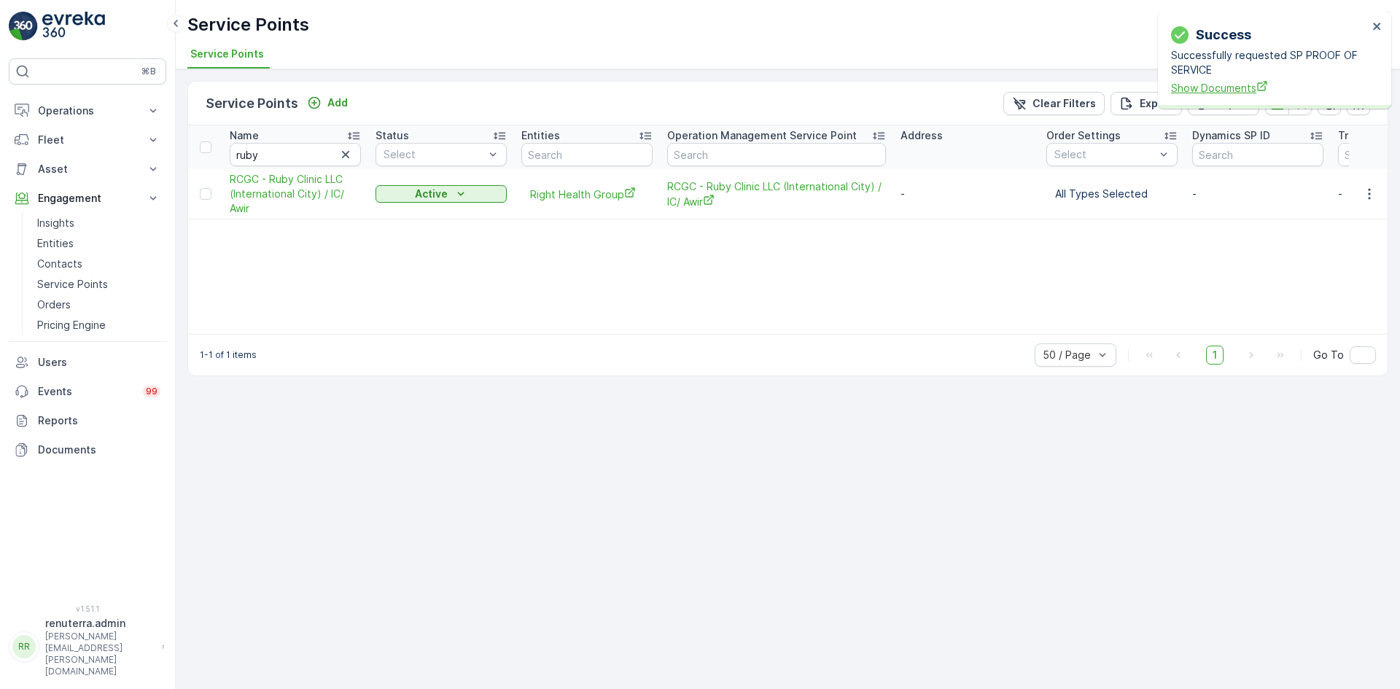
click at [1241, 86] on span "Show Documents" at bounding box center [1269, 87] width 197 height 15
click at [280, 155] on input "ruby" at bounding box center [295, 154] width 131 height 23
type input "k"
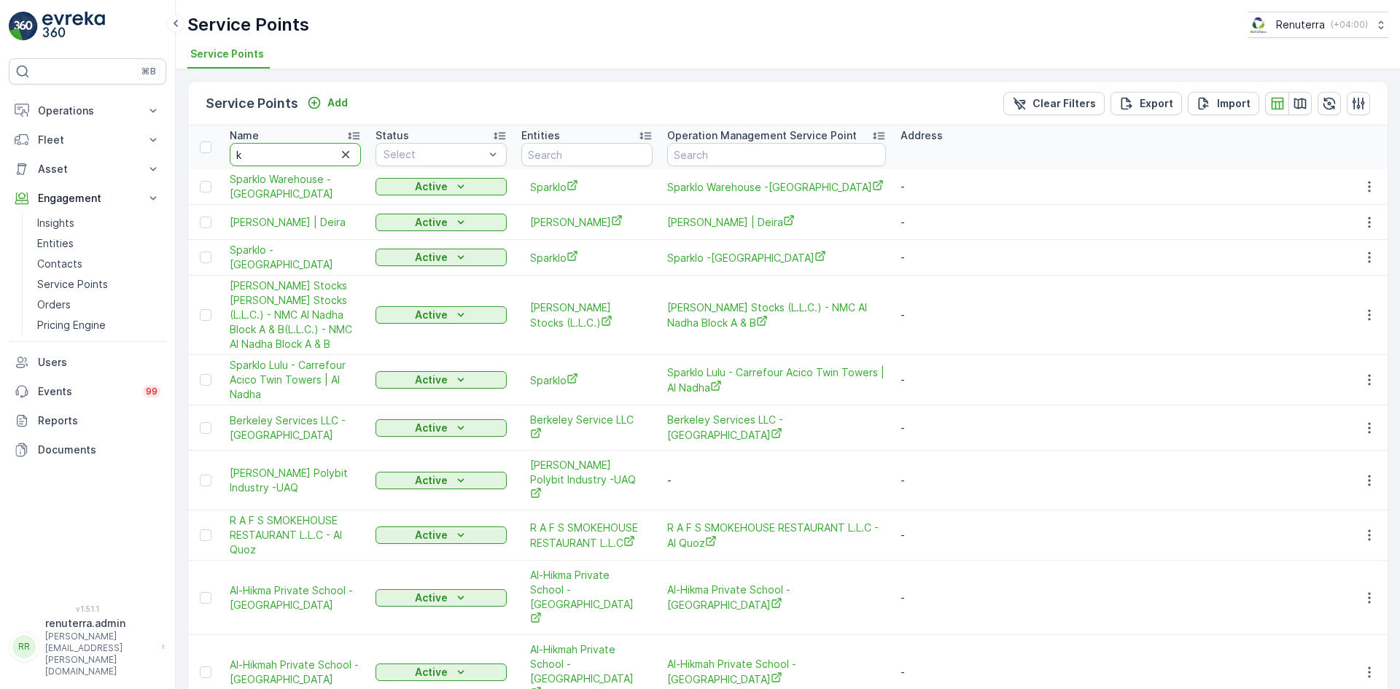
click at [280, 155] on input "k" at bounding box center [295, 154] width 131 height 23
type input "ara"
click at [280, 155] on input "ar" at bounding box center [295, 154] width 131 height 23
type input "a"
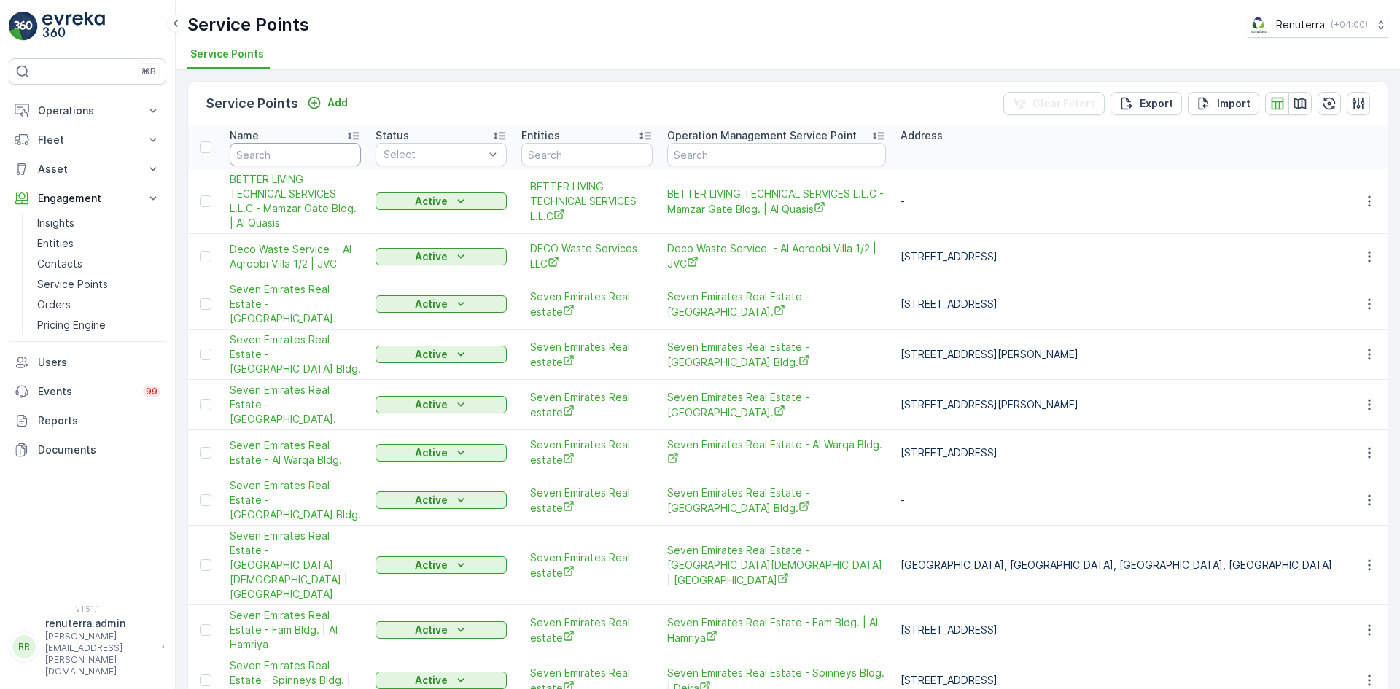
click at [280, 155] on input "text" at bounding box center [295, 154] width 131 height 23
type input "karma"
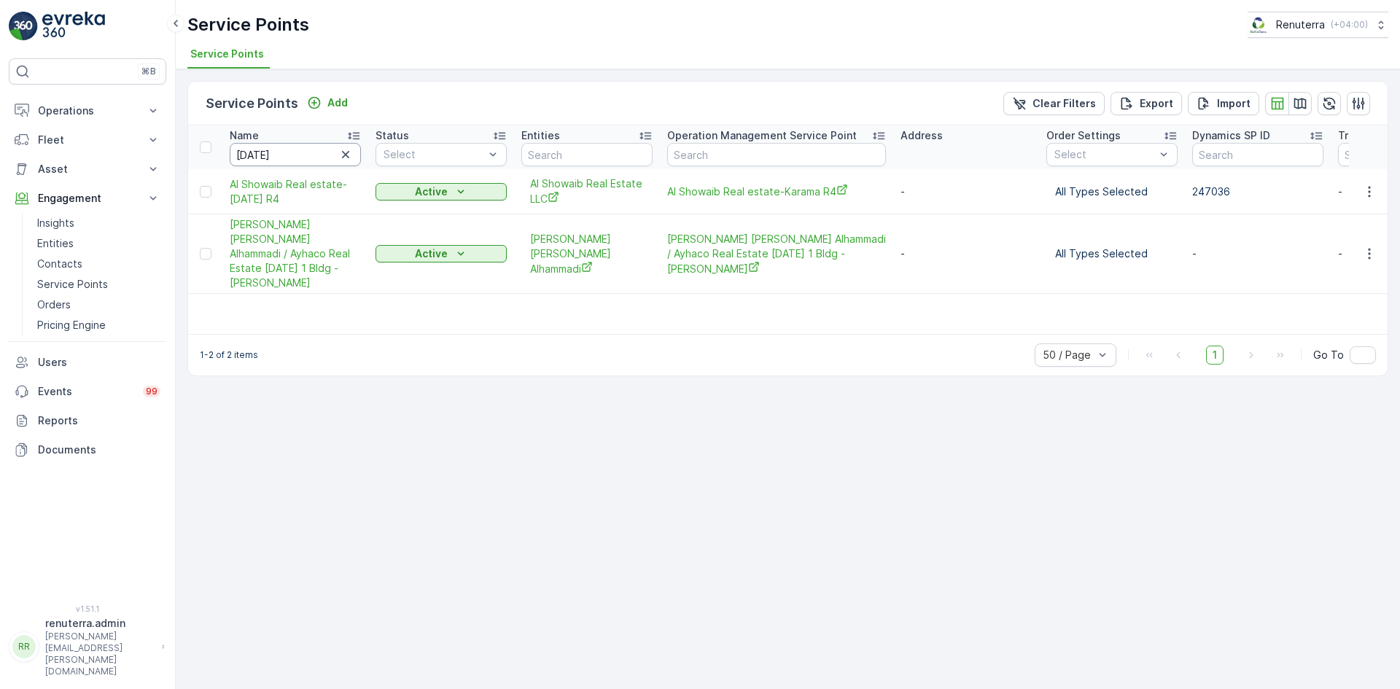
click at [251, 153] on input "karma" at bounding box center [295, 154] width 131 height 23
type input "karama"
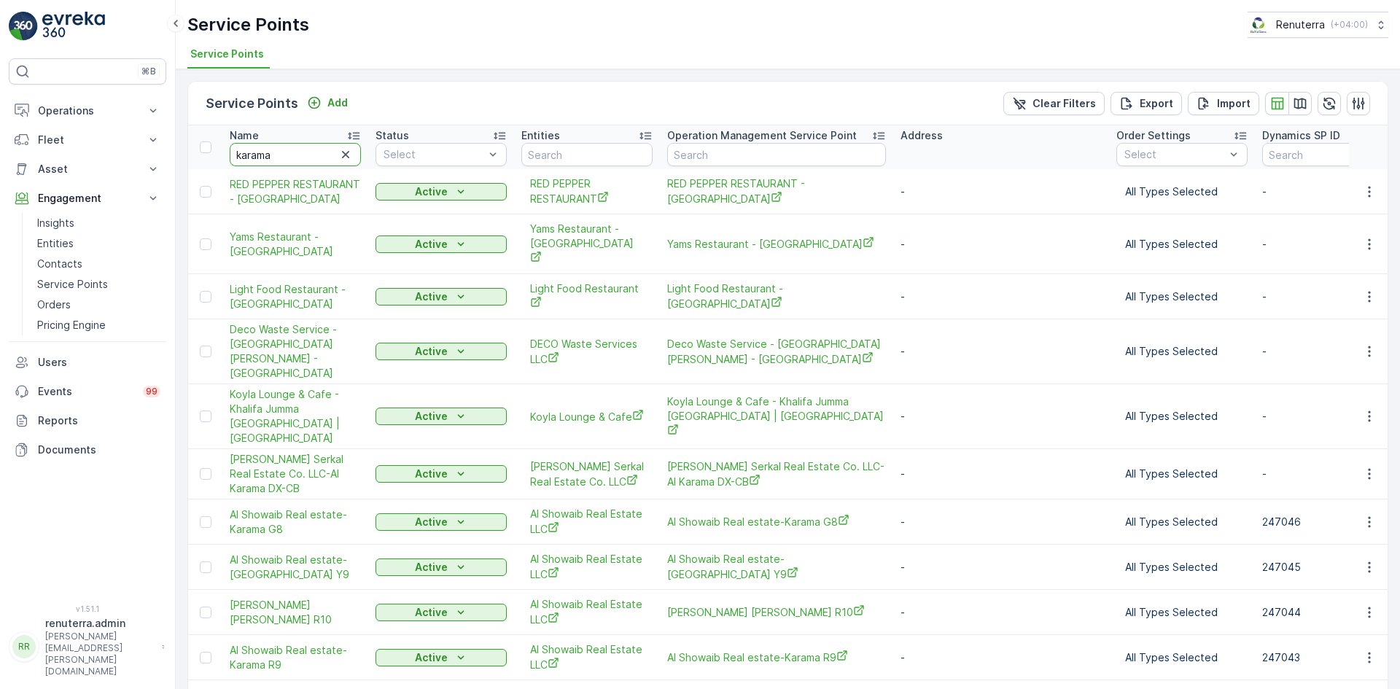
click at [303, 159] on input "karama" at bounding box center [295, 154] width 131 height 23
type input "karama me"
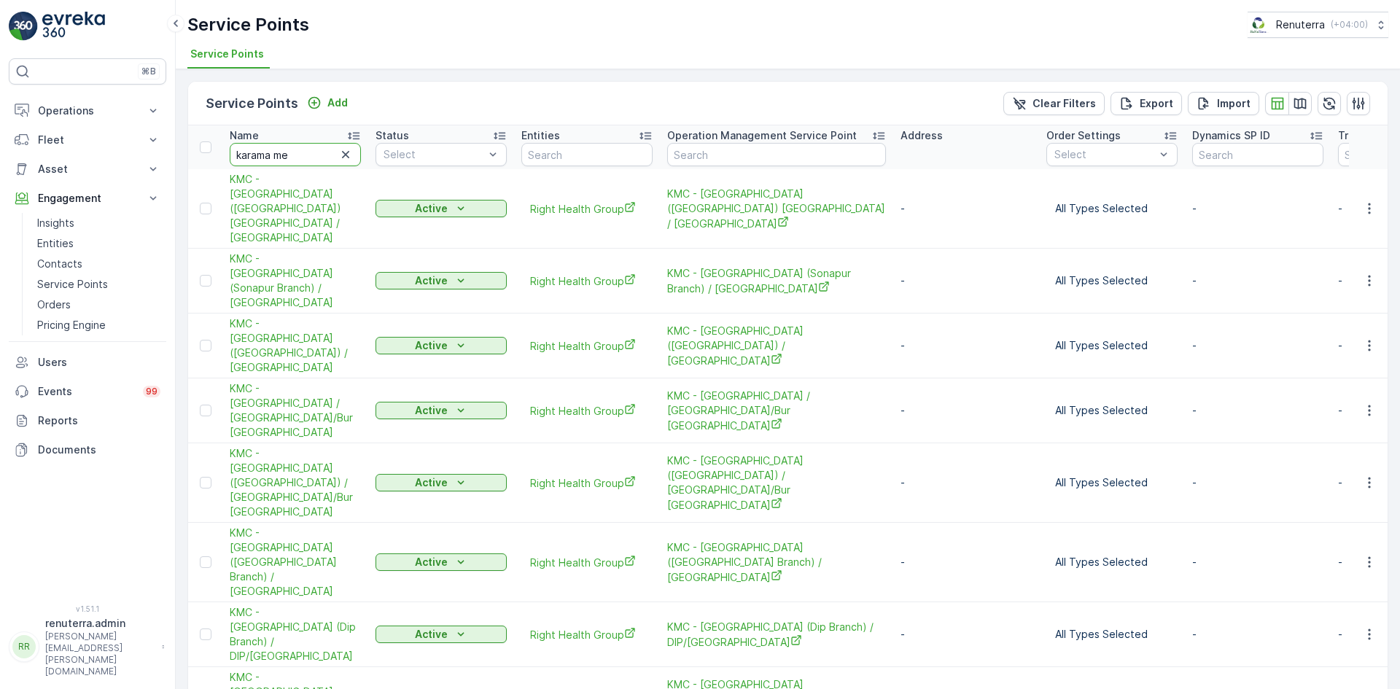
click at [302, 160] on input "karama me" at bounding box center [295, 154] width 131 height 23
type input "karama med"
click at [1375, 202] on button "button" at bounding box center [1369, 208] width 26 height 17
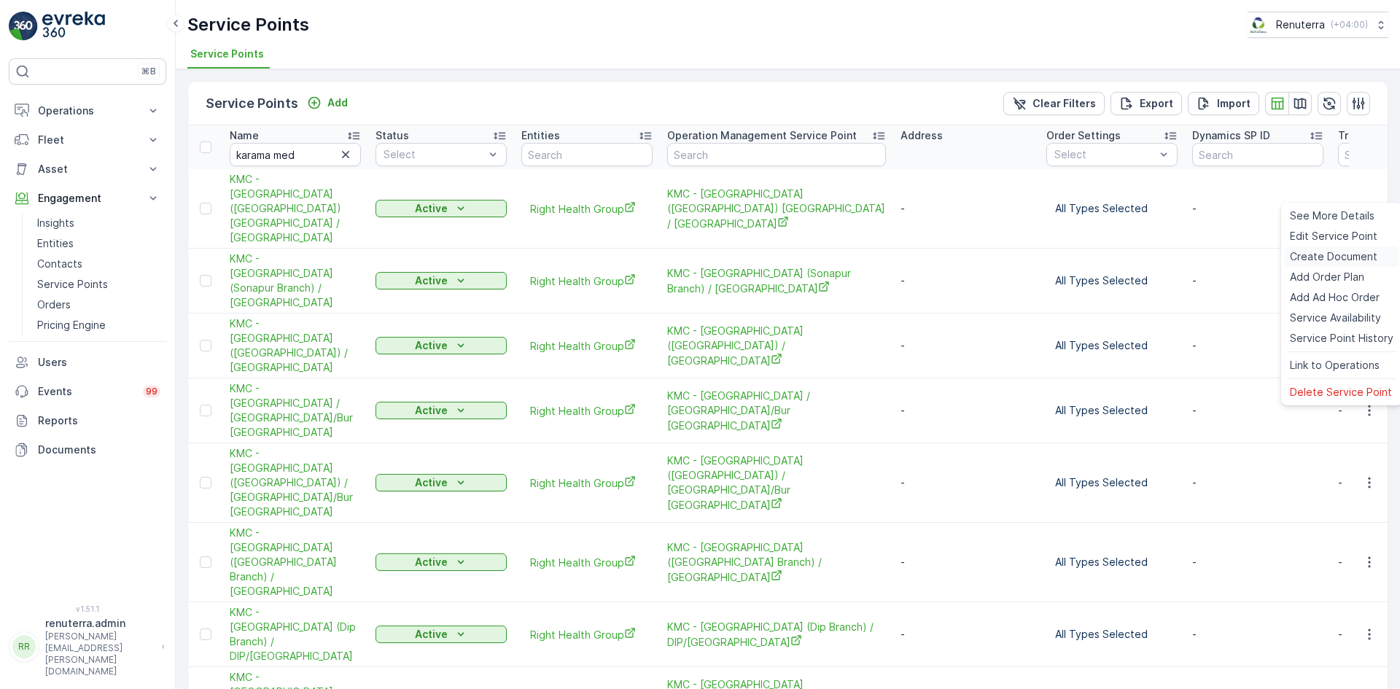
click at [1324, 258] on span "Create Document" at bounding box center [1333, 256] width 87 height 15
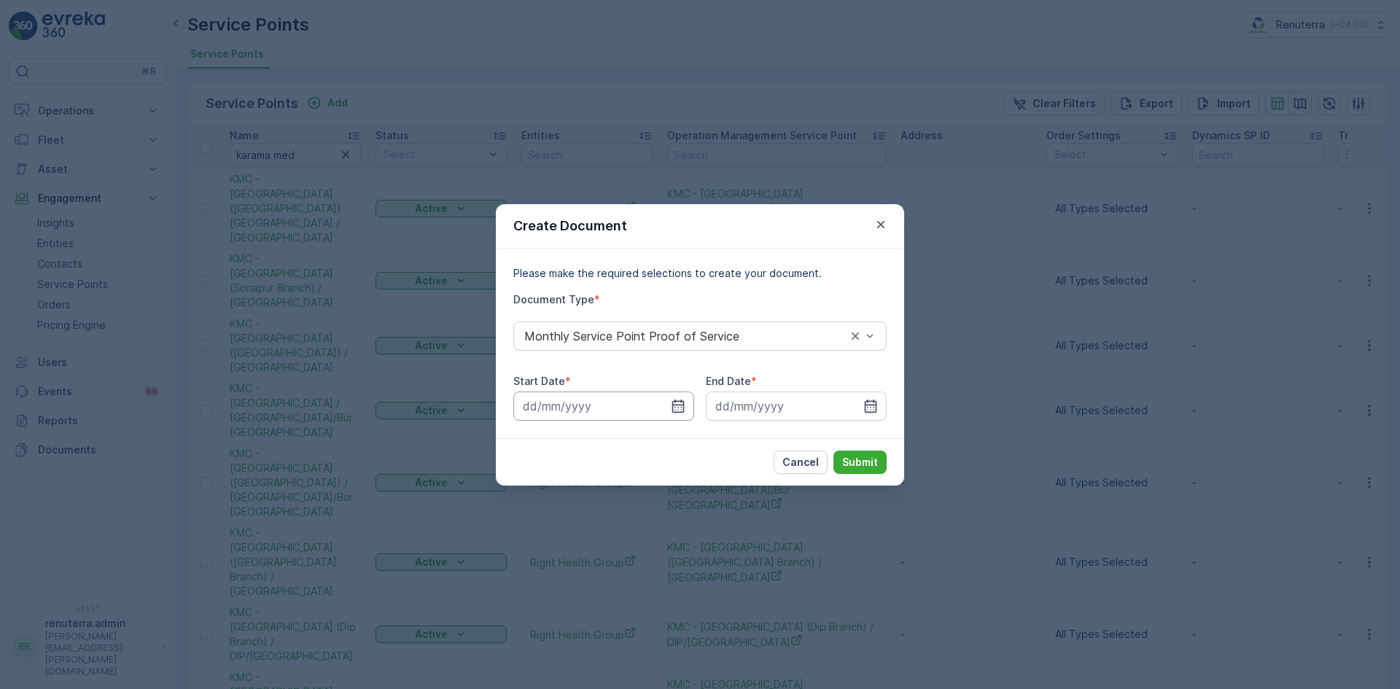
drag, startPoint x: 681, startPoint y: 405, endPoint x: 667, endPoint y: 417, distance: 18.1
click at [681, 406] on icon "button" at bounding box center [678, 406] width 15 height 15
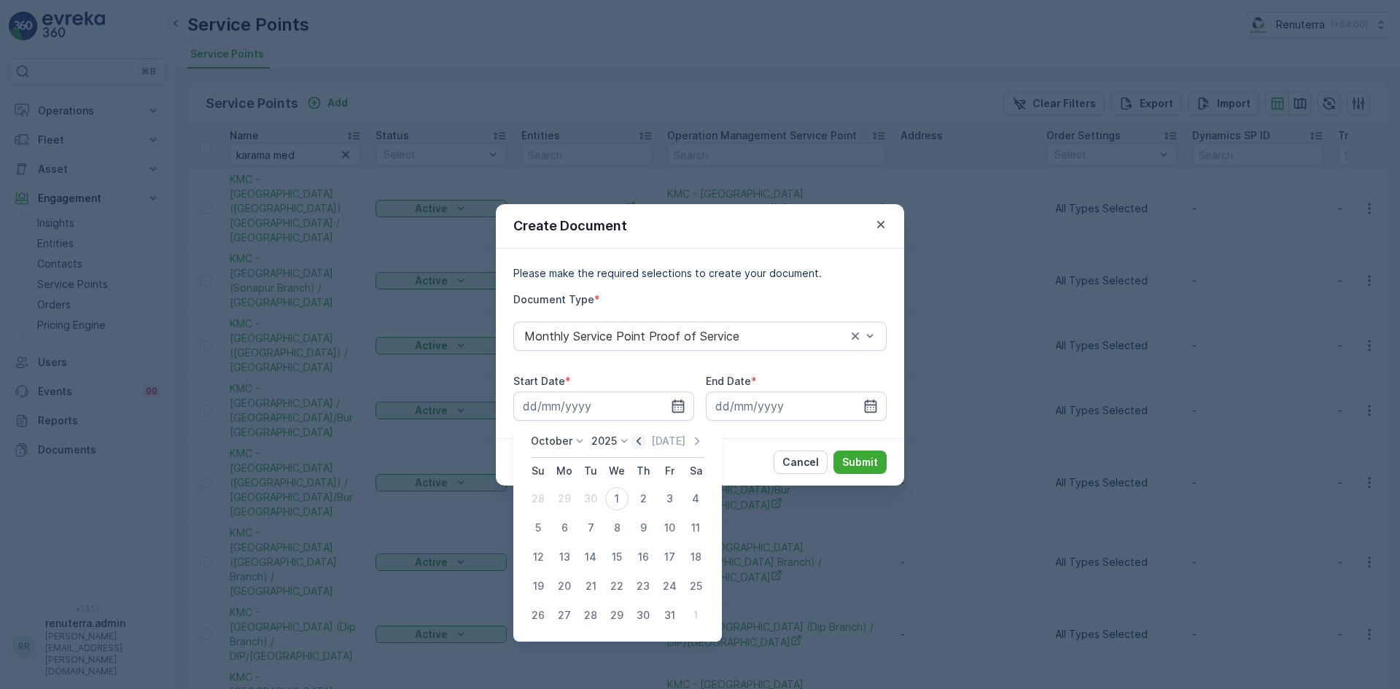
click at [643, 440] on icon "button" at bounding box center [638, 441] width 15 height 15
click at [569, 495] on div "1" at bounding box center [564, 498] width 23 height 23
type input "01.09.2025"
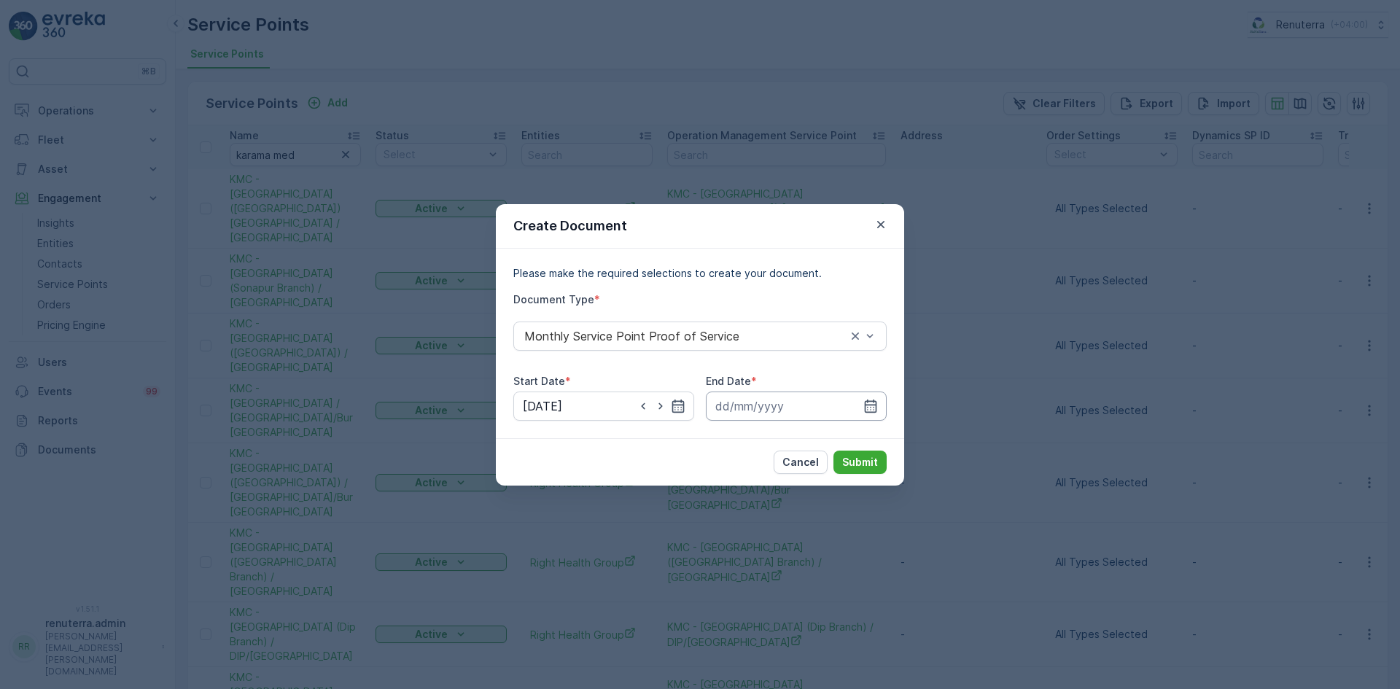
drag, startPoint x: 876, startPoint y: 404, endPoint x: 875, endPoint y: 414, distance: 10.2
click at [876, 405] on icon "button" at bounding box center [871, 405] width 12 height 13
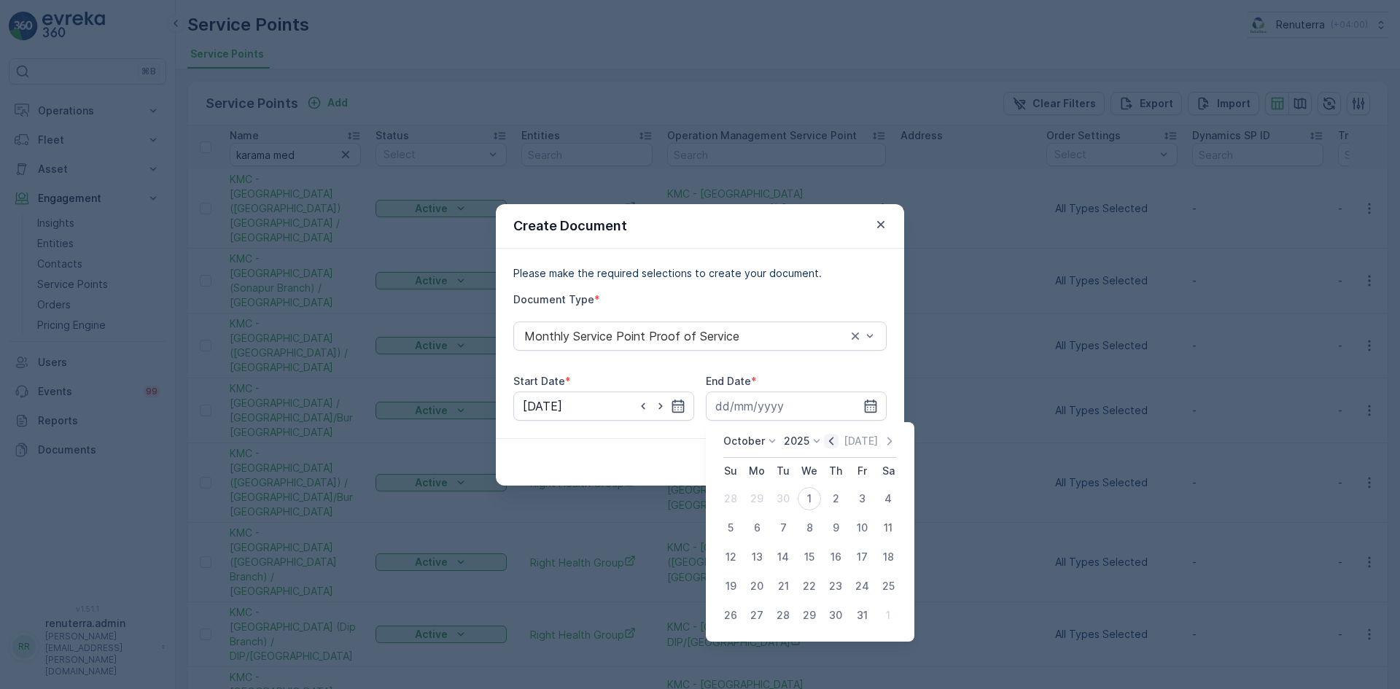
click at [832, 443] on icon "button" at bounding box center [831, 441] width 15 height 15
click at [786, 614] on div "30" at bounding box center [782, 615] width 23 height 23
type input "30.09.2025"
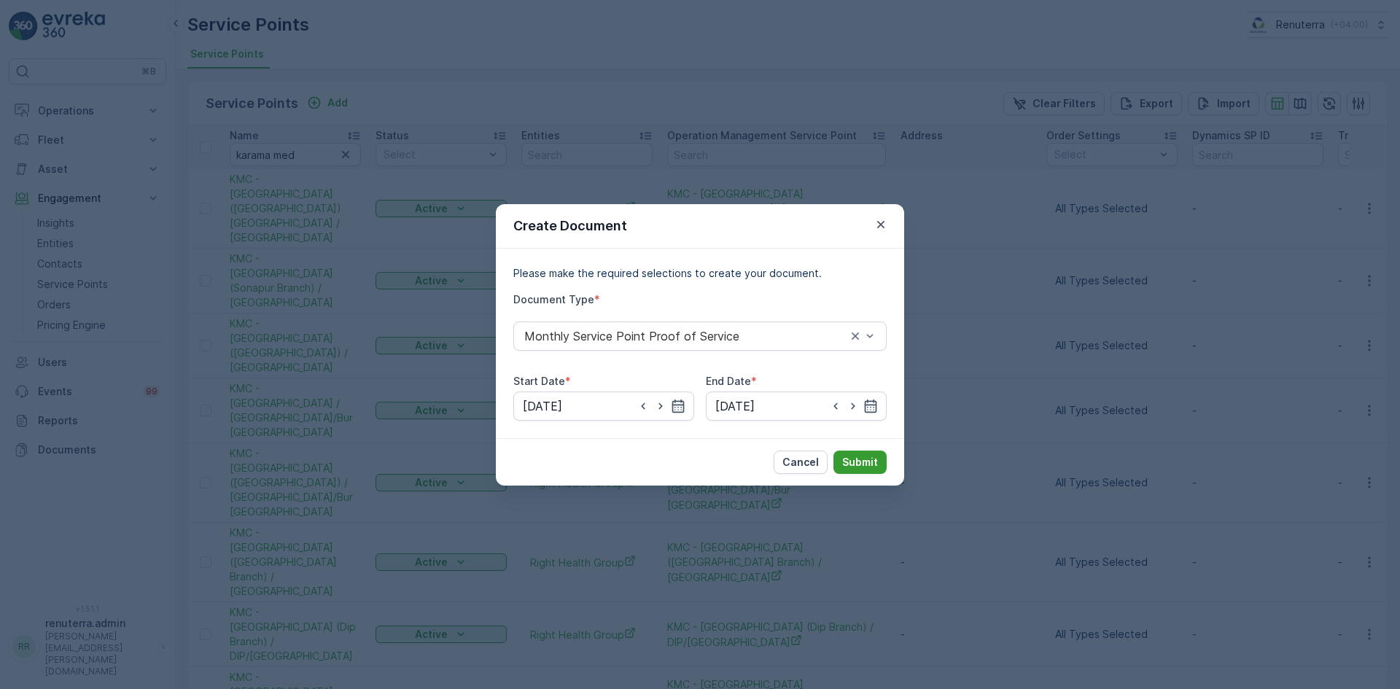
click at [852, 464] on p "Submit" at bounding box center [860, 462] width 36 height 15
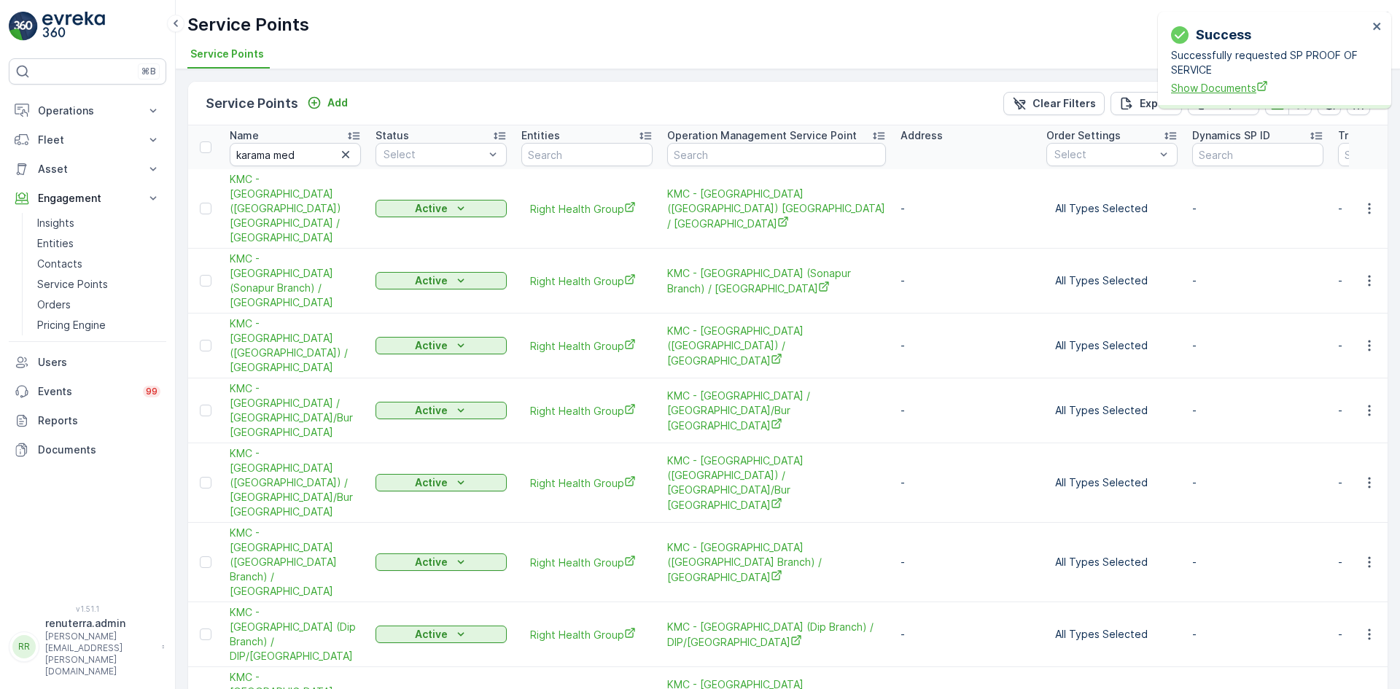
click at [1234, 87] on span "Show Documents" at bounding box center [1269, 87] width 197 height 15
click at [1372, 273] on icon "button" at bounding box center [1369, 280] width 15 height 15
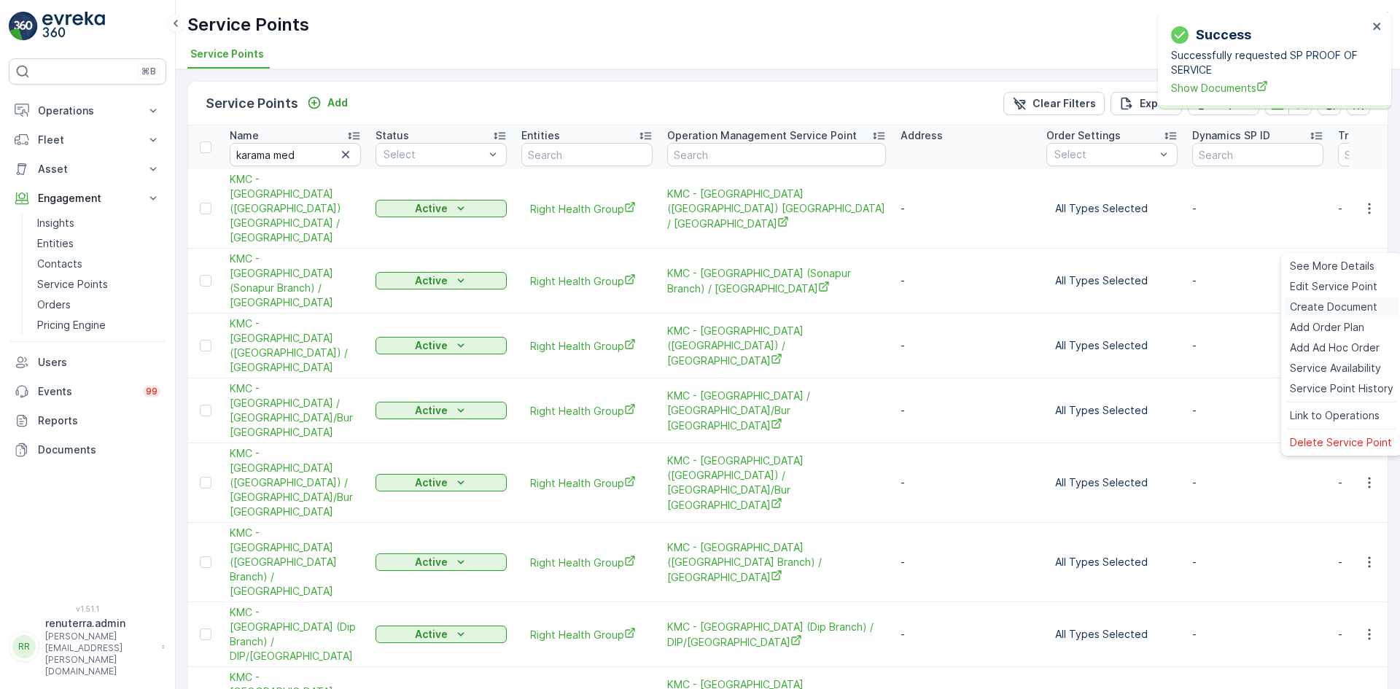
click at [1341, 303] on span "Create Document" at bounding box center [1333, 307] width 87 height 15
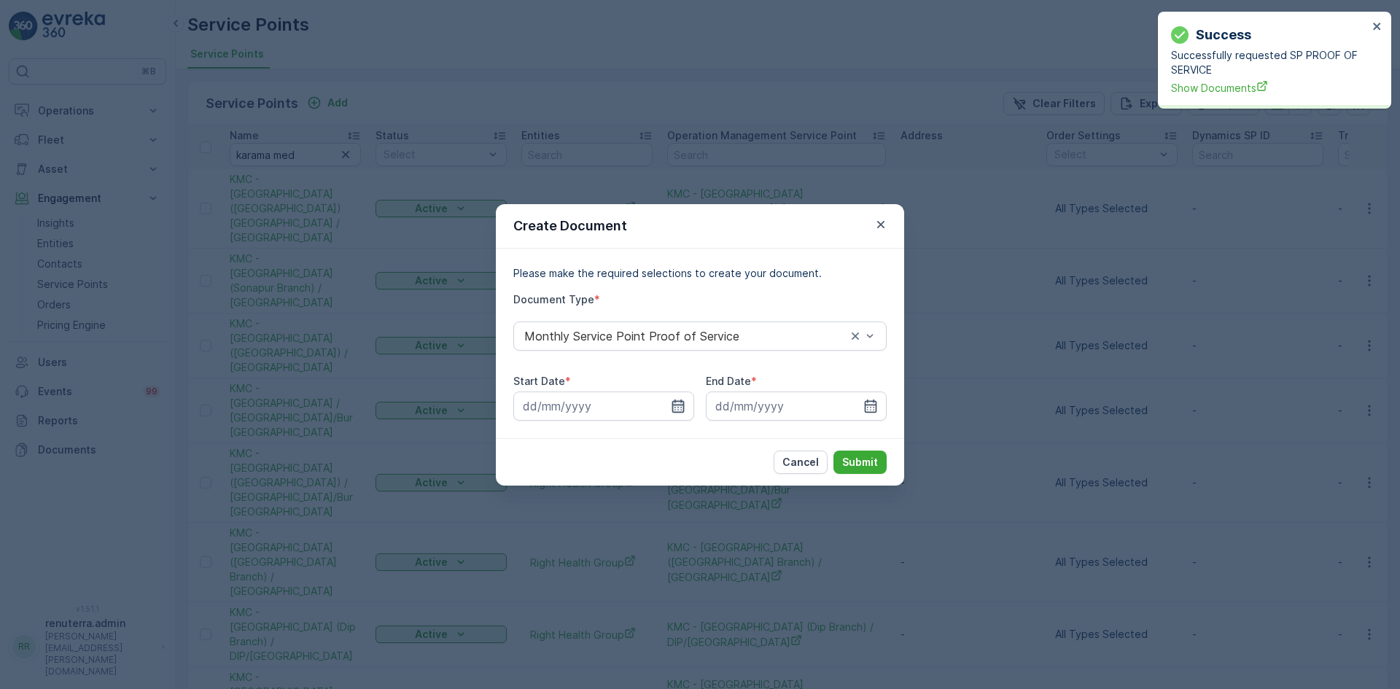
click at [674, 406] on icon "button" at bounding box center [678, 406] width 15 height 15
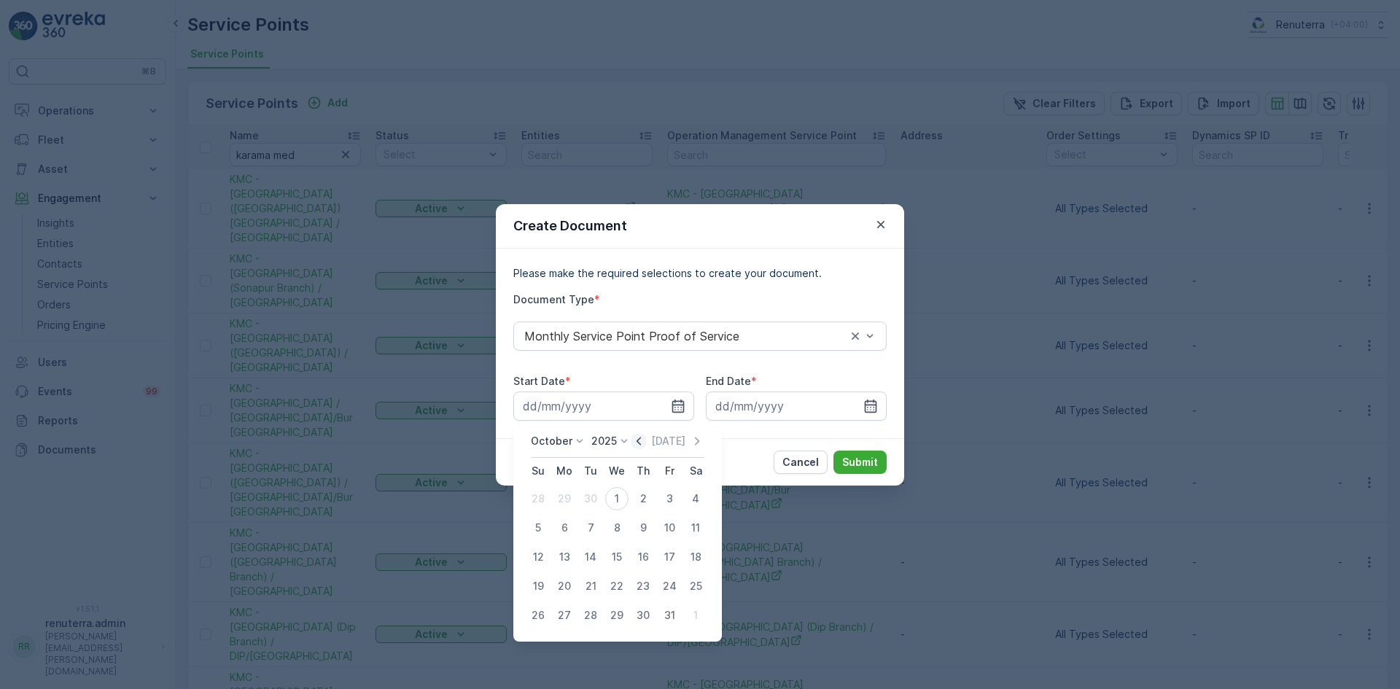
click at [638, 446] on icon "button" at bounding box center [638, 441] width 15 height 15
click at [558, 499] on div "1" at bounding box center [564, 498] width 23 height 23
type input "01.09.2025"
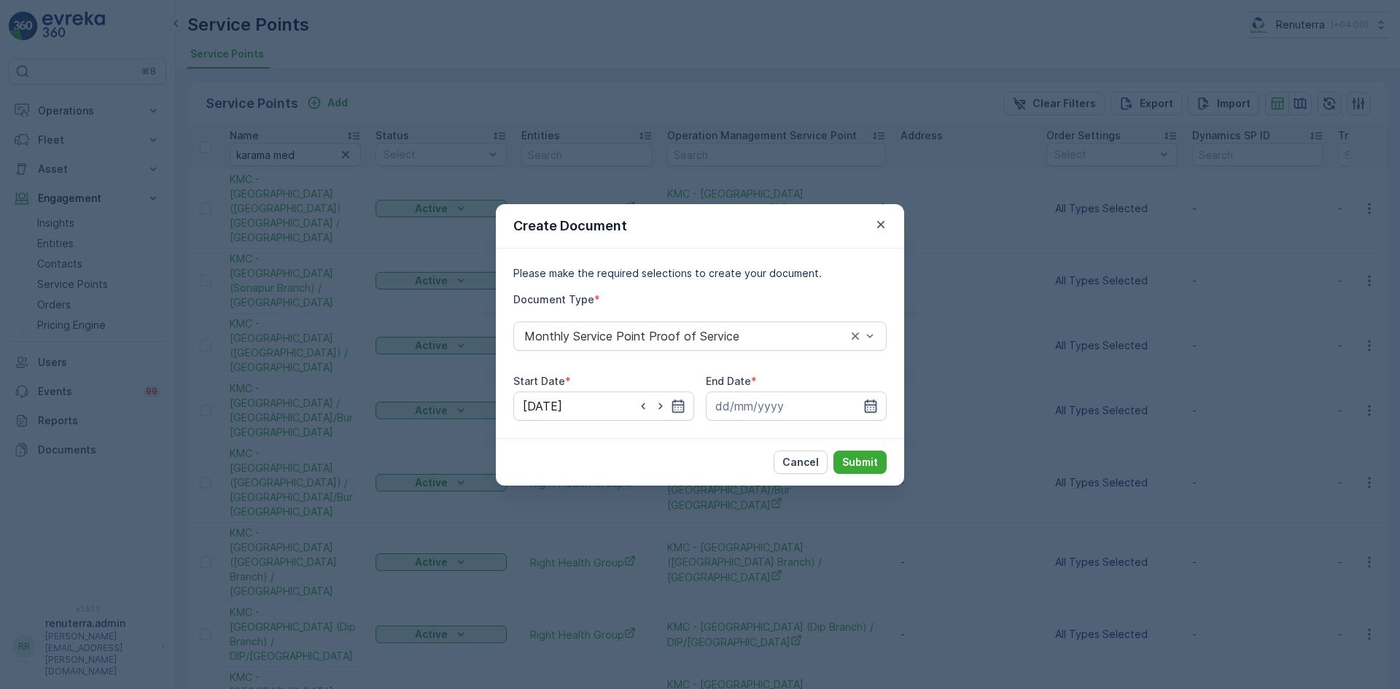
click at [868, 408] on icon "button" at bounding box center [870, 406] width 15 height 15
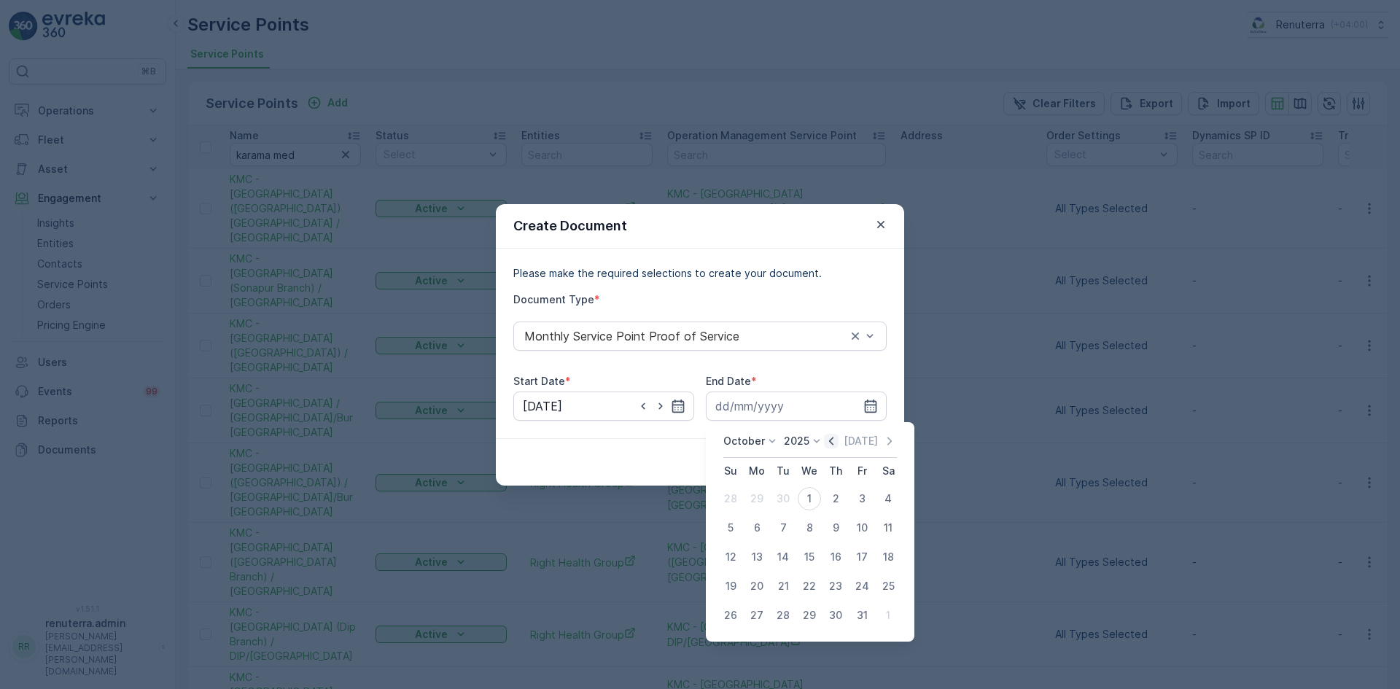
click at [834, 437] on icon "button" at bounding box center [831, 441] width 15 height 15
click at [785, 614] on div "30" at bounding box center [782, 615] width 23 height 23
type input "30.09.2025"
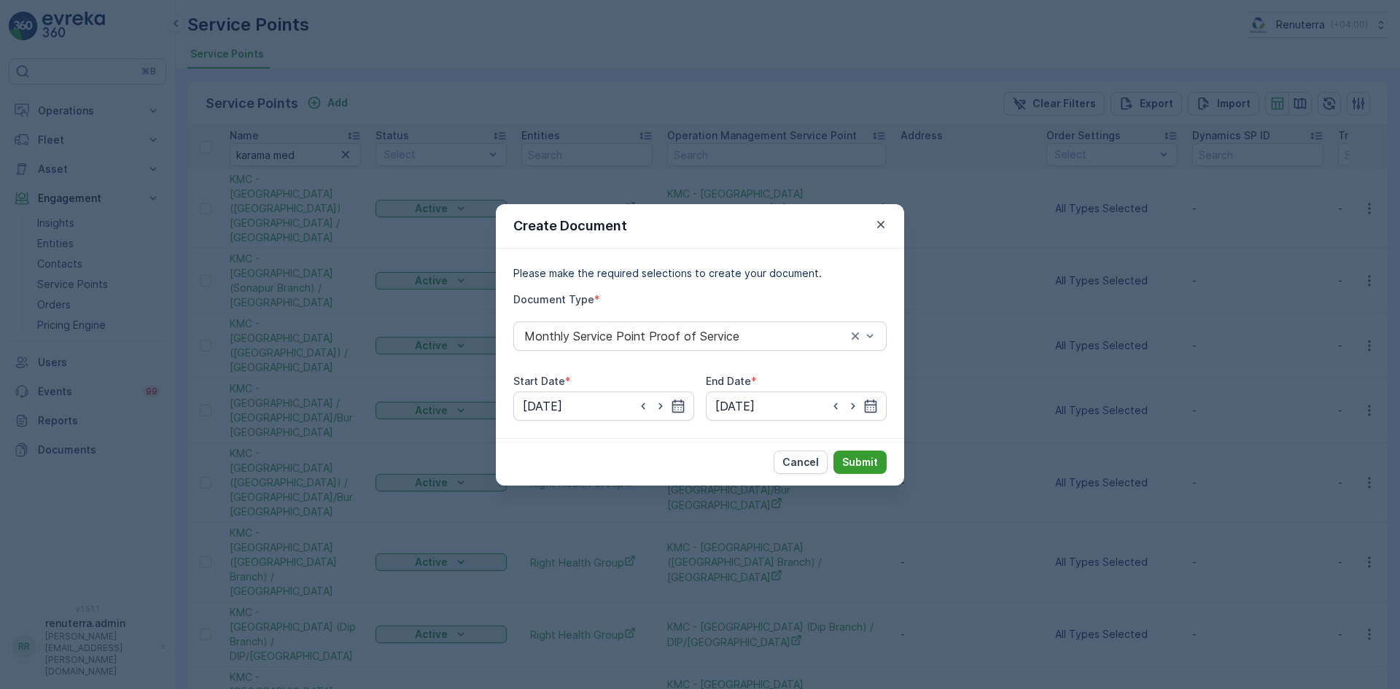
click at [854, 458] on p "Submit" at bounding box center [860, 462] width 36 height 15
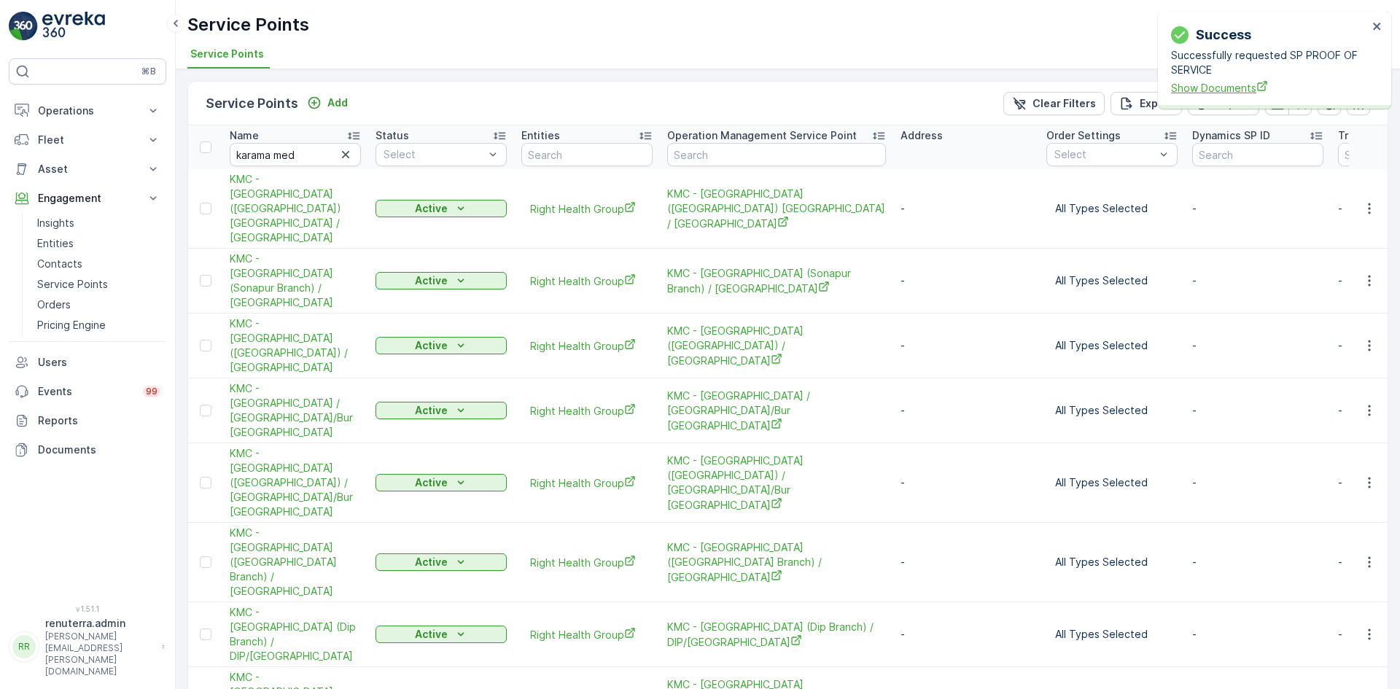
click at [1201, 85] on span "Show Documents" at bounding box center [1269, 87] width 197 height 15
click at [1375, 338] on icon "button" at bounding box center [1369, 345] width 15 height 15
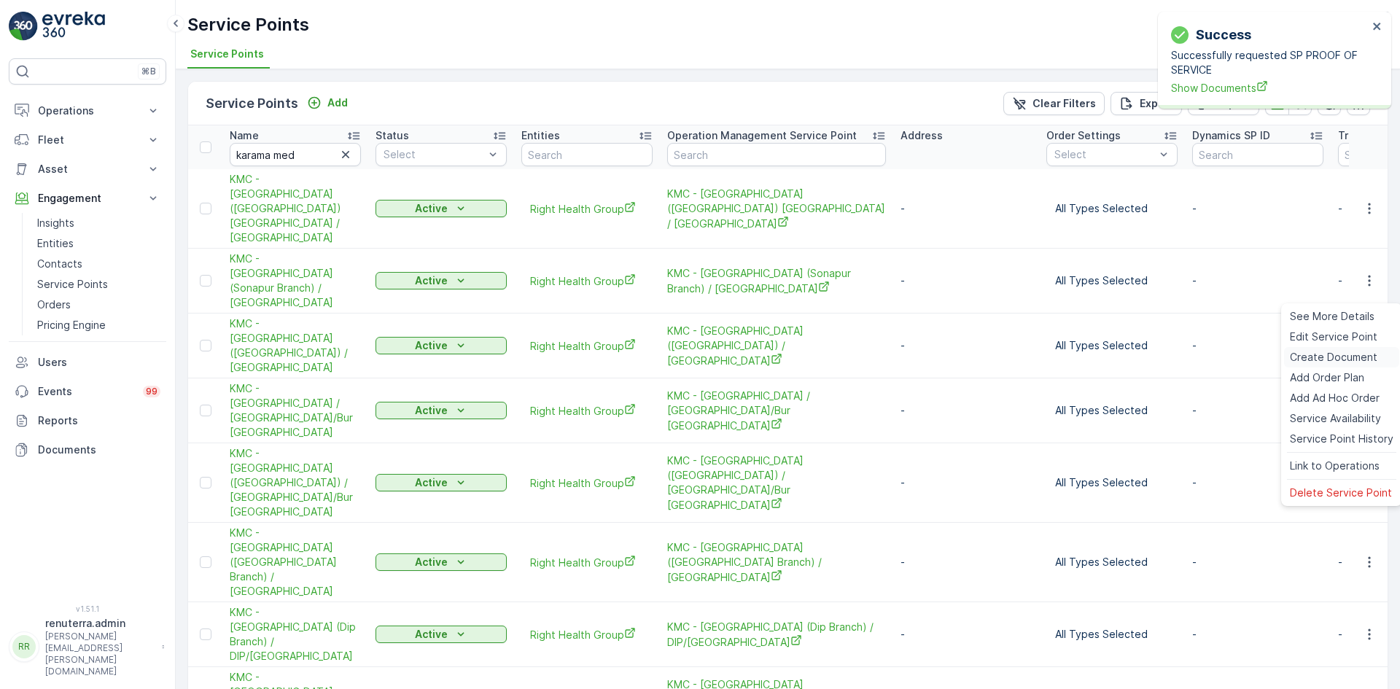
click at [1346, 357] on span "Create Document" at bounding box center [1333, 357] width 87 height 15
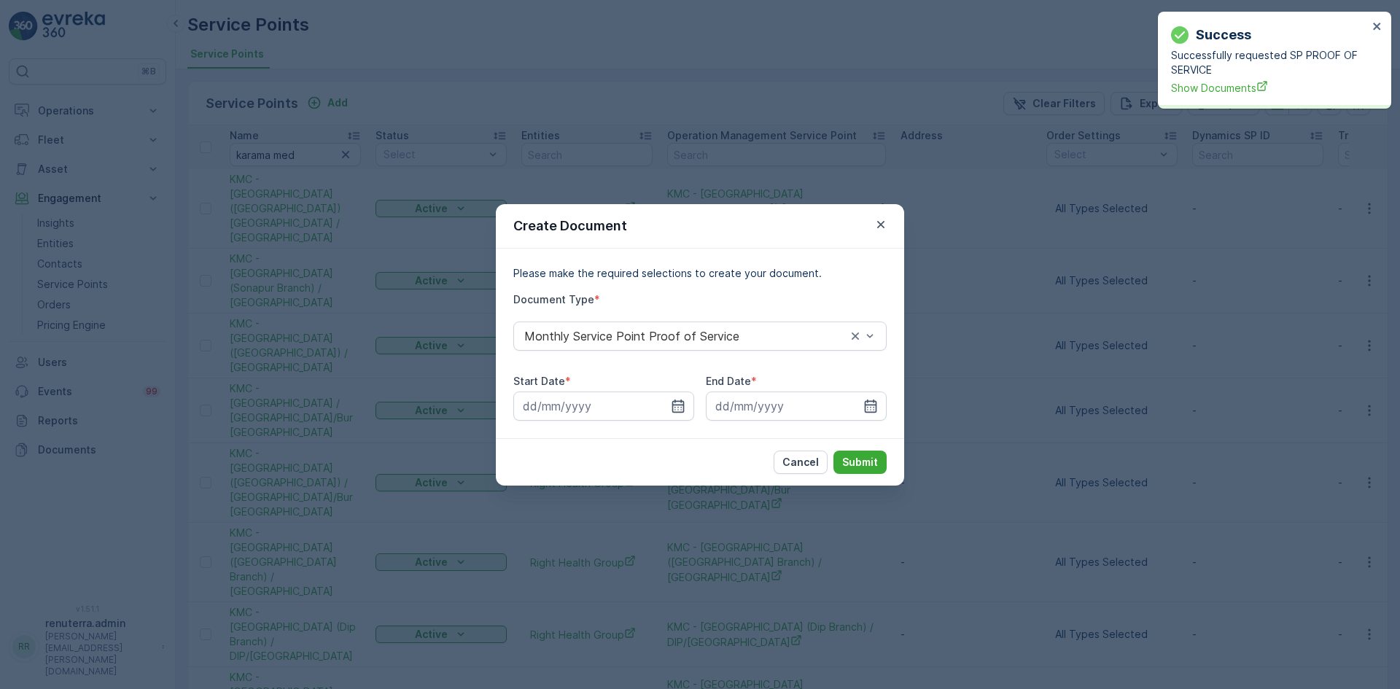
drag, startPoint x: 680, startPoint y: 410, endPoint x: 670, endPoint y: 421, distance: 15.5
click at [679, 410] on icon "button" at bounding box center [678, 406] width 15 height 15
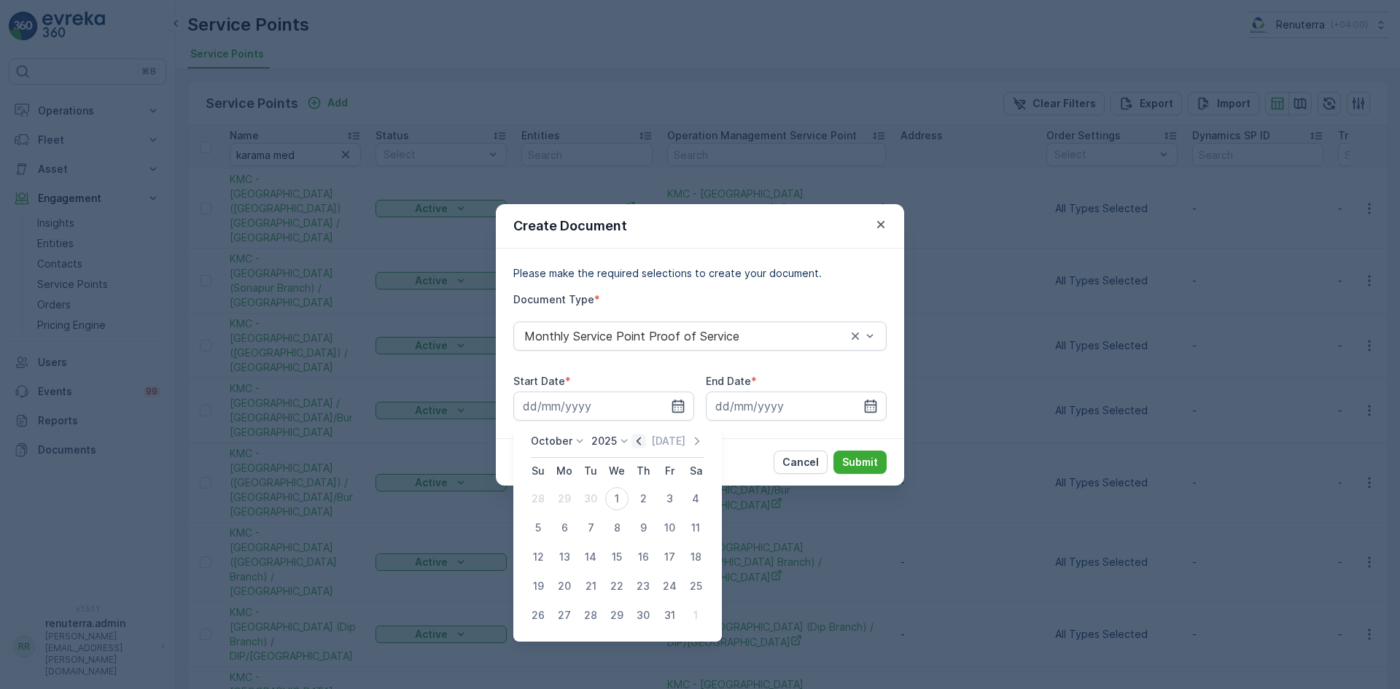
click at [646, 437] on icon "button" at bounding box center [638, 441] width 15 height 15
click at [571, 499] on div "1" at bounding box center [564, 498] width 23 height 23
type input "01.09.2025"
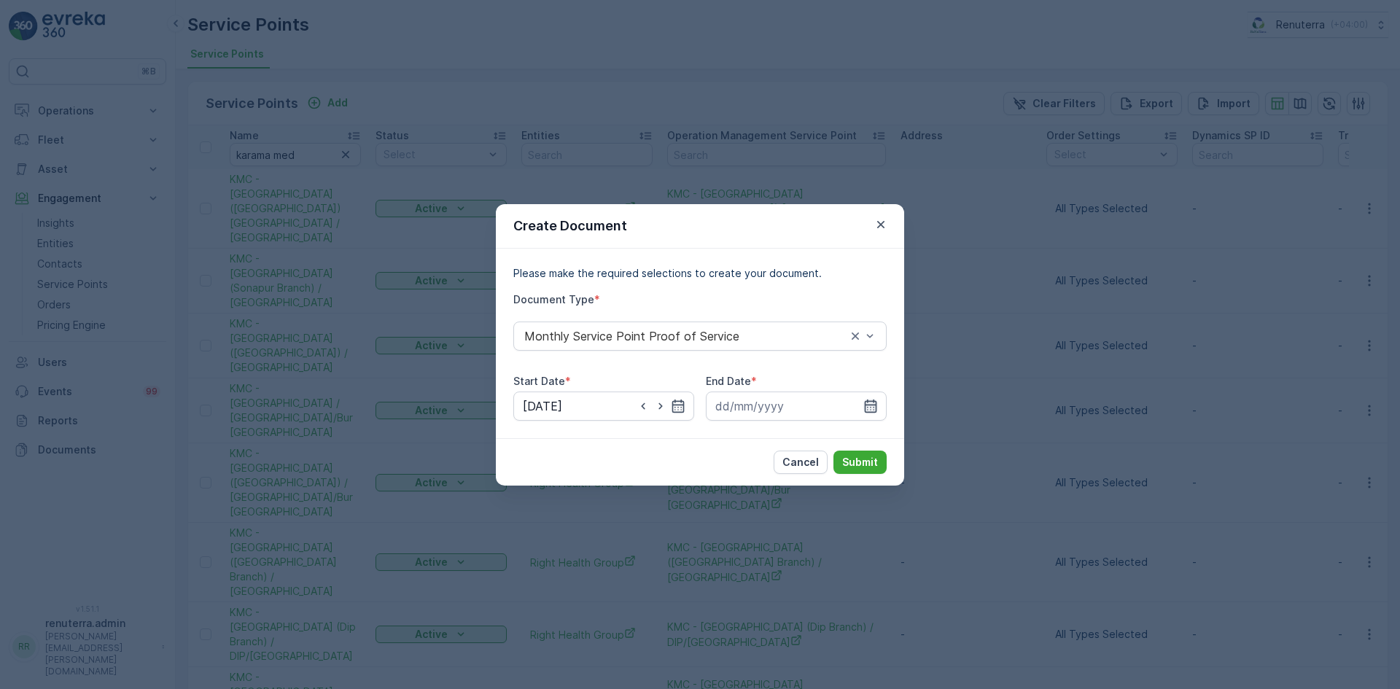
click at [863, 407] on icon "button" at bounding box center [870, 406] width 15 height 15
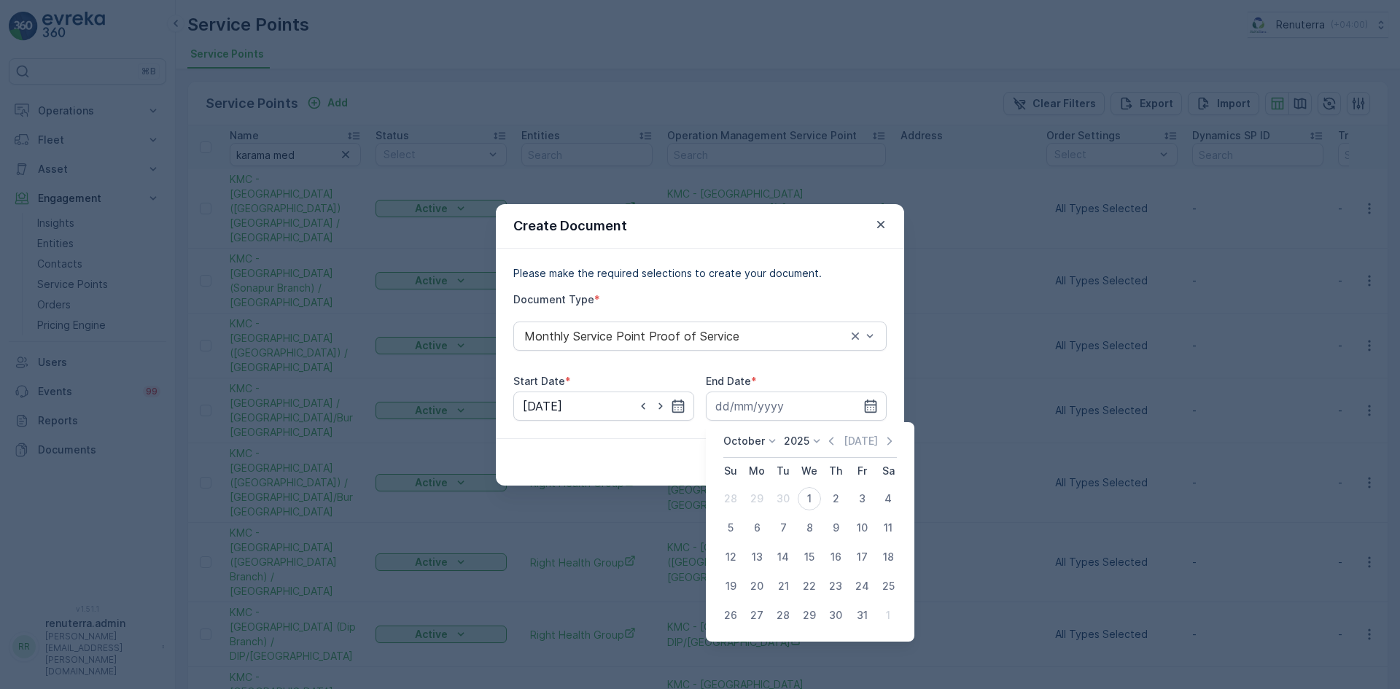
drag, startPoint x: 834, startPoint y: 442, endPoint x: 826, endPoint y: 475, distance: 34.5
click at [835, 442] on icon "button" at bounding box center [831, 441] width 15 height 15
click at [781, 613] on div "30" at bounding box center [782, 615] width 23 height 23
type input "30.09.2025"
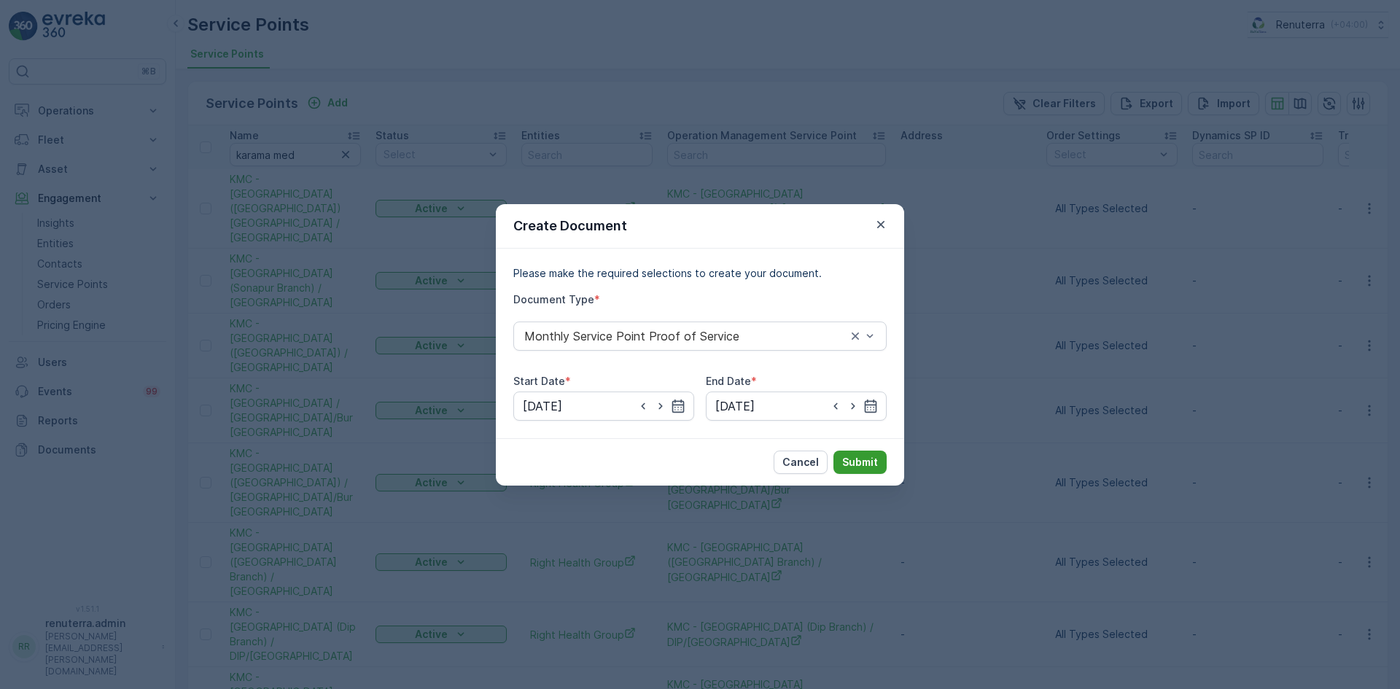
click at [854, 456] on p "Submit" at bounding box center [860, 462] width 36 height 15
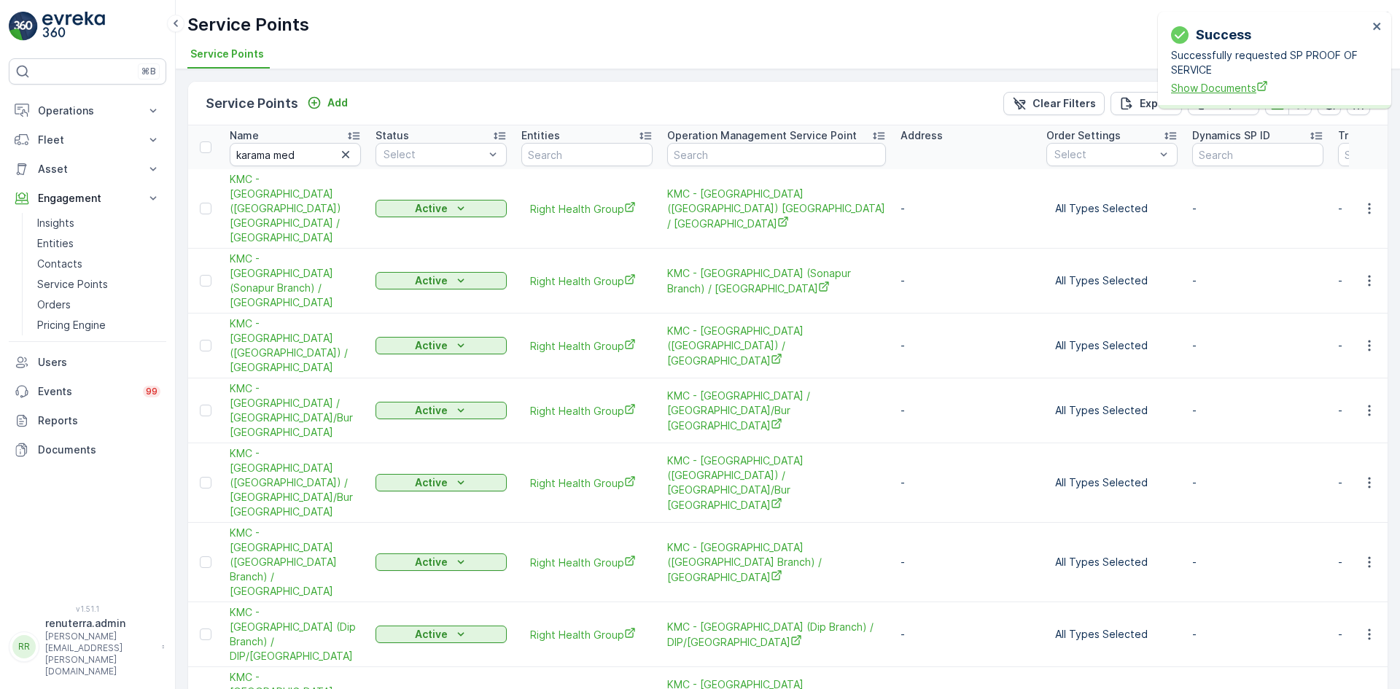
click at [1213, 87] on span "Show Documents" at bounding box center [1269, 87] width 197 height 15
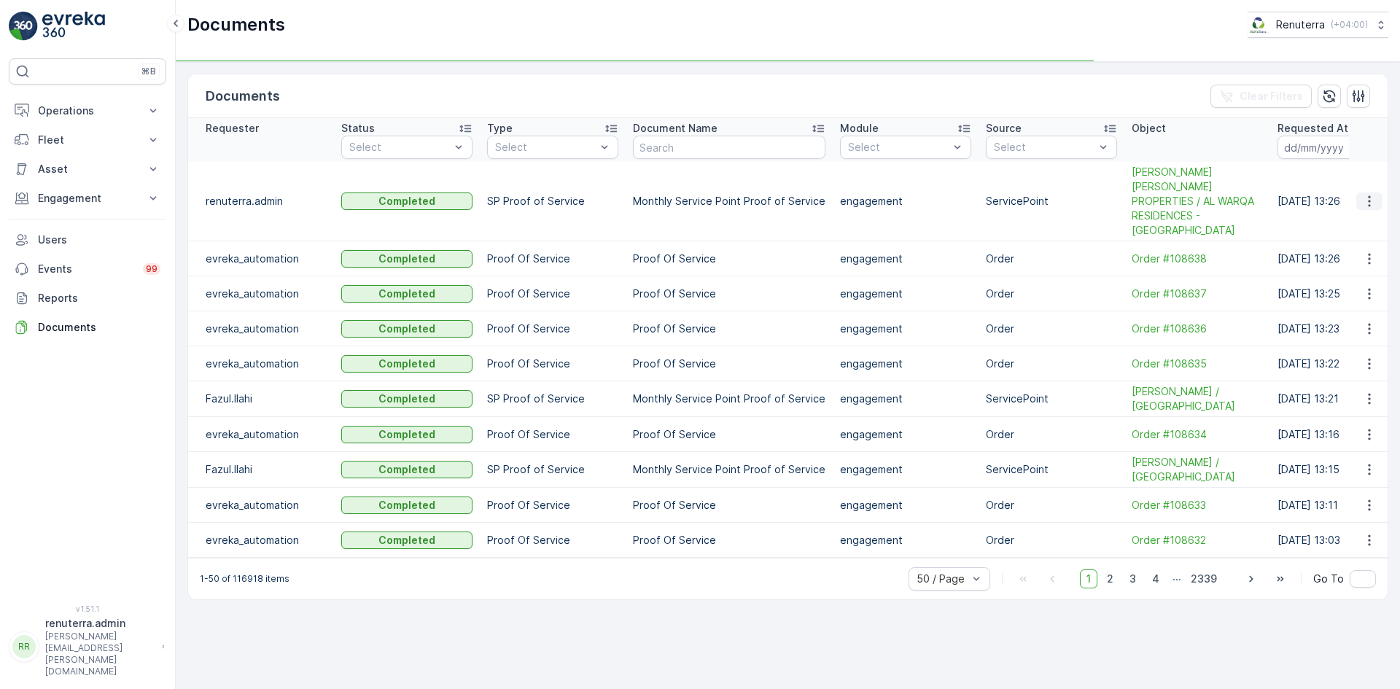
click at [1368, 195] on icon "button" at bounding box center [1369, 201] width 15 height 15
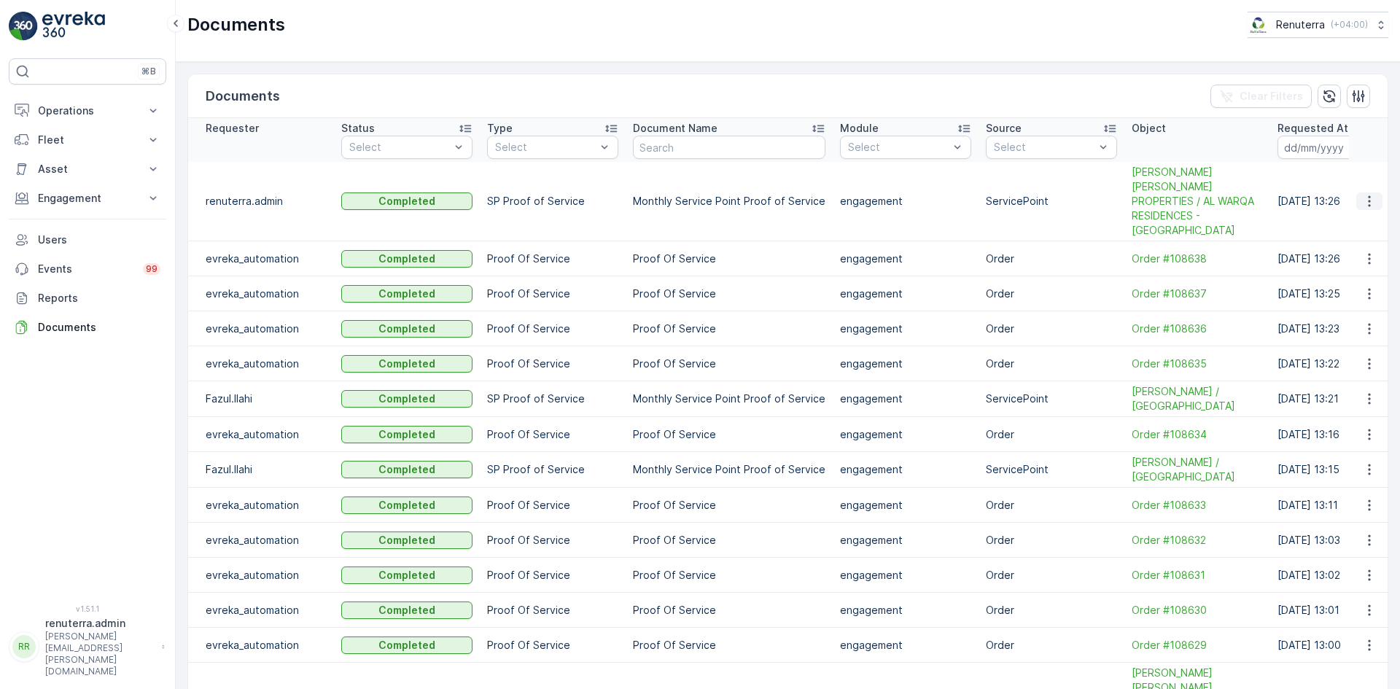
click at [1367, 198] on icon "button" at bounding box center [1369, 201] width 15 height 15
click at [1359, 215] on span "See Details" at bounding box center [1365, 215] width 56 height 15
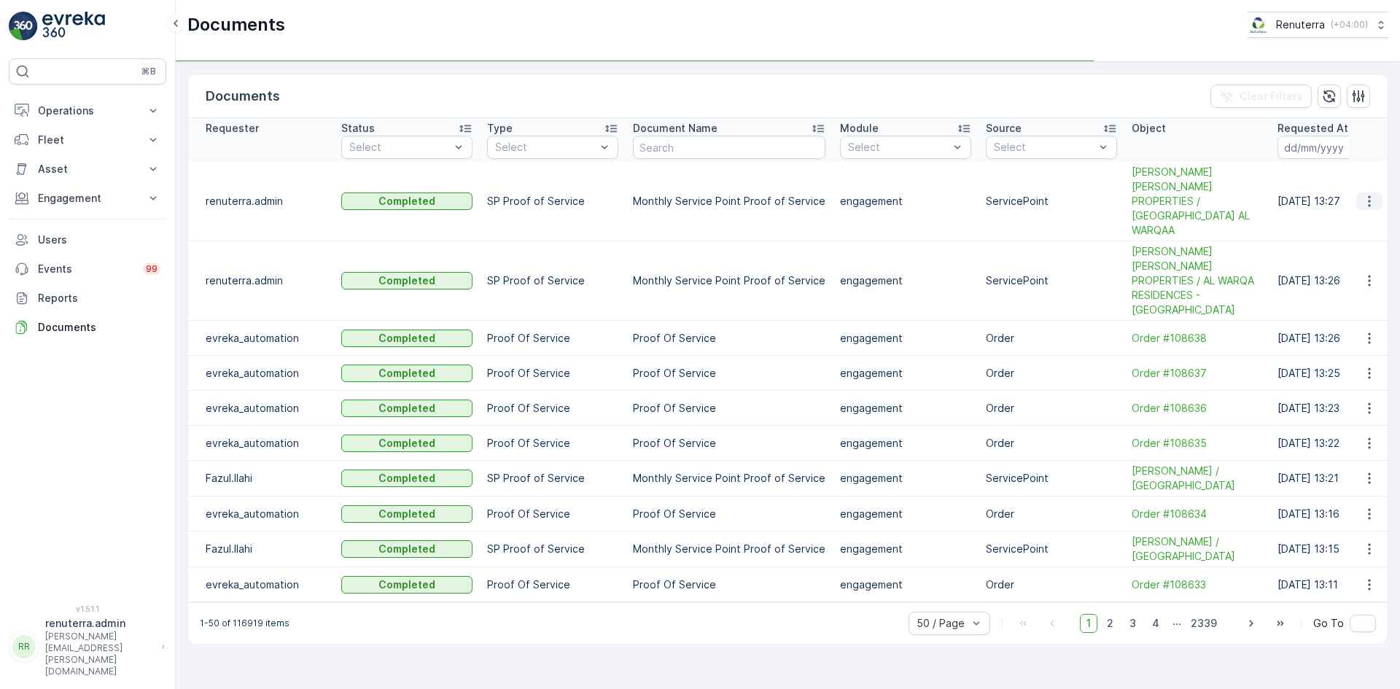
click at [1372, 194] on icon "button" at bounding box center [1369, 201] width 15 height 15
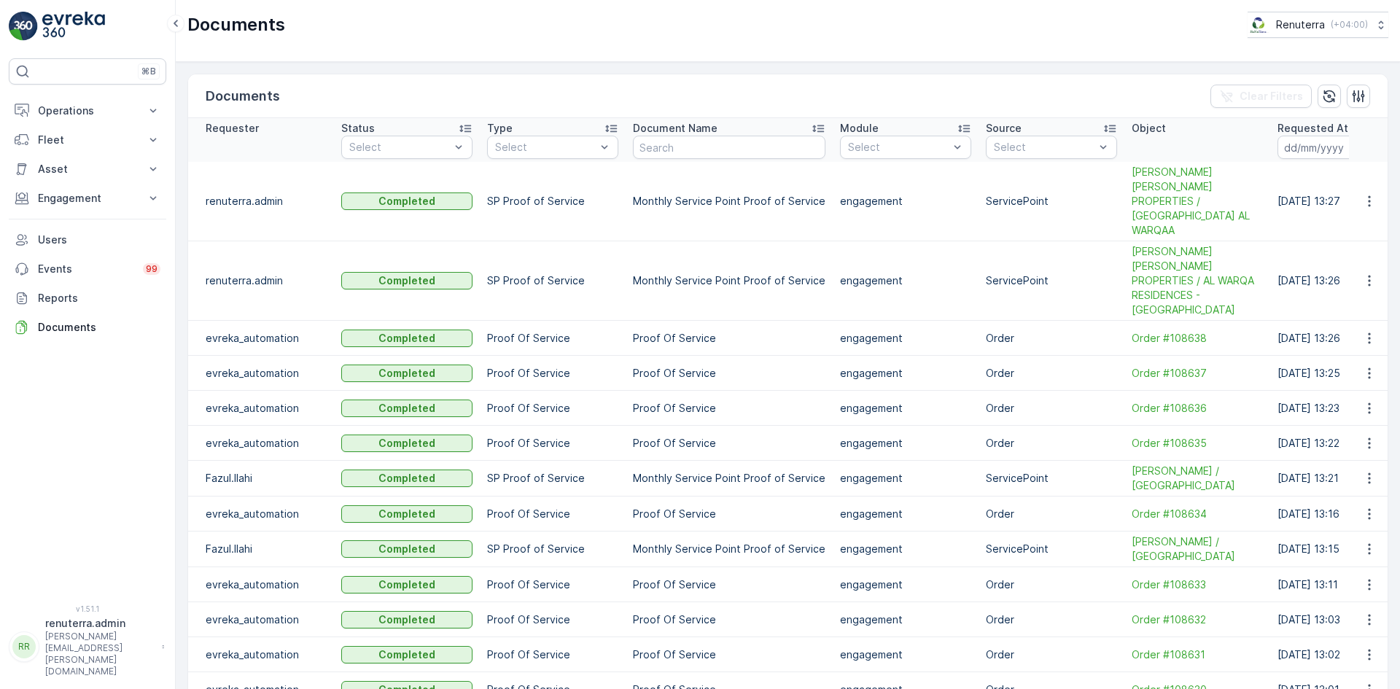
click at [1372, 210] on td at bounding box center [1368, 201] width 39 height 79
click at [1371, 202] on button "button" at bounding box center [1369, 200] width 26 height 17
click at [1370, 219] on span "See Details" at bounding box center [1365, 215] width 56 height 15
type input "h"
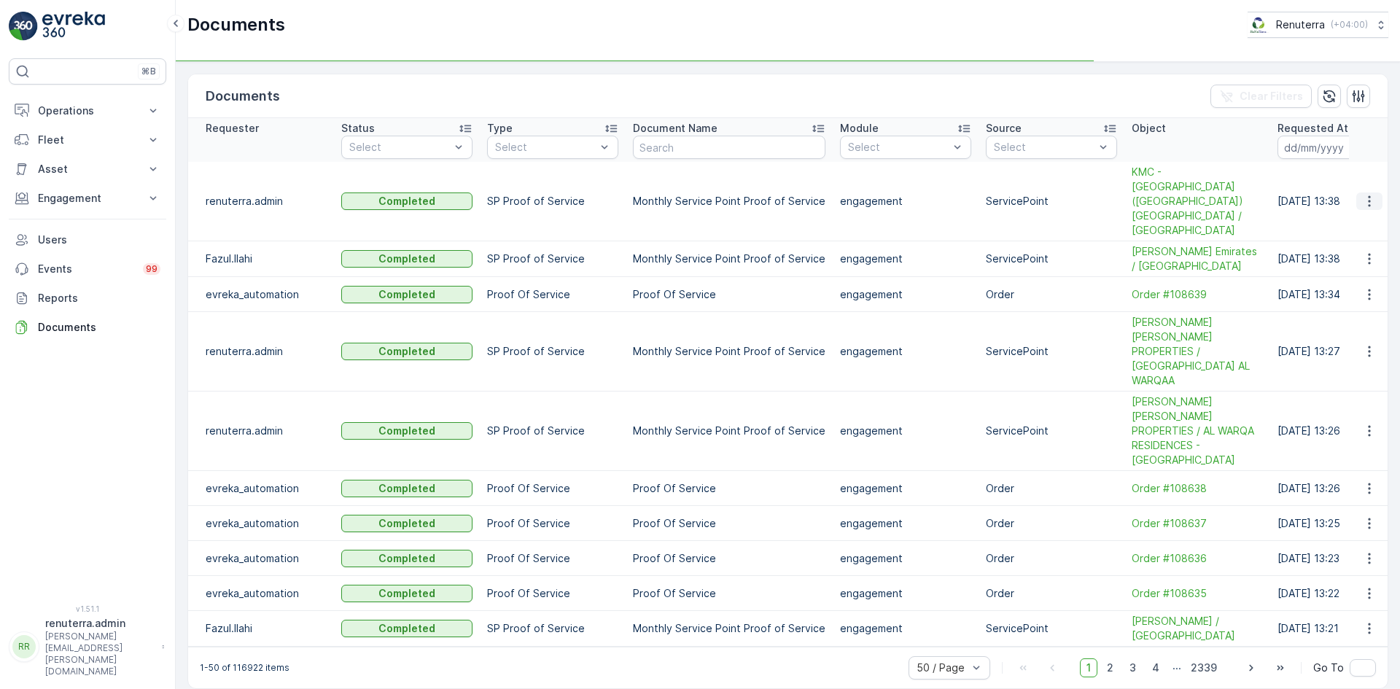
click at [1377, 192] on button "button" at bounding box center [1369, 200] width 26 height 17
click at [1363, 194] on icon "button" at bounding box center [1369, 201] width 15 height 15
click at [1373, 209] on span "See Details" at bounding box center [1365, 208] width 56 height 15
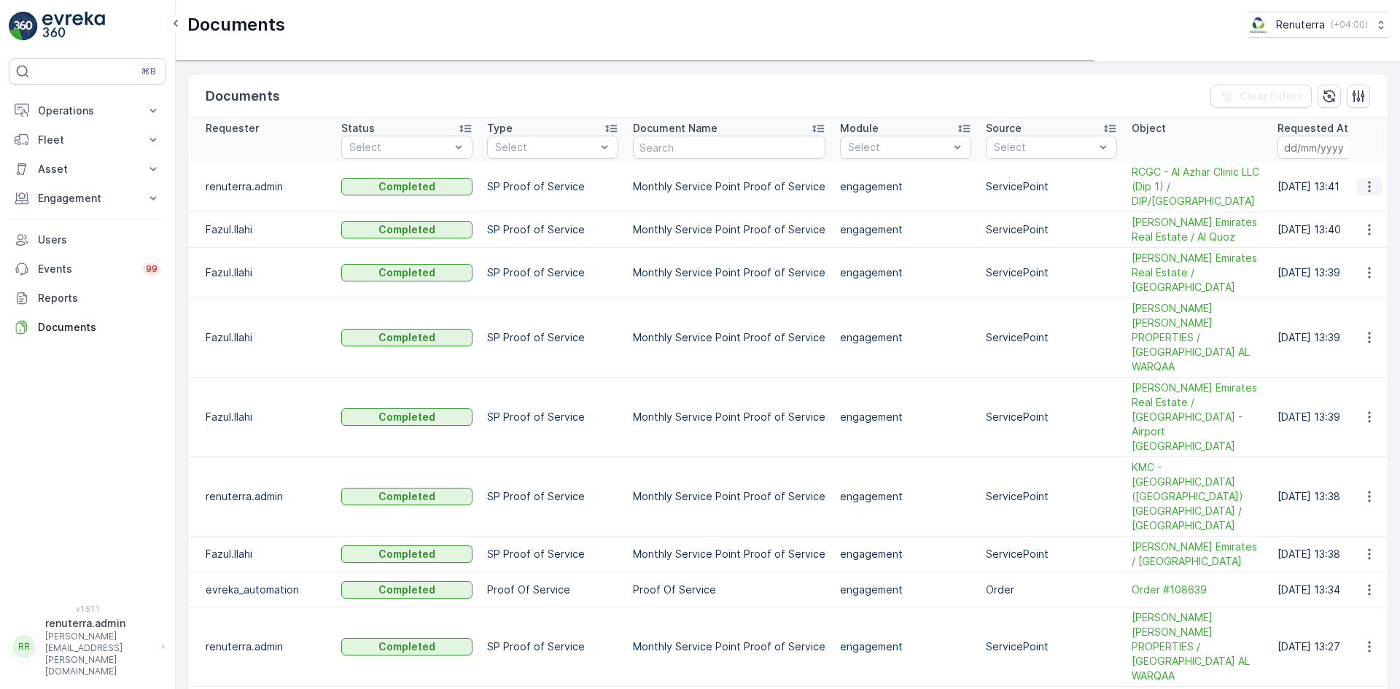
click at [1357, 186] on button "button" at bounding box center [1369, 186] width 26 height 17
click at [1350, 212] on td at bounding box center [1368, 230] width 39 height 36
click at [1365, 182] on icon "button" at bounding box center [1369, 186] width 15 height 15
click at [1370, 204] on span "See Details" at bounding box center [1365, 201] width 56 height 15
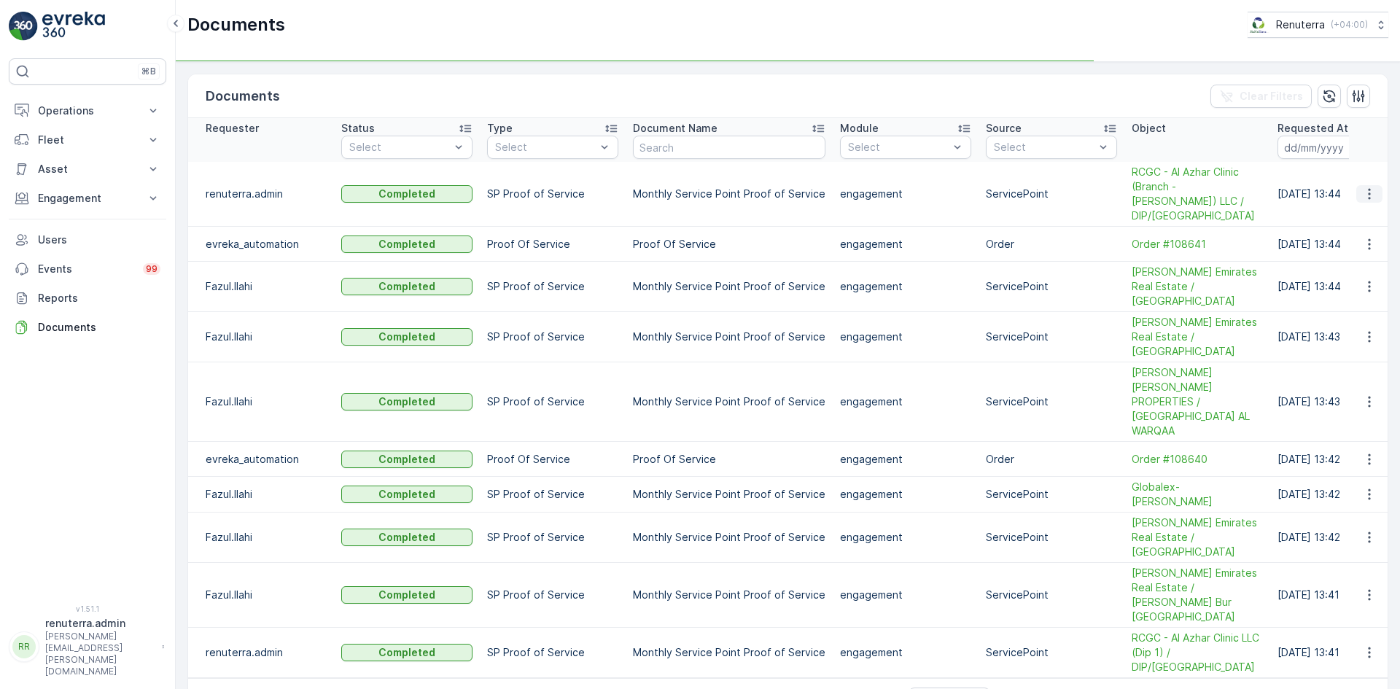
click at [1364, 187] on icon "button" at bounding box center [1369, 194] width 15 height 15
click at [1360, 203] on span "See Details" at bounding box center [1365, 208] width 56 height 15
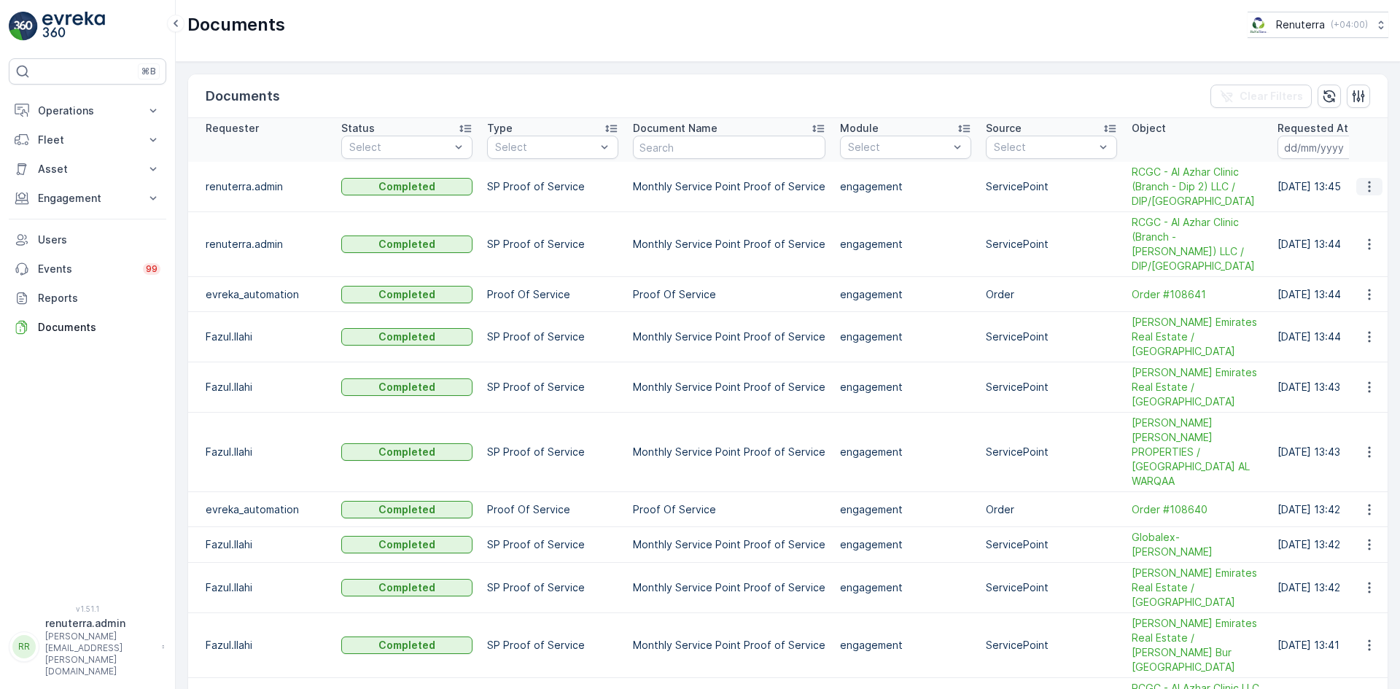
click at [1376, 187] on button "button" at bounding box center [1369, 186] width 26 height 17
click at [1358, 217] on div "See Details" at bounding box center [1374, 210] width 56 height 15
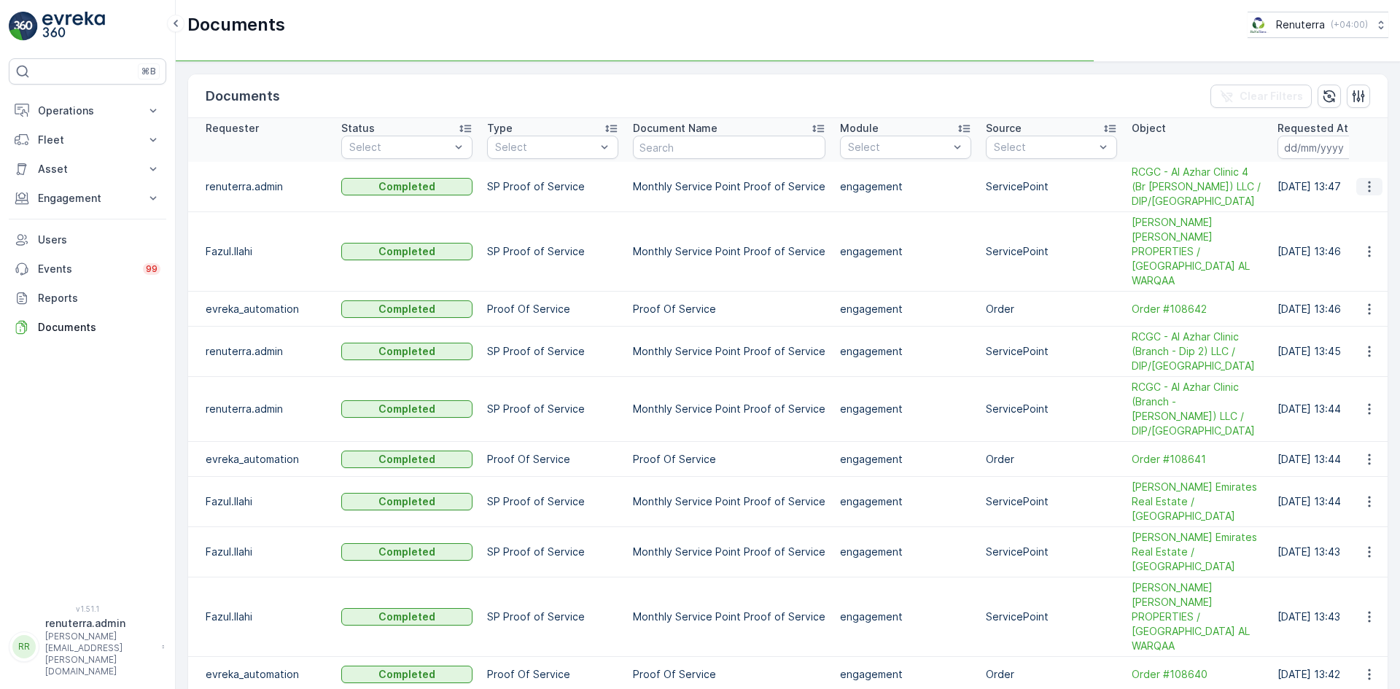
click at [1368, 188] on icon "button" at bounding box center [1369, 186] width 15 height 15
click at [1369, 214] on span "See Details" at bounding box center [1365, 208] width 56 height 15
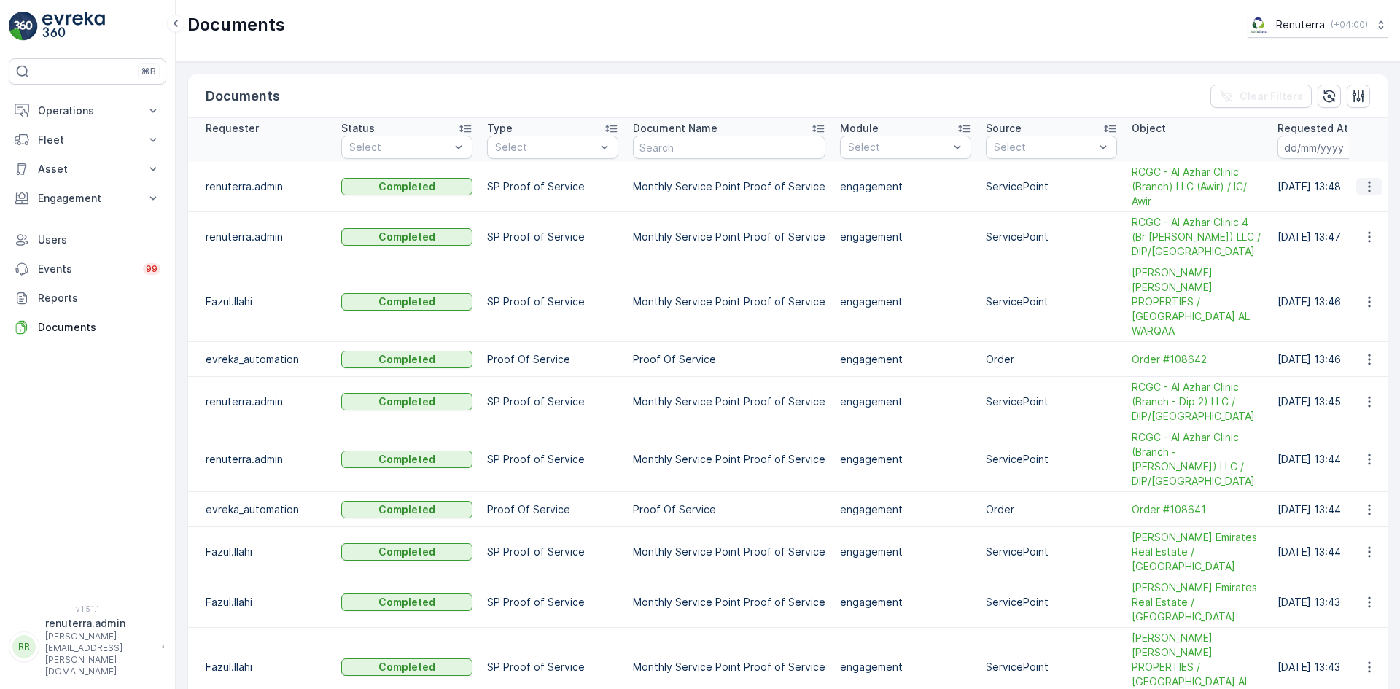
click at [1376, 188] on button "button" at bounding box center [1369, 186] width 26 height 17
click at [1364, 213] on span "See Details" at bounding box center [1365, 208] width 56 height 15
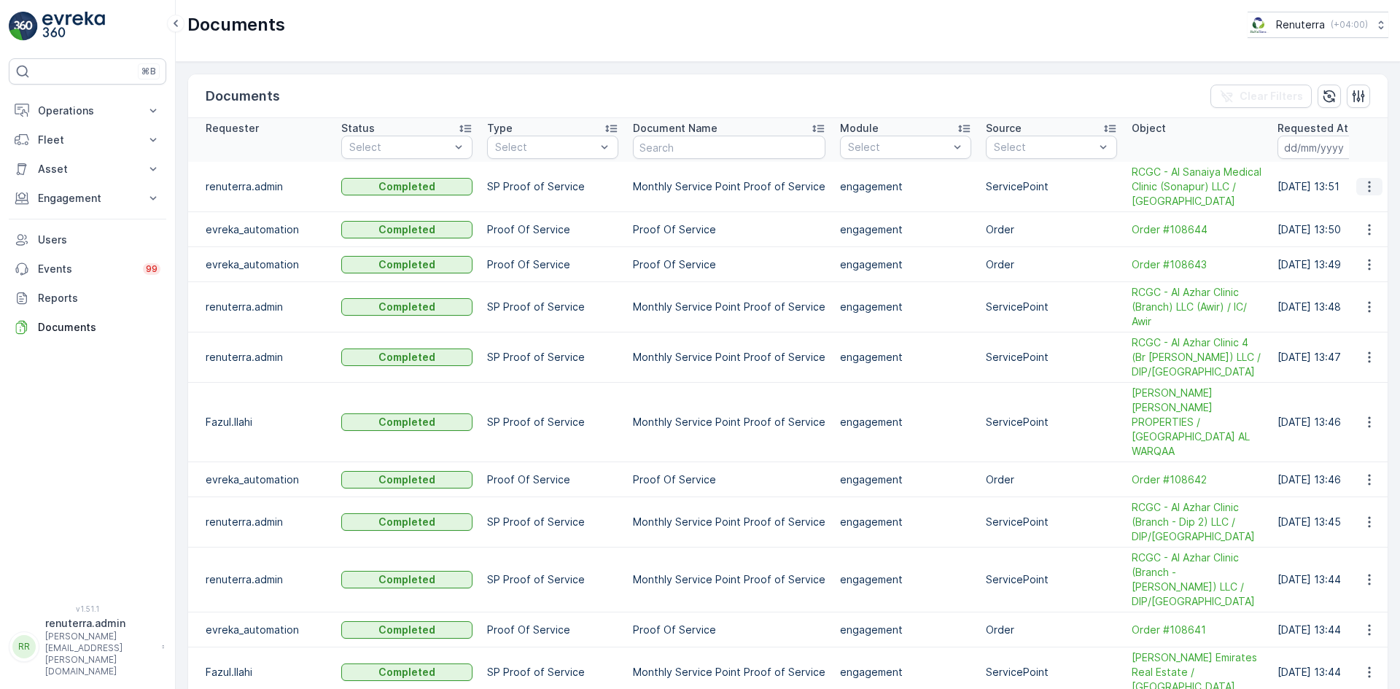
click at [1362, 190] on icon "button" at bounding box center [1369, 186] width 15 height 15
click at [1354, 212] on span "See Details" at bounding box center [1365, 208] width 56 height 15
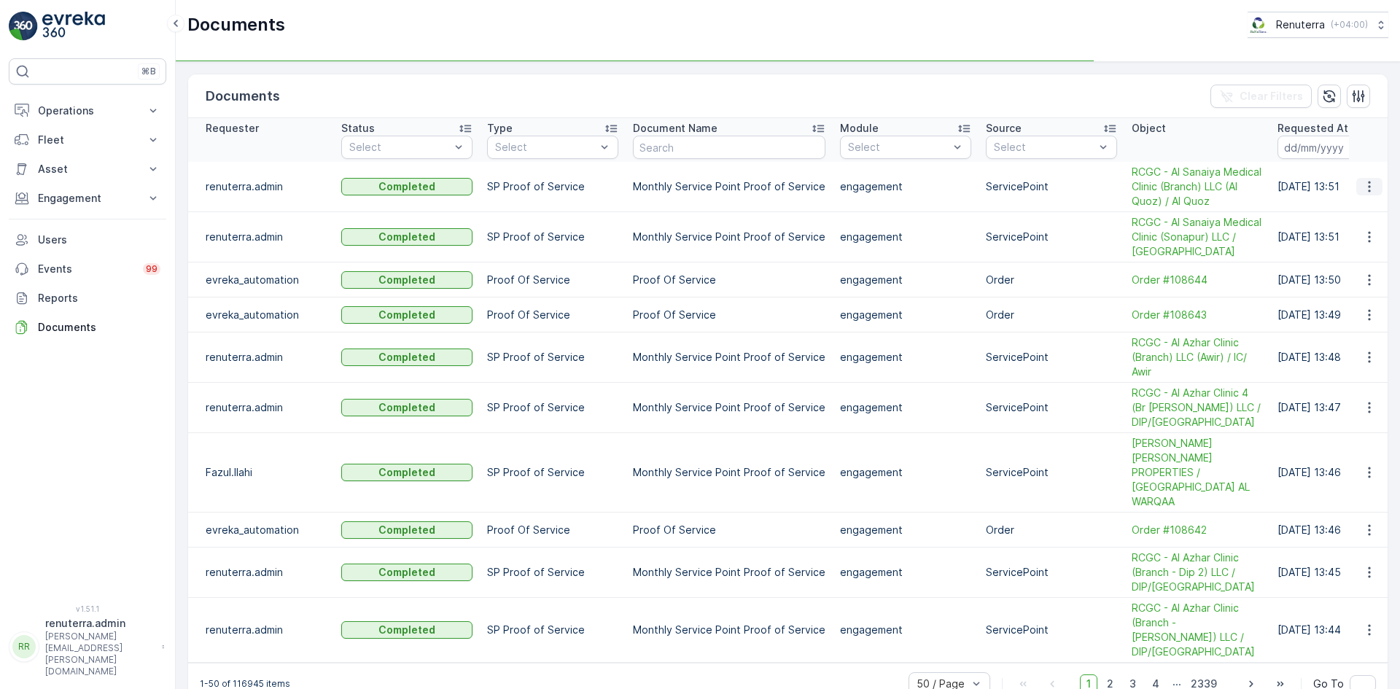
click at [1362, 183] on icon "button" at bounding box center [1369, 186] width 15 height 15
click at [1360, 206] on span "See Details" at bounding box center [1365, 208] width 56 height 15
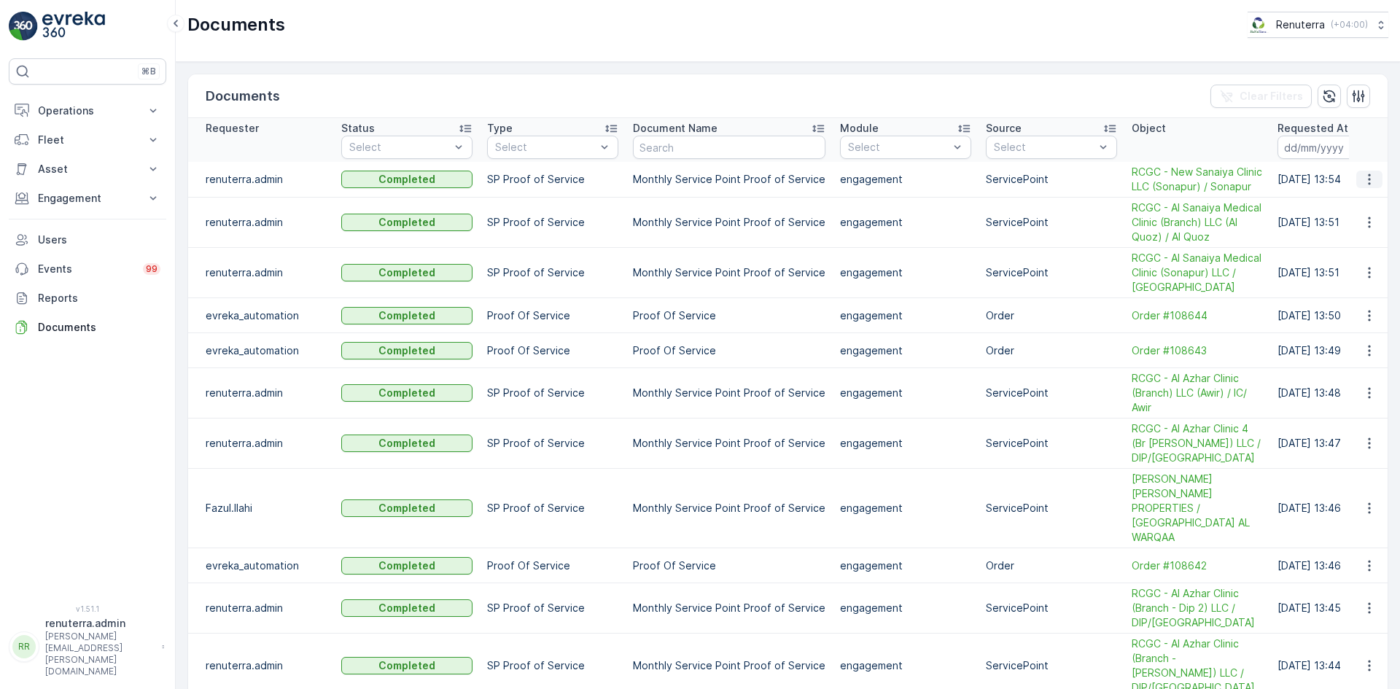
click at [1365, 176] on icon "button" at bounding box center [1369, 179] width 15 height 15
click at [1356, 201] on span "See Details" at bounding box center [1365, 201] width 56 height 15
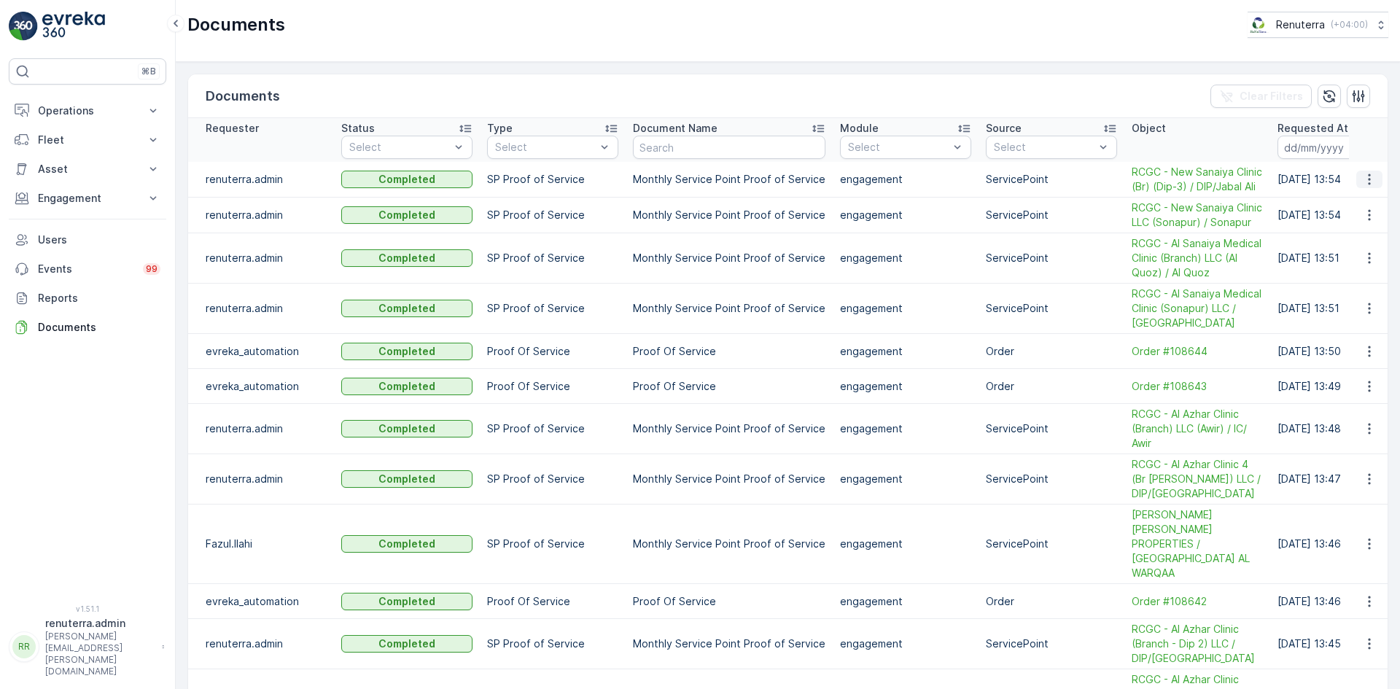
click at [1371, 175] on icon "button" at bounding box center [1369, 179] width 15 height 15
click at [1367, 200] on span "See Details" at bounding box center [1365, 201] width 56 height 15
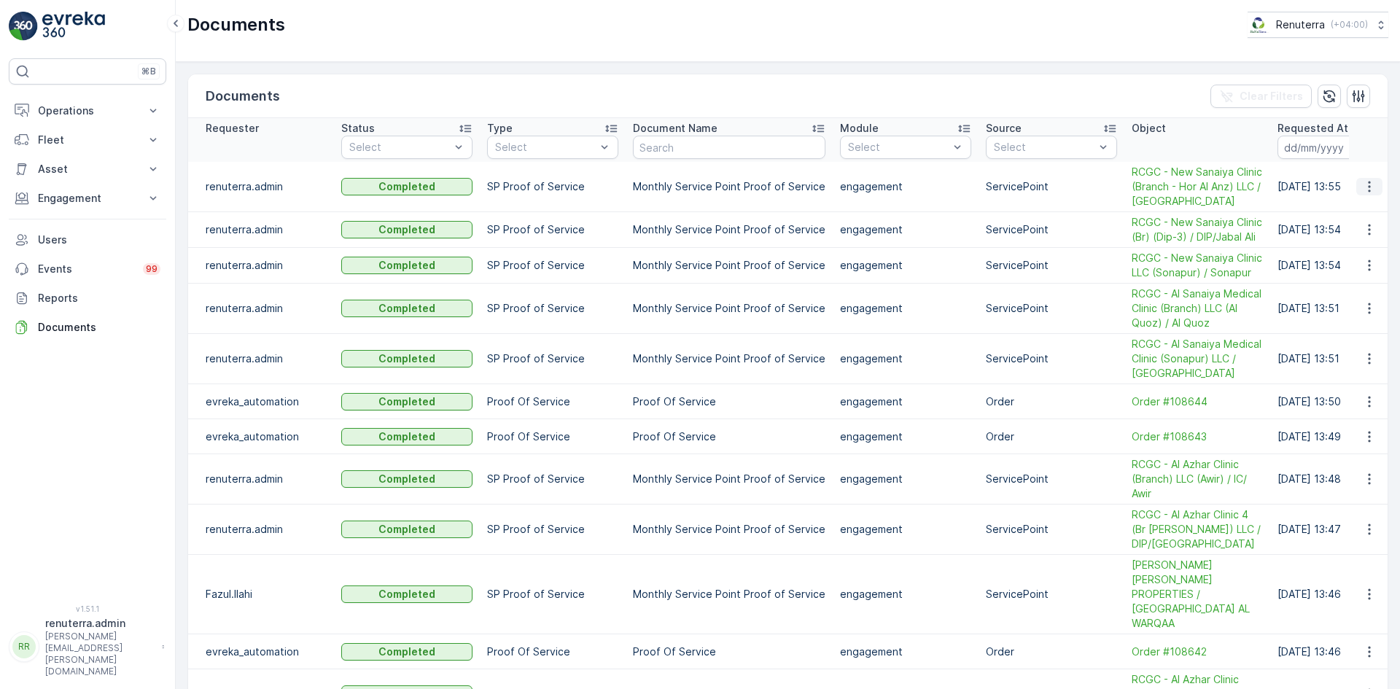
click at [1363, 188] on icon "button" at bounding box center [1369, 186] width 15 height 15
click at [1363, 203] on span "See Details" at bounding box center [1365, 208] width 56 height 15
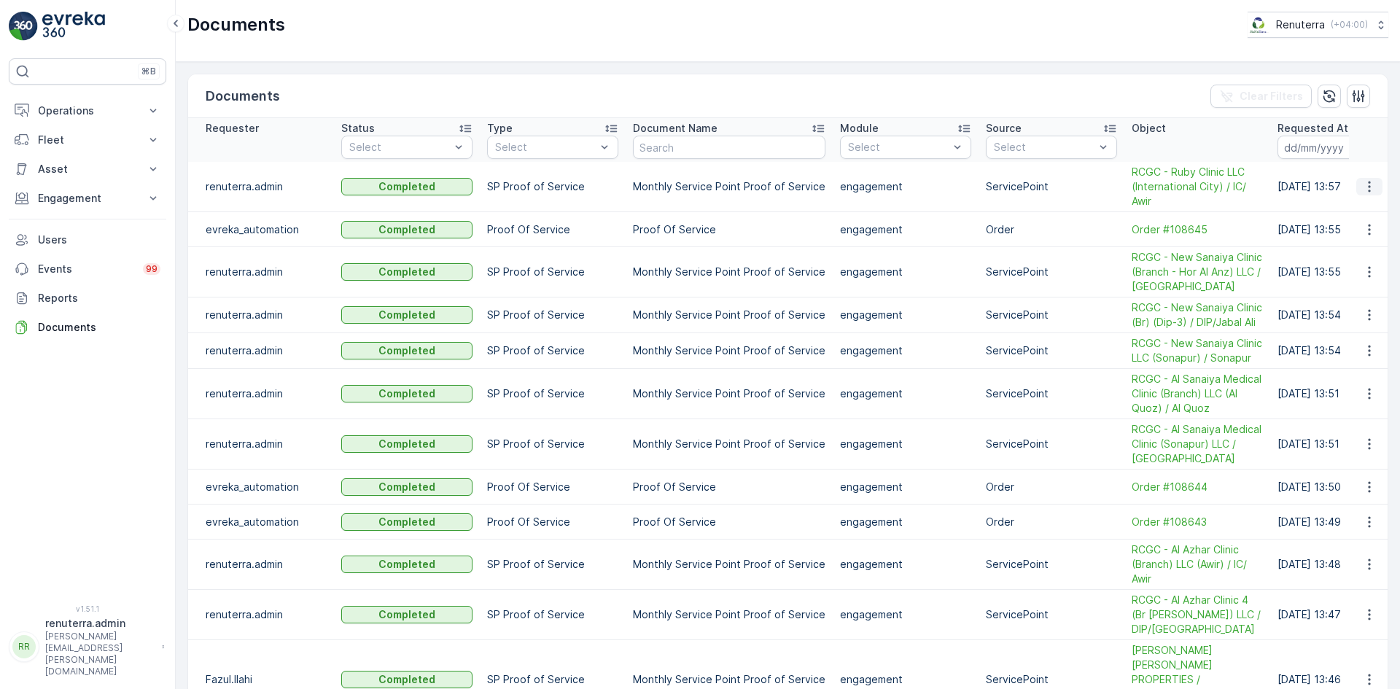
click at [1376, 182] on button "button" at bounding box center [1369, 186] width 26 height 17
click at [1363, 208] on span "See Details" at bounding box center [1365, 208] width 56 height 15
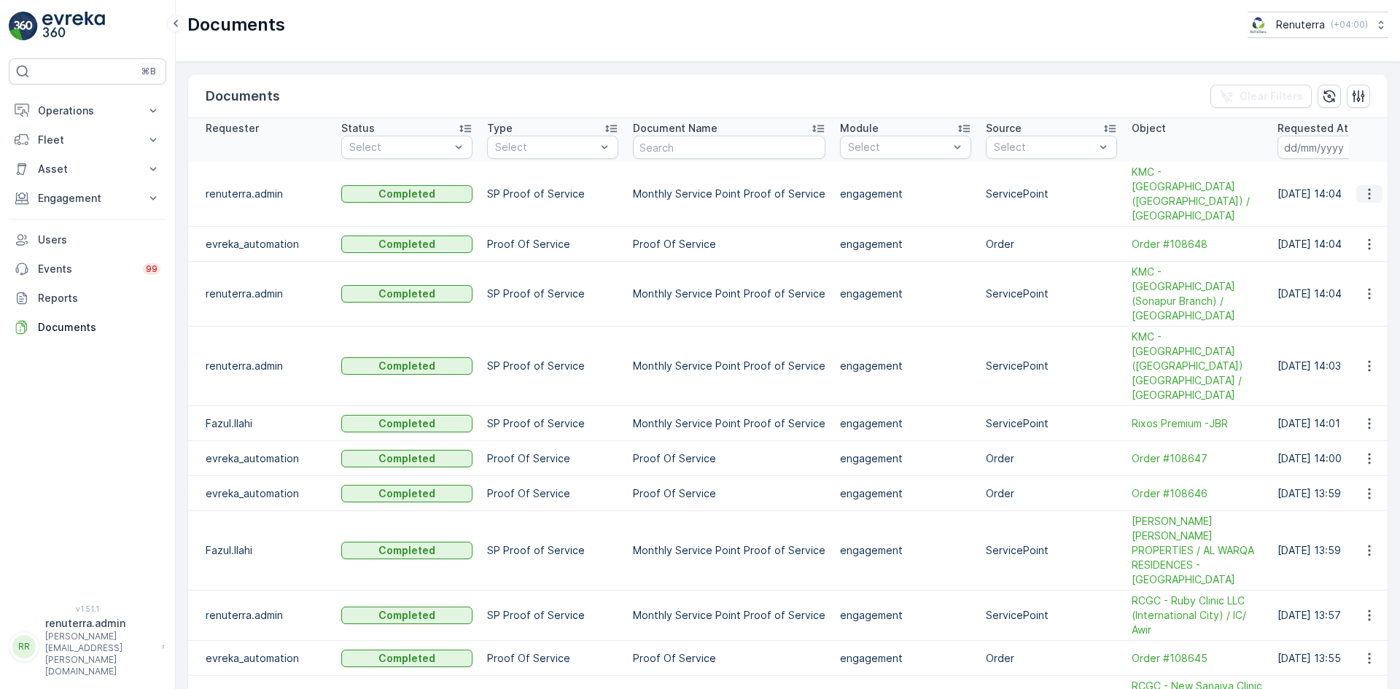
click at [1364, 187] on icon "button" at bounding box center [1369, 194] width 15 height 15
click at [1368, 208] on span "See Details" at bounding box center [1365, 208] width 56 height 15
click at [1364, 187] on icon "button" at bounding box center [1369, 194] width 15 height 15
click at [1365, 210] on span "See Details" at bounding box center [1365, 208] width 56 height 15
click at [1373, 185] on button "button" at bounding box center [1369, 193] width 26 height 17
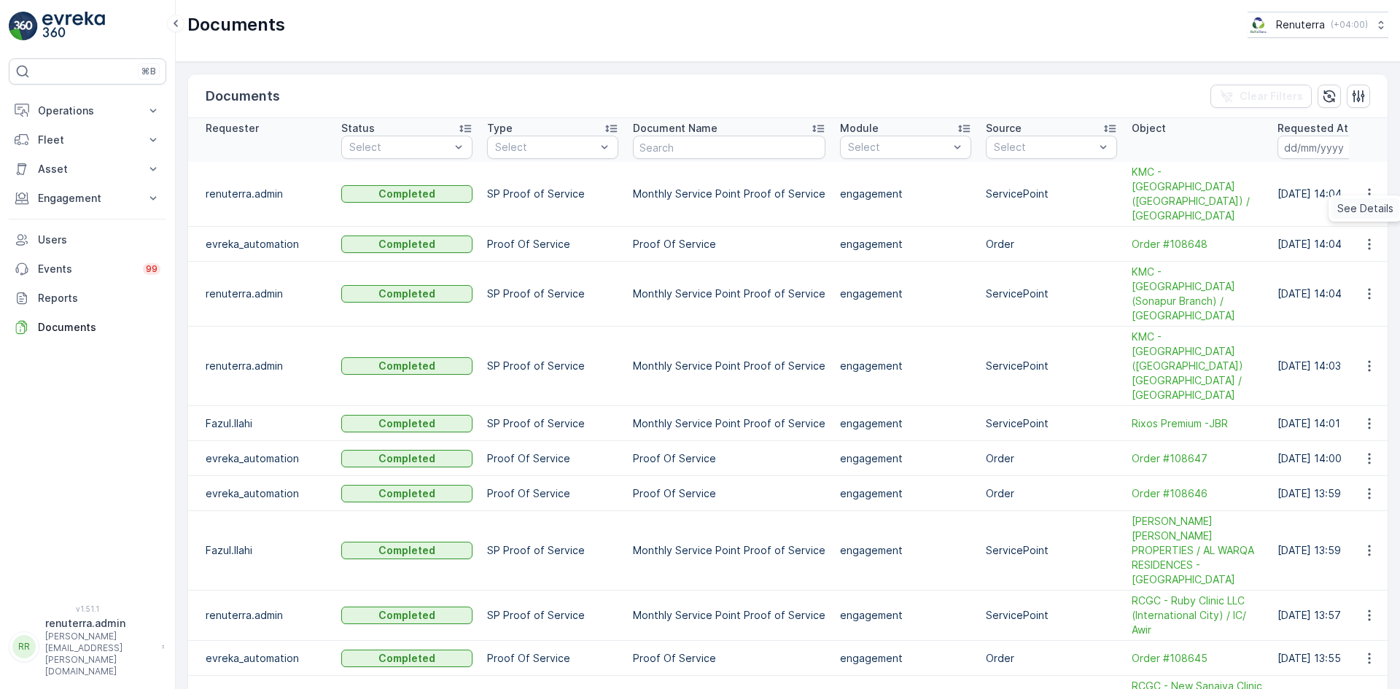
click at [1357, 211] on span "See Details" at bounding box center [1365, 208] width 56 height 15
